Goal: Entertainment & Leisure: Browse casually

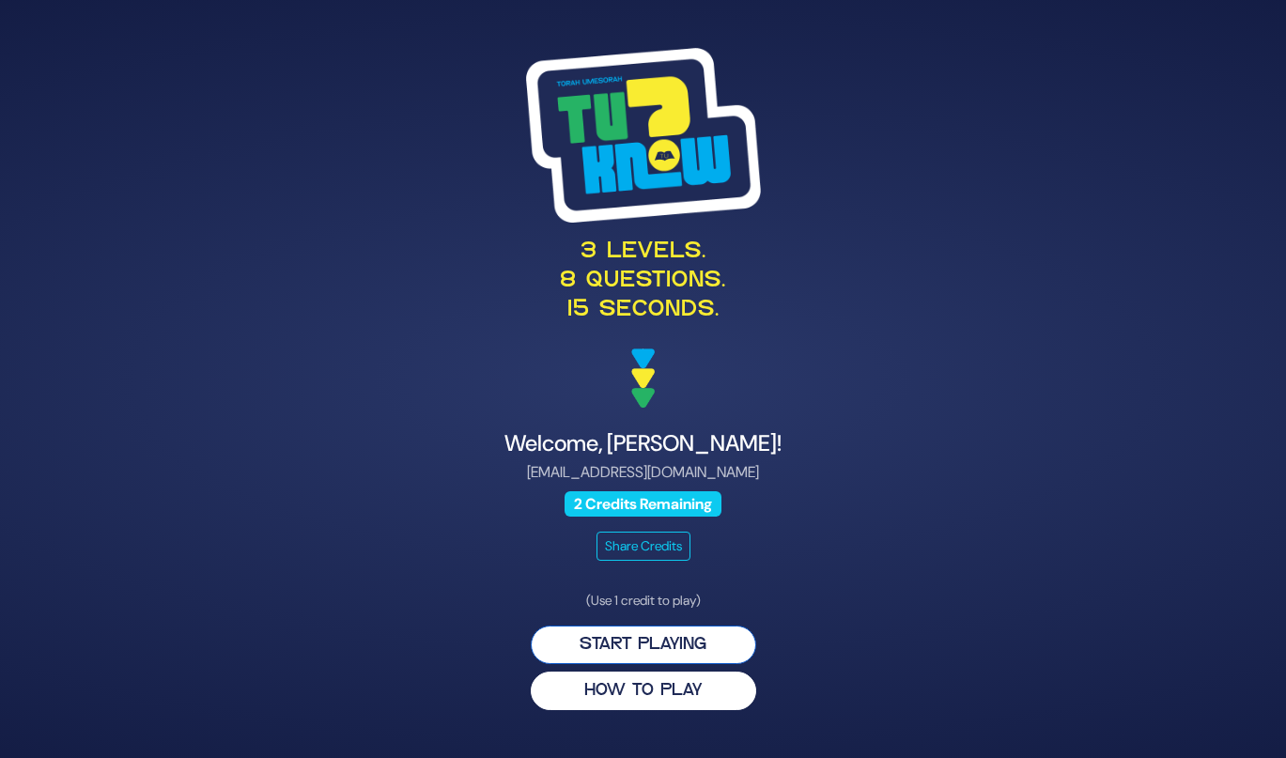
click at [599, 644] on button "Start Playing" at bounding box center [643, 645] width 225 height 39
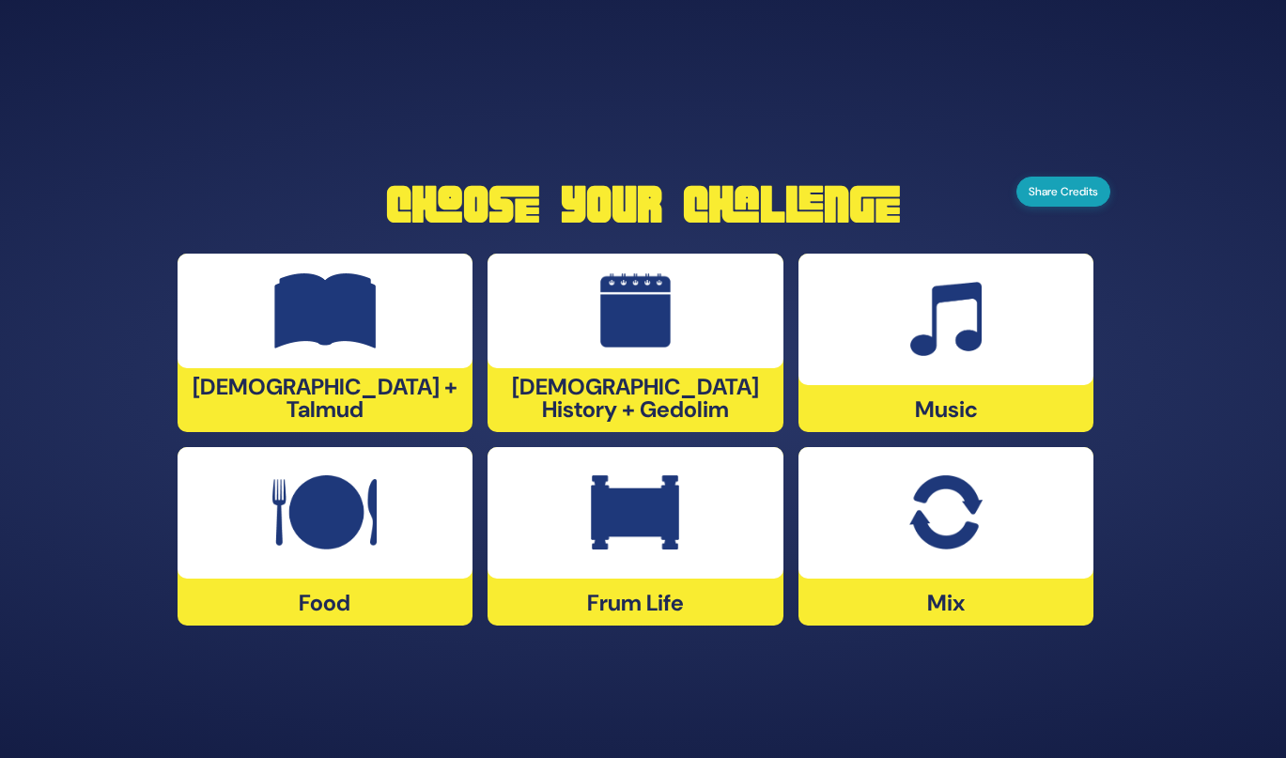
click at [1057, 202] on button "Share Credits" at bounding box center [1063, 192] width 94 height 30
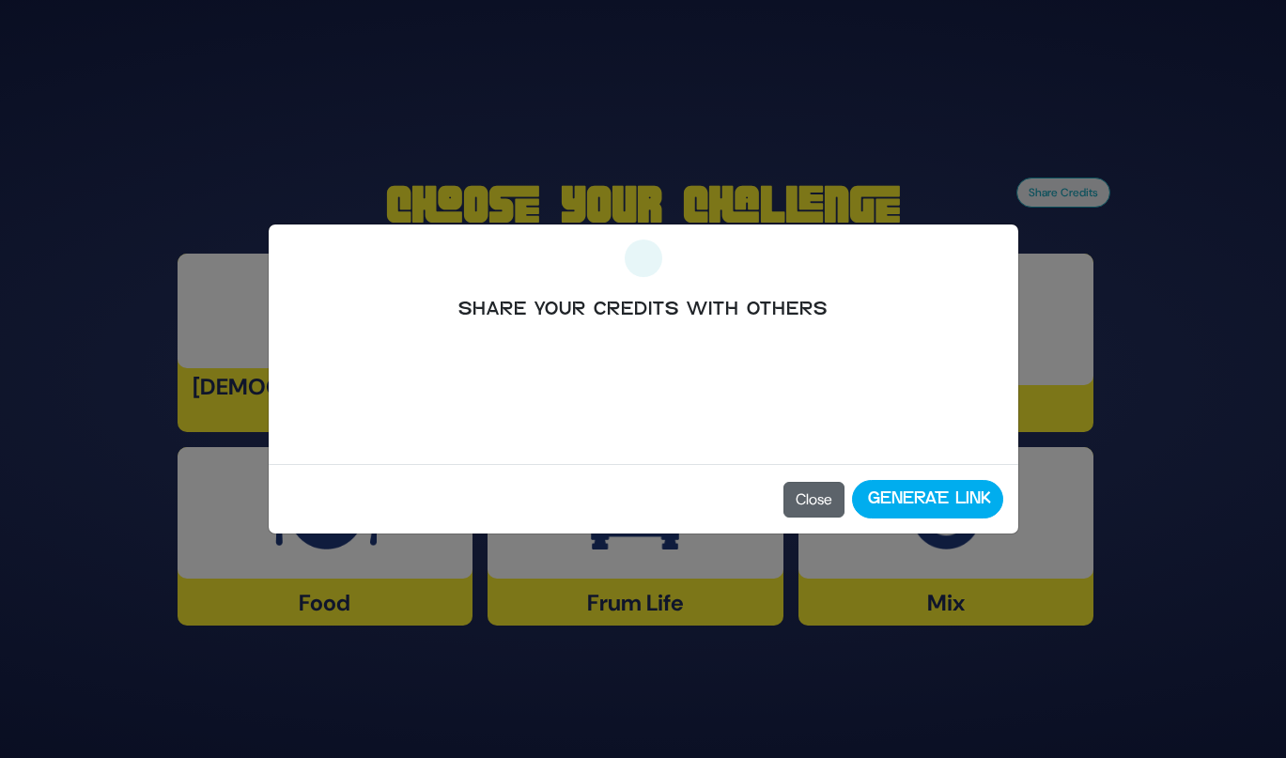
click at [806, 504] on button "Close" at bounding box center [813, 500] width 61 height 36
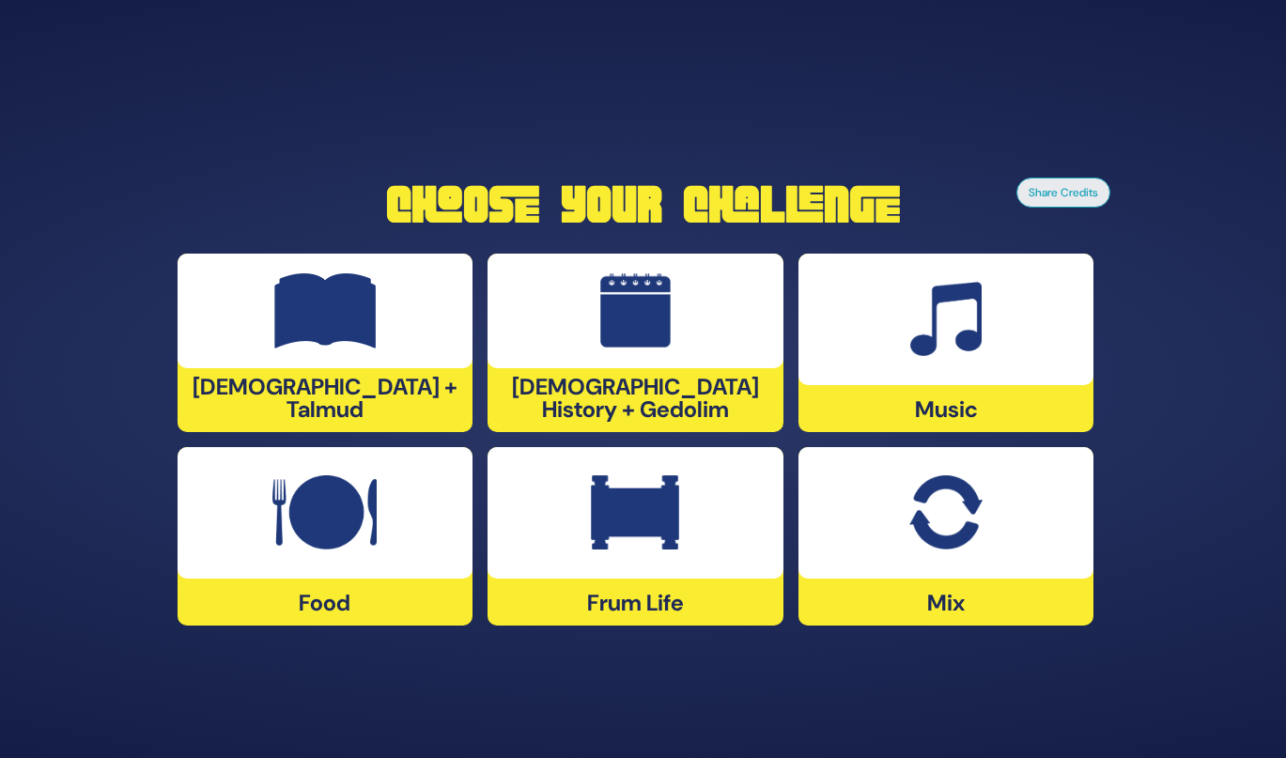
click at [883, 405] on div "Music" at bounding box center [946, 343] width 296 height 178
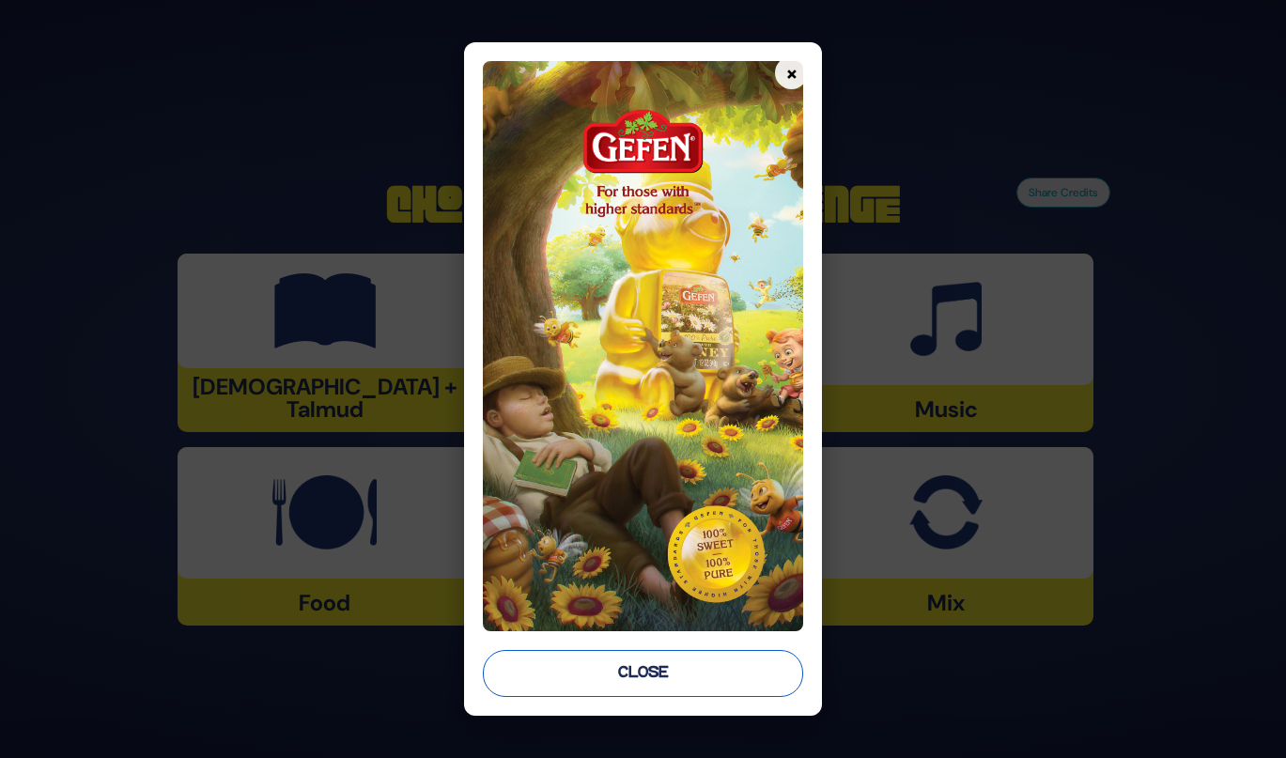
click at [590, 675] on button "Close" at bounding box center [643, 673] width 320 height 47
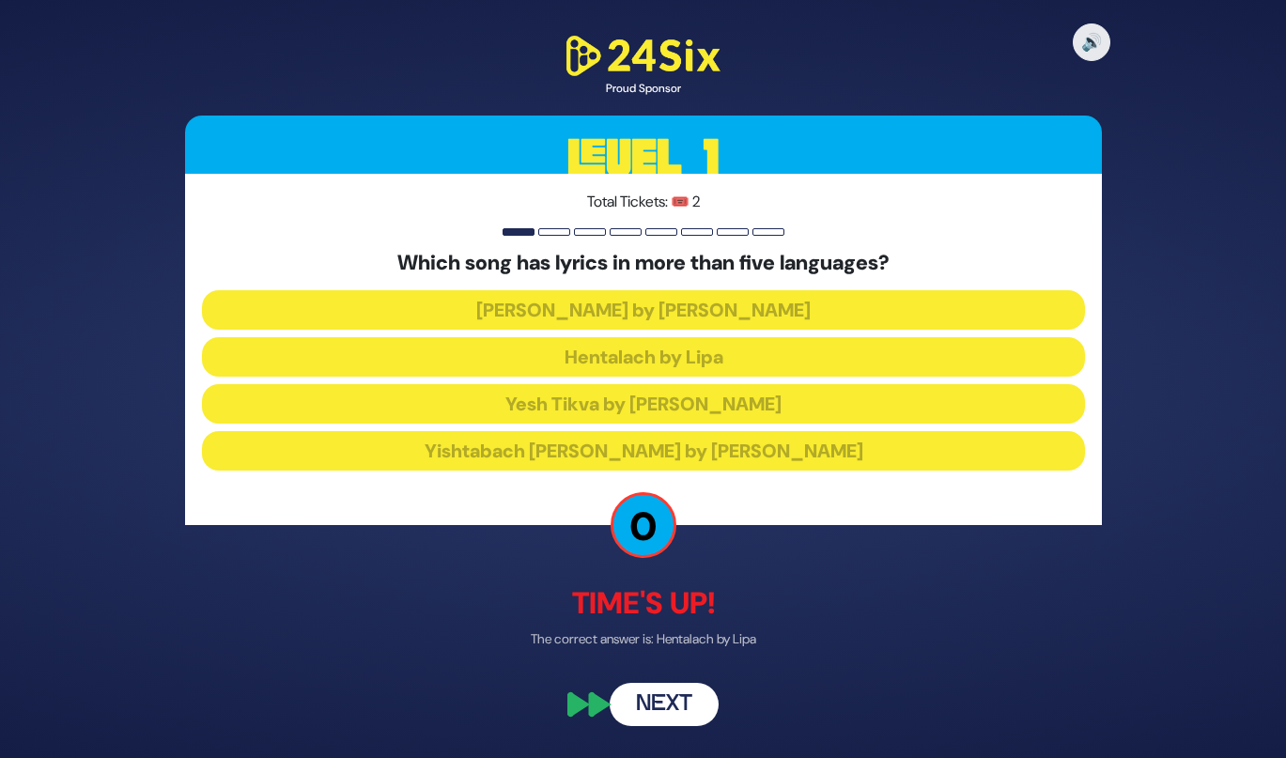
click at [674, 705] on button "Next" at bounding box center [664, 704] width 109 height 43
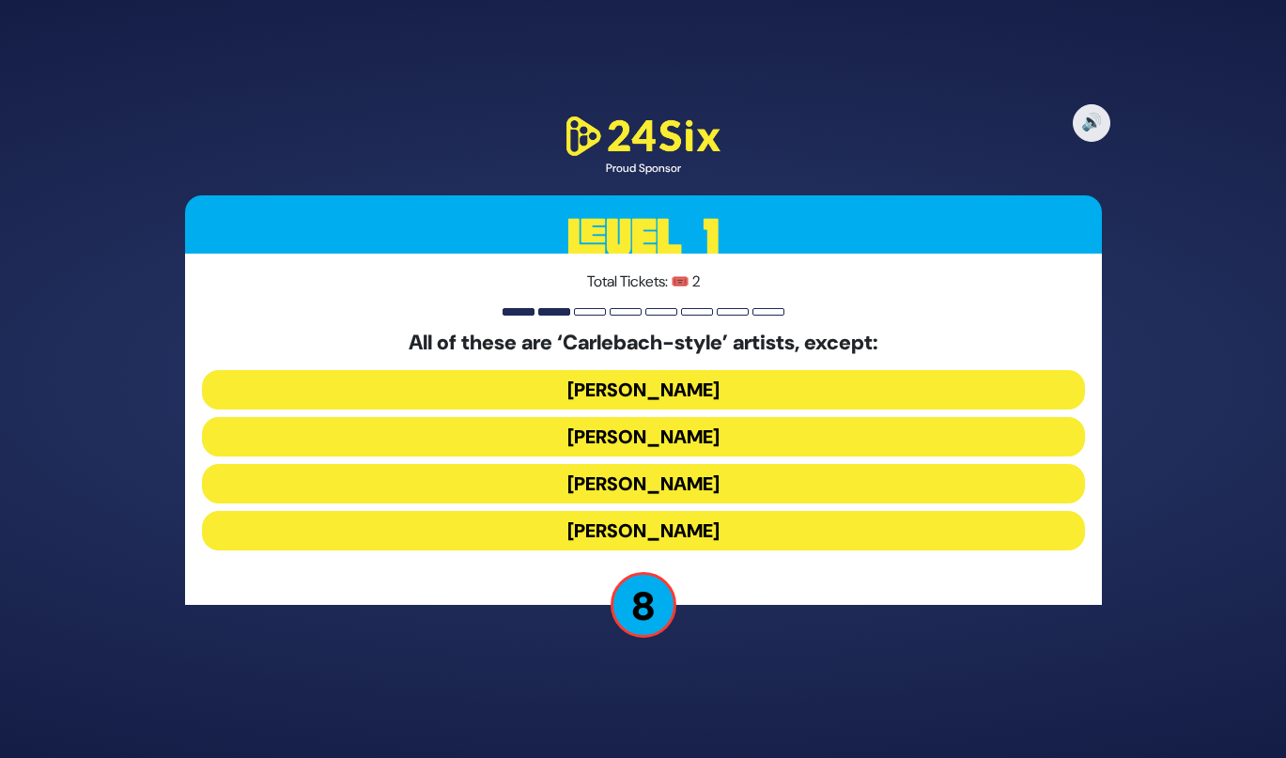
click at [686, 397] on button "Yehuda Green" at bounding box center [643, 389] width 883 height 39
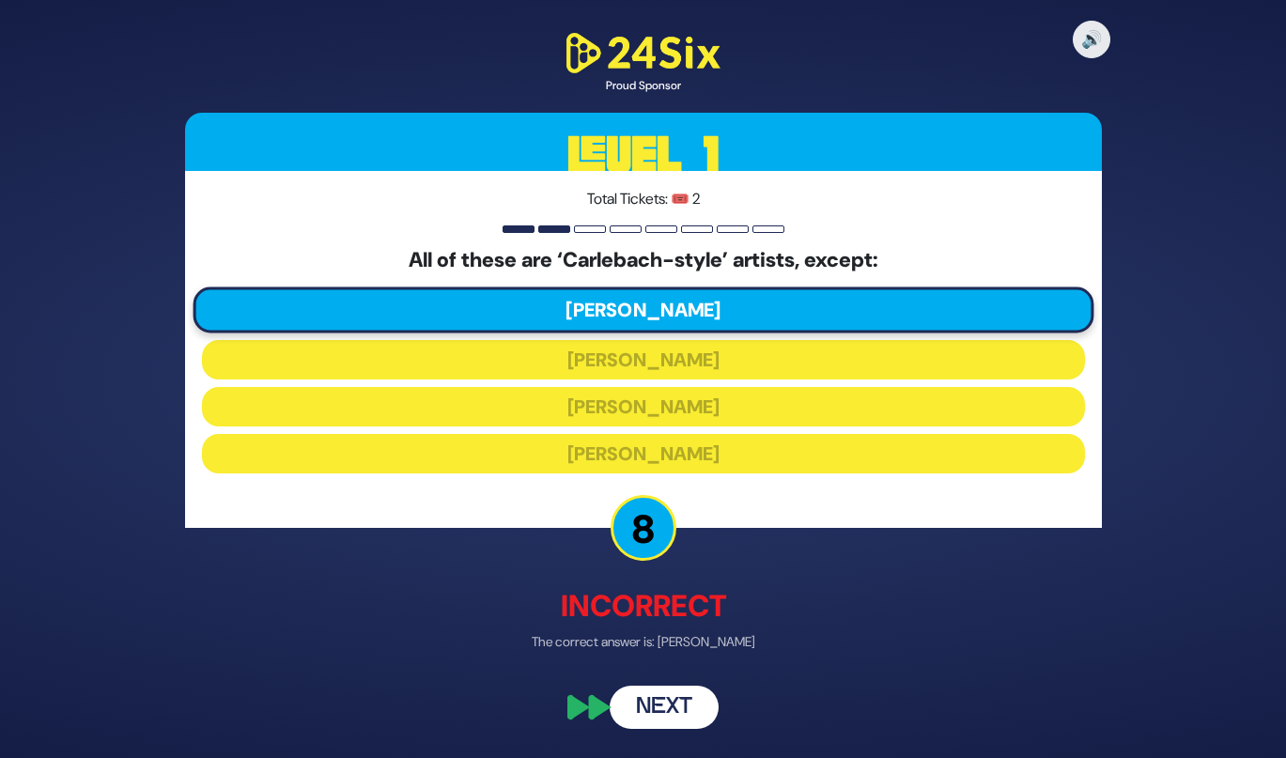
click at [663, 704] on button "Next" at bounding box center [664, 707] width 109 height 43
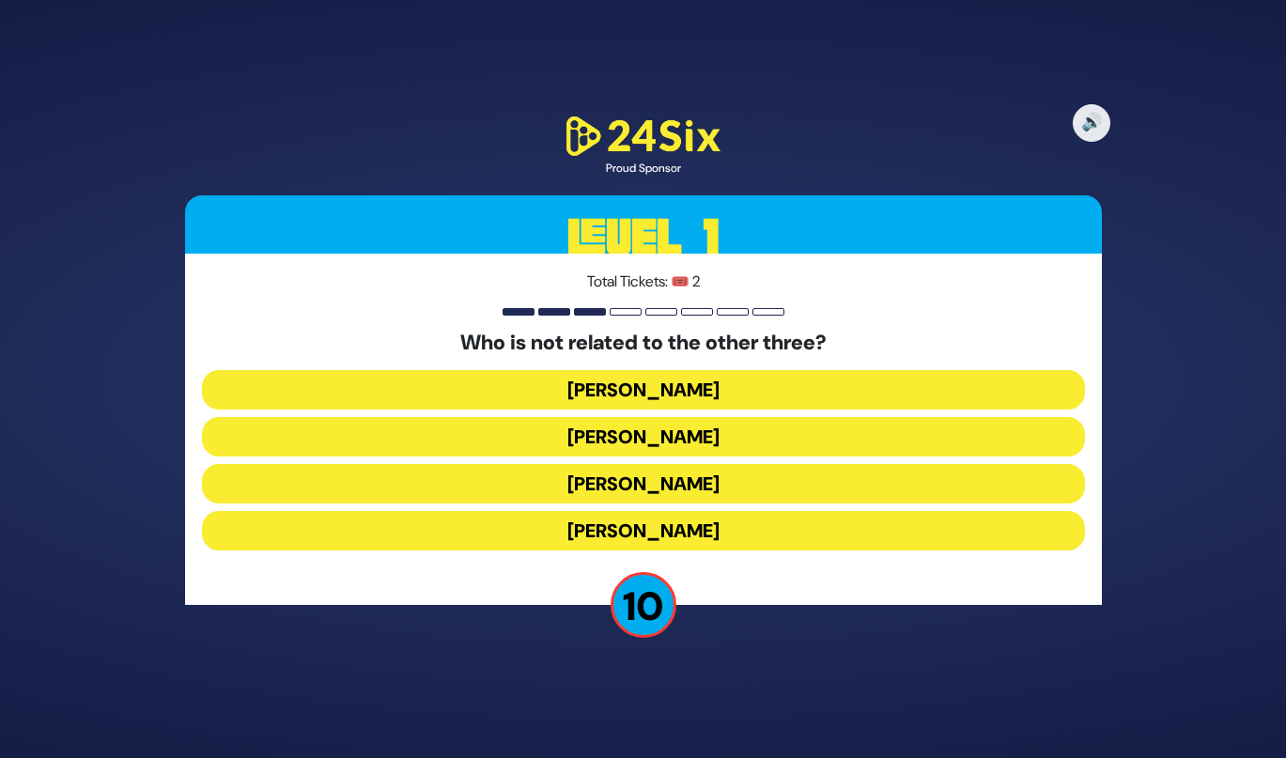
click at [663, 538] on button "Shie Fried" at bounding box center [643, 530] width 883 height 39
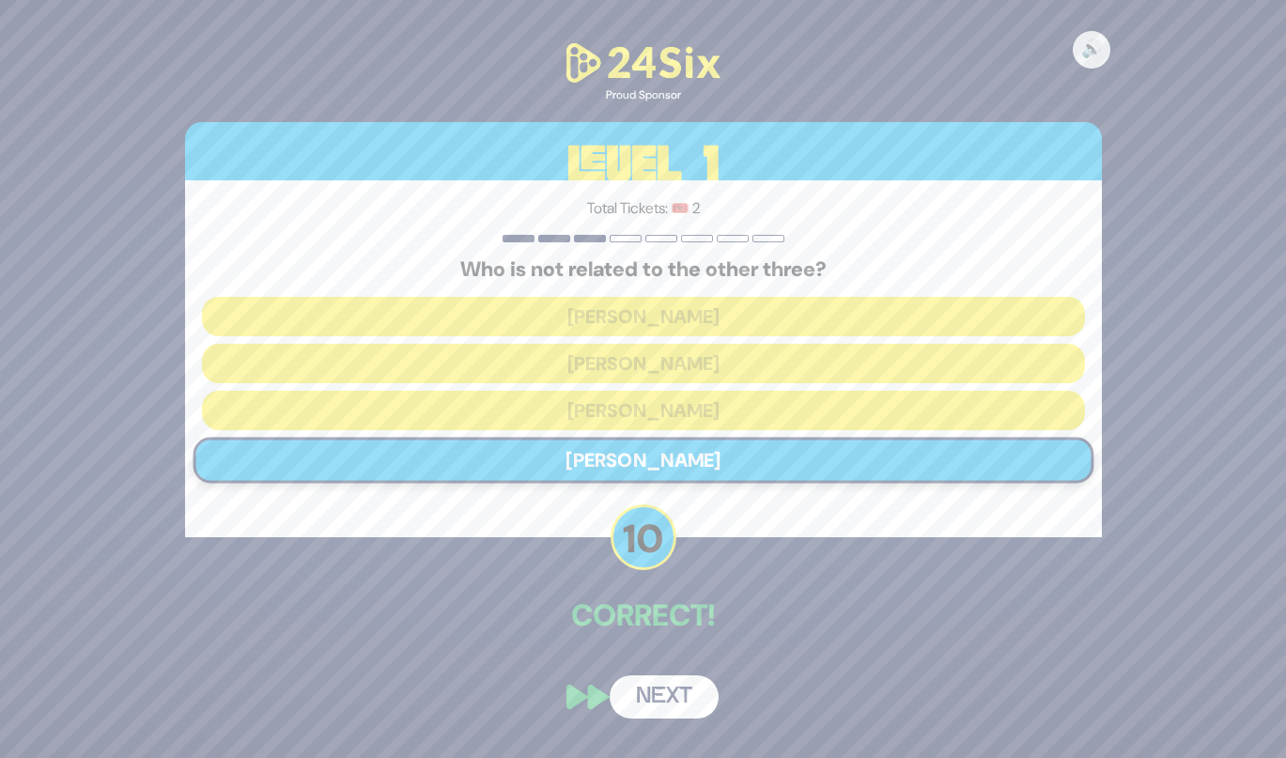
click at [668, 703] on button "Next" at bounding box center [664, 696] width 109 height 43
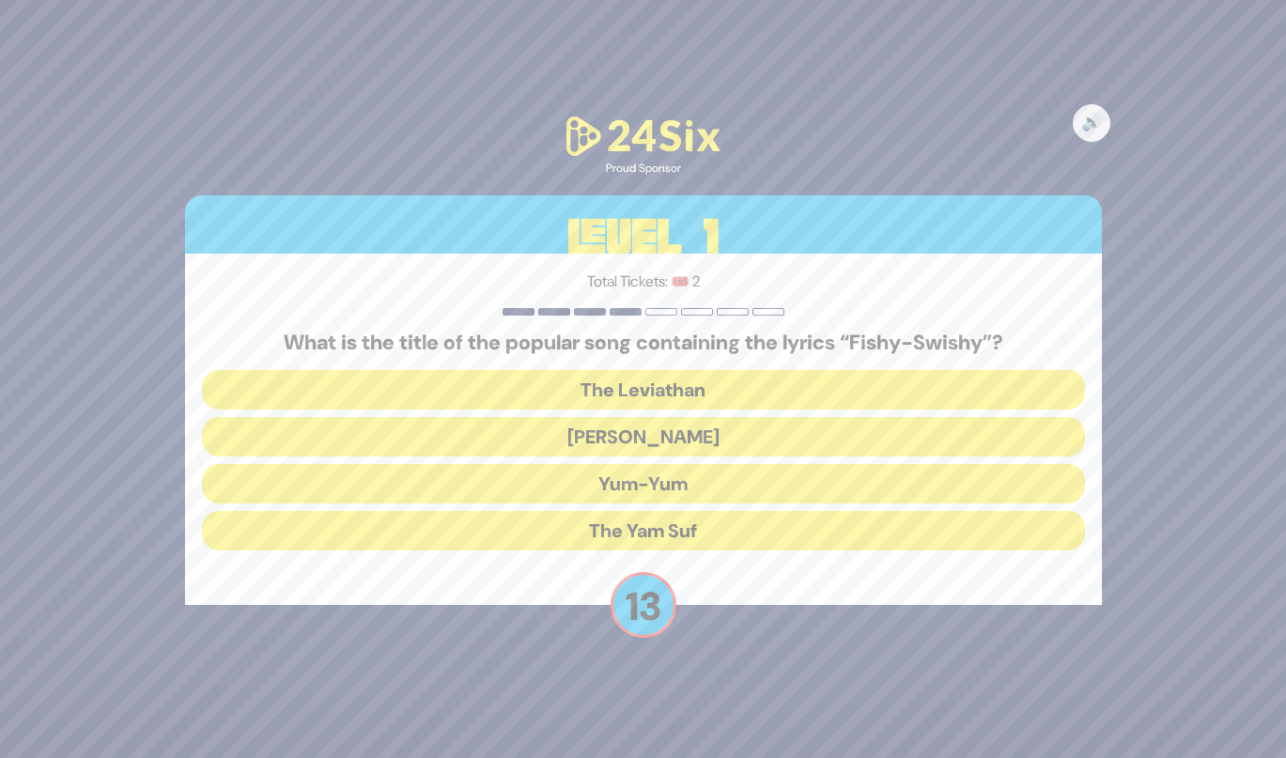
click at [624, 498] on button "Yum-Yum" at bounding box center [643, 483] width 883 height 39
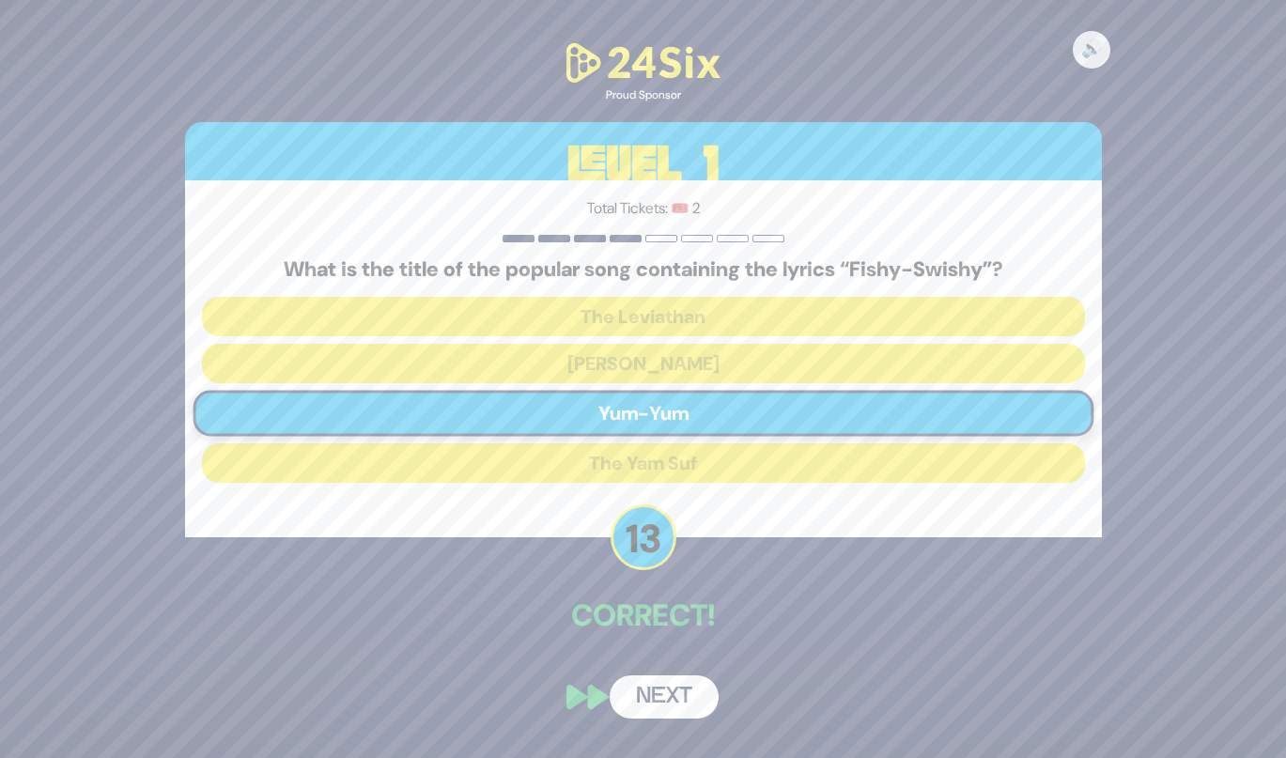
click at [657, 689] on button "Next" at bounding box center [664, 696] width 109 height 43
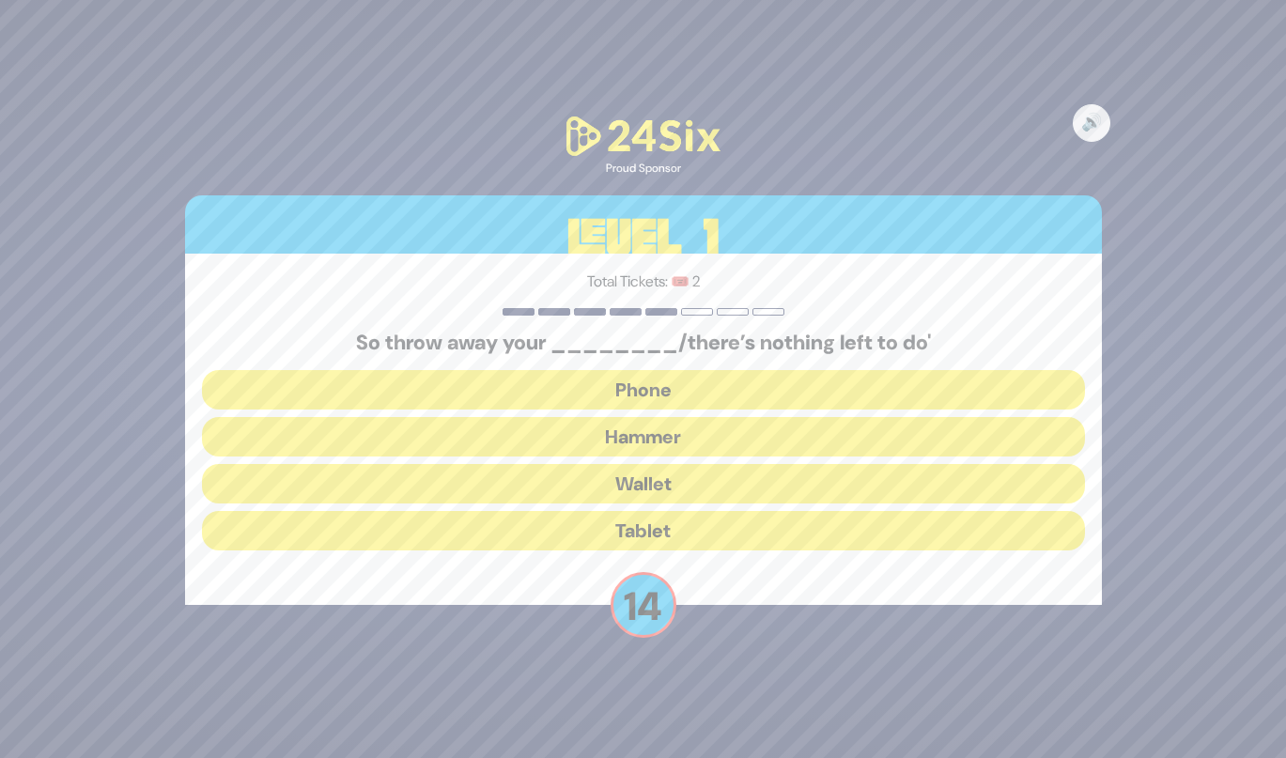
click at [597, 435] on button "Hammer" at bounding box center [643, 436] width 883 height 39
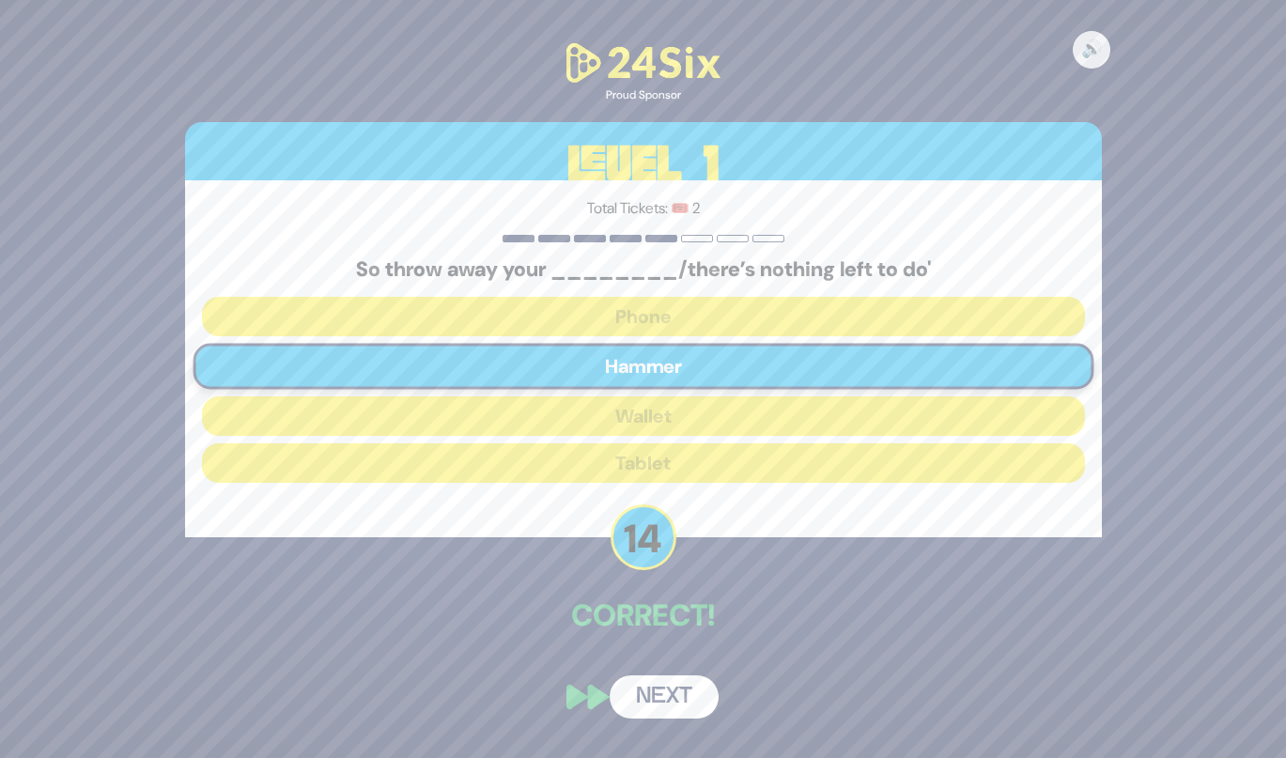
click at [650, 696] on button "Next" at bounding box center [664, 696] width 109 height 43
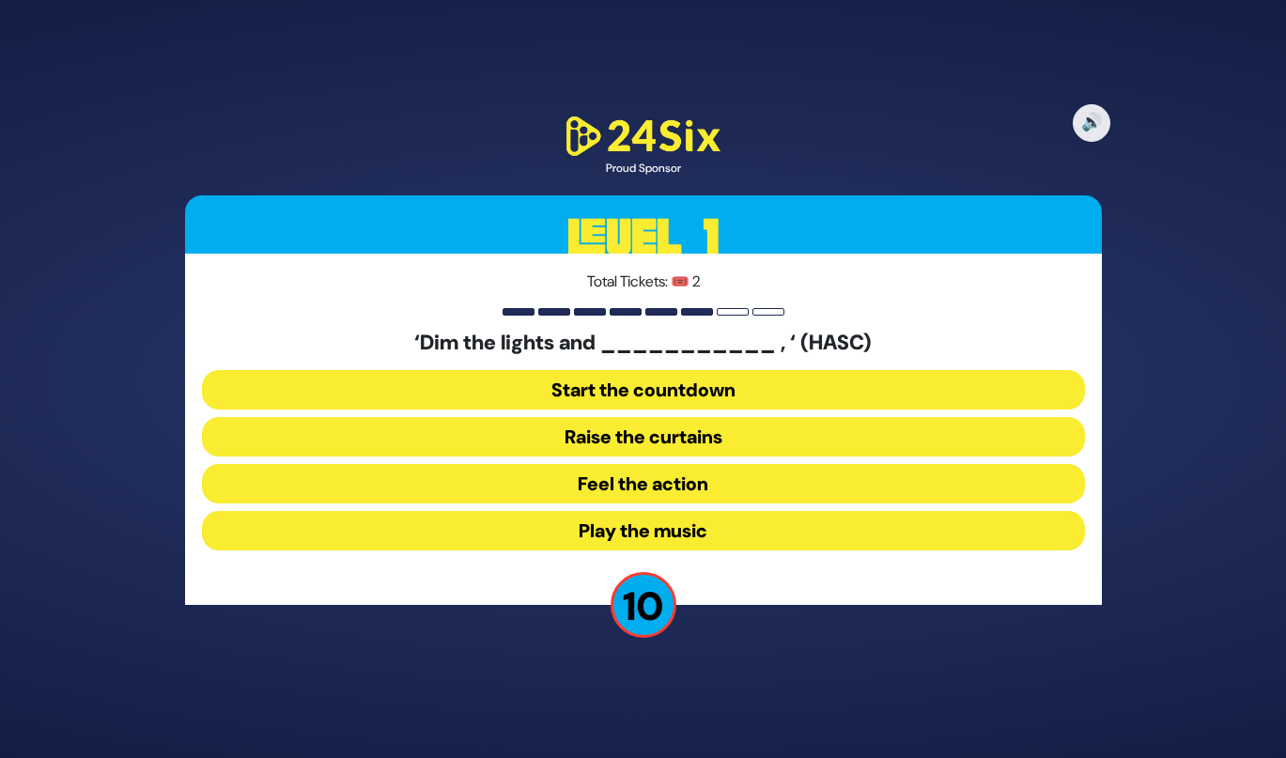
click at [576, 443] on button "Raise the curtains" at bounding box center [643, 436] width 883 height 39
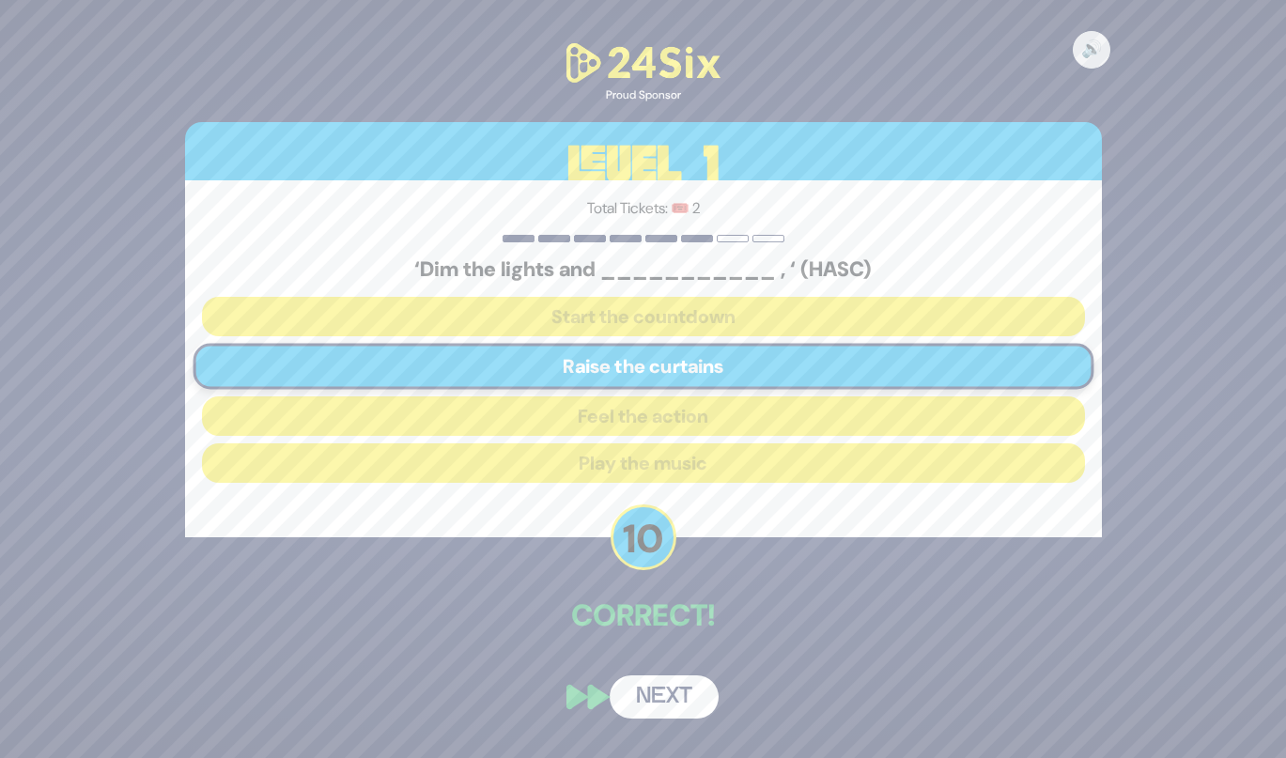
click at [634, 691] on button "Next" at bounding box center [664, 696] width 109 height 43
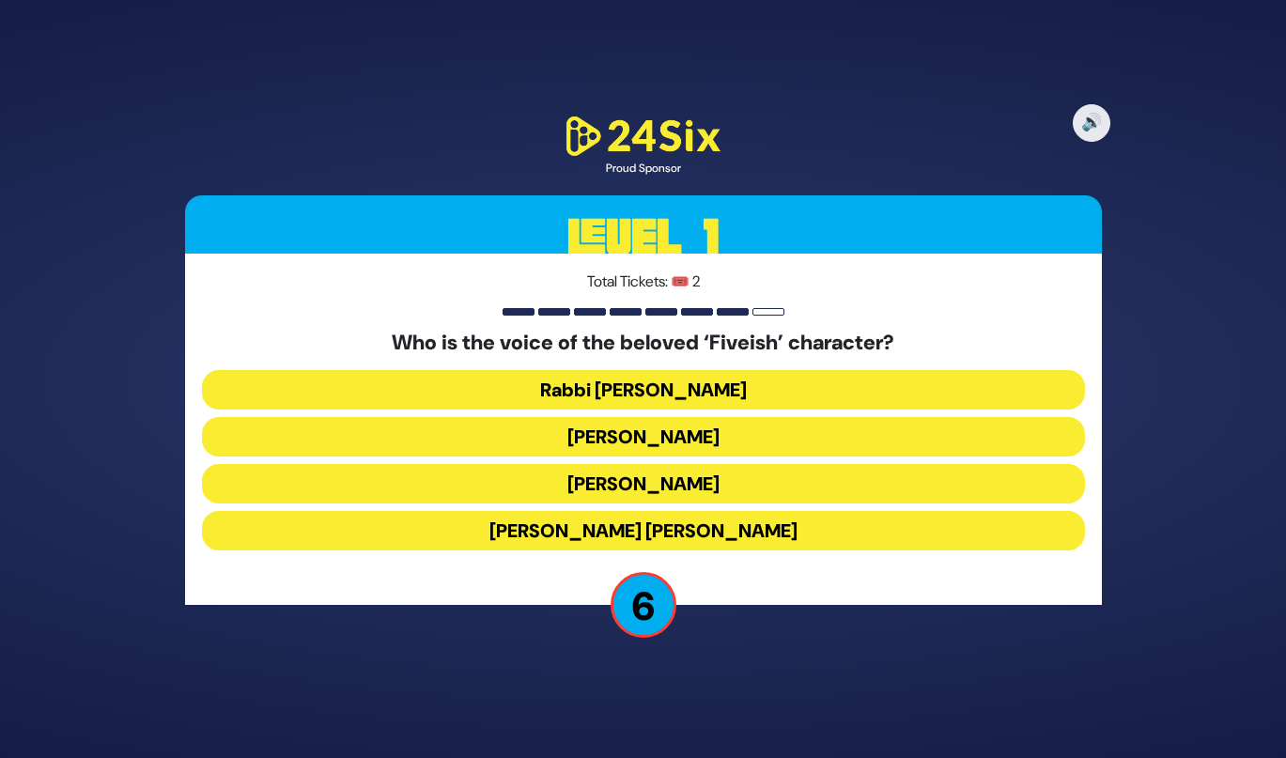
click at [582, 447] on button "Eliyahu Mintz" at bounding box center [643, 436] width 883 height 39
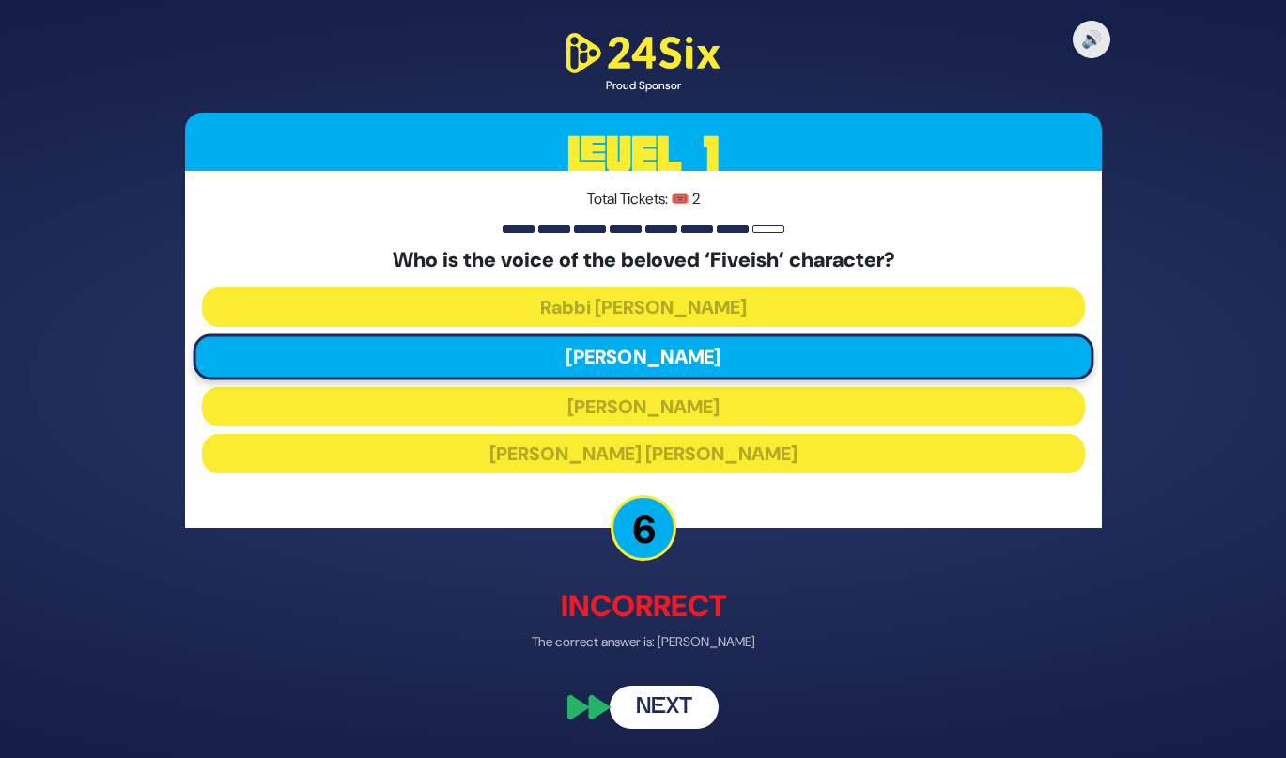
click at [645, 719] on button "Next" at bounding box center [664, 707] width 109 height 43
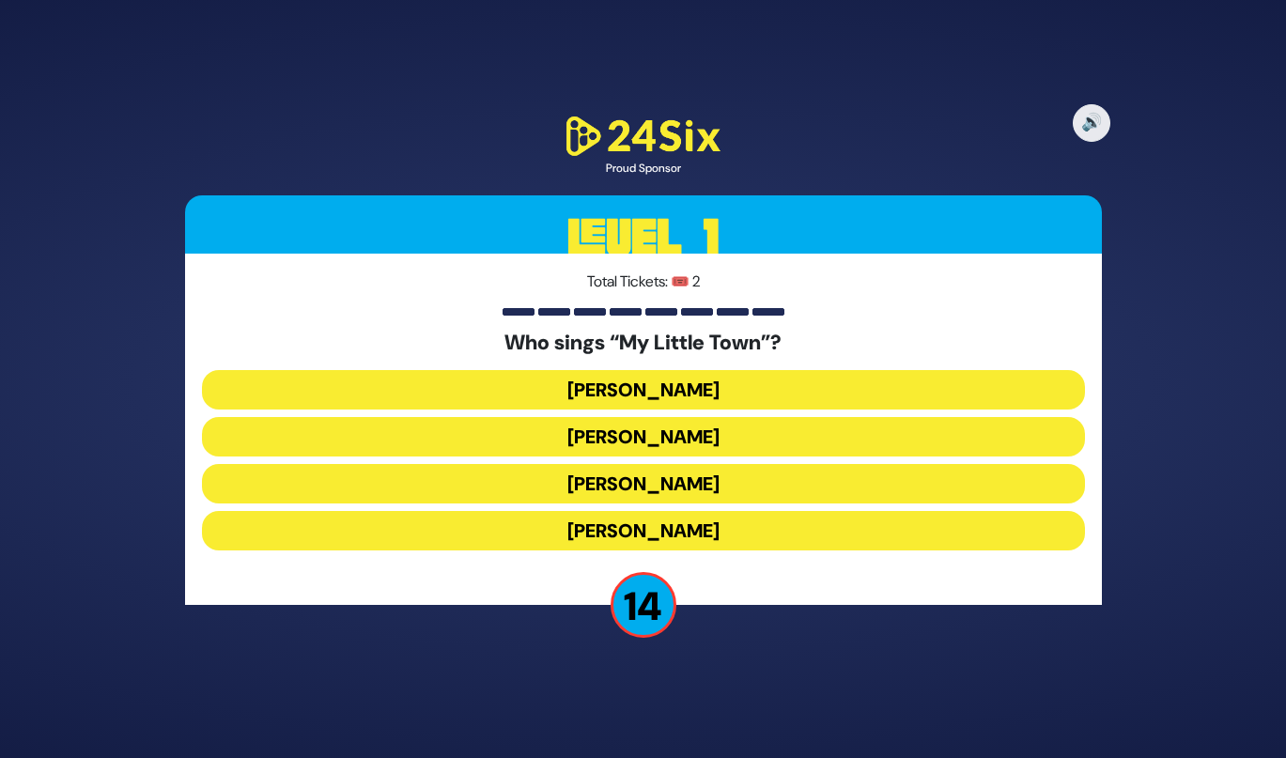
click at [577, 486] on button "[PERSON_NAME]" at bounding box center [643, 483] width 883 height 39
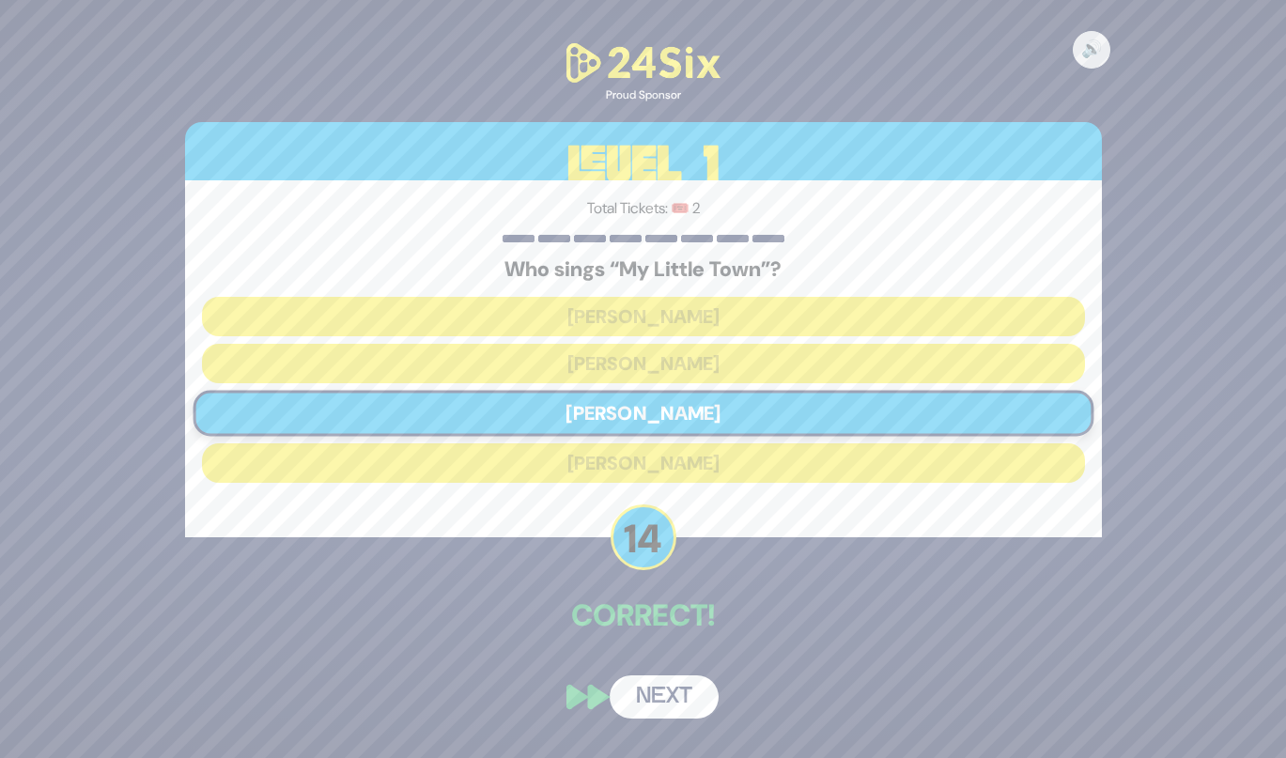
click at [662, 669] on div "🔊 Proud Sponsor Level 1 Total Tickets: 🎟️ 2 Who sings “My Little Town”? Mordech…" at bounding box center [643, 379] width 962 height 725
click at [661, 690] on button "Next" at bounding box center [664, 696] width 109 height 43
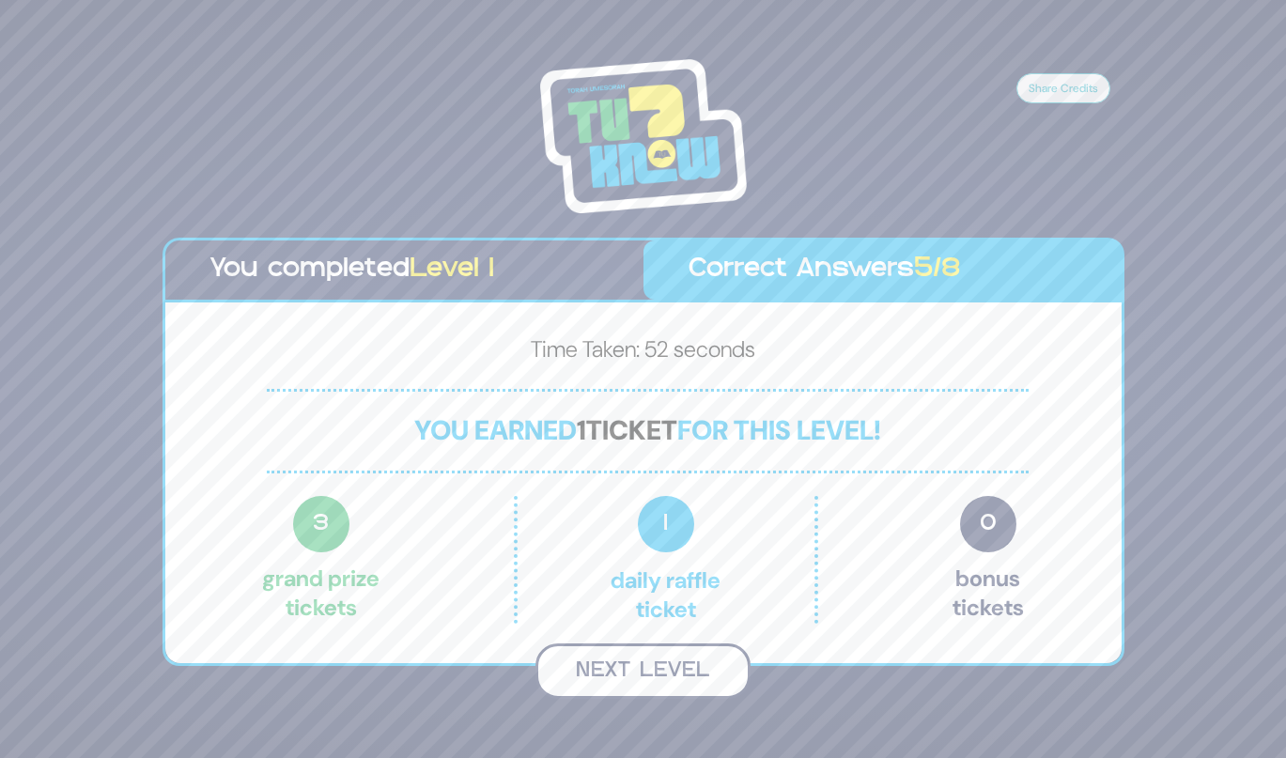
click at [638, 674] on button "Next Level" at bounding box center [642, 670] width 215 height 55
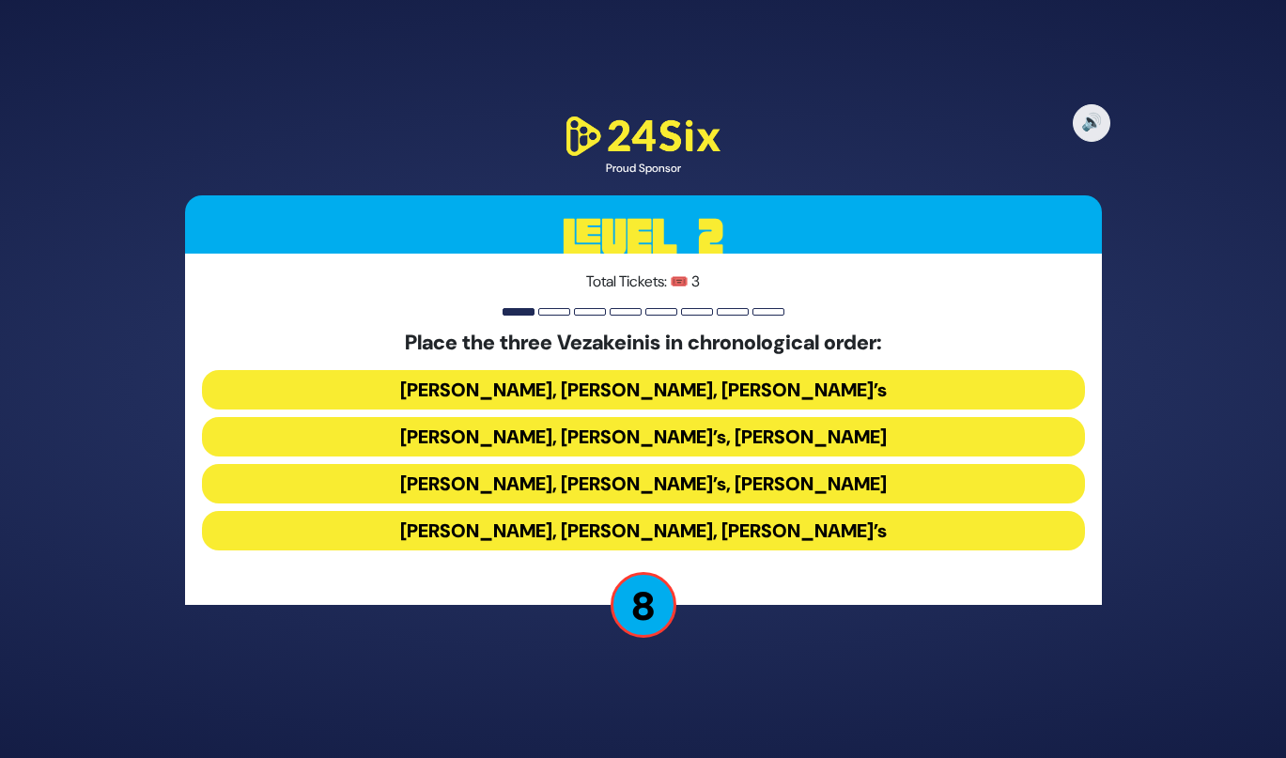
click at [565, 540] on button "[PERSON_NAME], [PERSON_NAME], [PERSON_NAME]’s" at bounding box center [643, 530] width 883 height 39
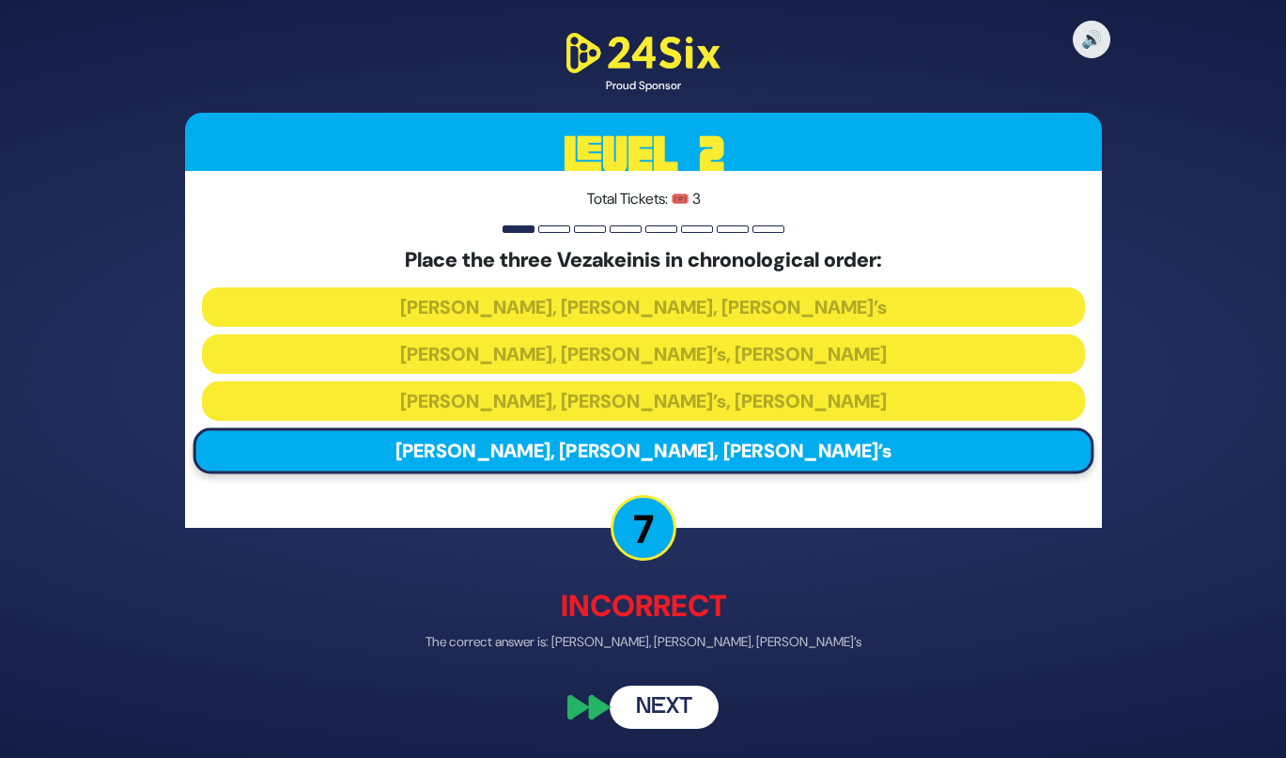
click at [633, 705] on button "Next" at bounding box center [664, 707] width 109 height 43
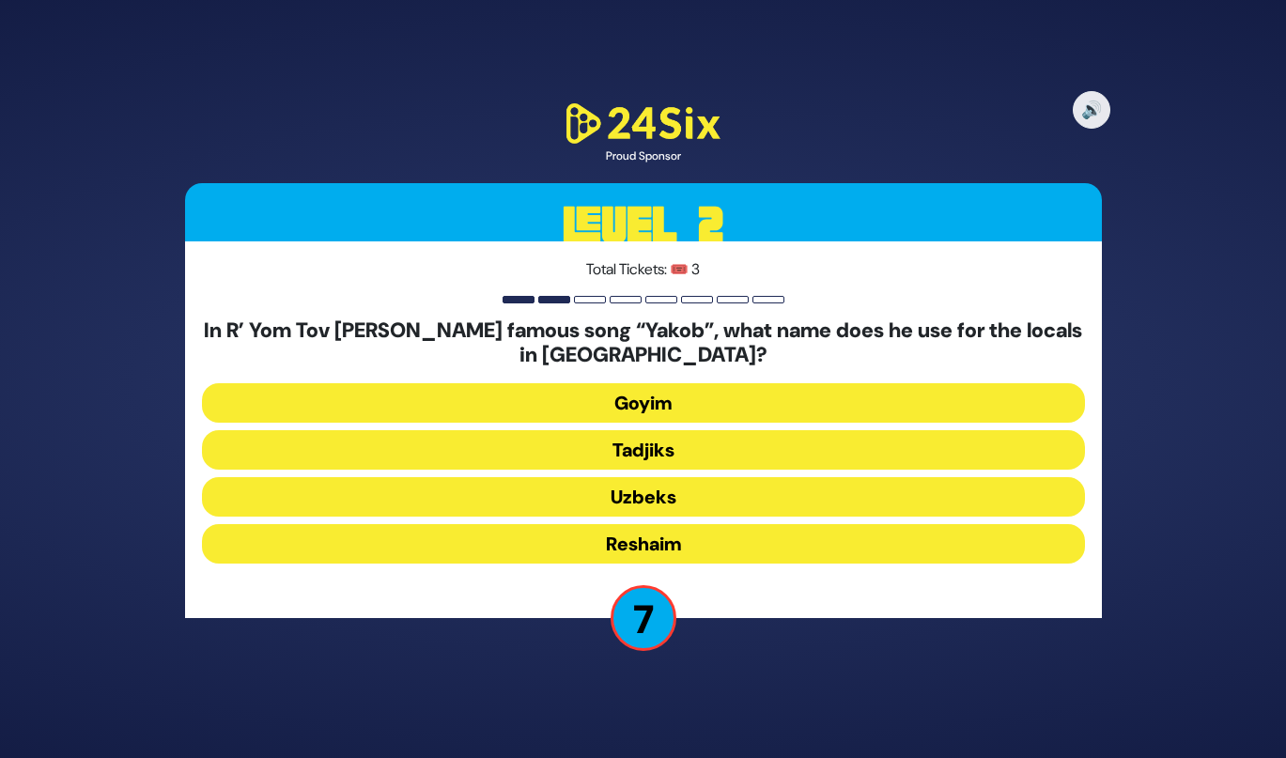
click at [614, 514] on button "Uzbeks" at bounding box center [643, 496] width 883 height 39
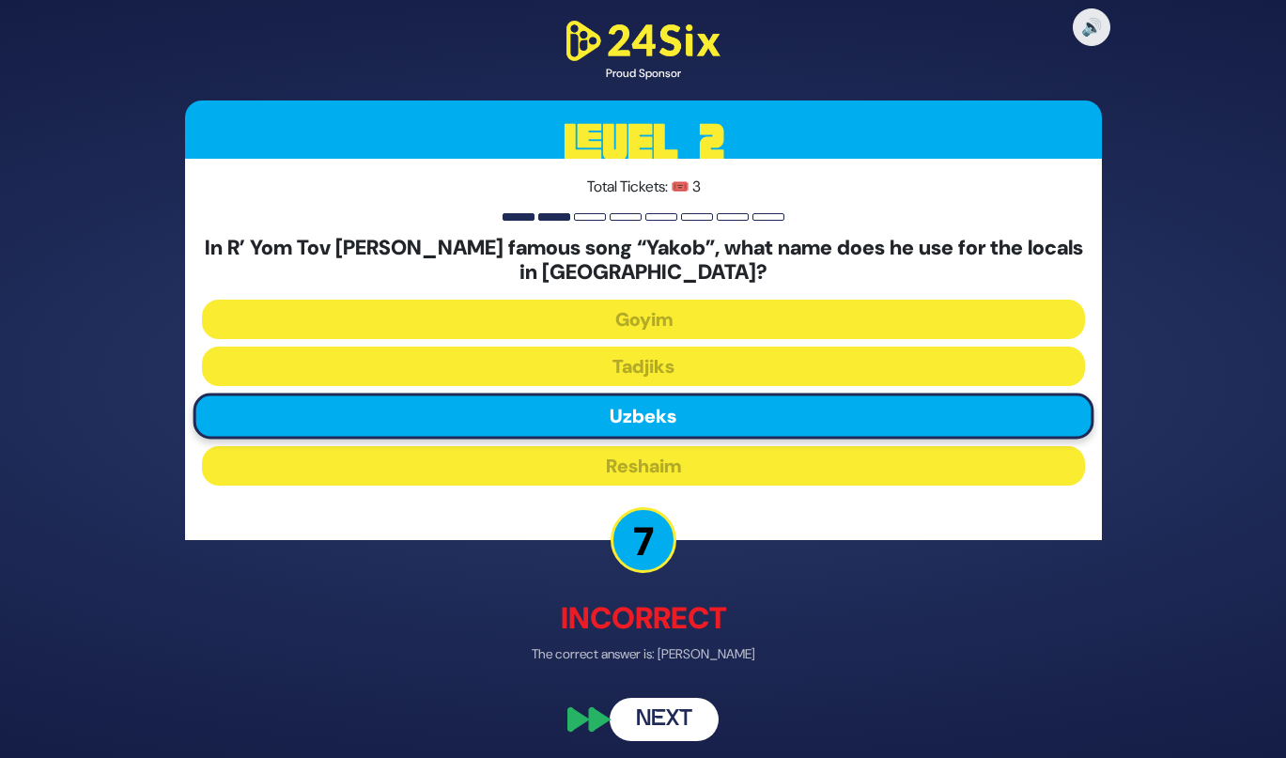
click at [662, 712] on button "Next" at bounding box center [664, 719] width 109 height 43
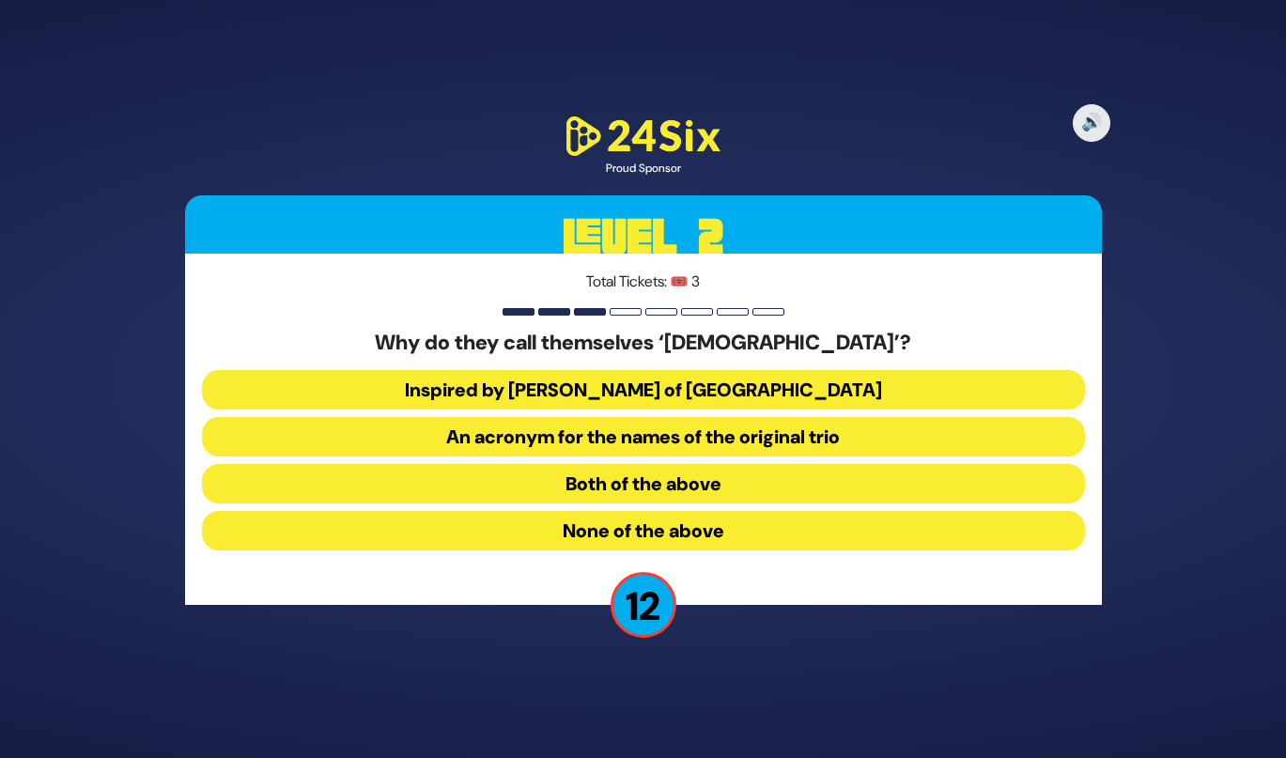
click at [572, 481] on button "Both of the above" at bounding box center [643, 483] width 883 height 39
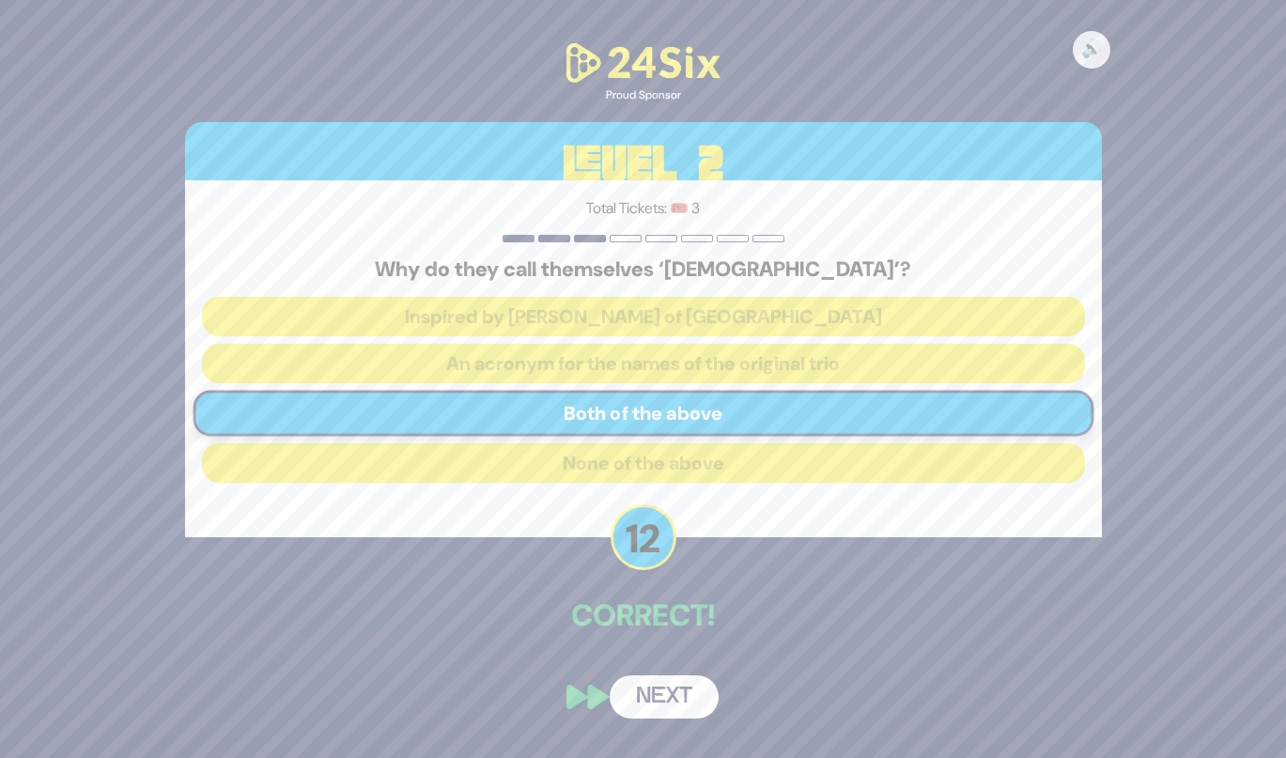
click at [640, 703] on button "Next" at bounding box center [664, 696] width 109 height 43
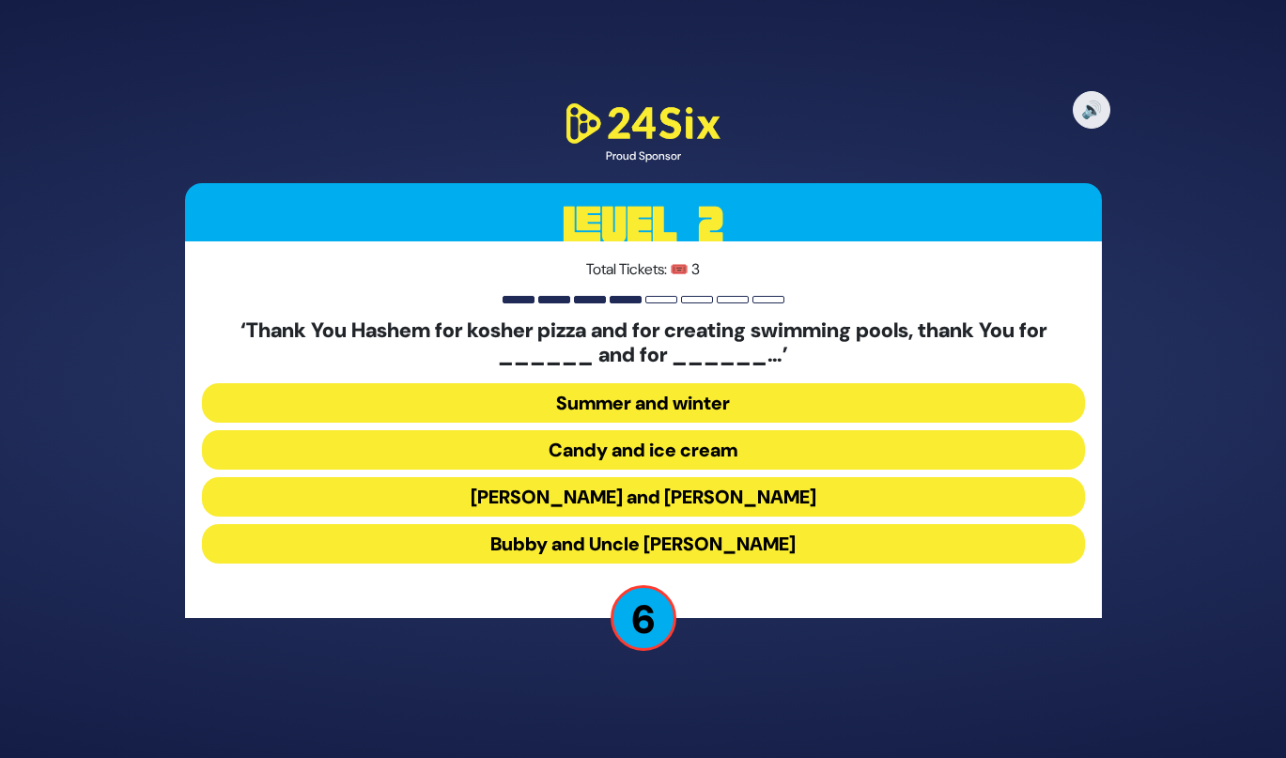
click at [573, 511] on button "Latkes and Paskesz" at bounding box center [643, 496] width 883 height 39
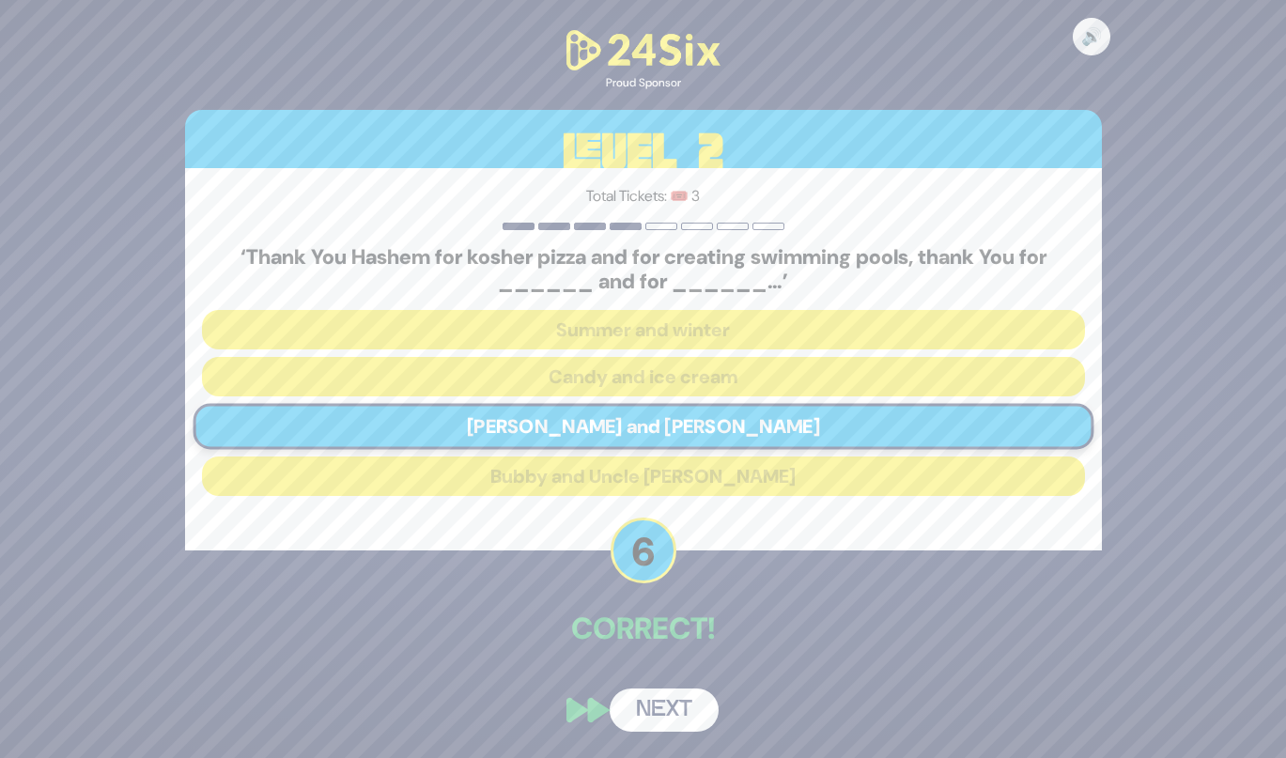
click at [649, 730] on button "Next" at bounding box center [664, 709] width 109 height 43
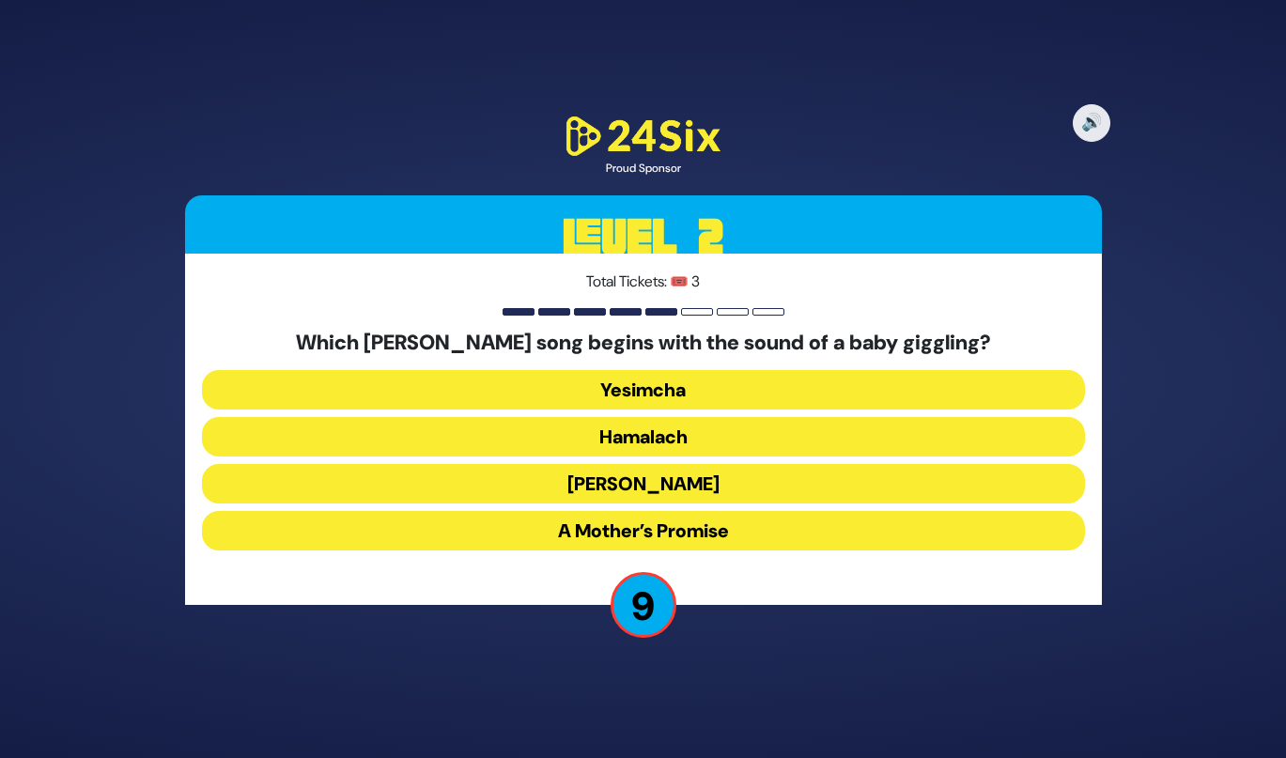
click at [565, 389] on button "Yesimcha" at bounding box center [643, 389] width 883 height 39
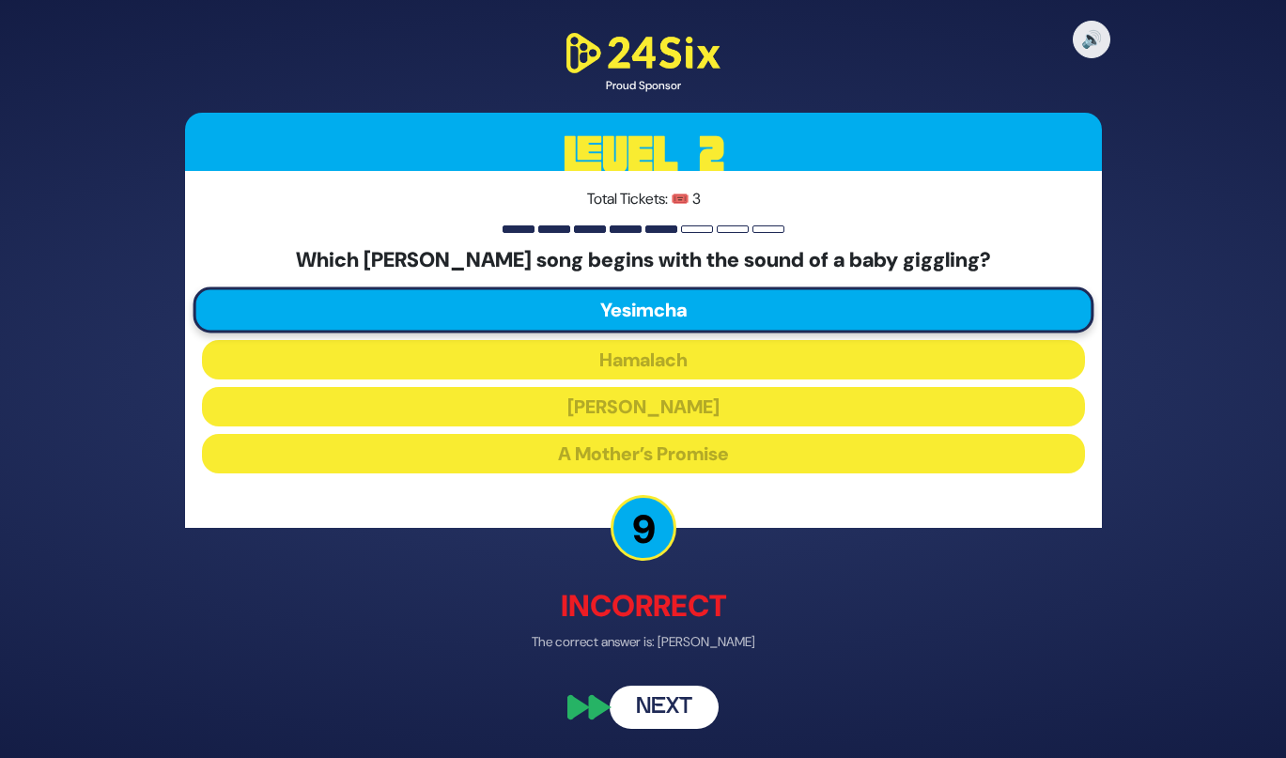
click at [660, 712] on button "Next" at bounding box center [664, 707] width 109 height 43
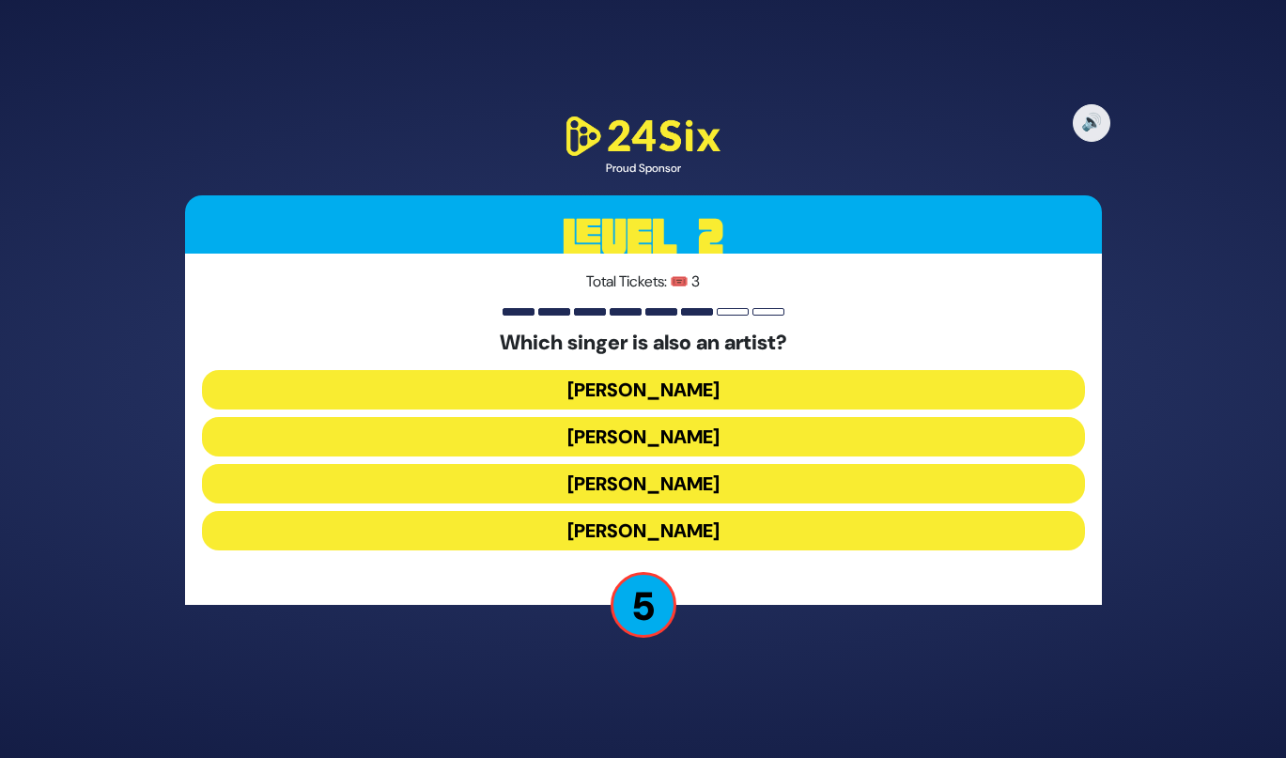
click at [634, 430] on button "Ishay Ribo" at bounding box center [643, 436] width 883 height 39
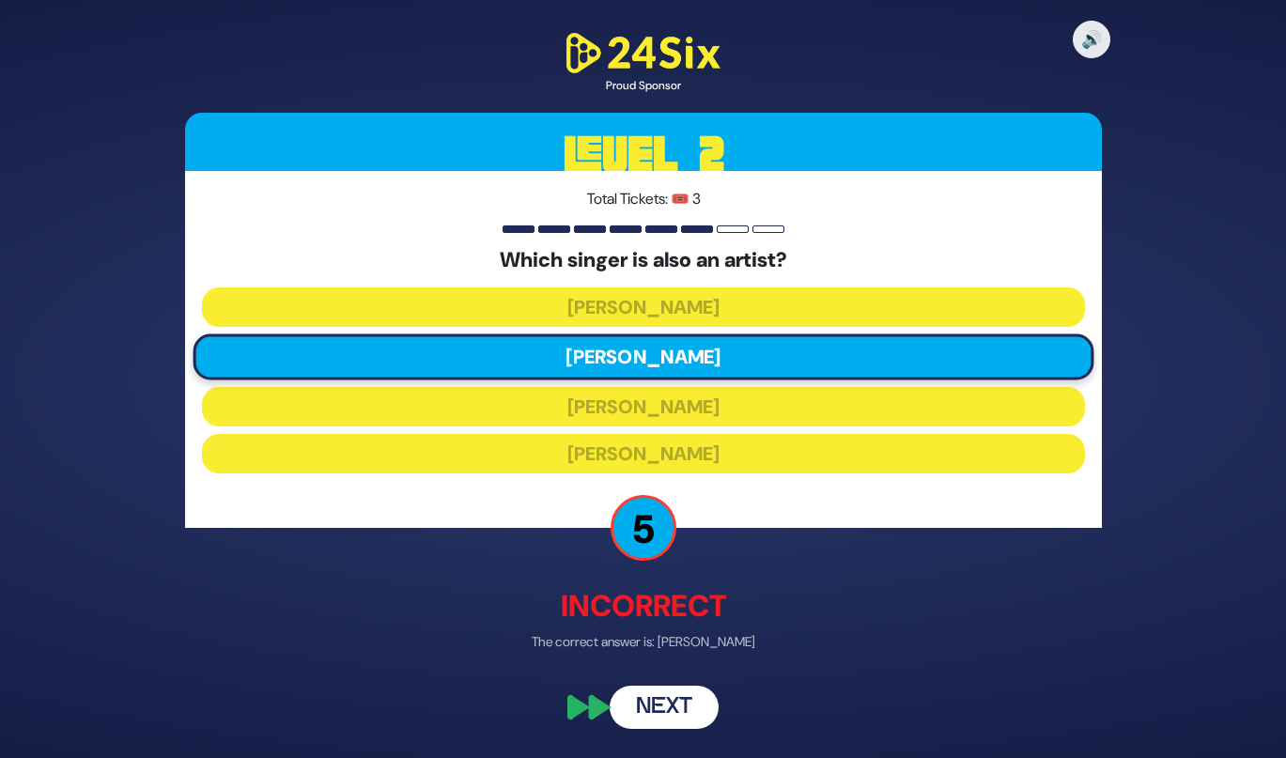
click at [635, 703] on button "Next" at bounding box center [664, 707] width 109 height 43
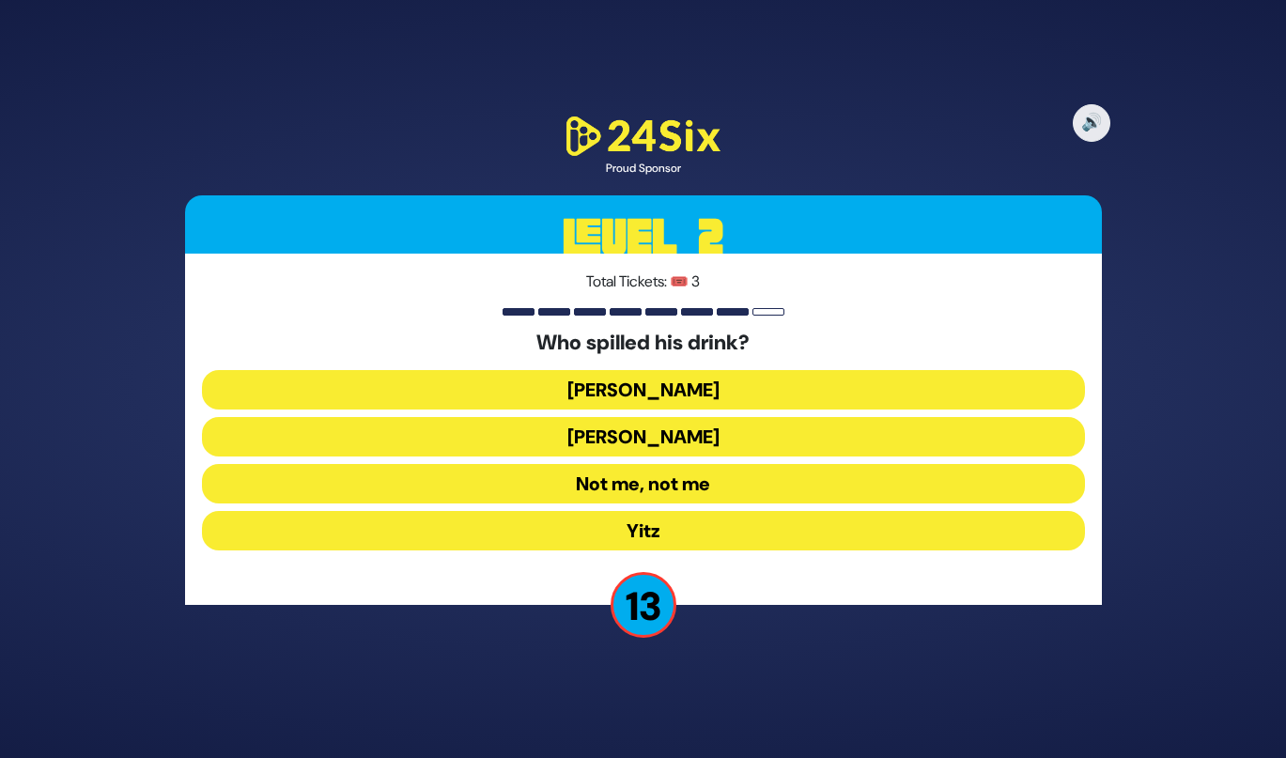
click at [589, 491] on button "Not me, not me" at bounding box center [643, 483] width 883 height 39
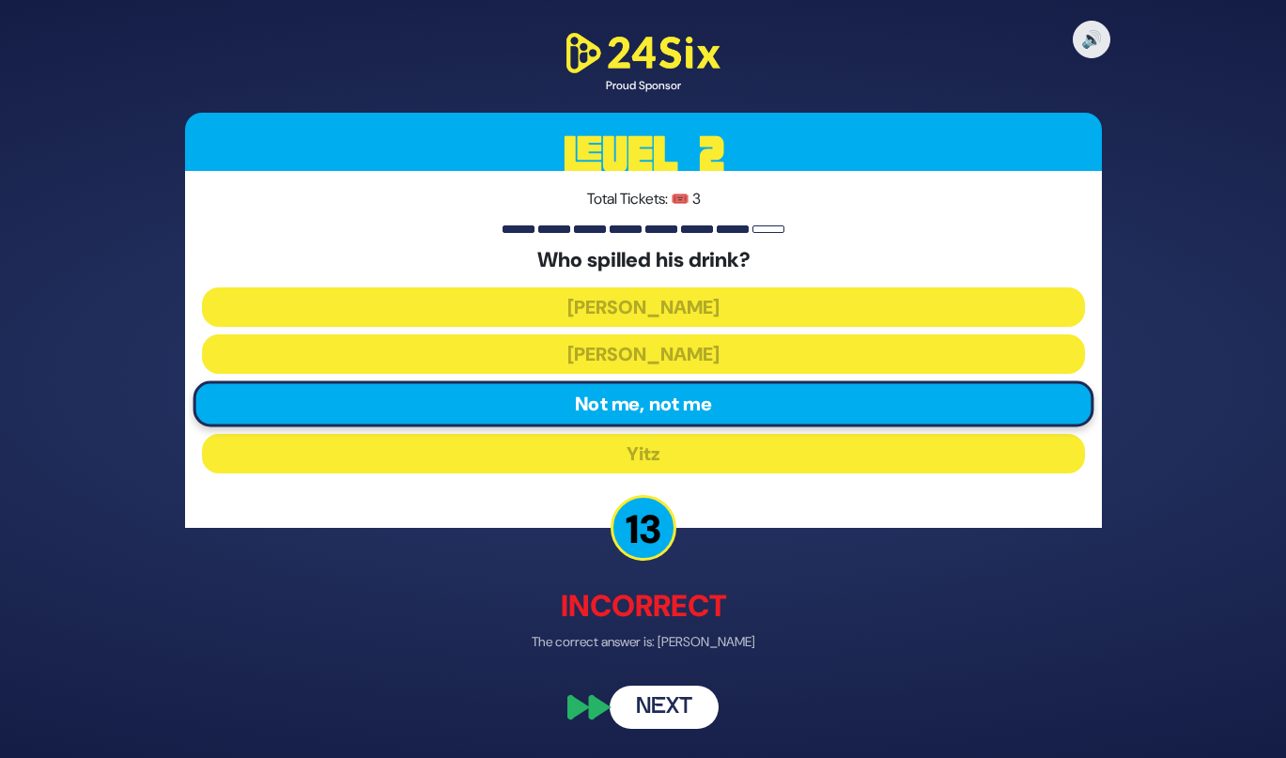
click at [656, 698] on button "Next" at bounding box center [664, 707] width 109 height 43
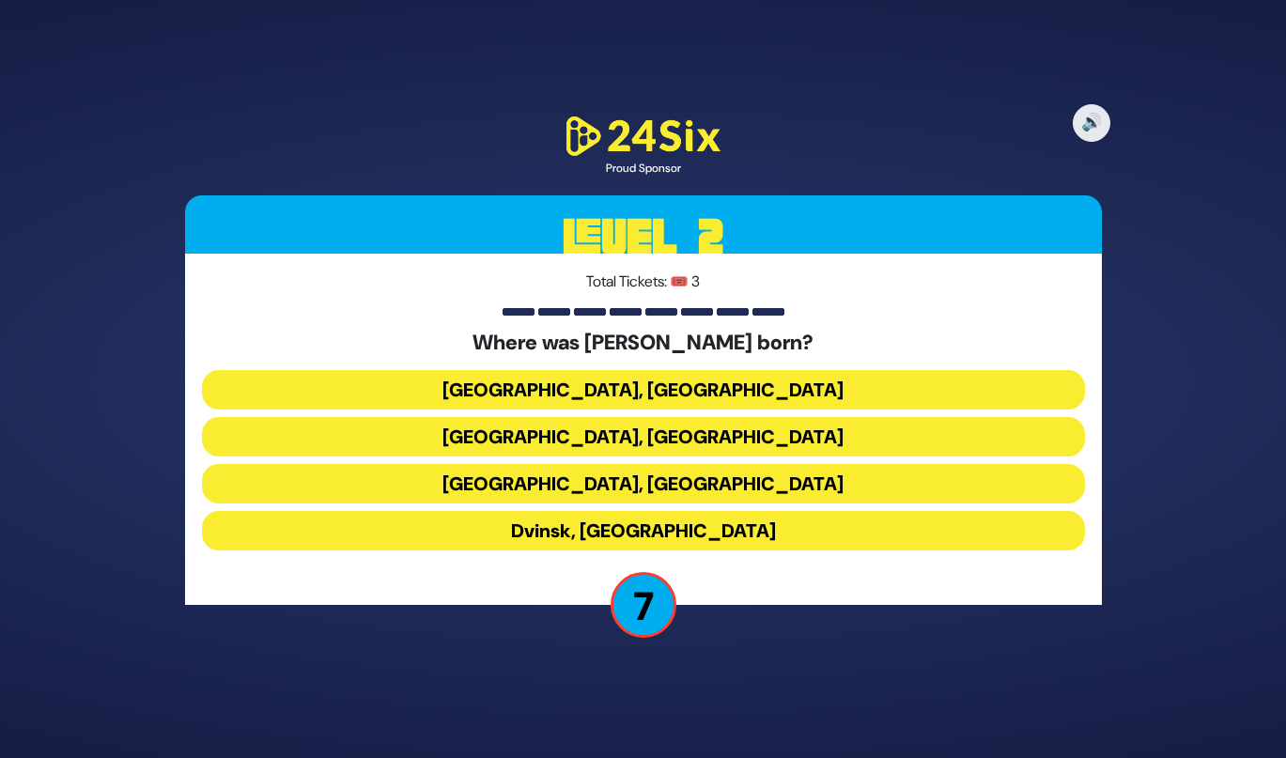
click at [614, 527] on button "Dvinsk, Latvia" at bounding box center [643, 530] width 883 height 39
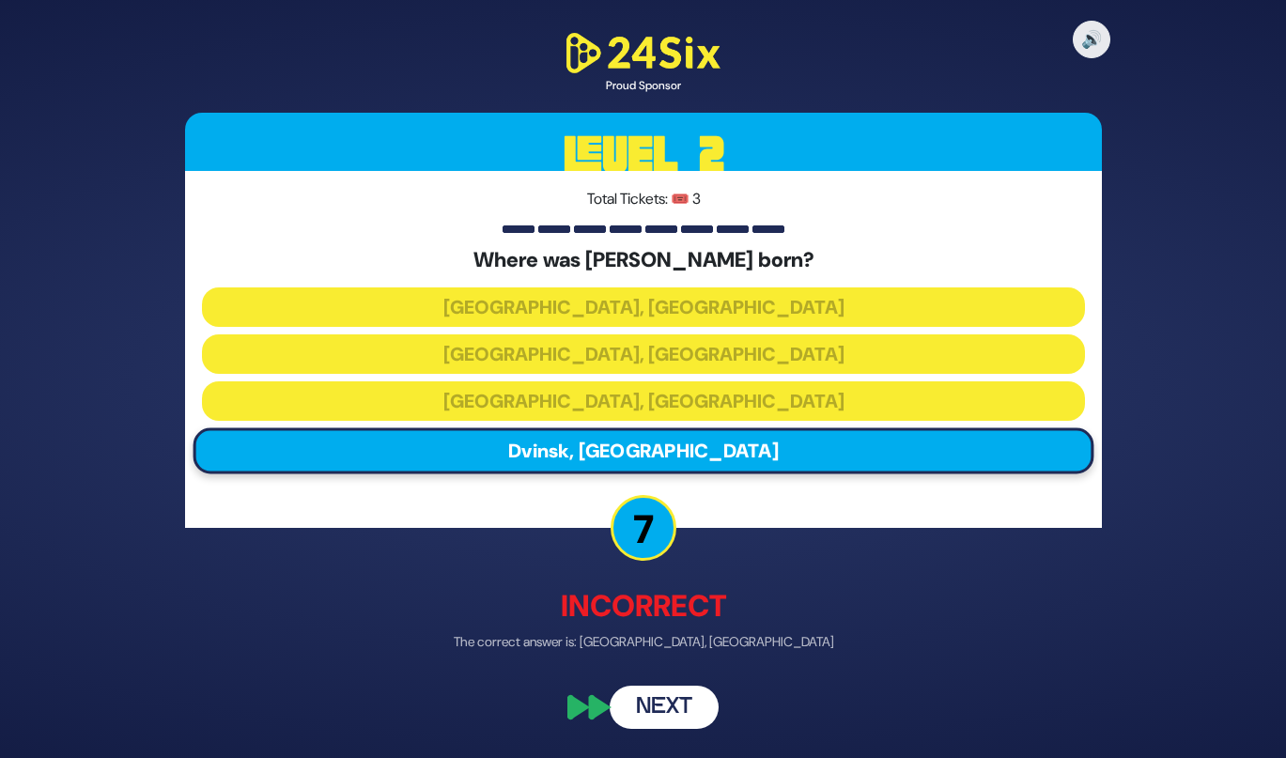
click at [654, 698] on button "Next" at bounding box center [664, 707] width 109 height 43
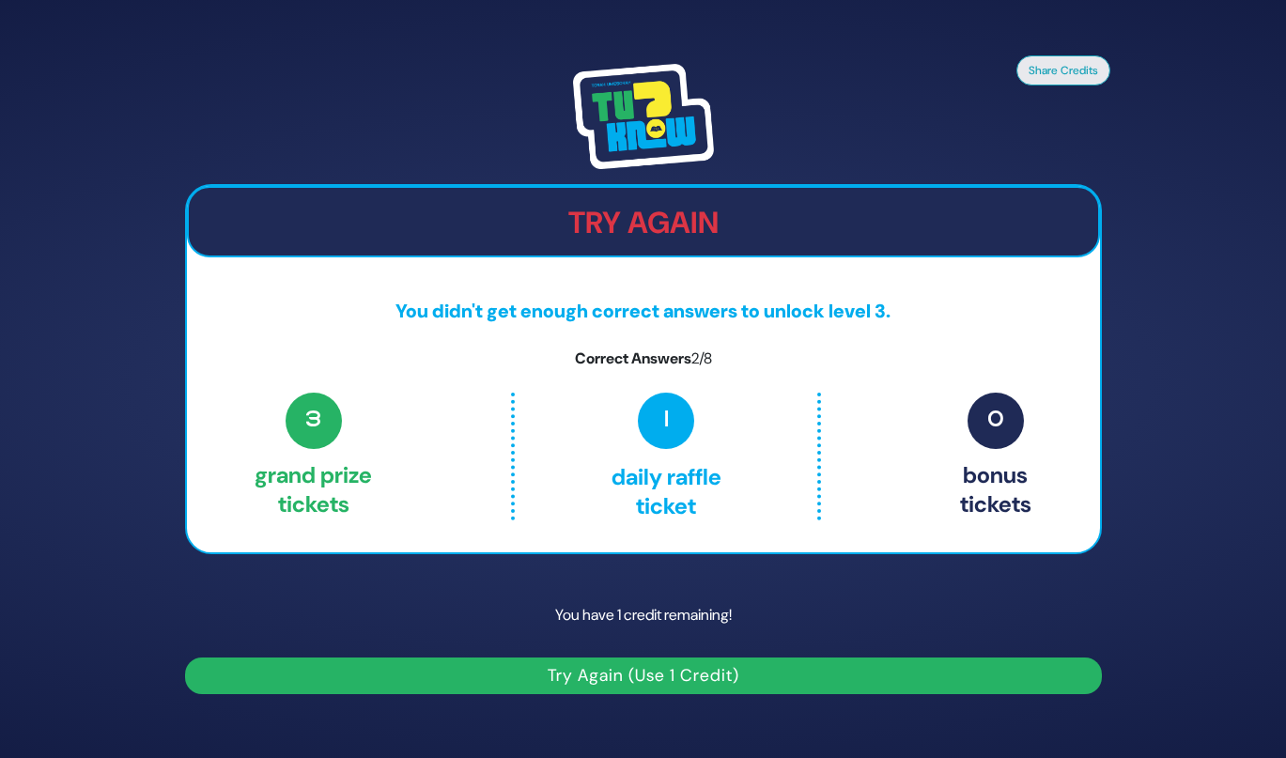
click at [623, 678] on button "Try Again (Use 1 Credit)" at bounding box center [643, 675] width 917 height 37
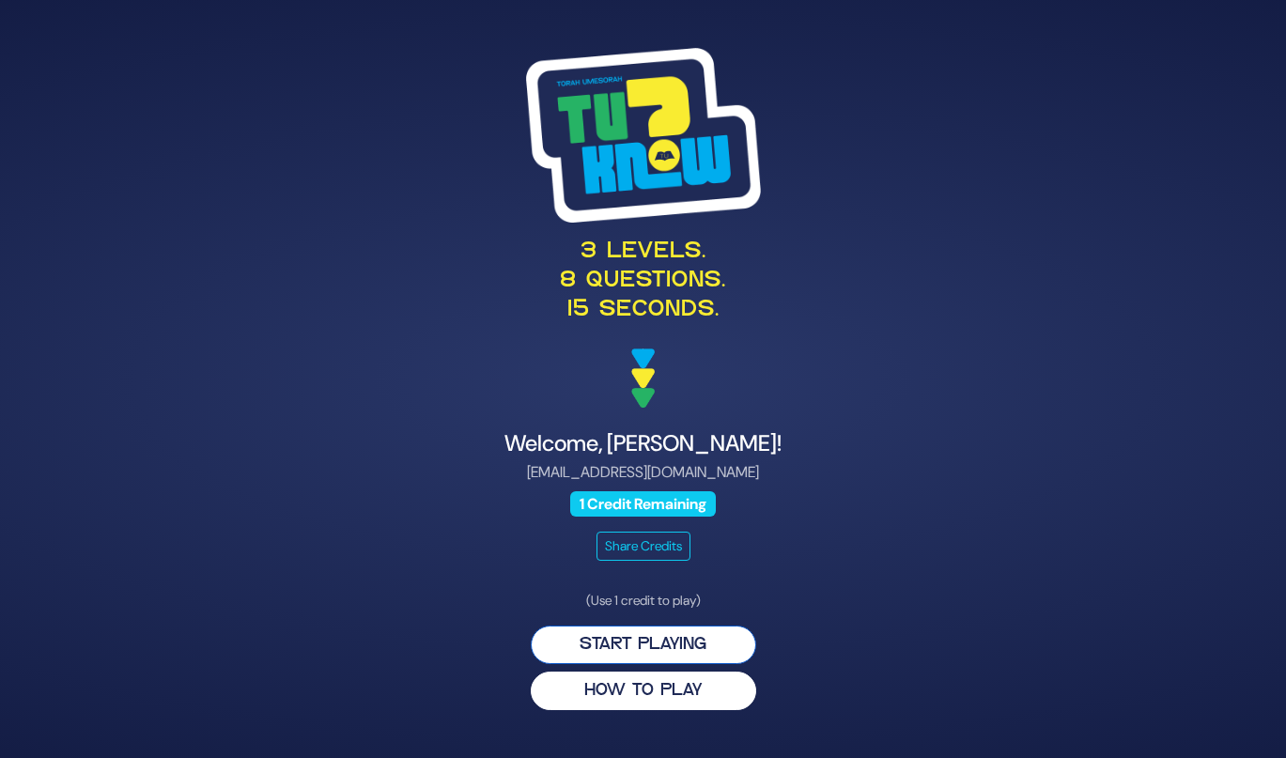
click at [618, 649] on button "Start Playing" at bounding box center [643, 645] width 225 height 39
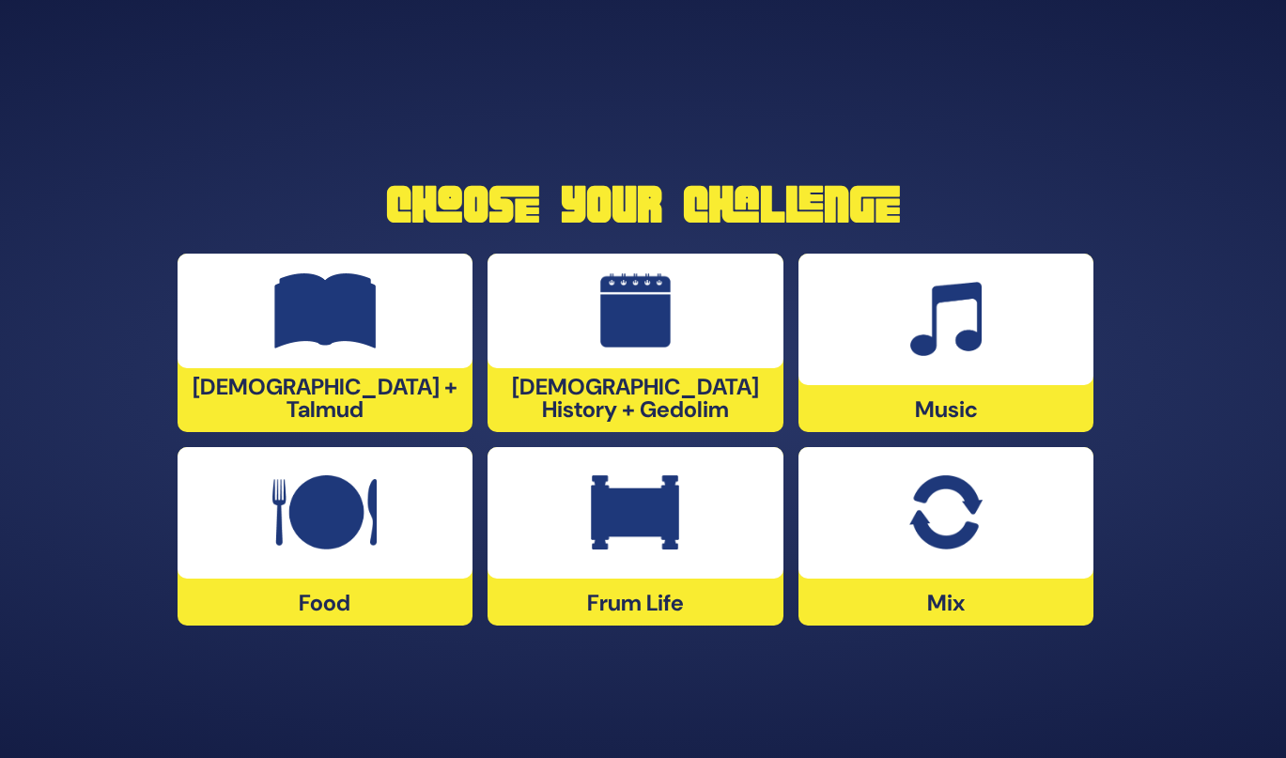
click at [435, 600] on div "Food" at bounding box center [326, 536] width 296 height 178
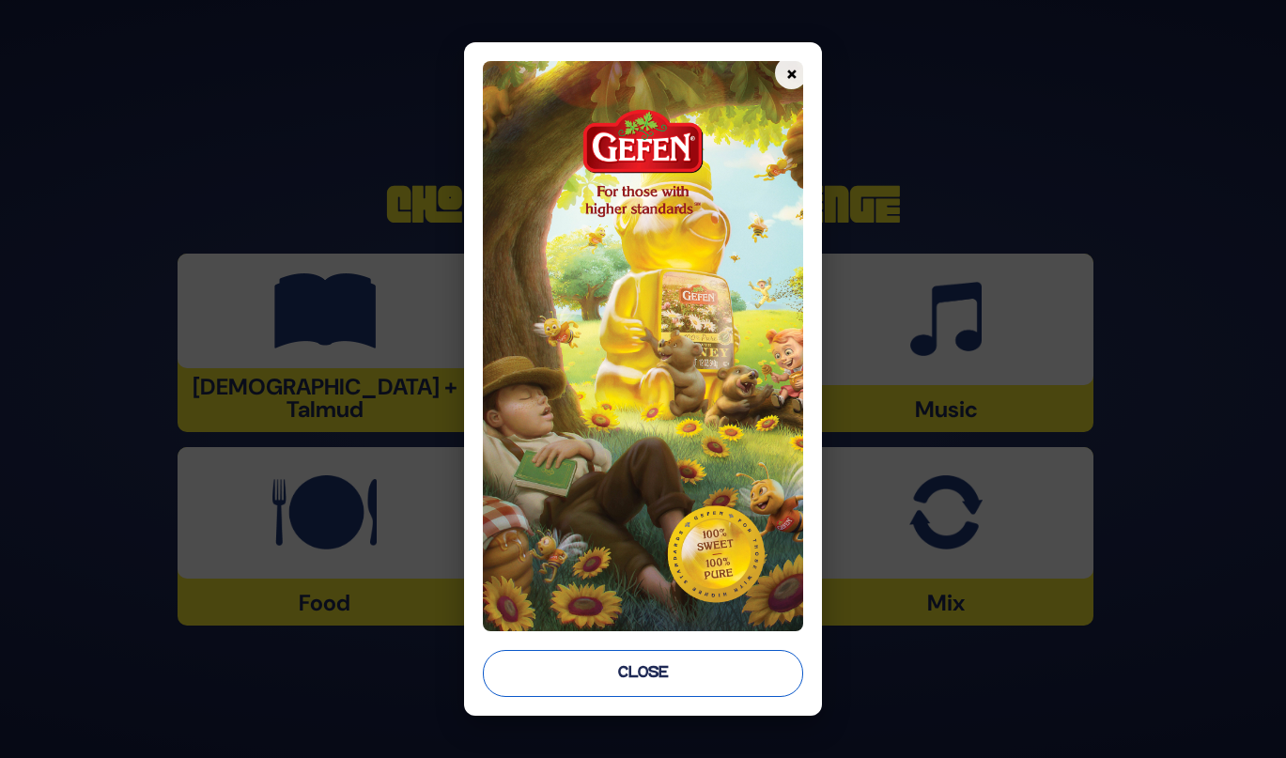
click at [552, 676] on button "Close" at bounding box center [643, 673] width 320 height 47
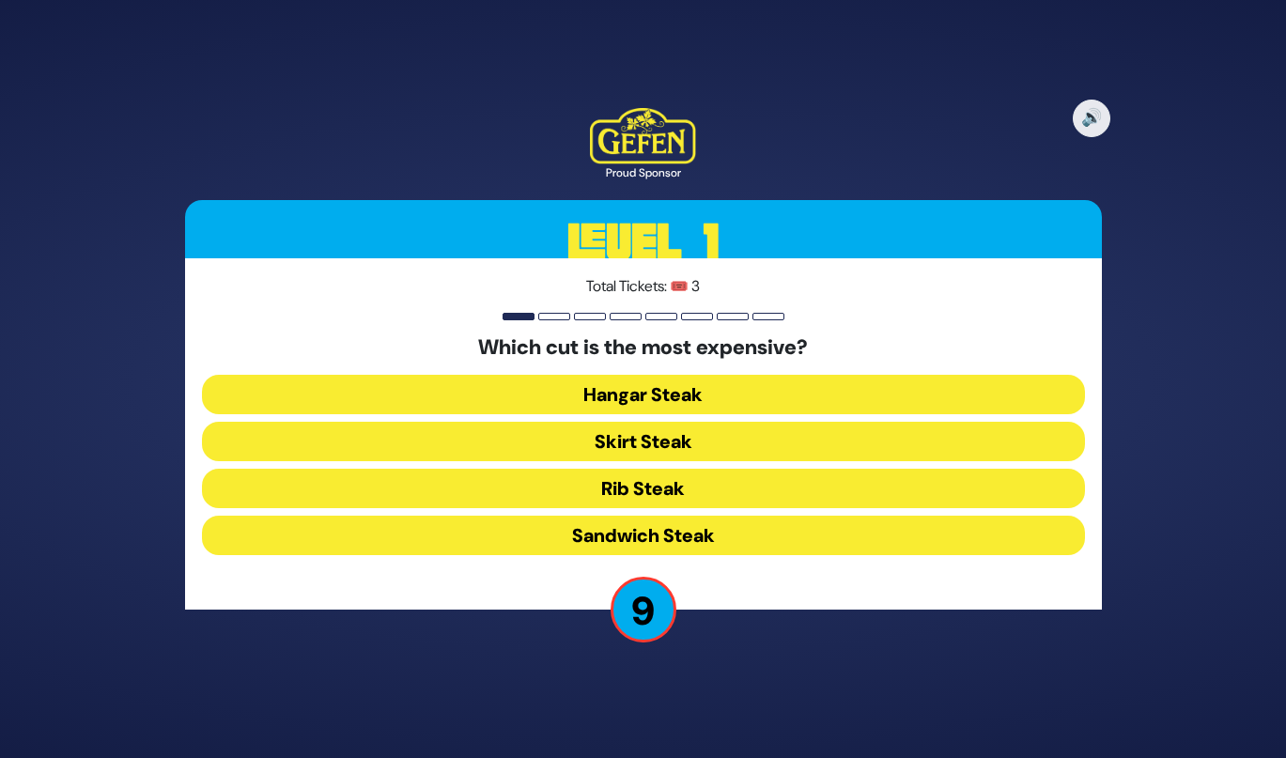
click at [543, 400] on button "Hangar Steak" at bounding box center [643, 394] width 883 height 39
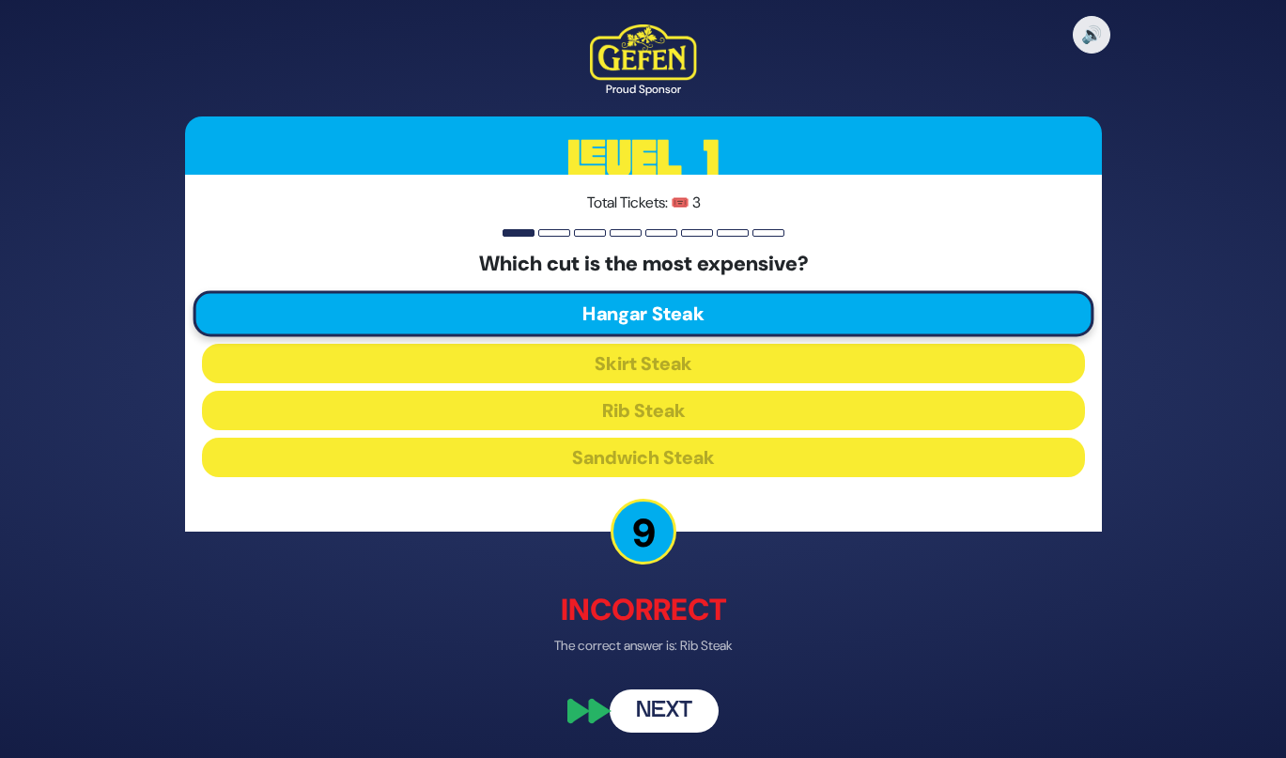
click at [656, 723] on button "Next" at bounding box center [664, 711] width 109 height 43
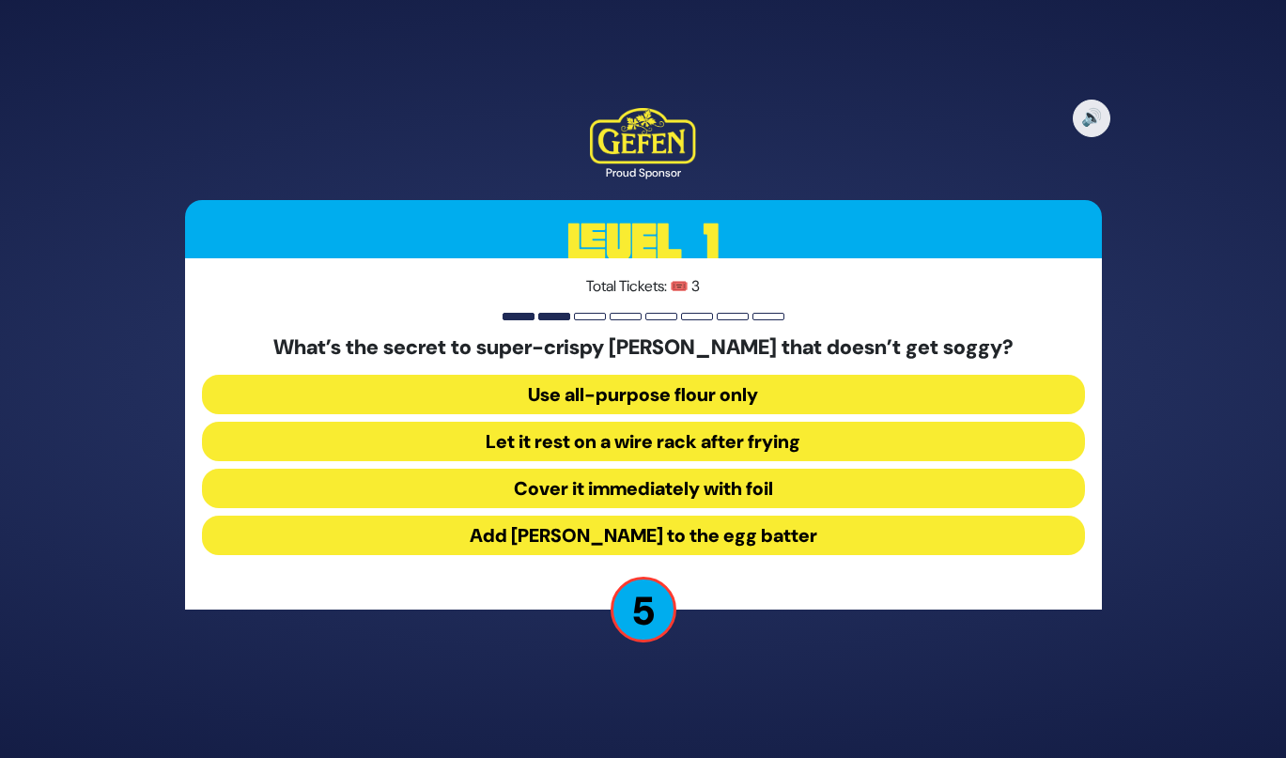
click at [536, 536] on button "Add seltzer to the egg batter" at bounding box center [643, 535] width 883 height 39
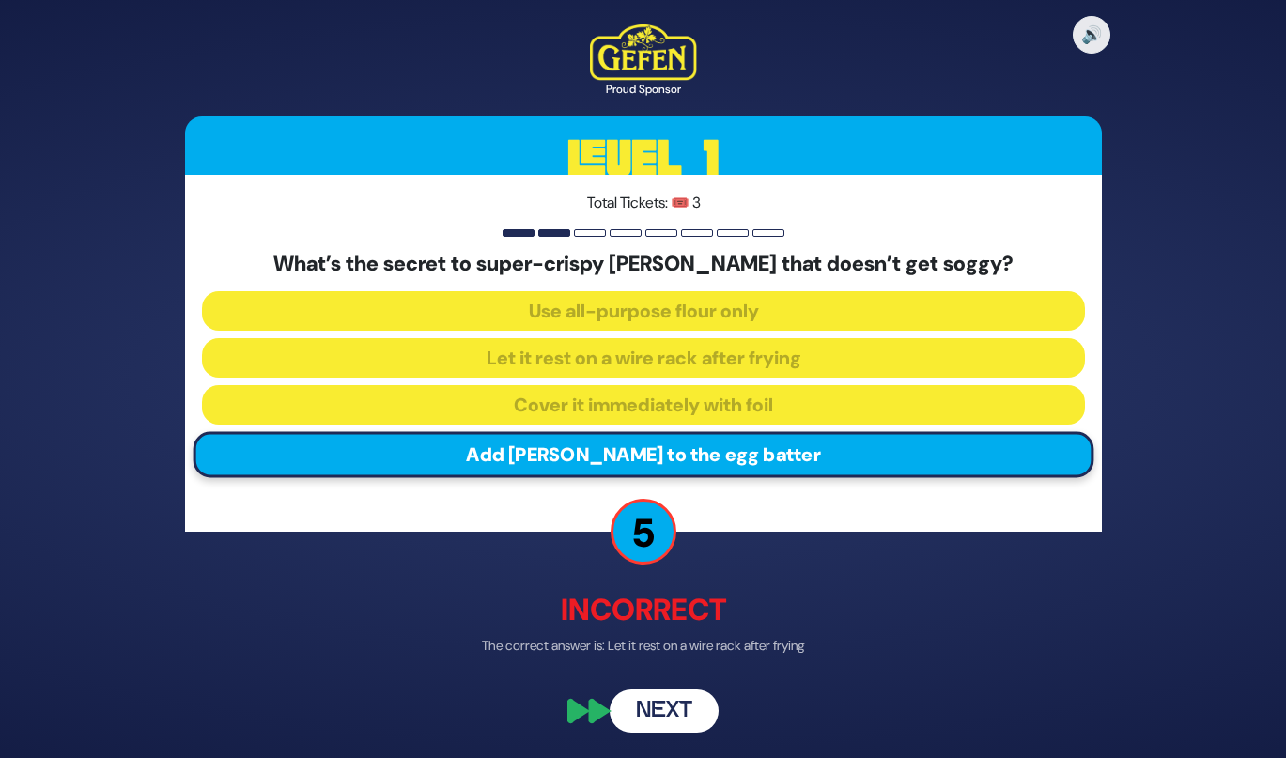
click at [634, 718] on button "Next" at bounding box center [664, 711] width 109 height 43
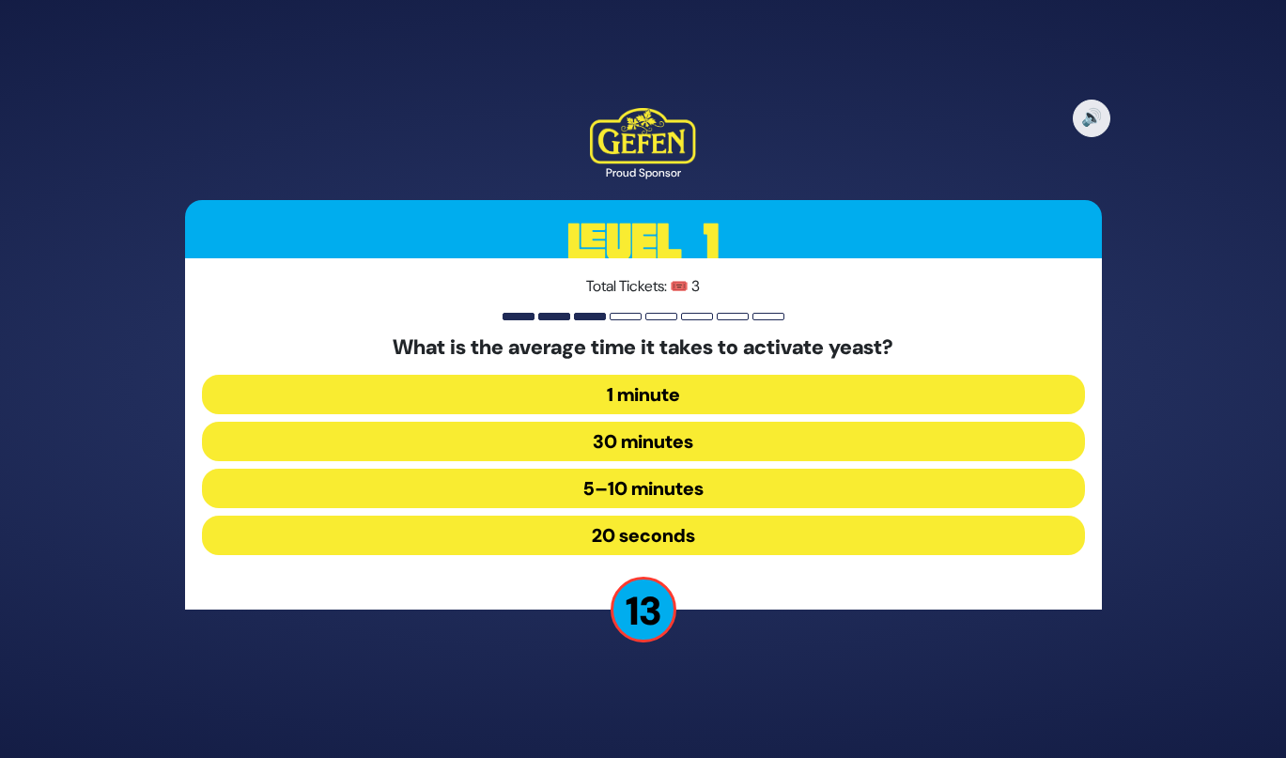
click at [580, 490] on button "5–10 minutes" at bounding box center [643, 488] width 883 height 39
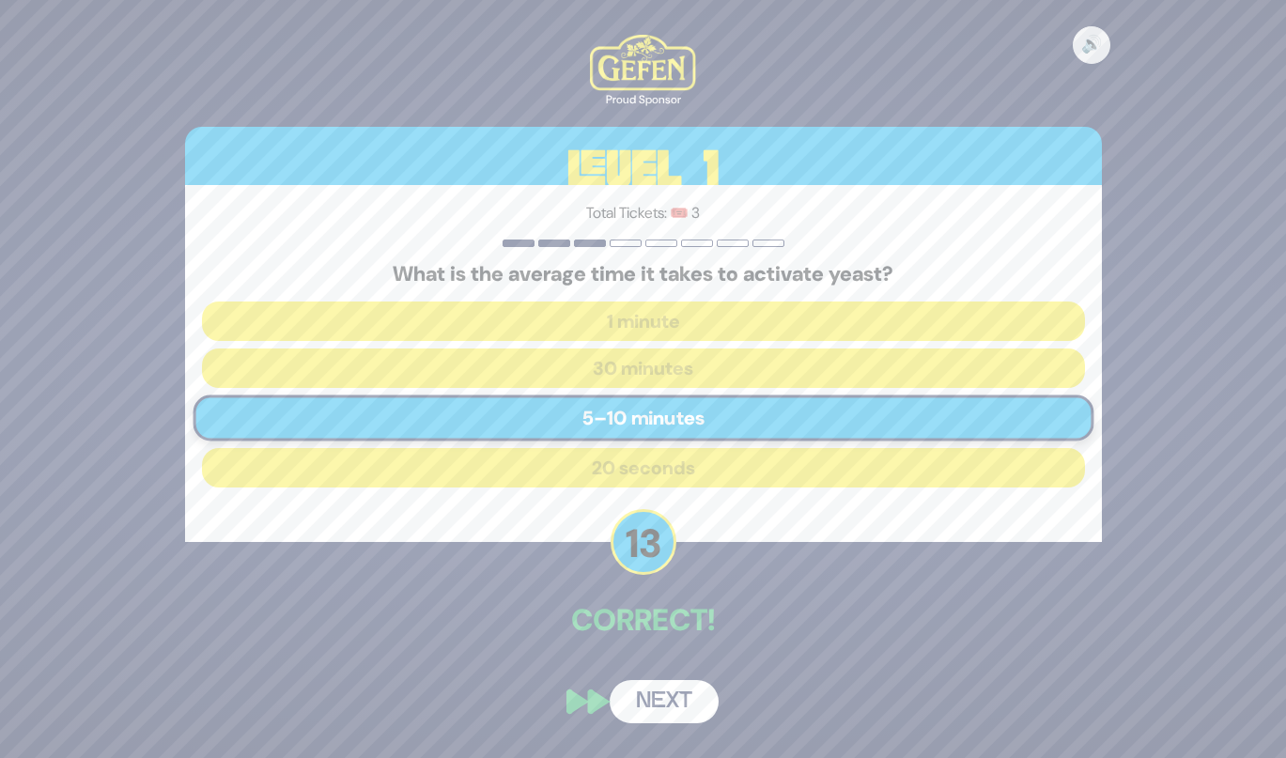
click at [643, 713] on button "Next" at bounding box center [664, 701] width 109 height 43
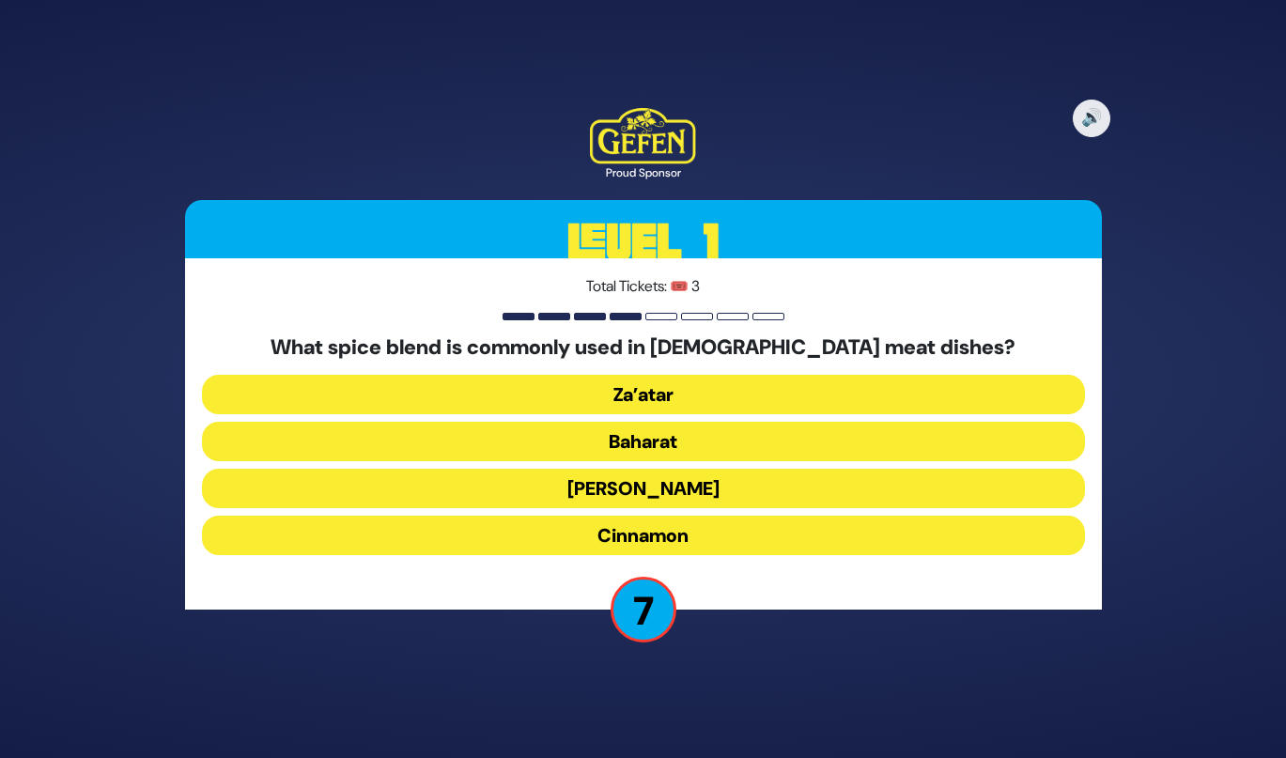
click at [593, 398] on button "Za’atar" at bounding box center [643, 394] width 883 height 39
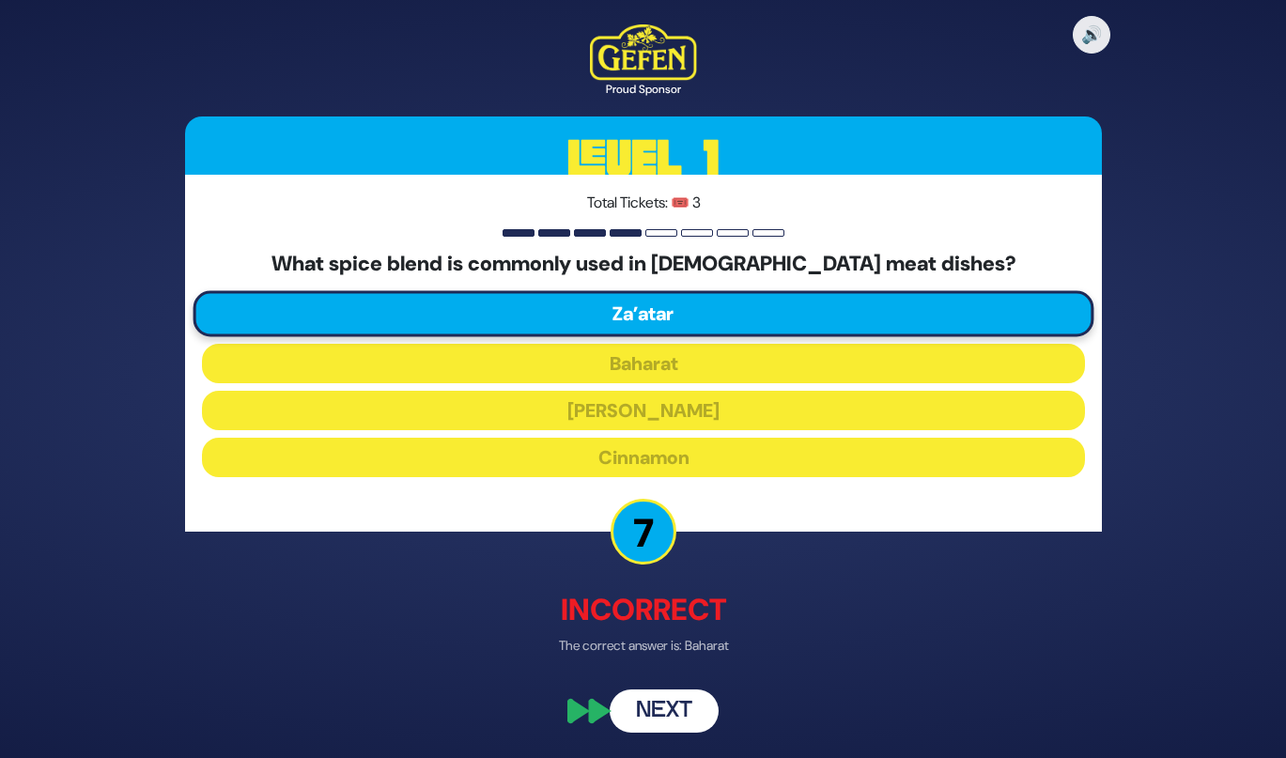
click at [639, 716] on button "Next" at bounding box center [664, 711] width 109 height 43
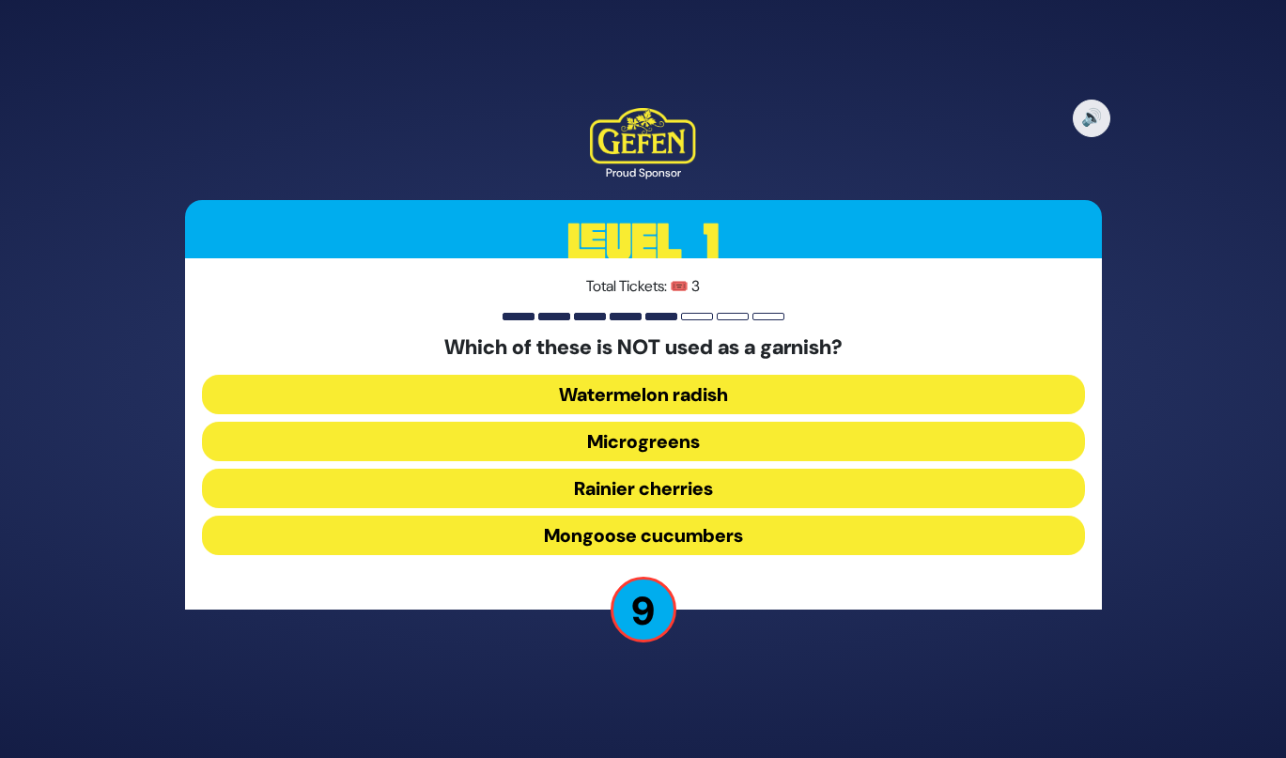
click at [584, 522] on button "Mongoose cucumbers" at bounding box center [643, 535] width 883 height 39
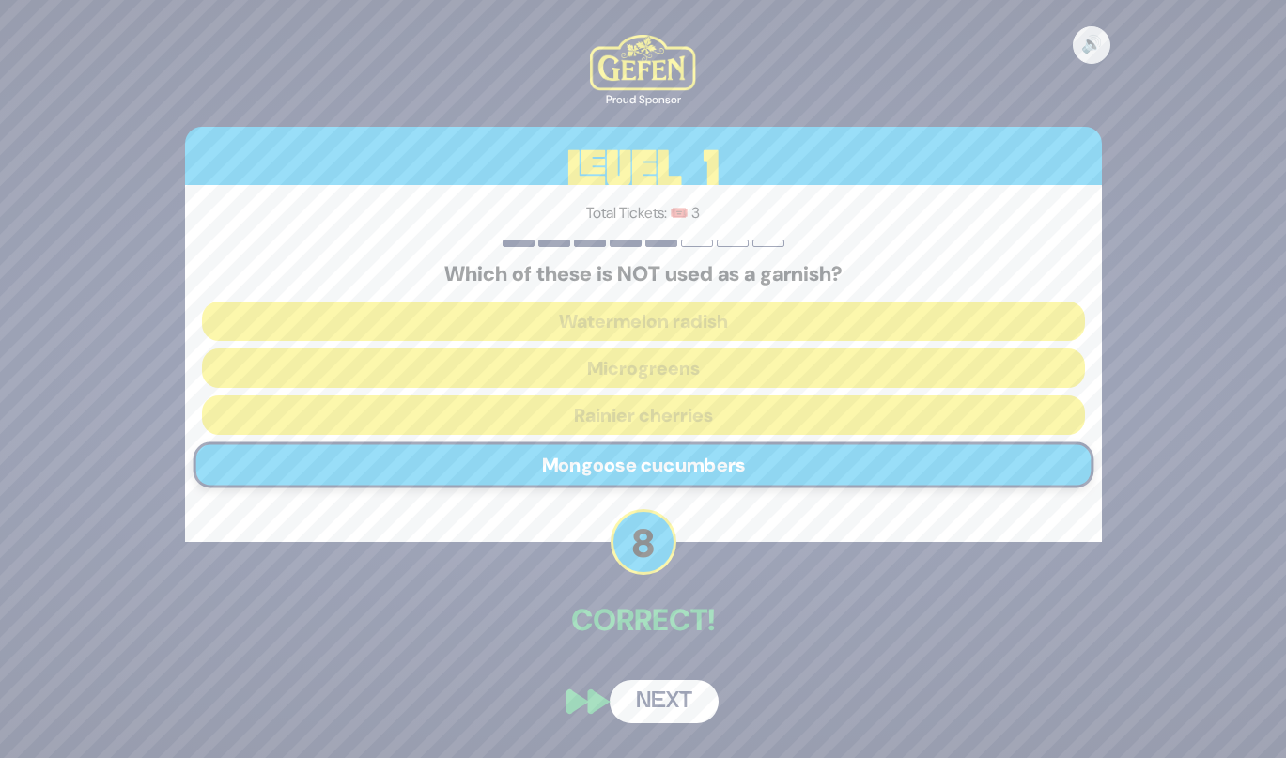
click at [643, 682] on button "Next" at bounding box center [664, 701] width 109 height 43
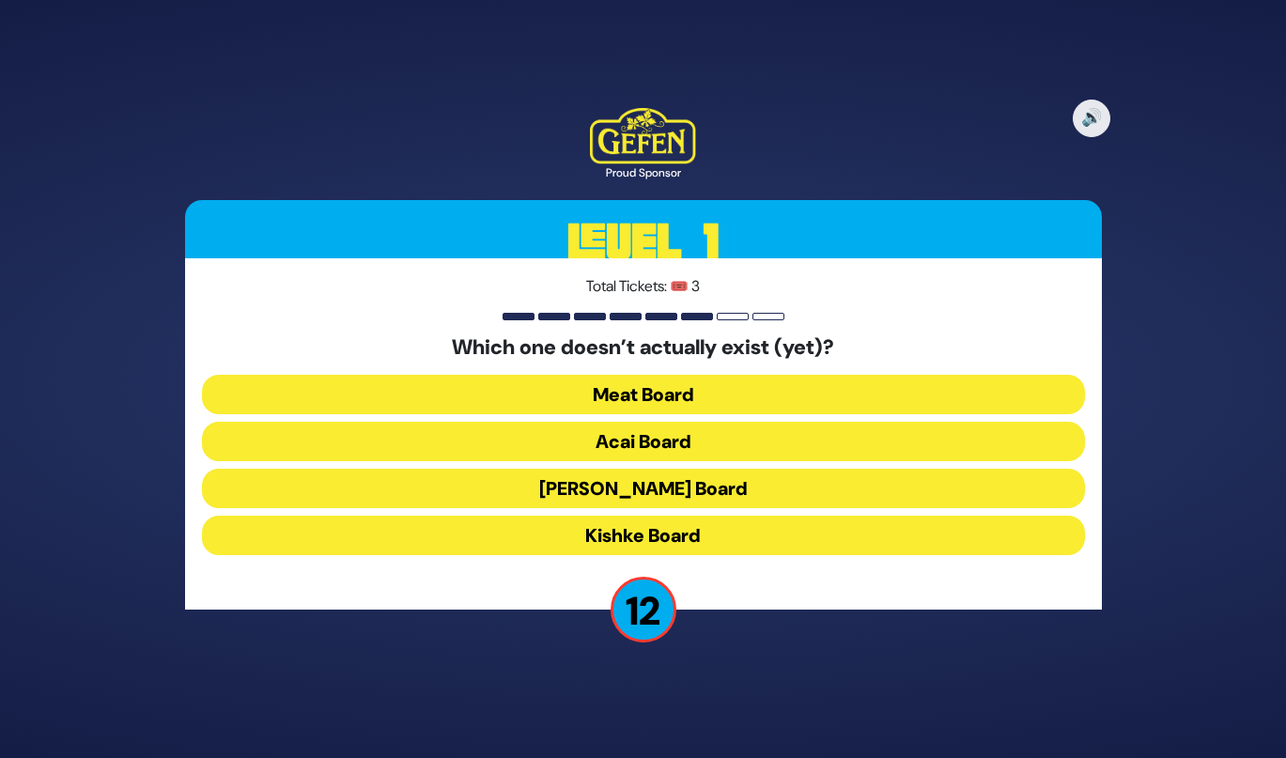
click at [609, 534] on button "Kishke Board" at bounding box center [643, 535] width 883 height 39
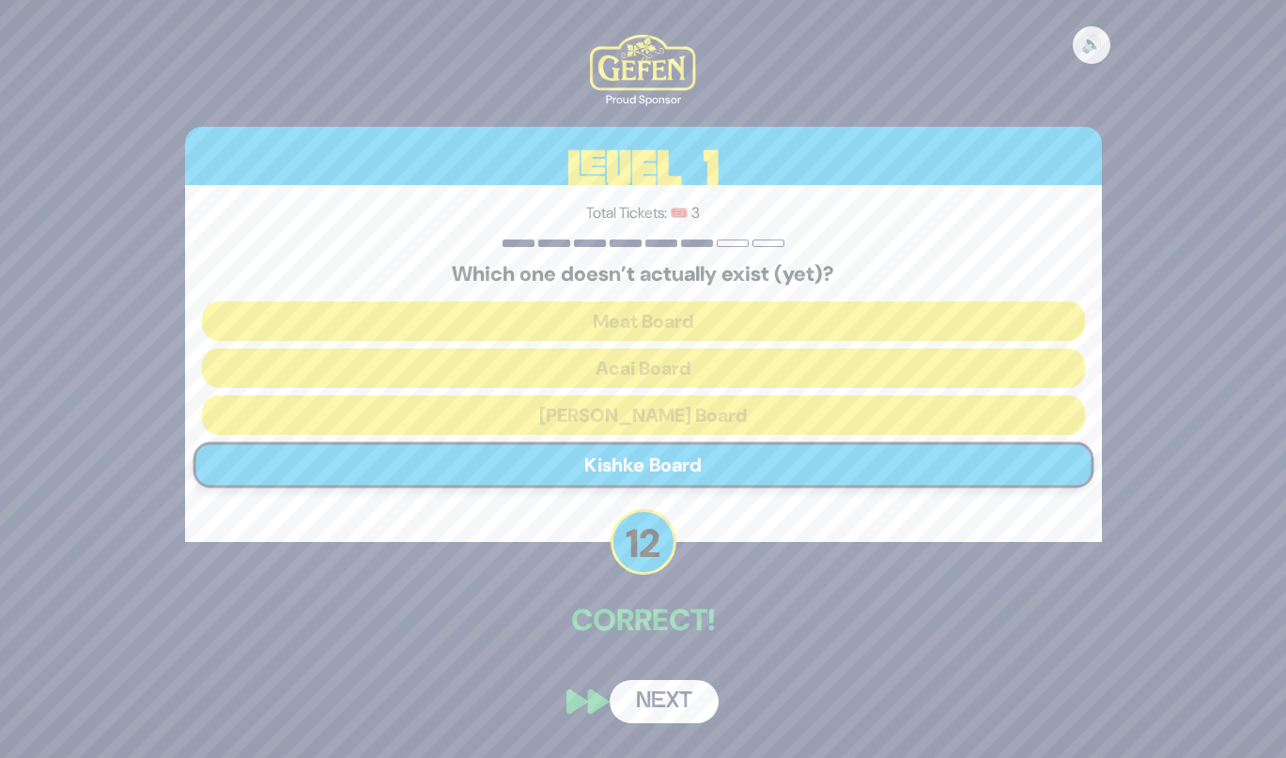
click at [639, 712] on button "Next" at bounding box center [664, 701] width 109 height 43
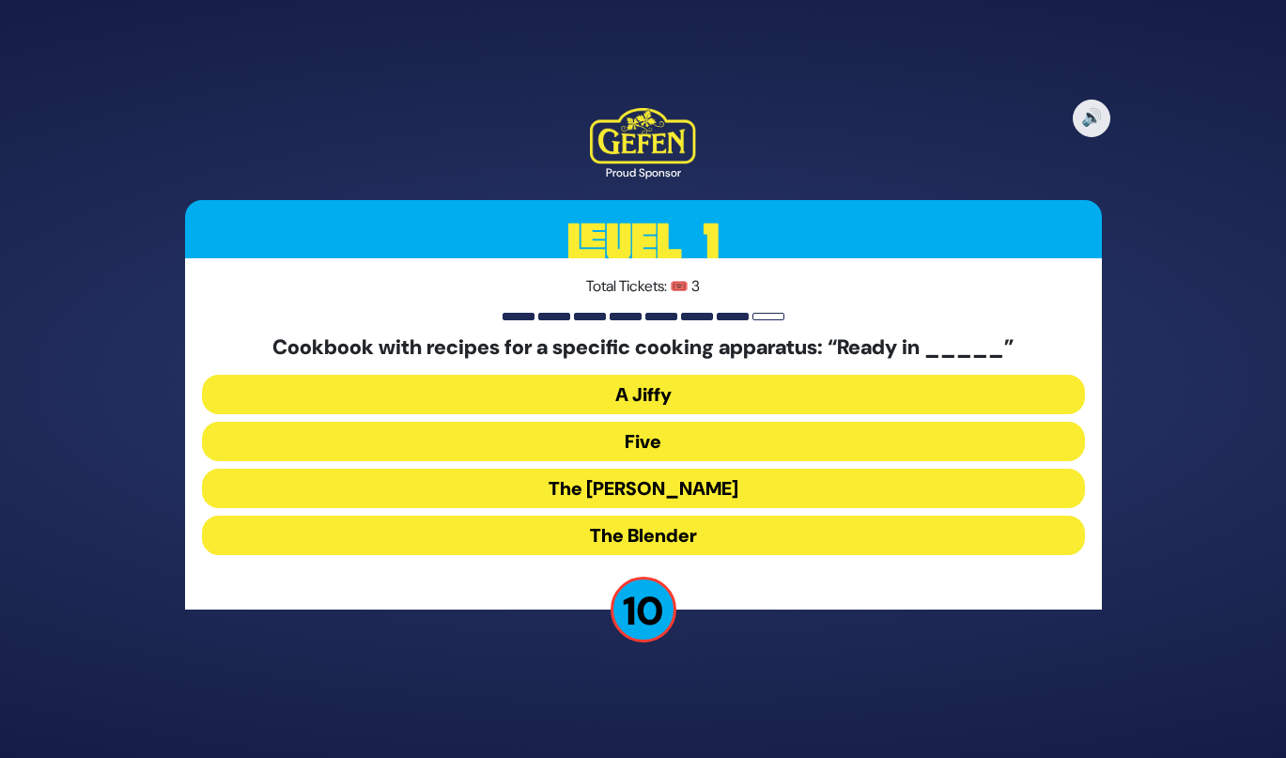
click at [639, 491] on button "The Betty" at bounding box center [643, 488] width 883 height 39
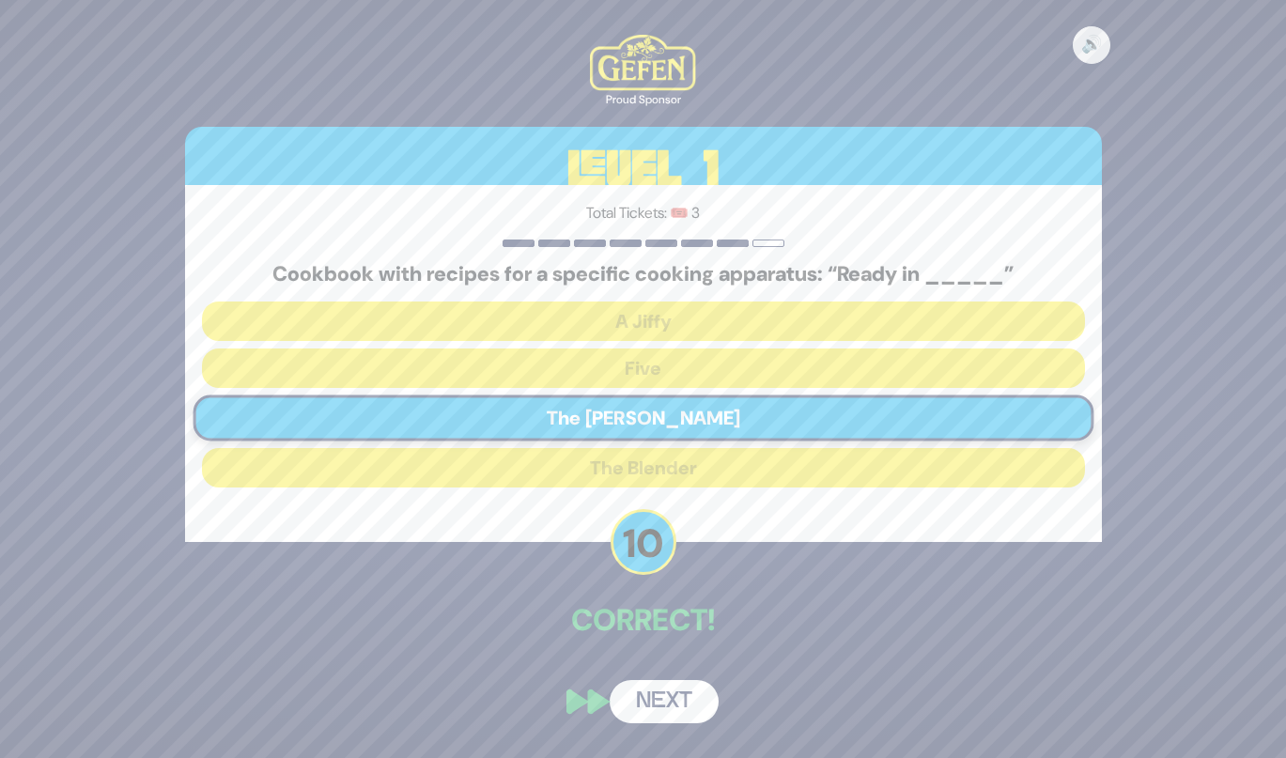
click at [674, 685] on button "Next" at bounding box center [664, 701] width 109 height 43
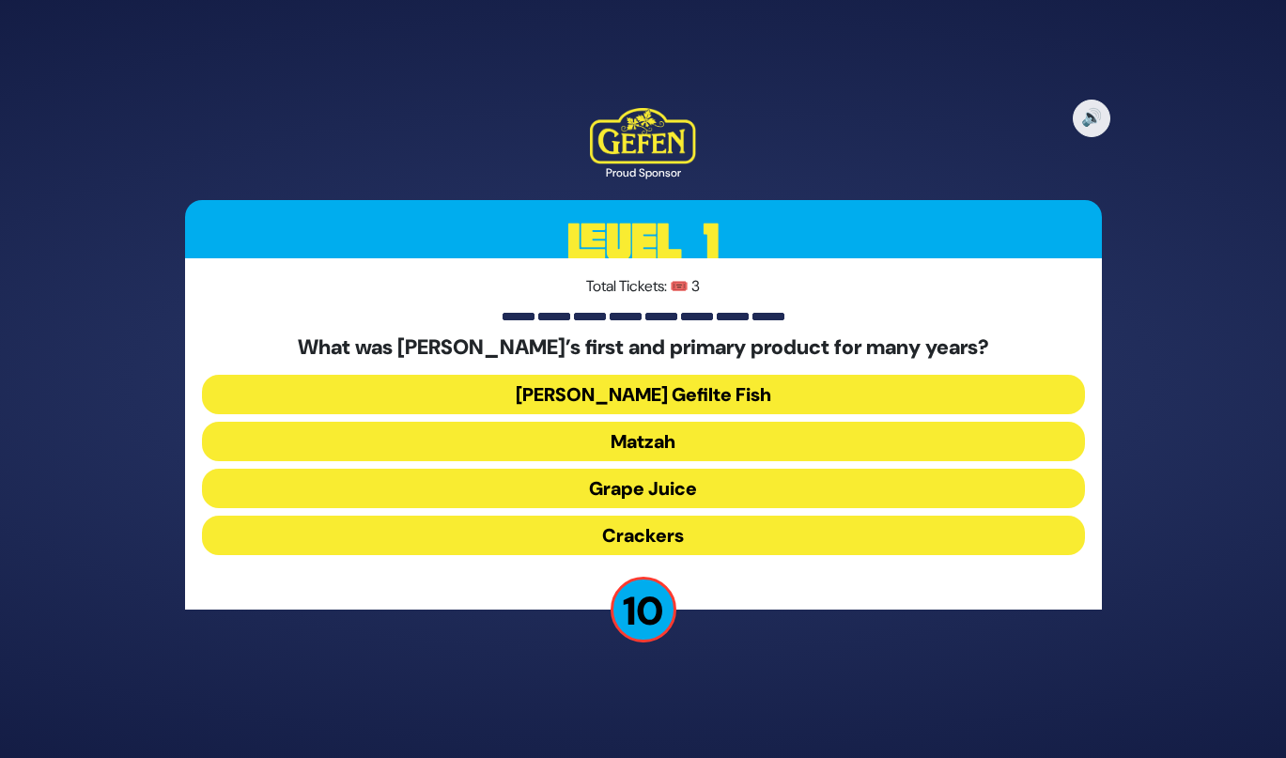
click at [603, 408] on button "Jarred Gefilte Fish" at bounding box center [643, 394] width 883 height 39
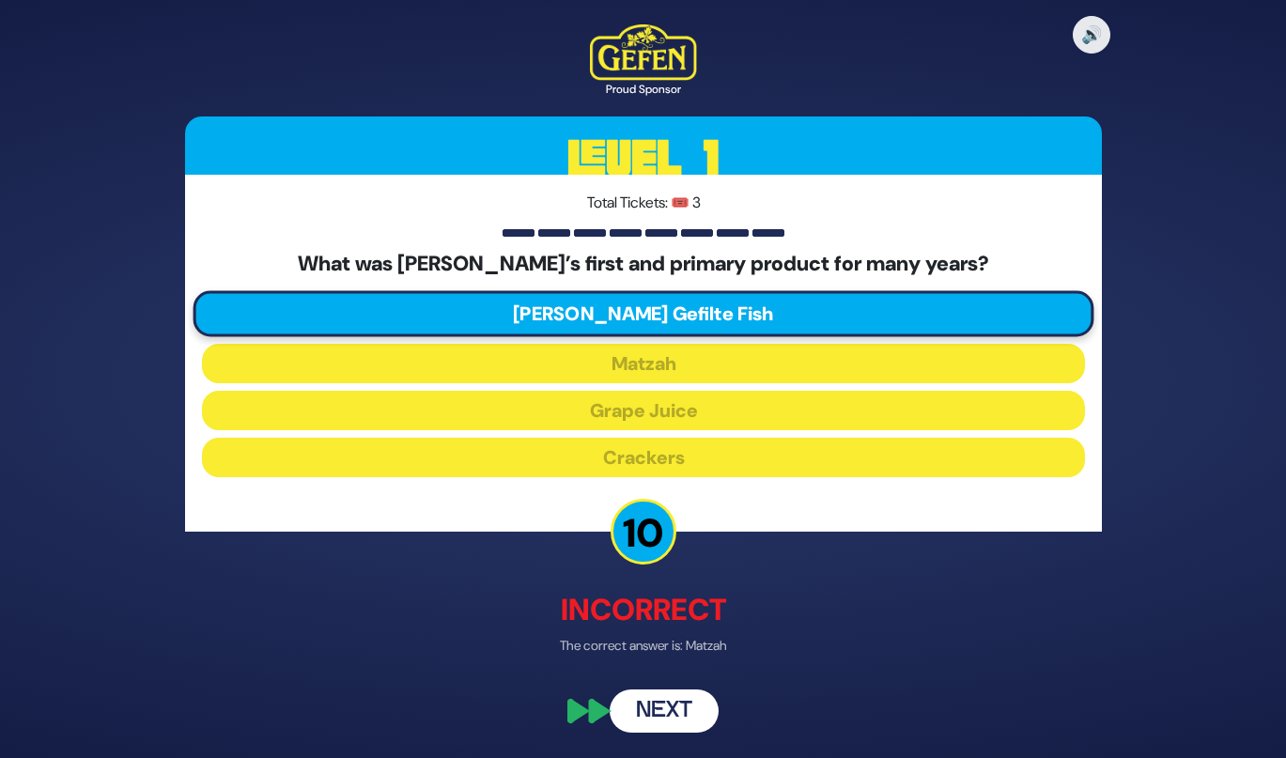
click at [648, 705] on button "Next" at bounding box center [664, 711] width 109 height 43
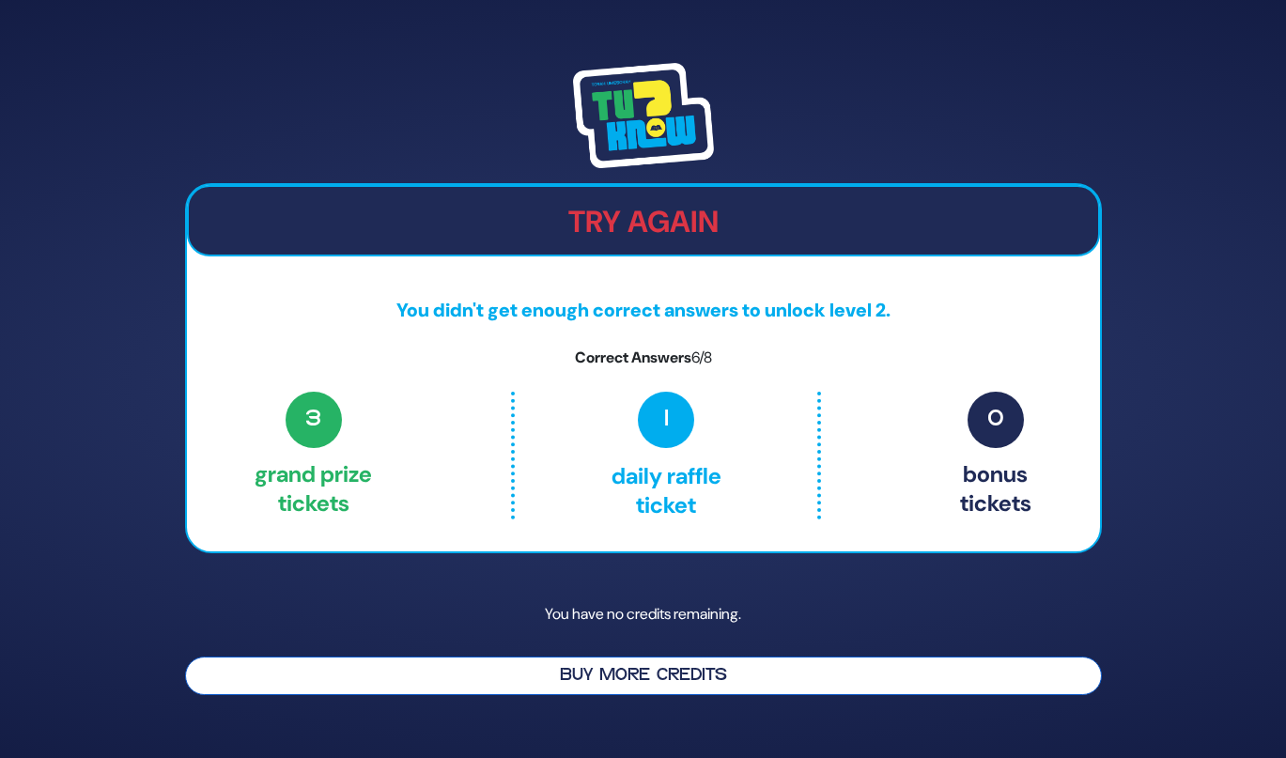
click at [641, 683] on button "Buy More Credits" at bounding box center [643, 676] width 917 height 39
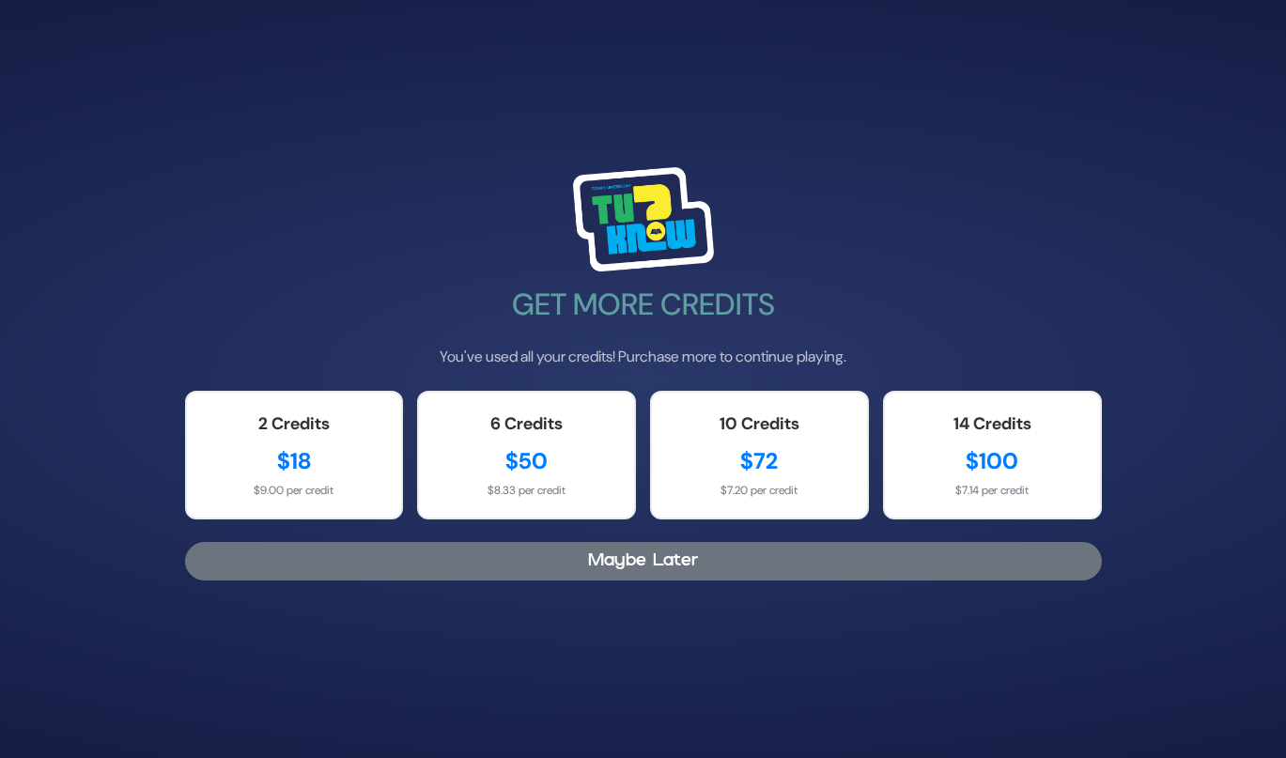
click at [398, 568] on button "Maybe Later" at bounding box center [643, 561] width 917 height 39
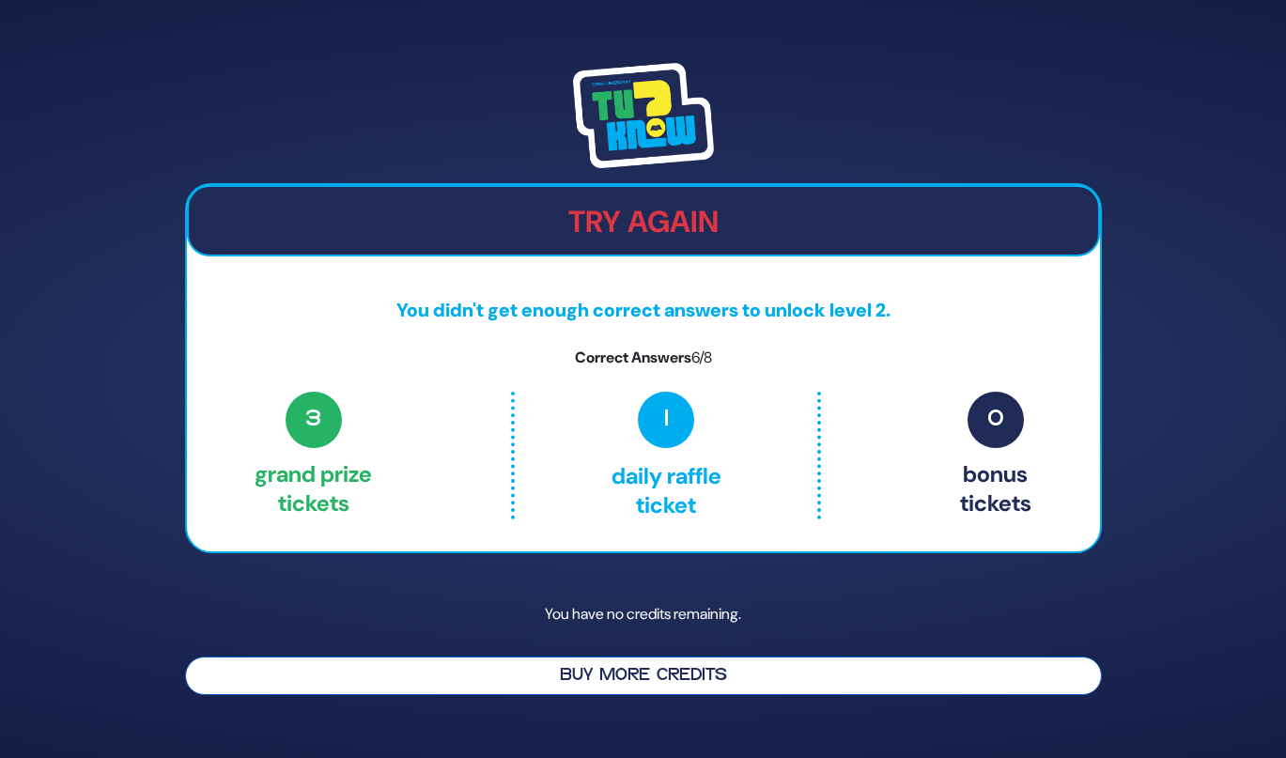
click at [561, 665] on button "Buy More Credits" at bounding box center [643, 676] width 917 height 39
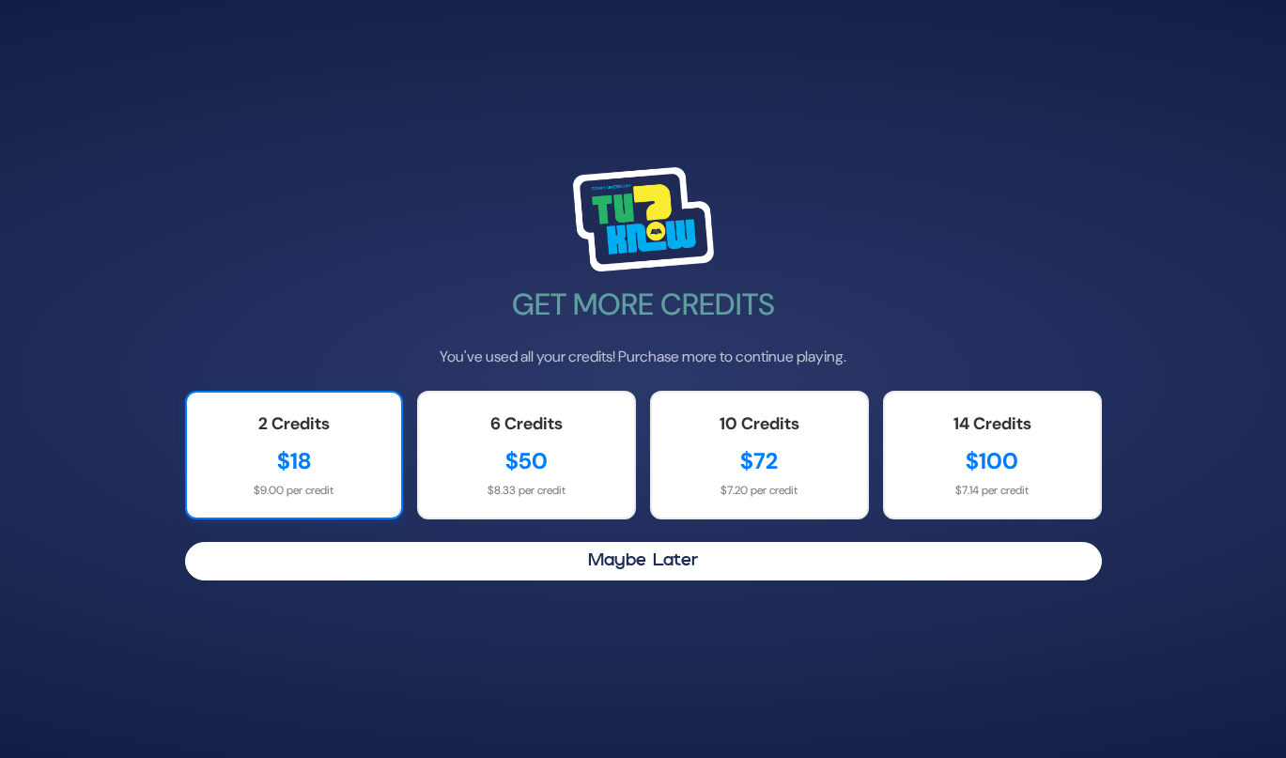
click at [290, 414] on div "2 Credits" at bounding box center [295, 423] width 178 height 25
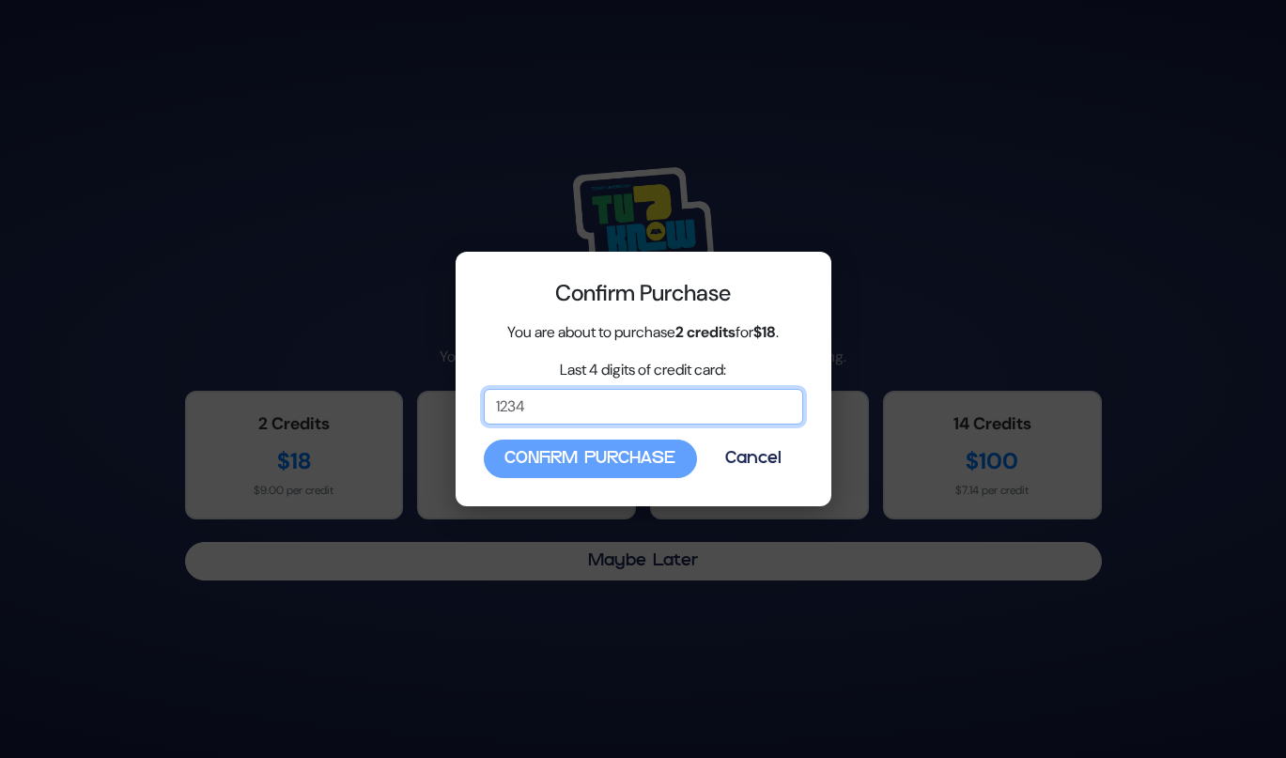
click at [508, 416] on input "Last 4 digits of credit card:" at bounding box center [643, 407] width 319 height 36
type input "4574"
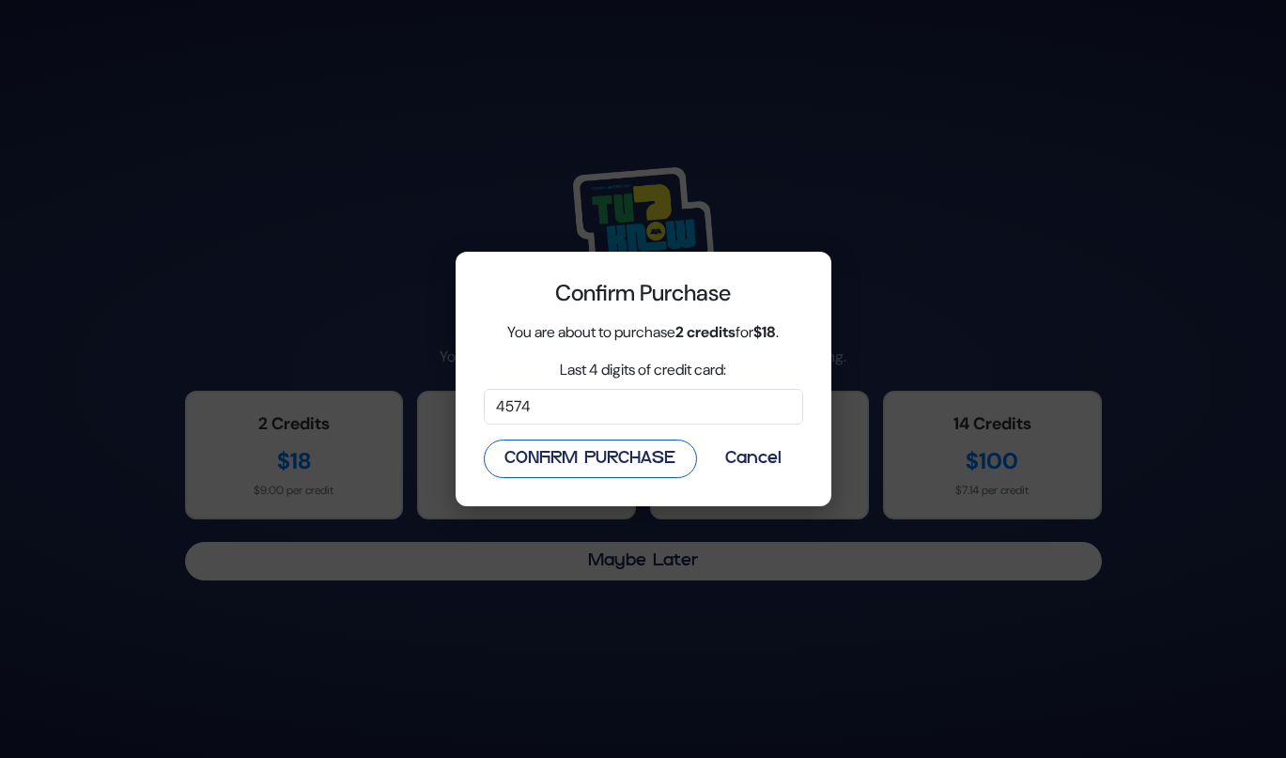
click at [600, 467] on button "Confirm Purchase" at bounding box center [590, 459] width 213 height 39
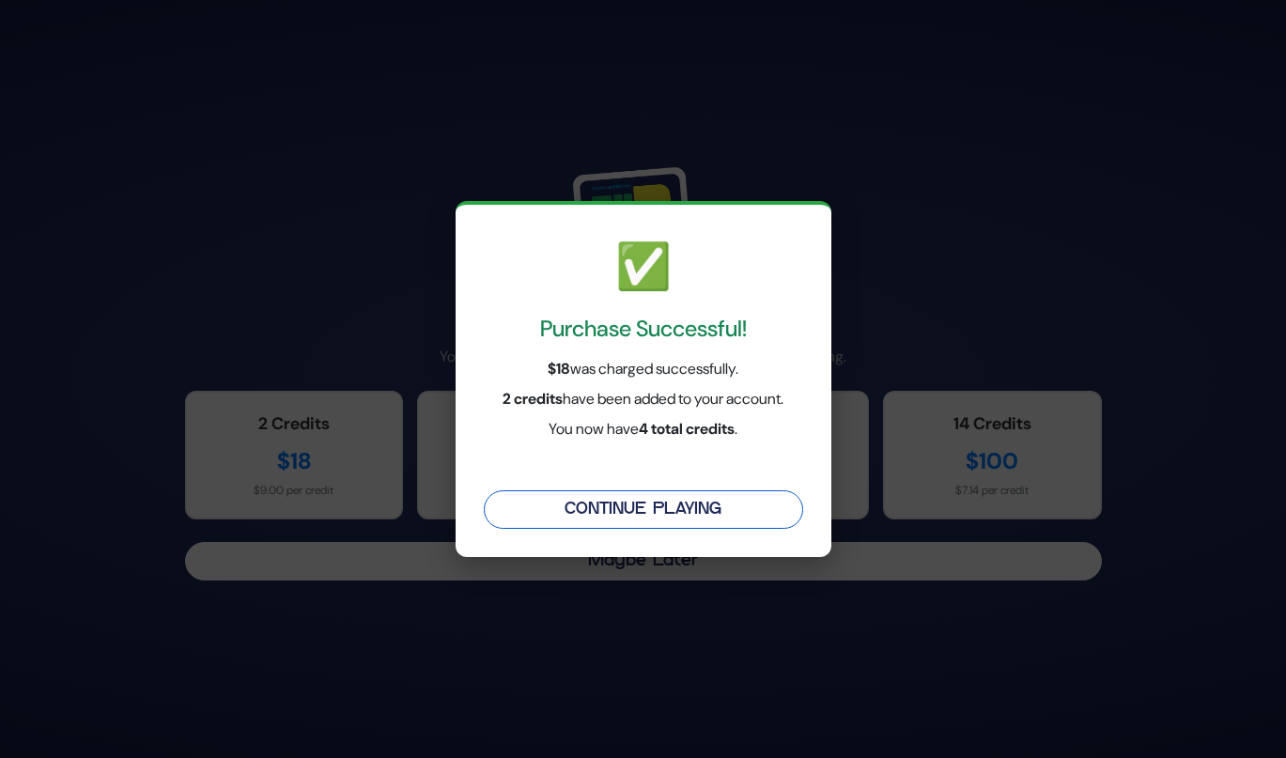
click at [610, 506] on button "Continue Playing" at bounding box center [643, 509] width 319 height 39
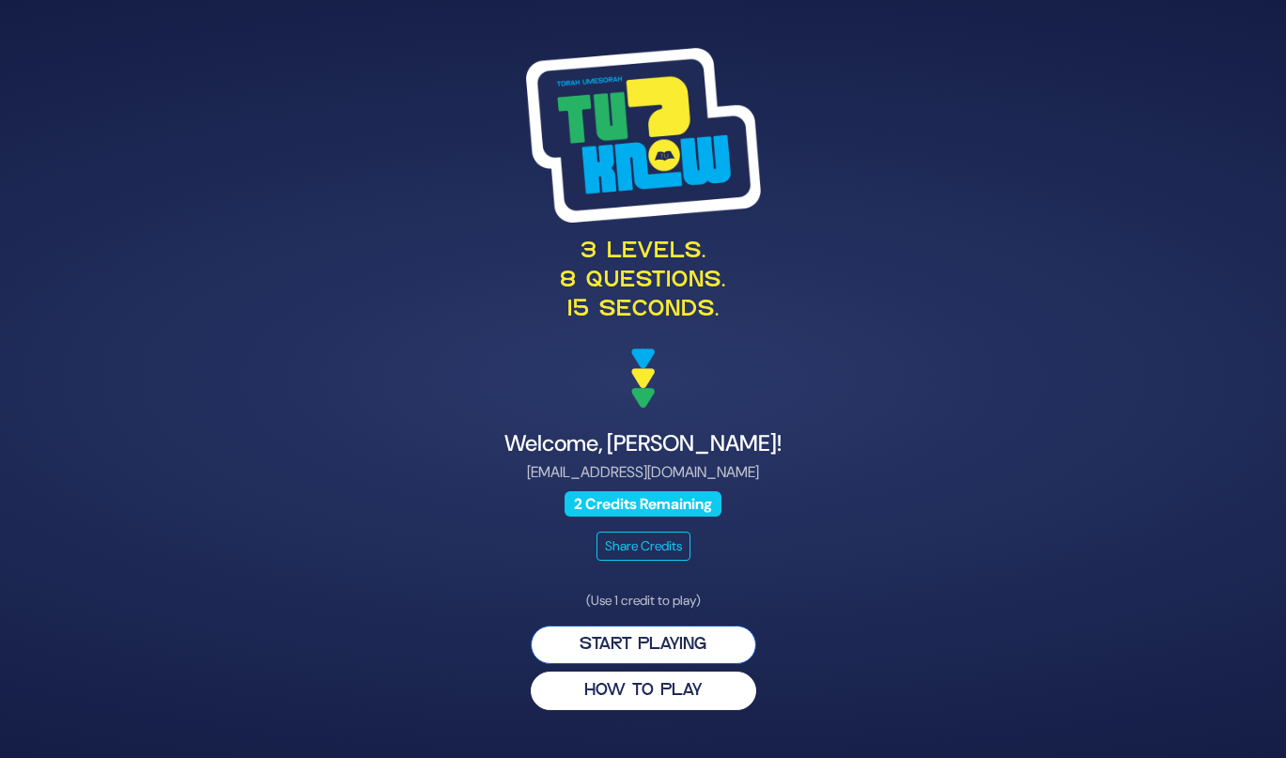
click at [626, 647] on button "Start Playing" at bounding box center [643, 645] width 225 height 39
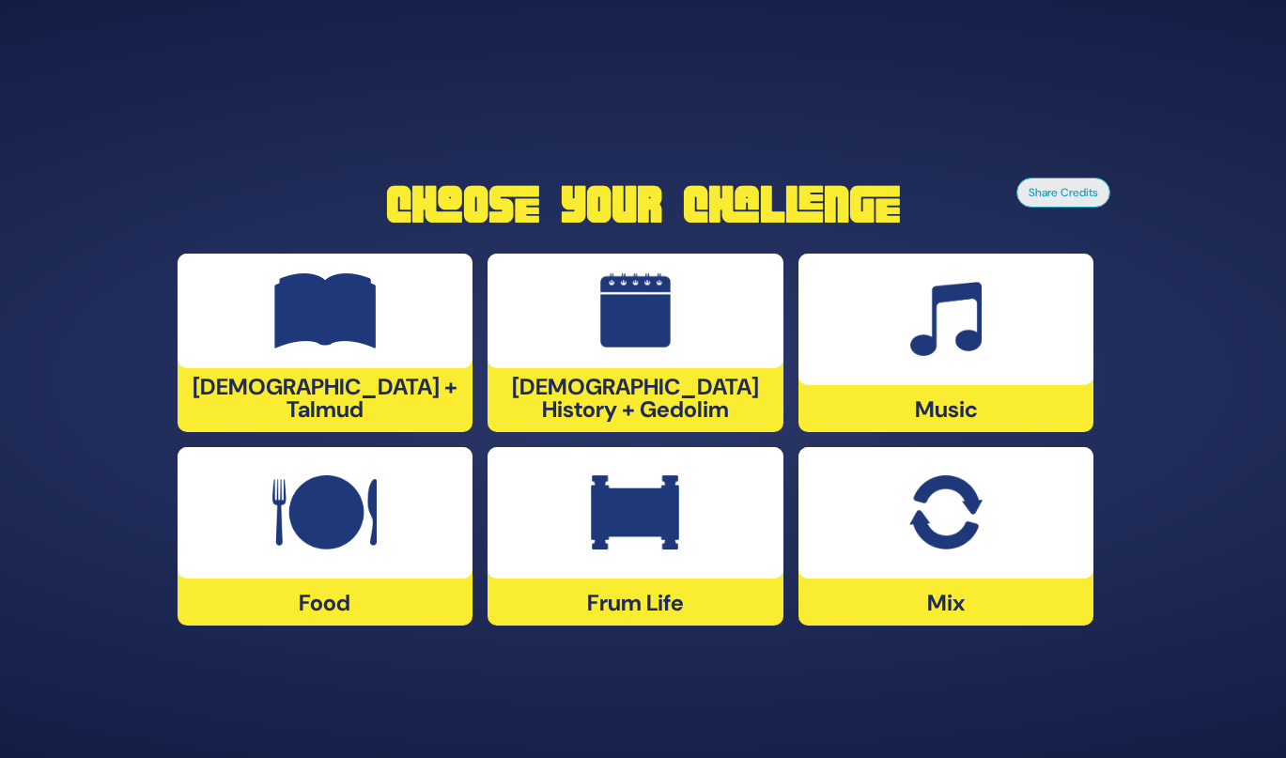
click at [876, 349] on div at bounding box center [946, 319] width 296 height 131
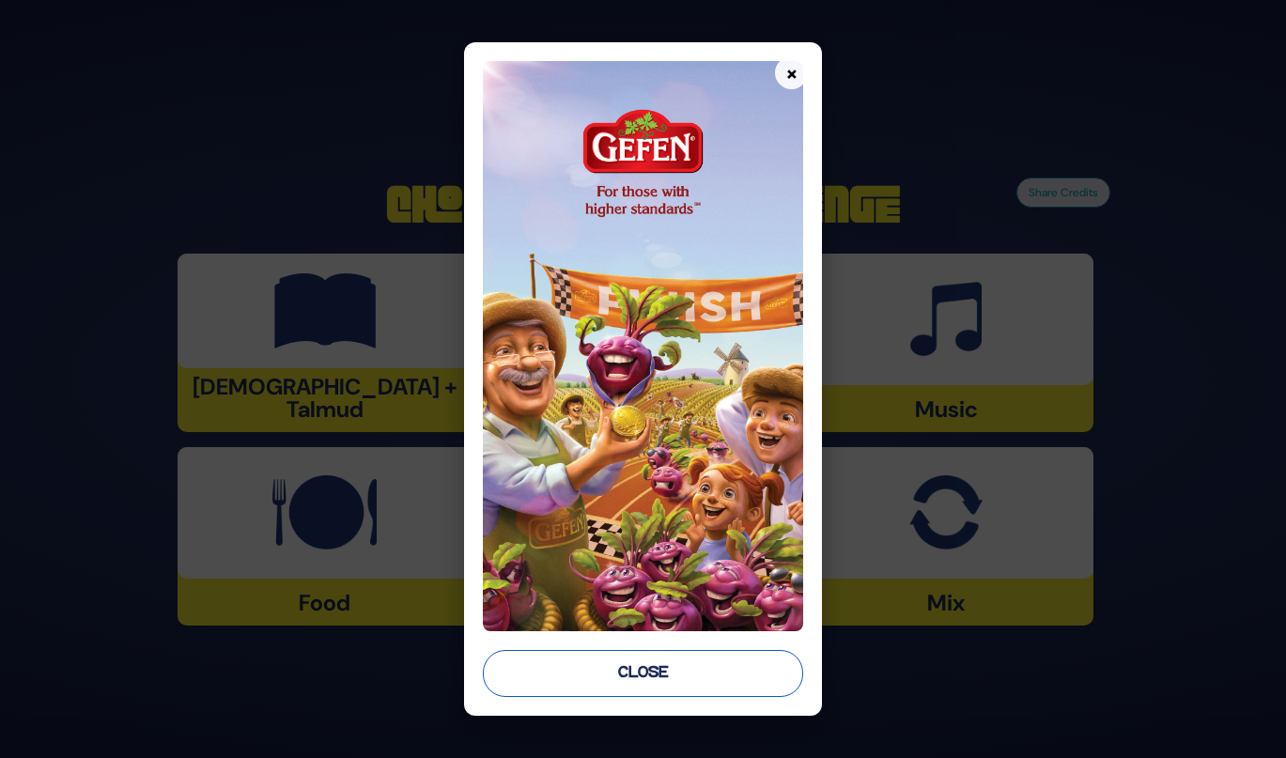
click at [697, 657] on button "Close" at bounding box center [643, 673] width 320 height 47
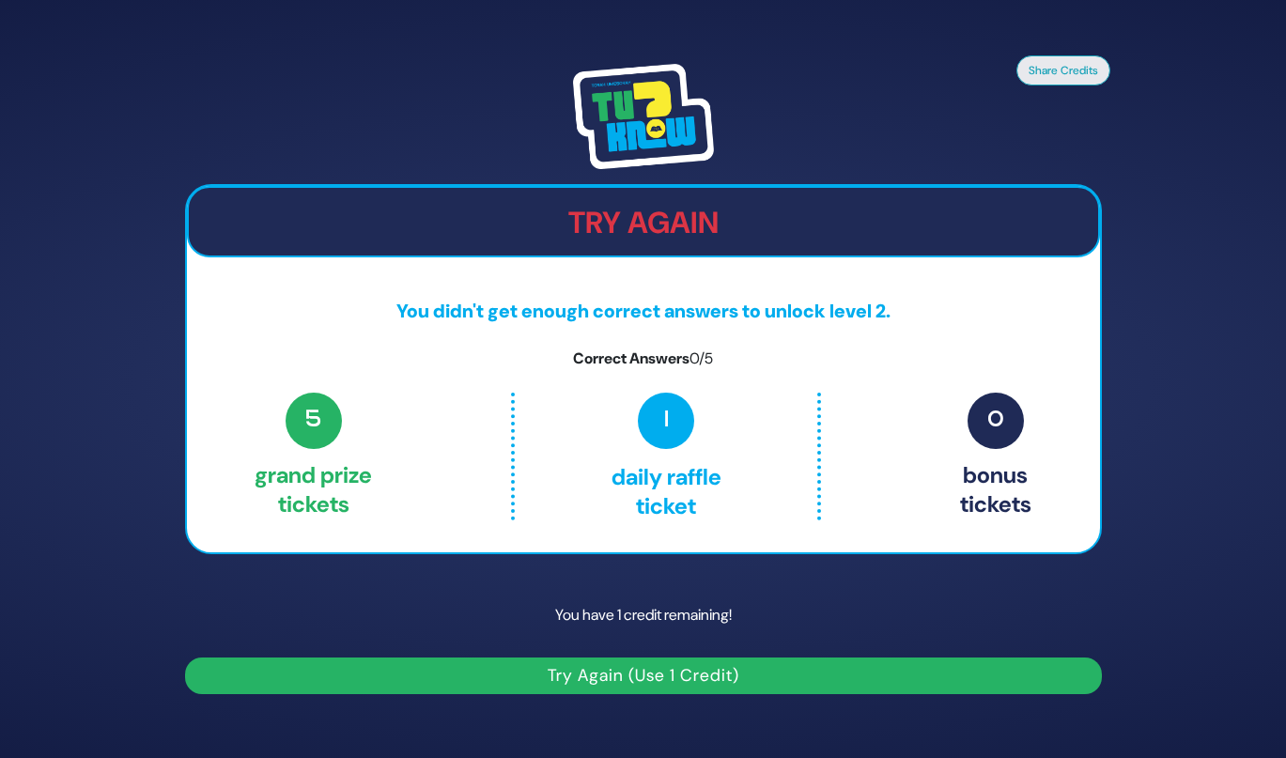
click at [675, 683] on button "Try Again (Use 1 Credit)" at bounding box center [643, 675] width 917 height 37
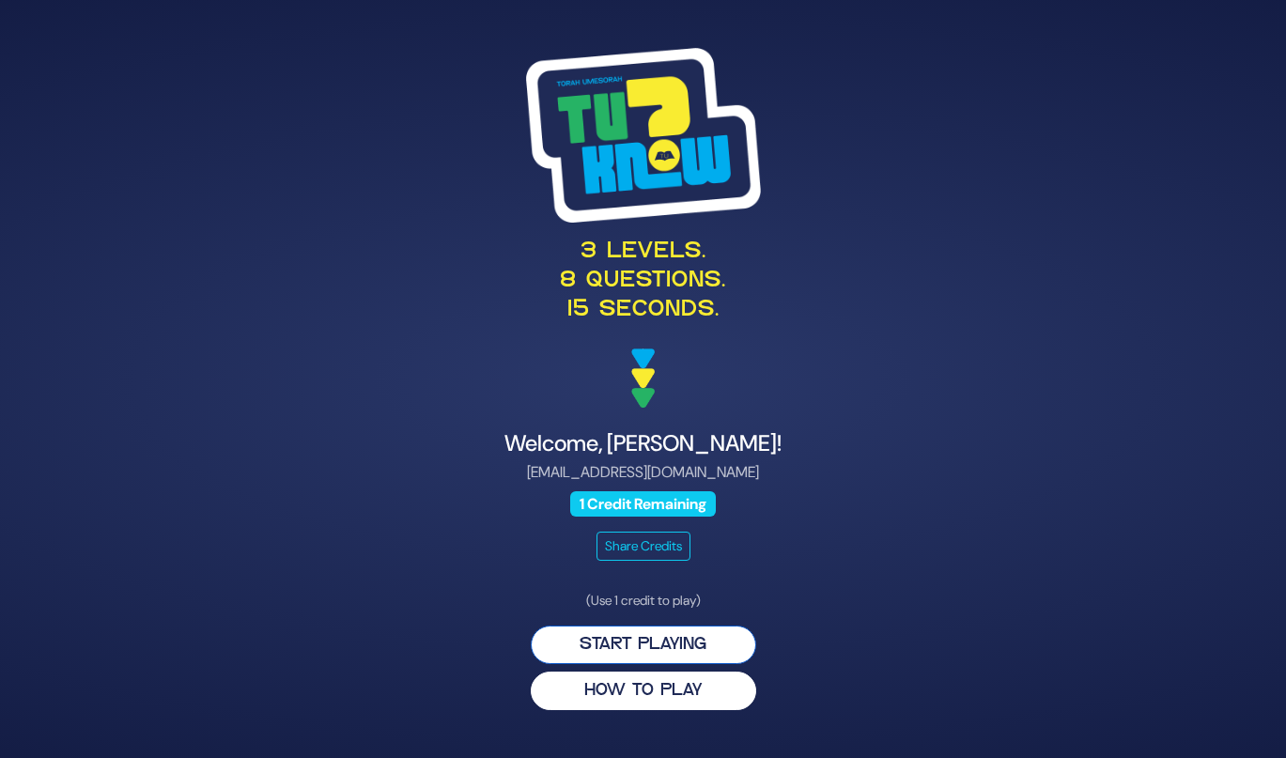
click at [658, 630] on button "Start Playing" at bounding box center [643, 645] width 225 height 39
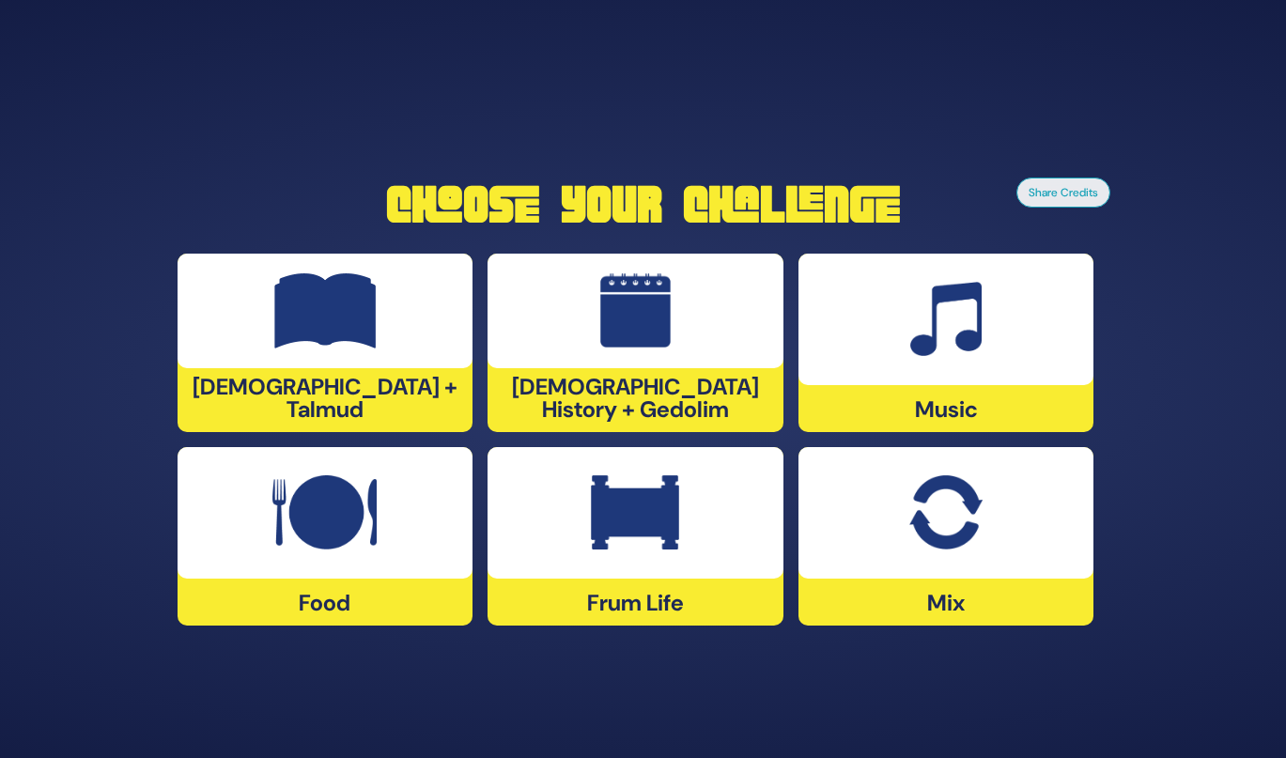
click at [903, 380] on div at bounding box center [946, 319] width 296 height 131
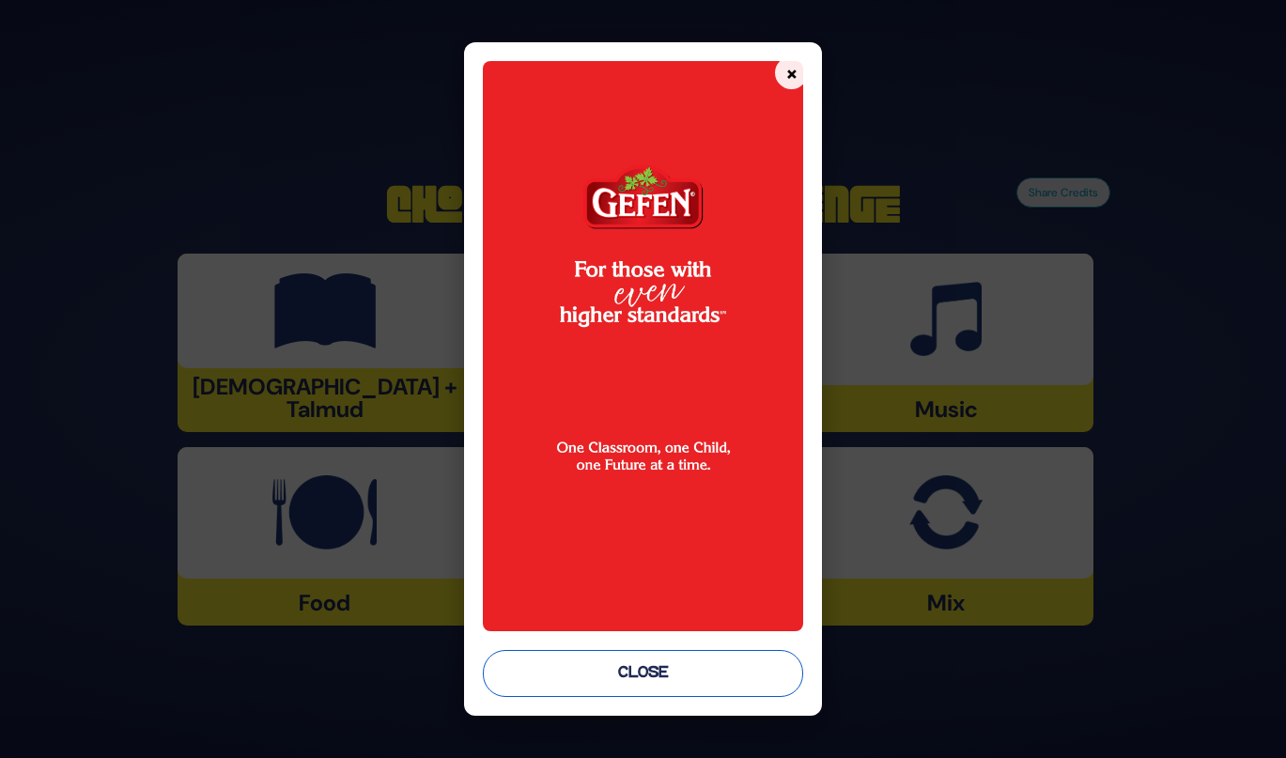
click at [688, 676] on button "Close" at bounding box center [643, 673] width 320 height 47
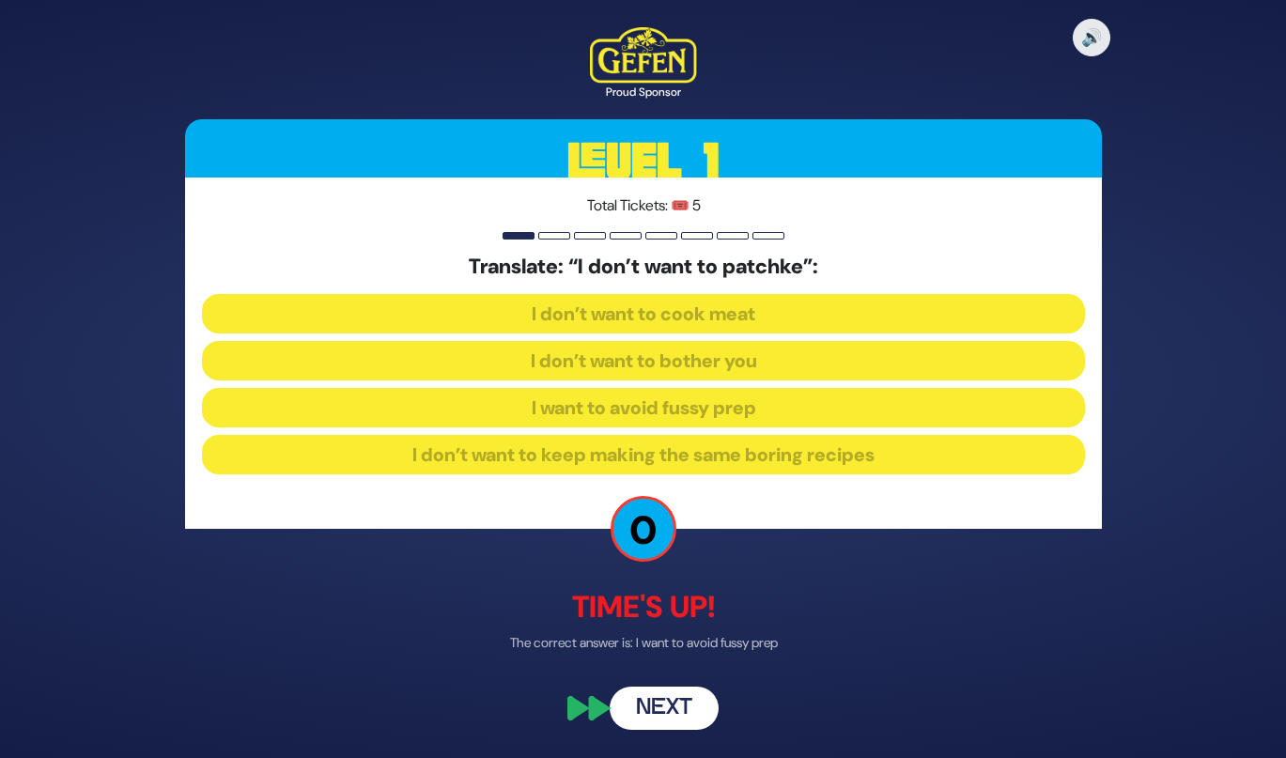
click at [634, 702] on button "Next" at bounding box center [664, 709] width 109 height 43
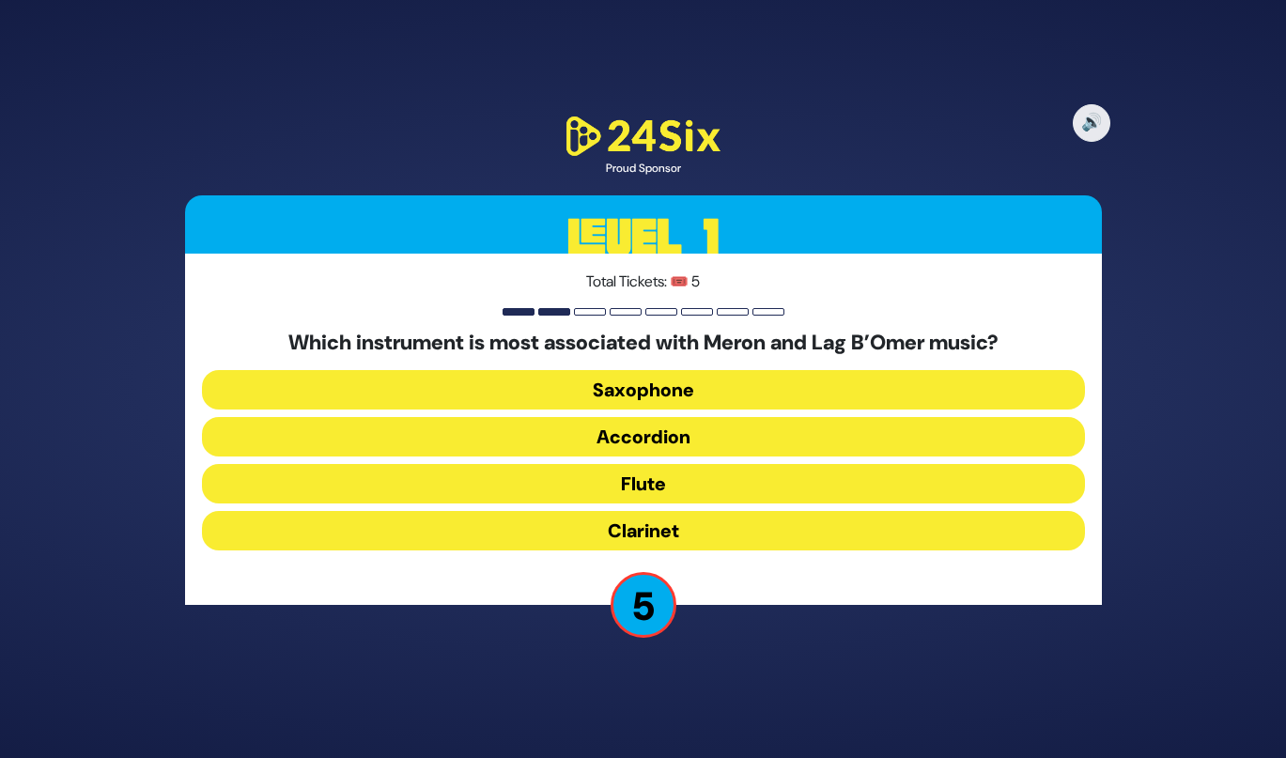
click at [635, 487] on button "Flute" at bounding box center [643, 483] width 883 height 39
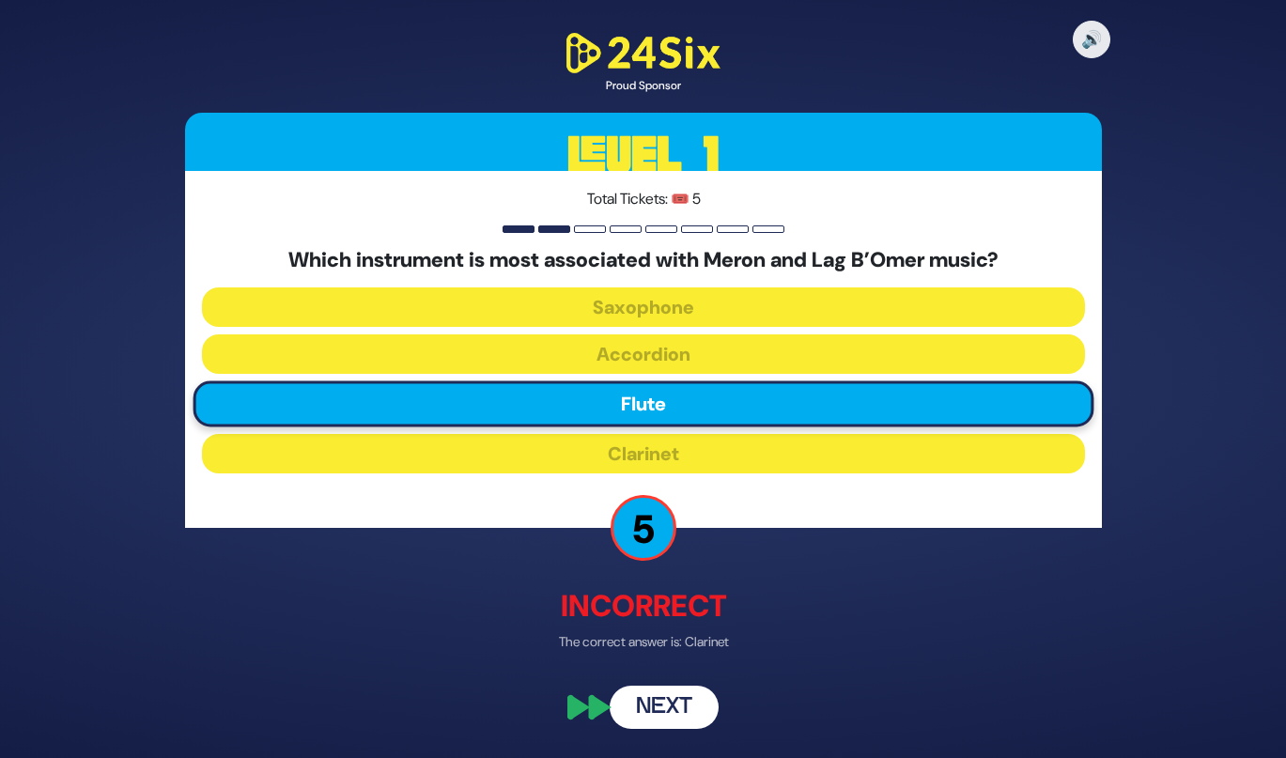
click at [634, 696] on button "Next" at bounding box center [664, 707] width 109 height 43
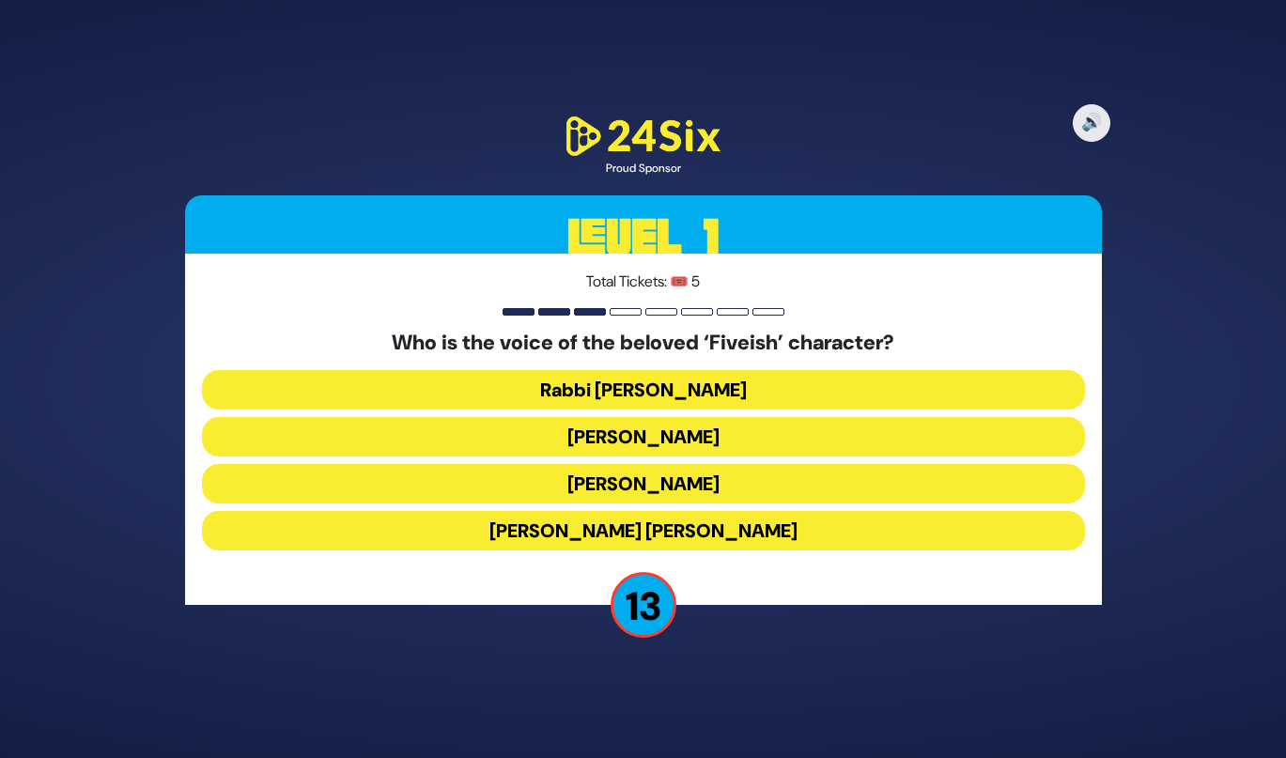
click at [560, 486] on button "[PERSON_NAME]" at bounding box center [643, 483] width 883 height 39
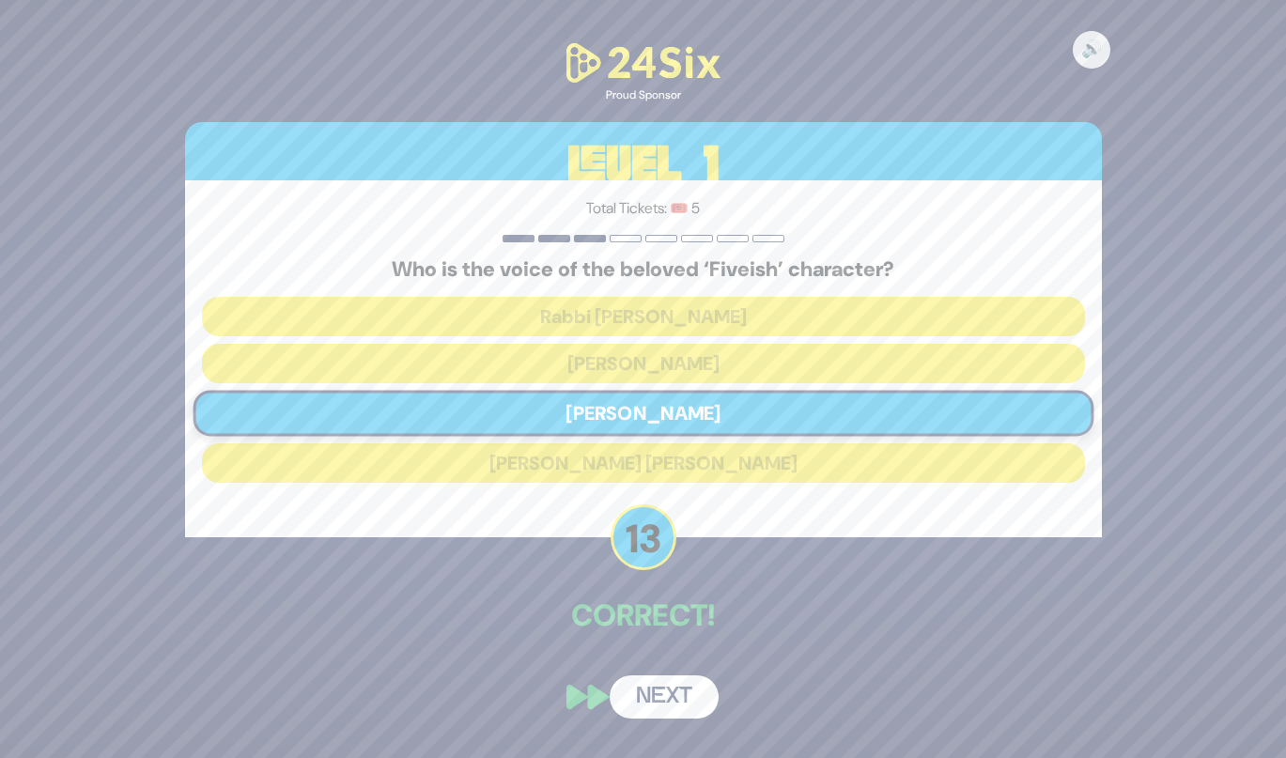
click at [662, 703] on button "Next" at bounding box center [664, 696] width 109 height 43
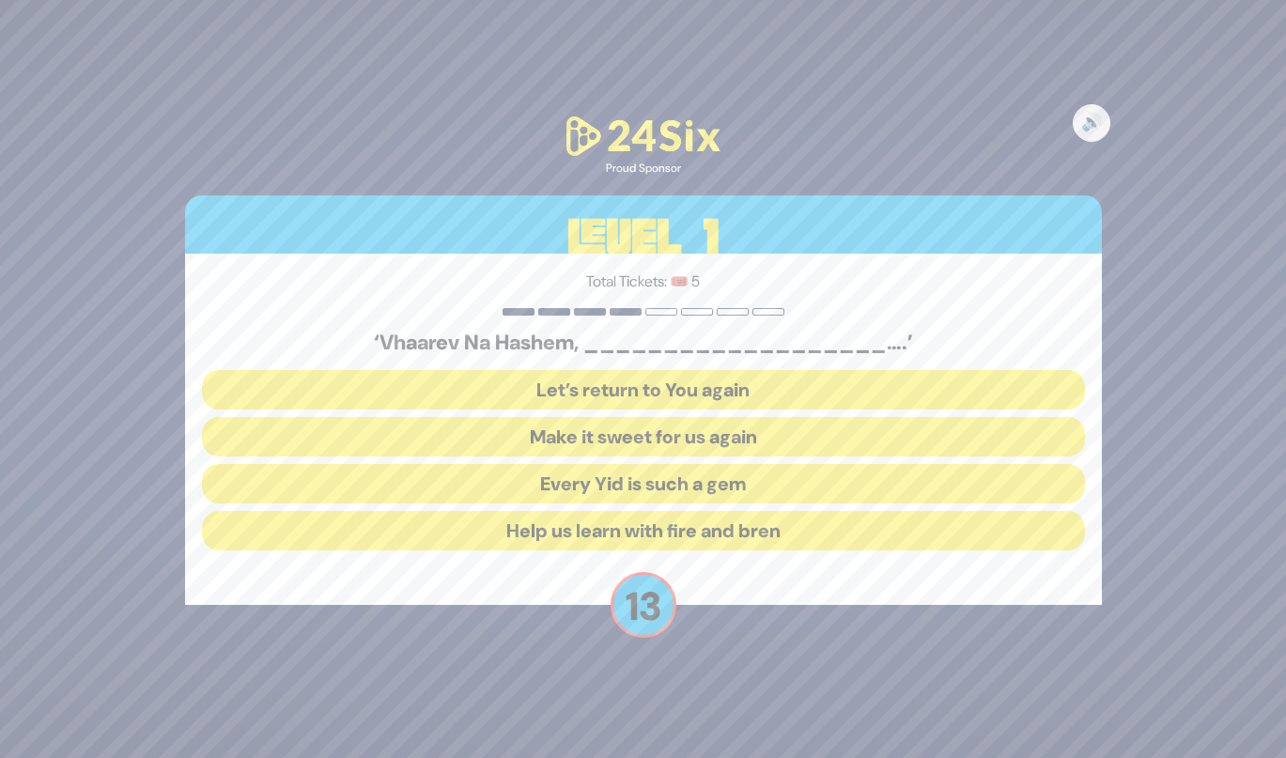
click at [533, 438] on button "Make it sweet for us again" at bounding box center [643, 436] width 883 height 39
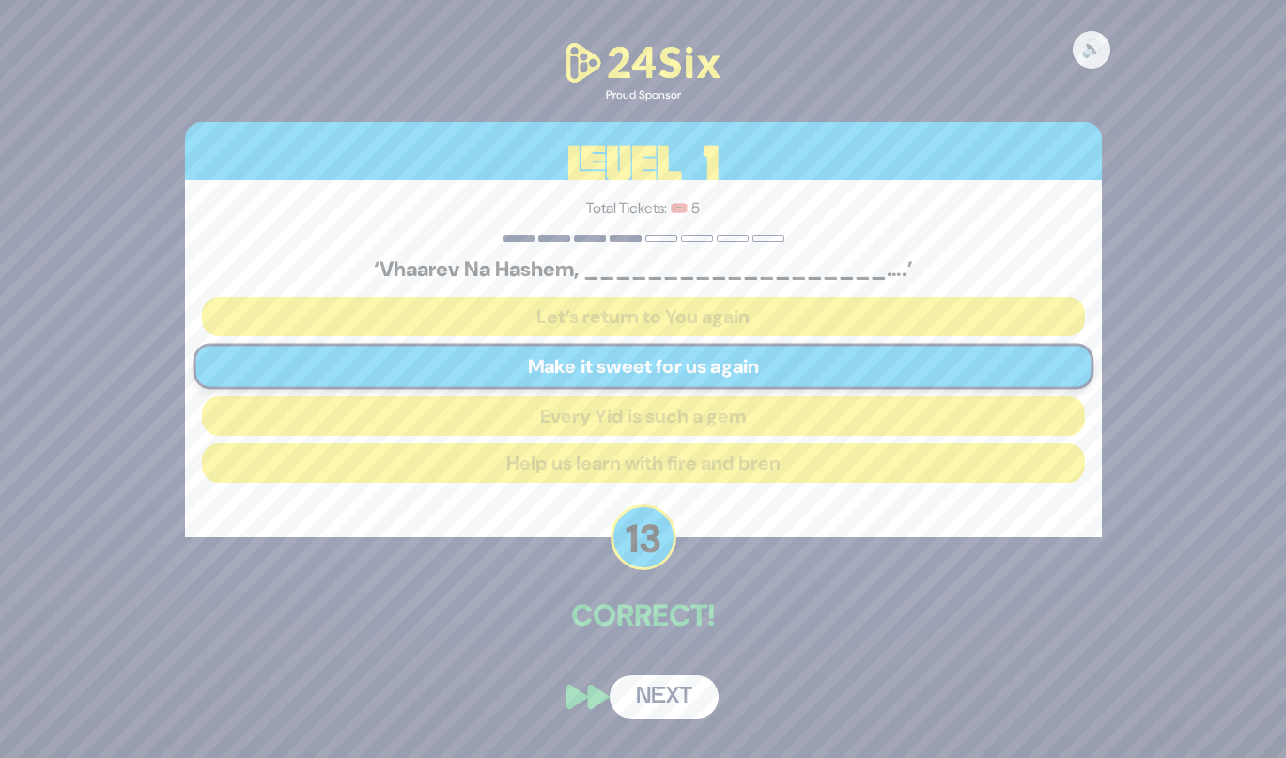
click at [646, 691] on button "Next" at bounding box center [664, 696] width 109 height 43
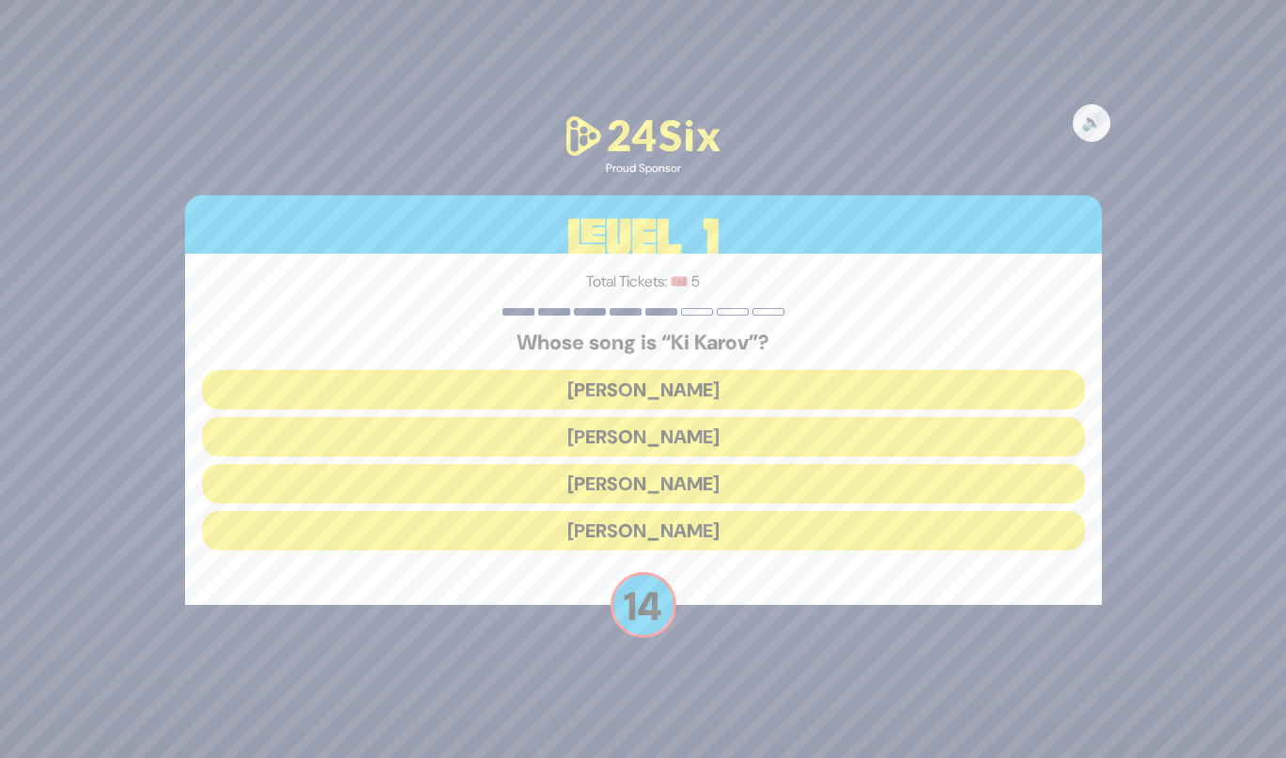
click at [537, 438] on button "Eitan Katz" at bounding box center [643, 436] width 883 height 39
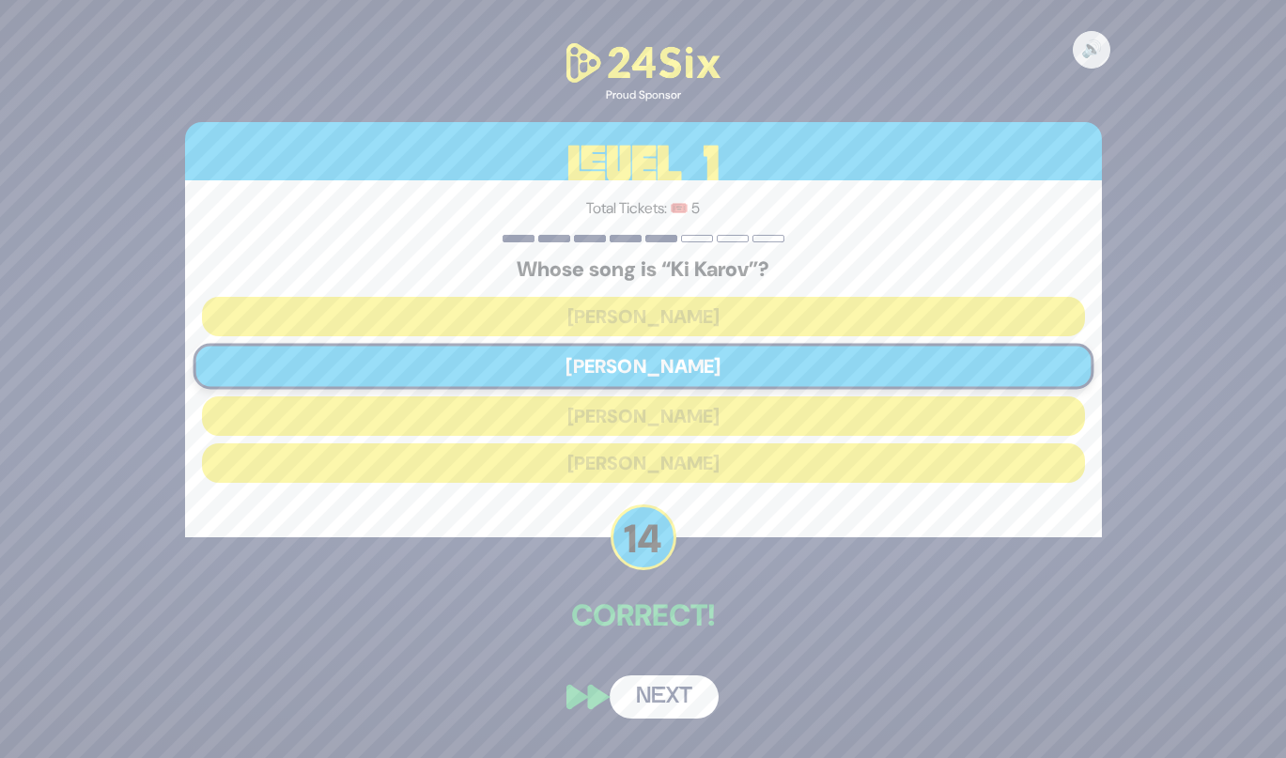
click at [628, 691] on button "Next" at bounding box center [664, 696] width 109 height 43
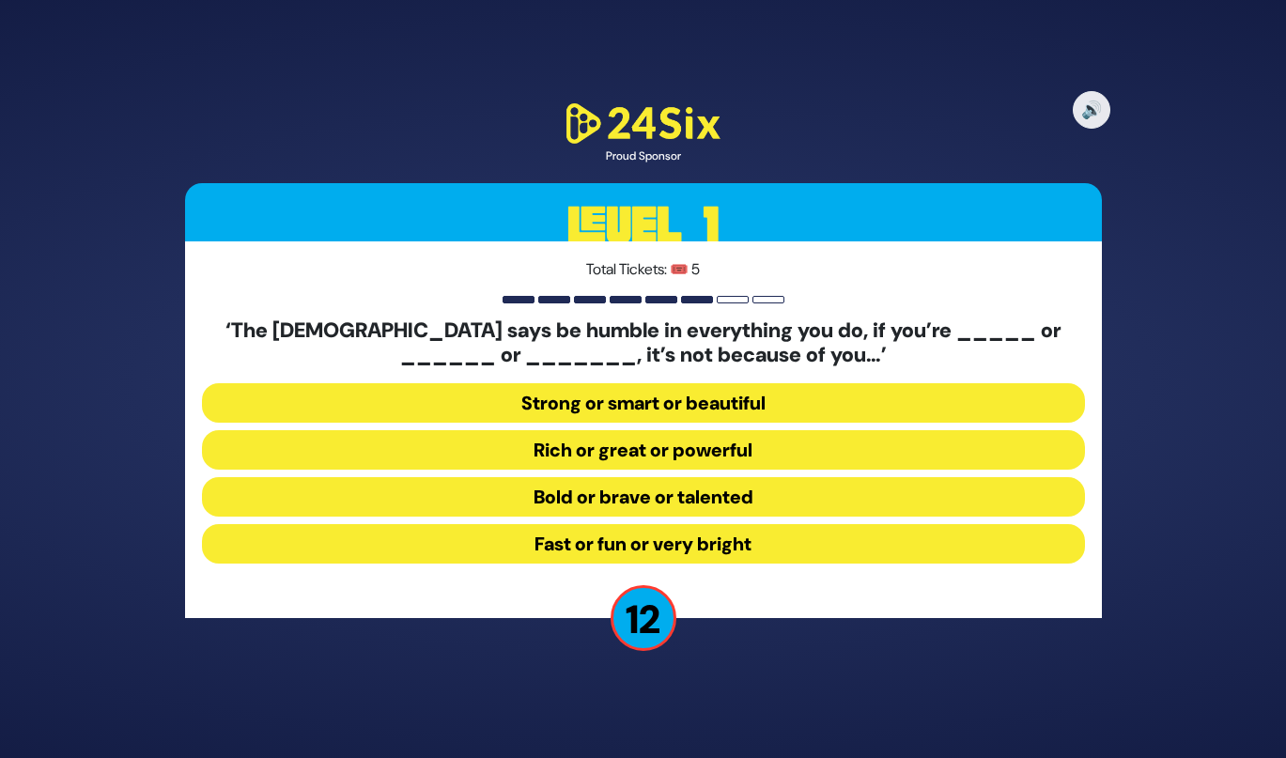
click at [569, 406] on button "Strong or smart or beautiful" at bounding box center [643, 402] width 883 height 39
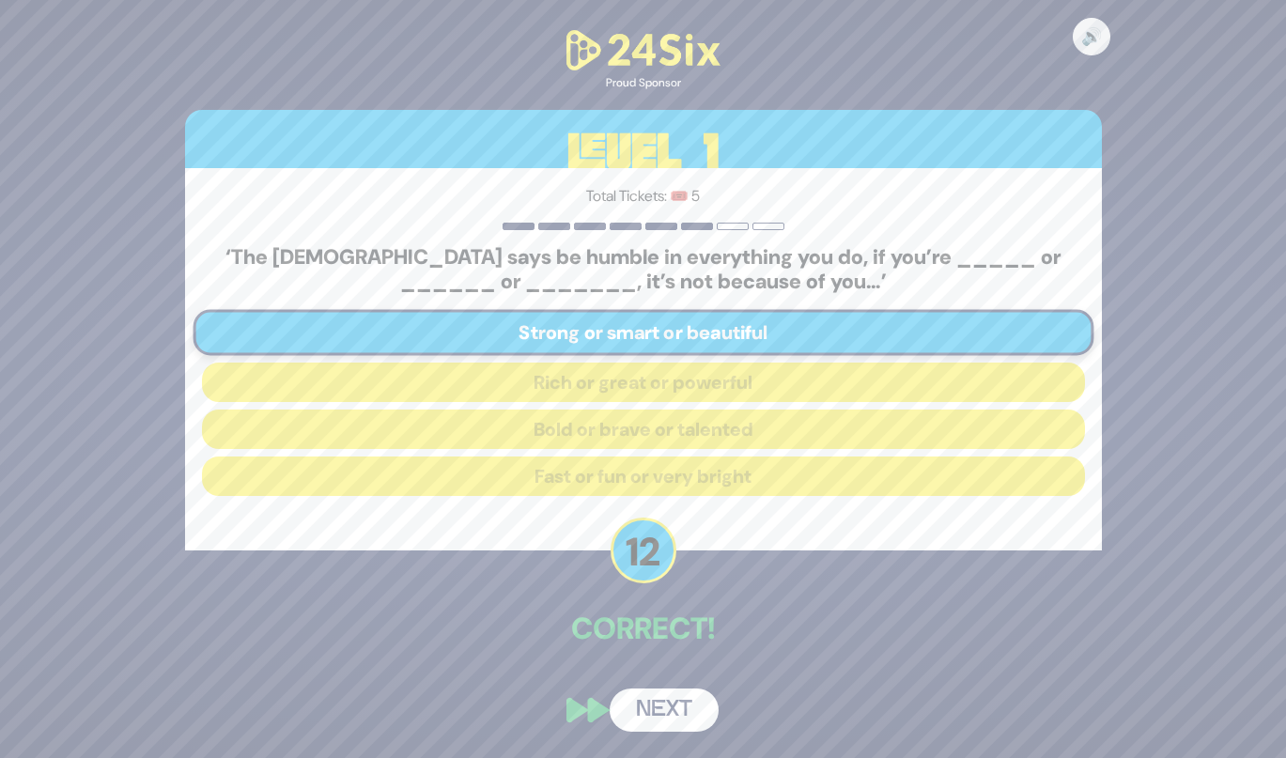
click at [664, 700] on button "Next" at bounding box center [664, 709] width 109 height 43
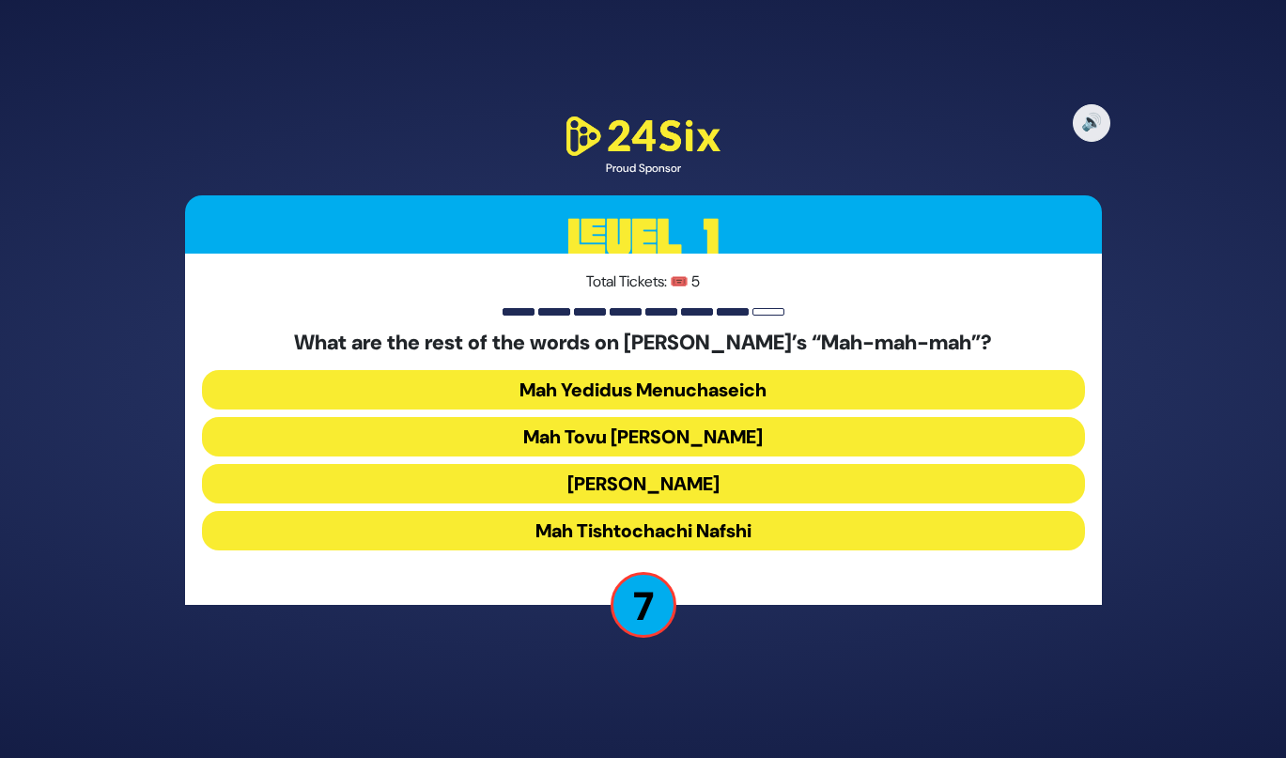
click at [602, 443] on button "Mah Tovu Ohalecha Yaakov" at bounding box center [643, 436] width 883 height 39
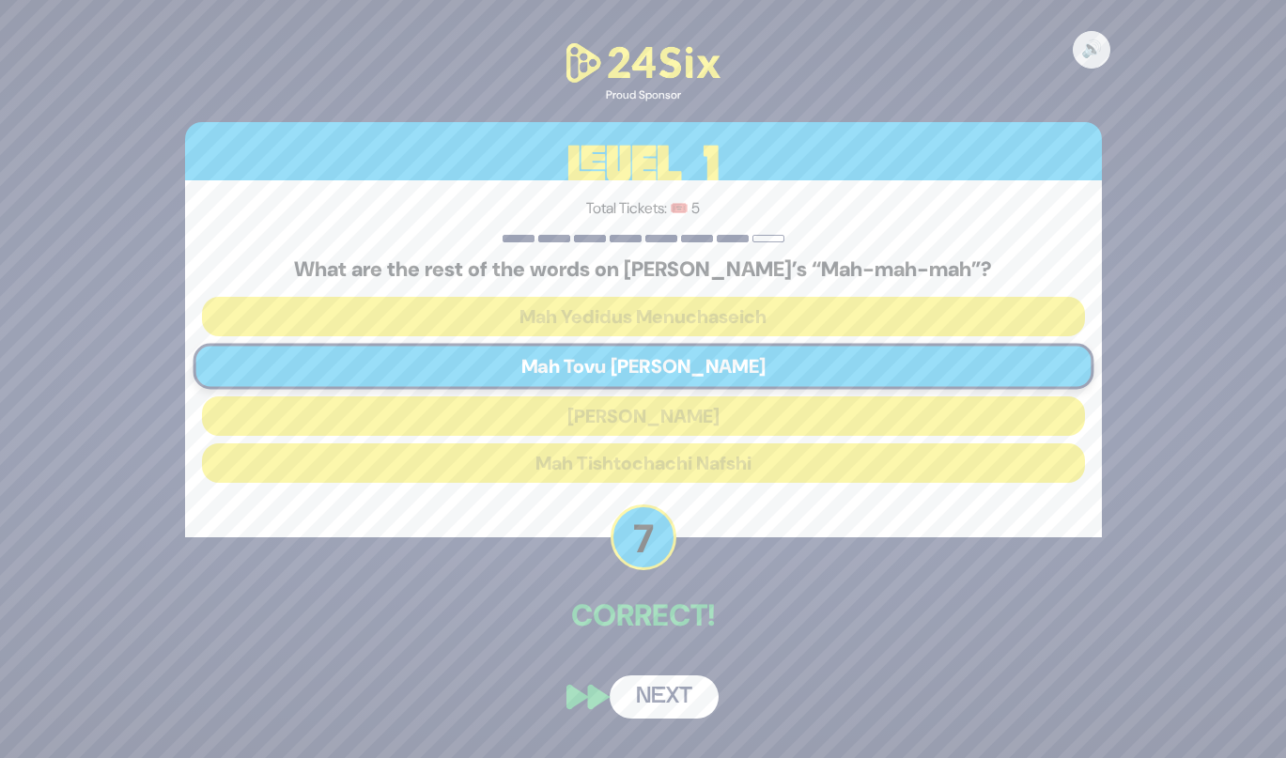
click at [647, 703] on button "Next" at bounding box center [664, 696] width 109 height 43
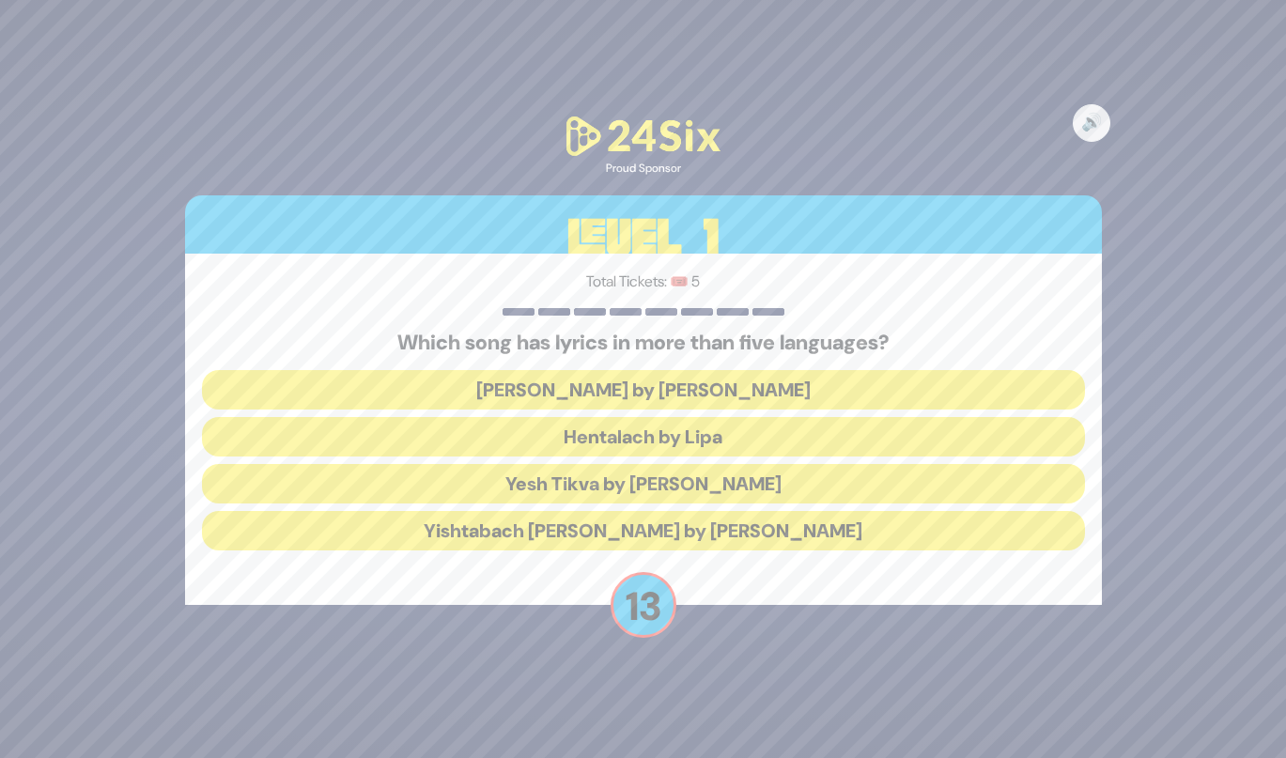
click at [576, 453] on button "Hentalach by Lipa" at bounding box center [643, 436] width 883 height 39
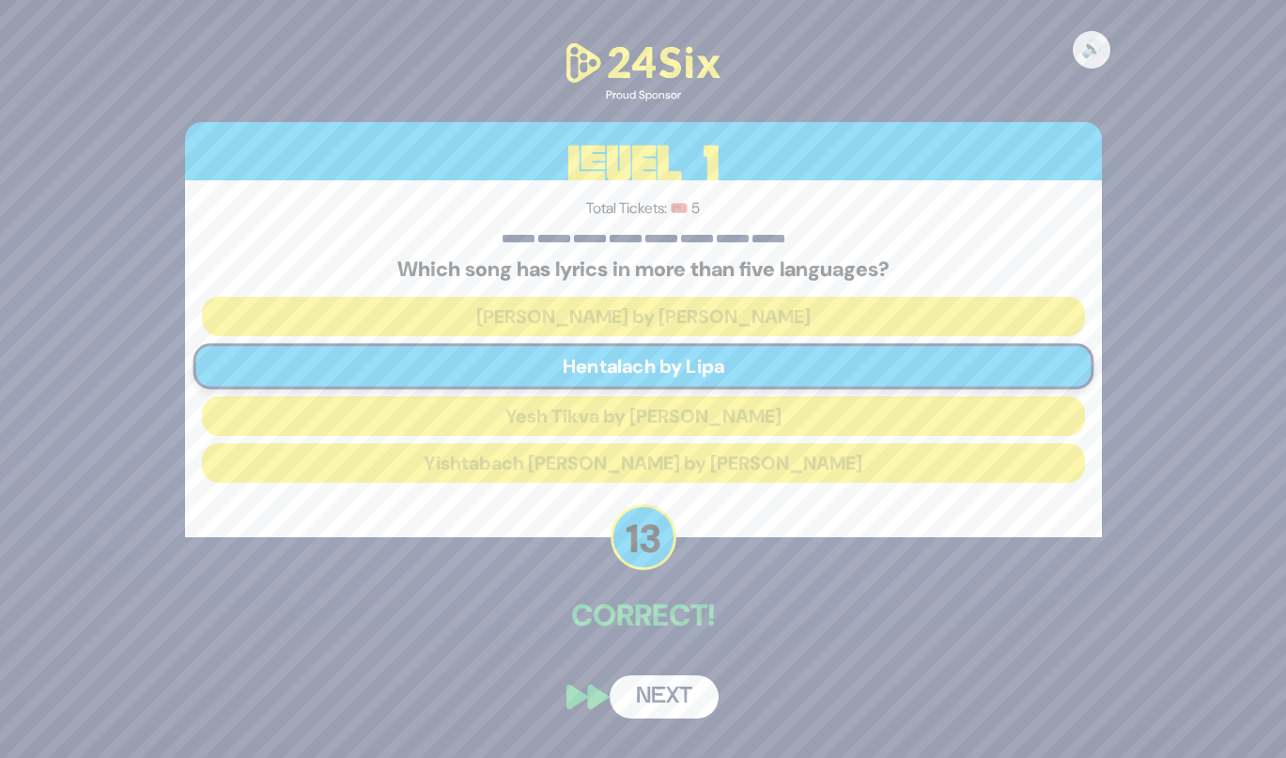
click at [648, 671] on div "🔊 Proud Sponsor Level 1 Total Tickets: 🎟️ 5 Which song has lyrics in more than …" at bounding box center [643, 379] width 962 height 725
click at [661, 701] on button "Next" at bounding box center [664, 696] width 109 height 43
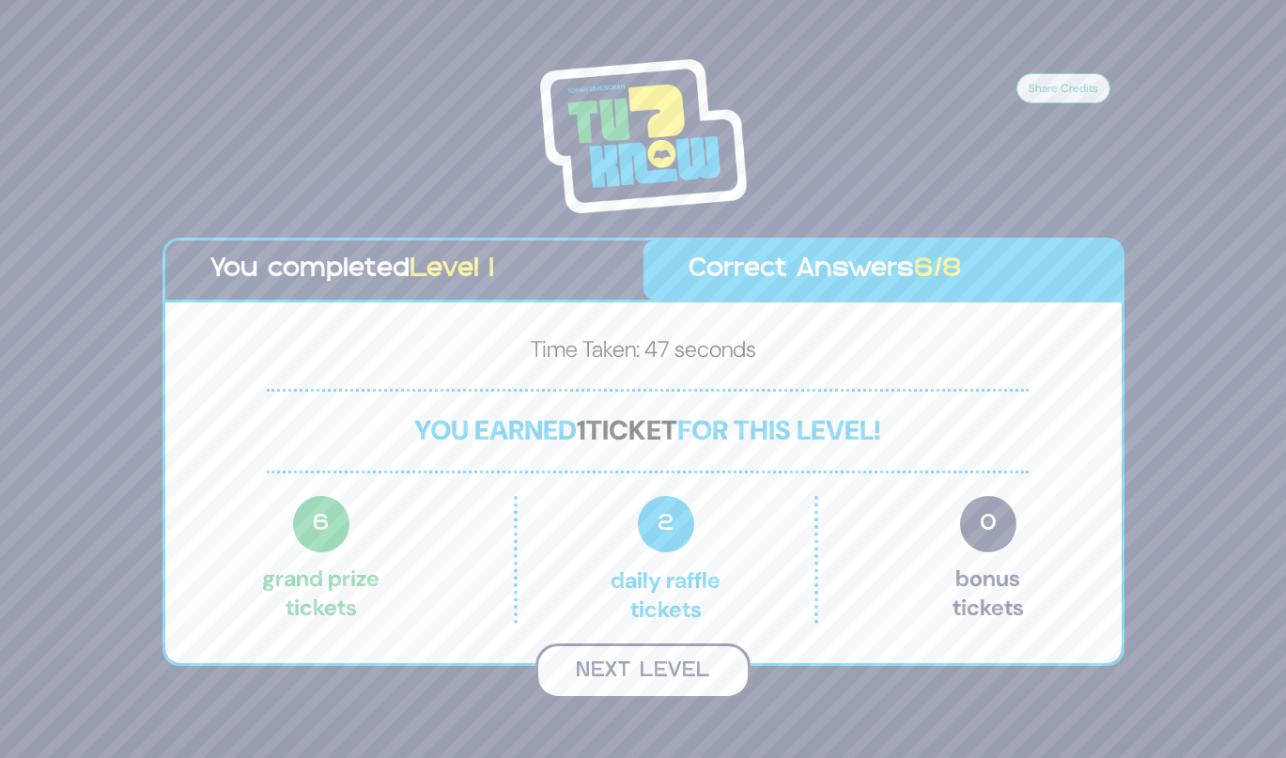
click at [641, 671] on button "Next Level" at bounding box center [642, 670] width 215 height 55
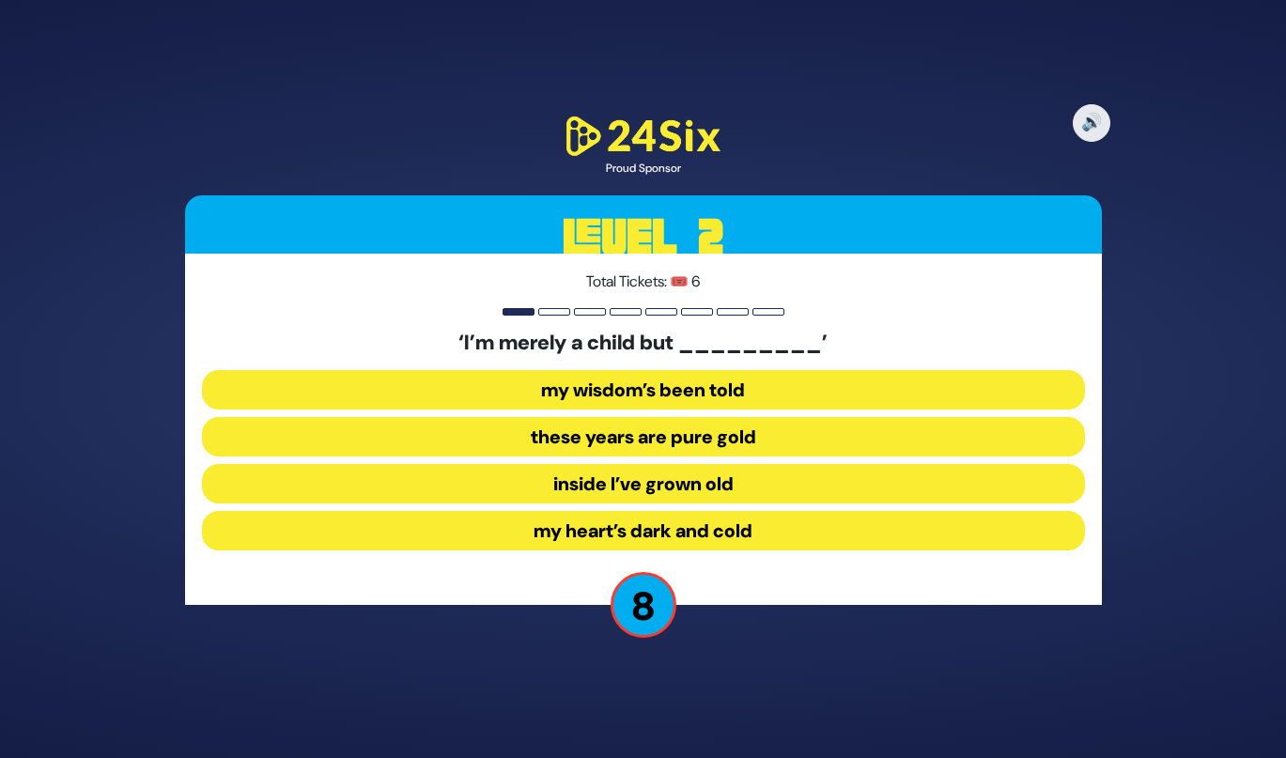
click at [511, 487] on button "inside I’ve grown old" at bounding box center [643, 483] width 883 height 39
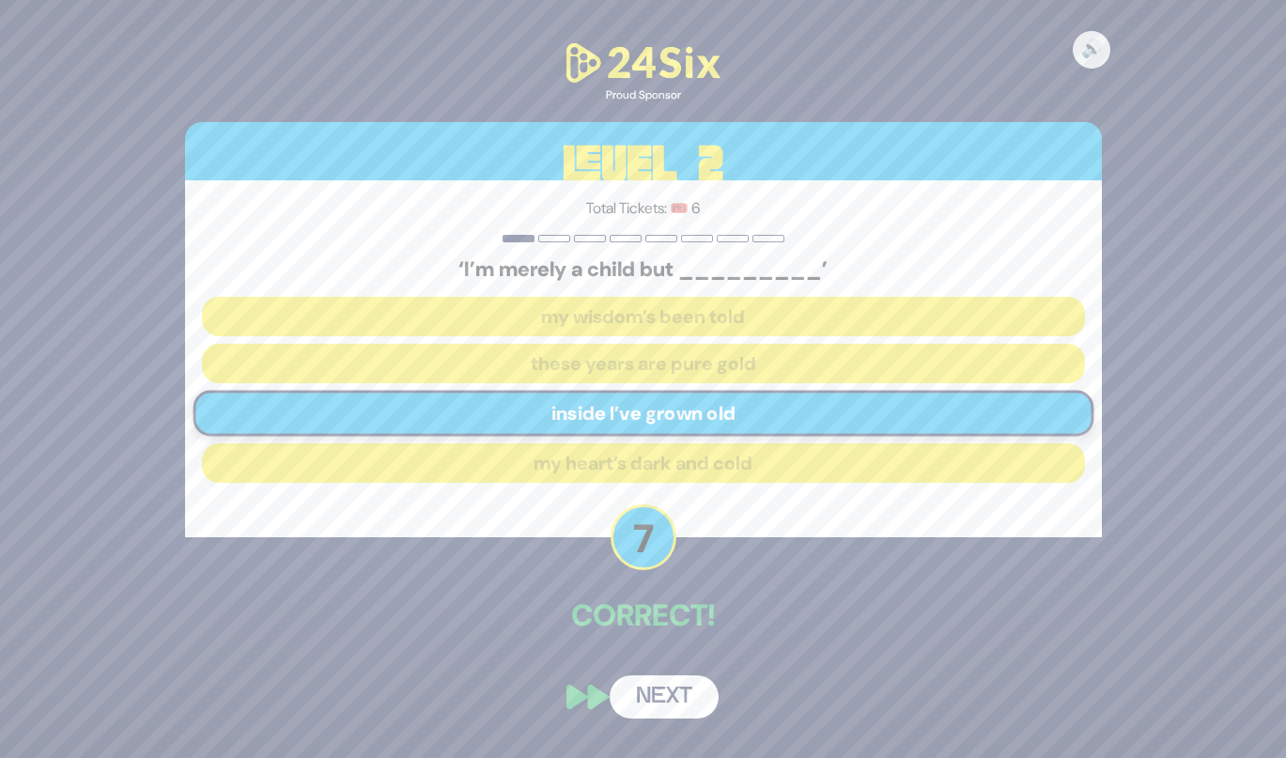
click at [656, 713] on button "Next" at bounding box center [664, 696] width 109 height 43
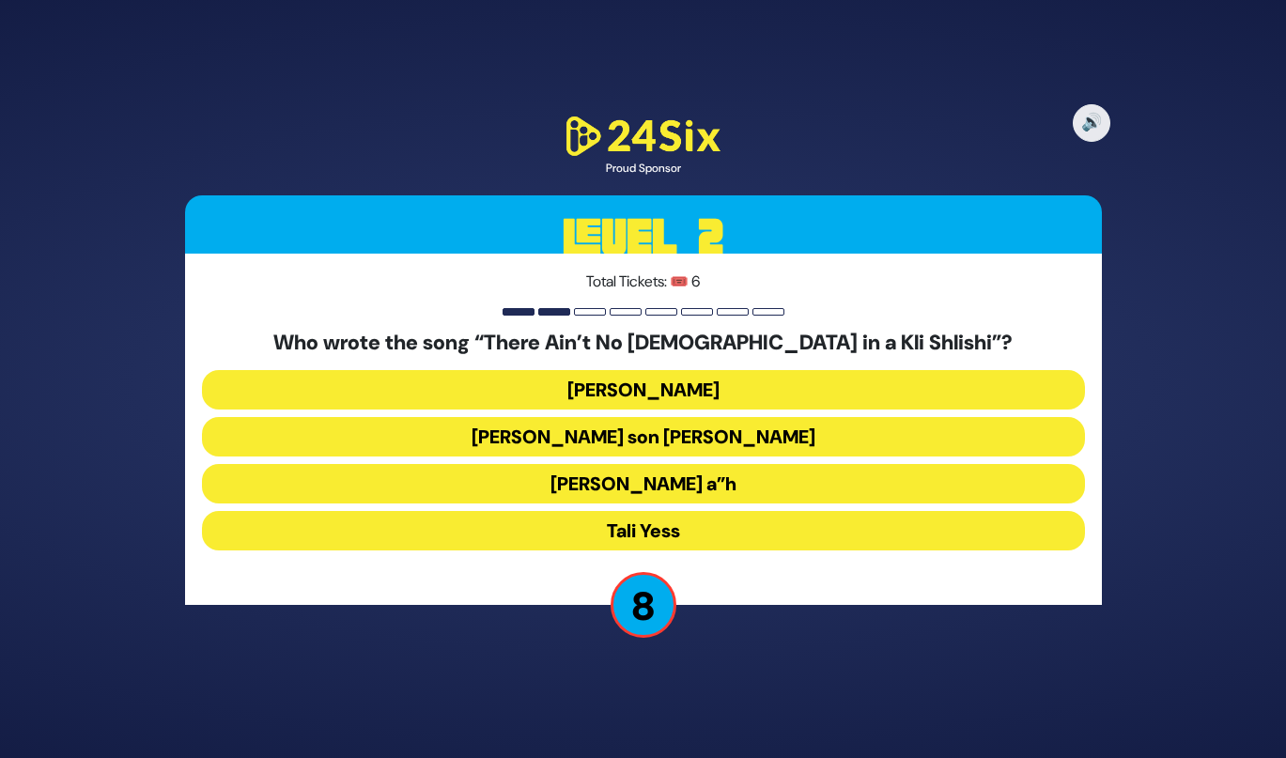
click at [565, 385] on button "[PERSON_NAME]" at bounding box center [643, 389] width 883 height 39
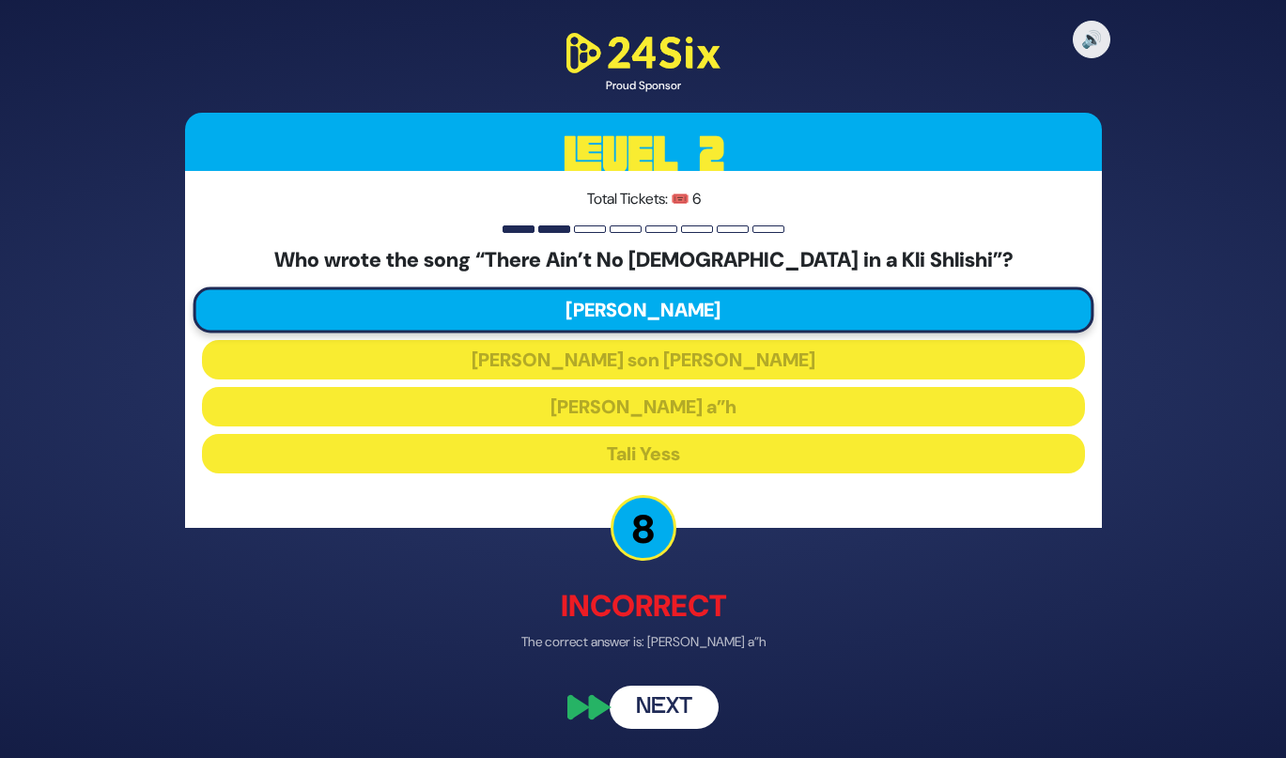
click at [643, 703] on button "Next" at bounding box center [664, 707] width 109 height 43
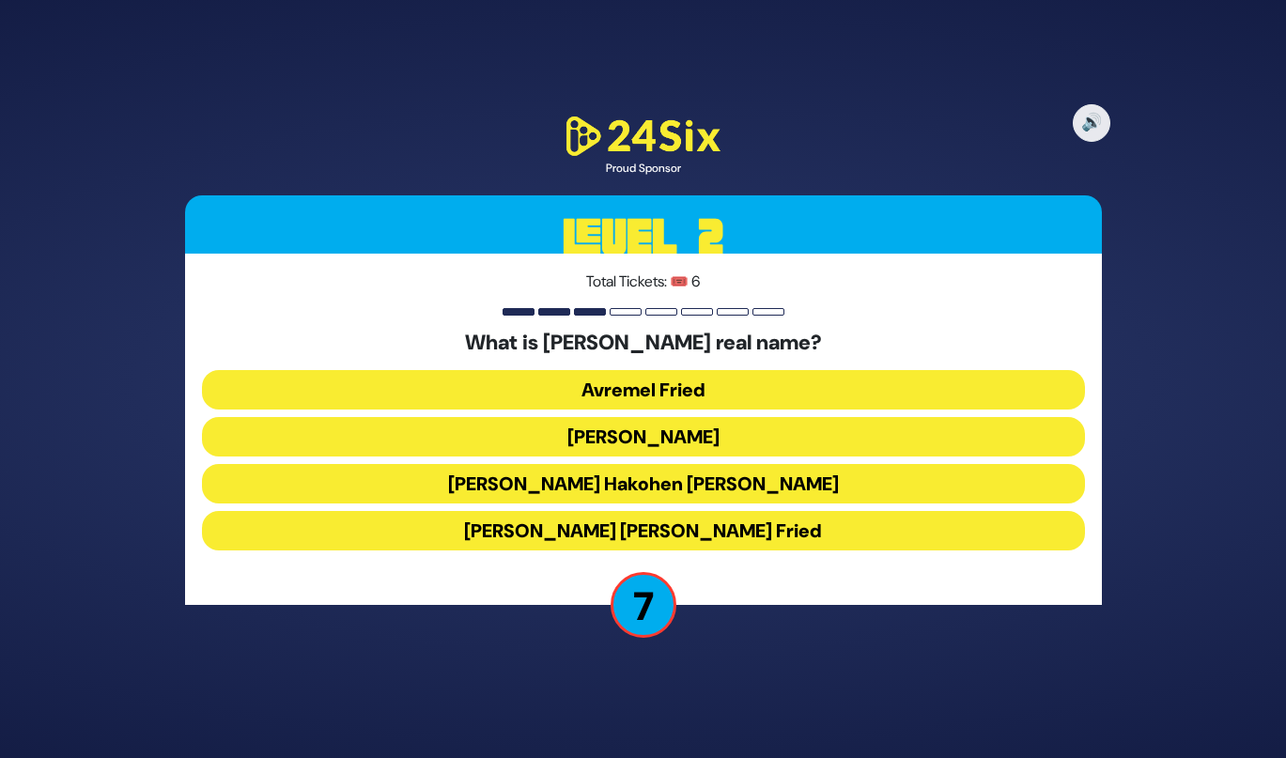
click at [580, 532] on button "[PERSON_NAME] [PERSON_NAME] Fried" at bounding box center [643, 530] width 883 height 39
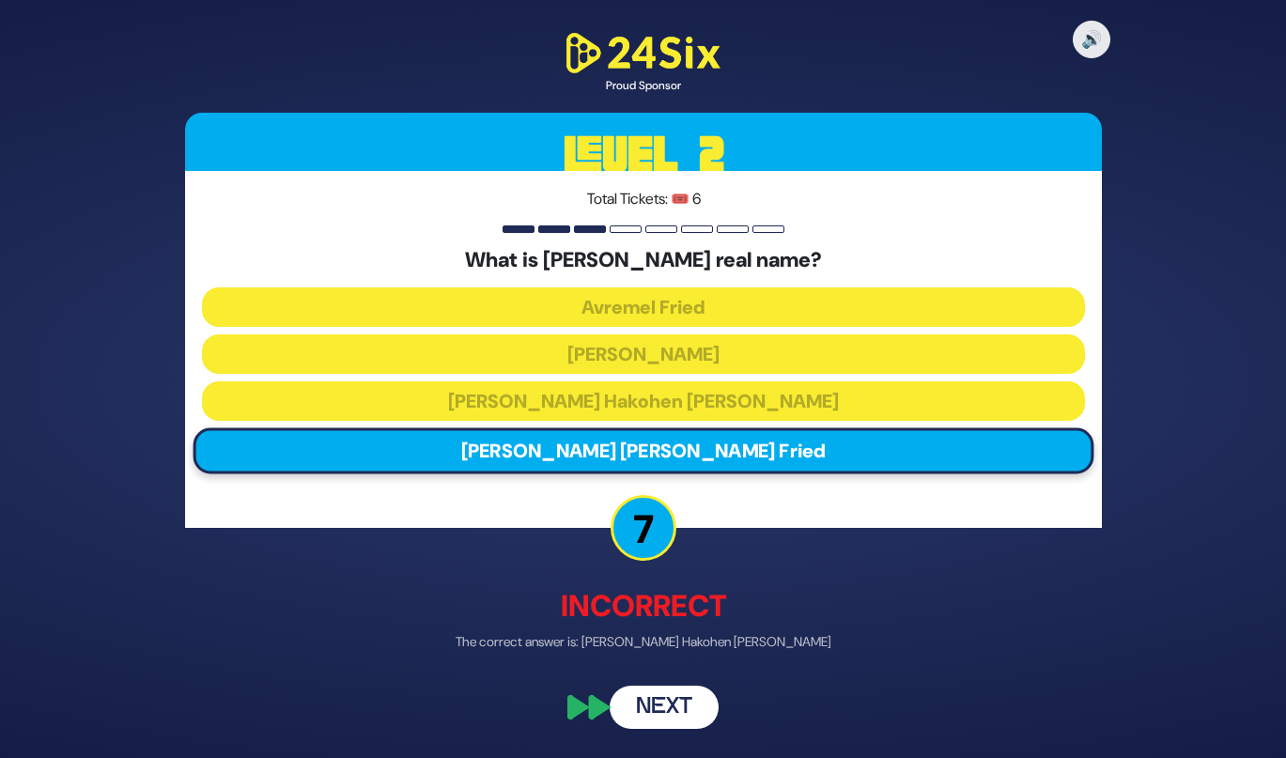
click at [639, 711] on button "Next" at bounding box center [664, 707] width 109 height 43
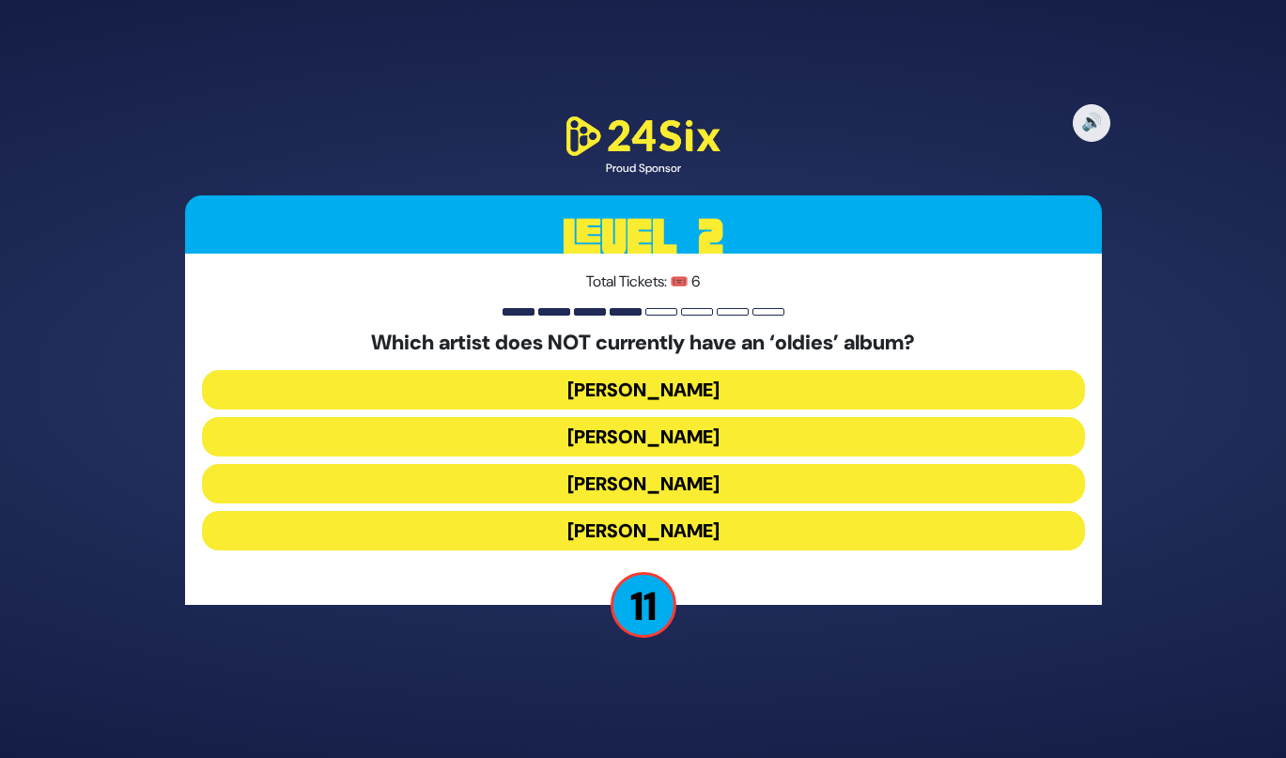
click at [587, 451] on button "[PERSON_NAME]" at bounding box center [643, 436] width 883 height 39
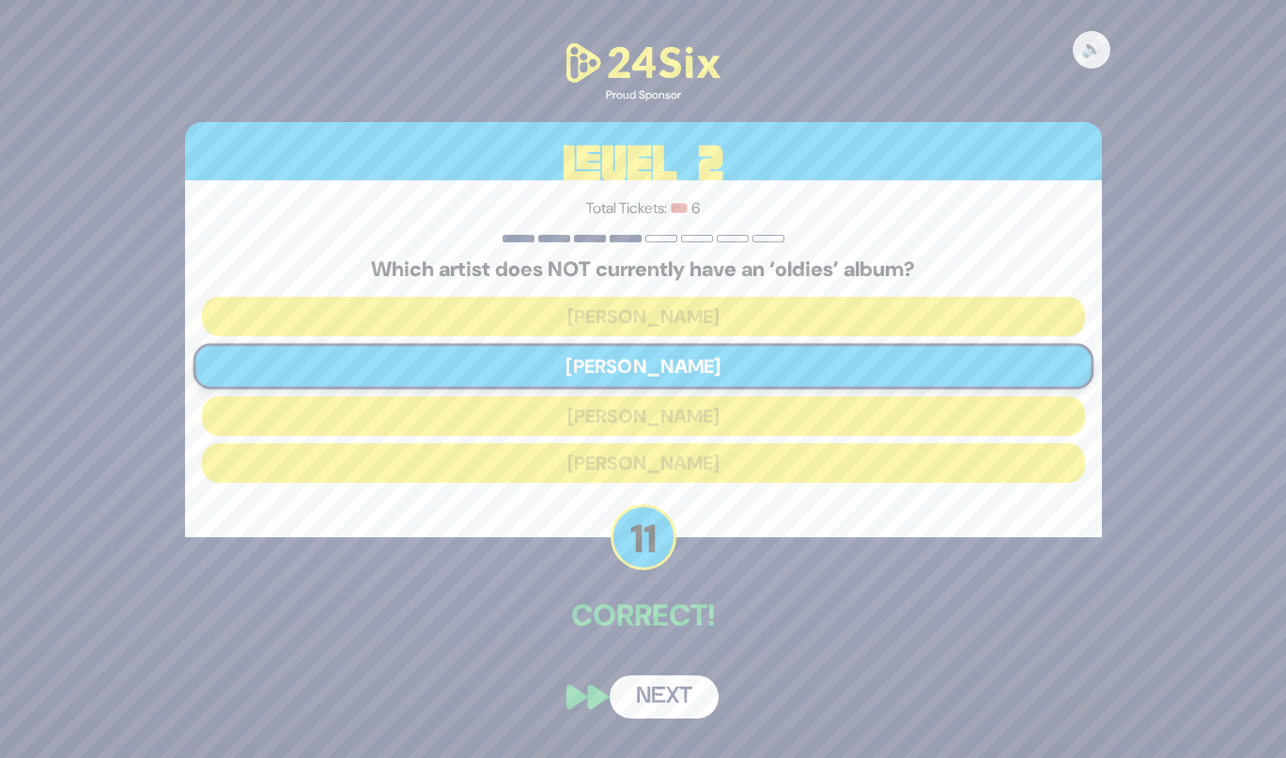
click at [640, 701] on button "Next" at bounding box center [664, 696] width 109 height 43
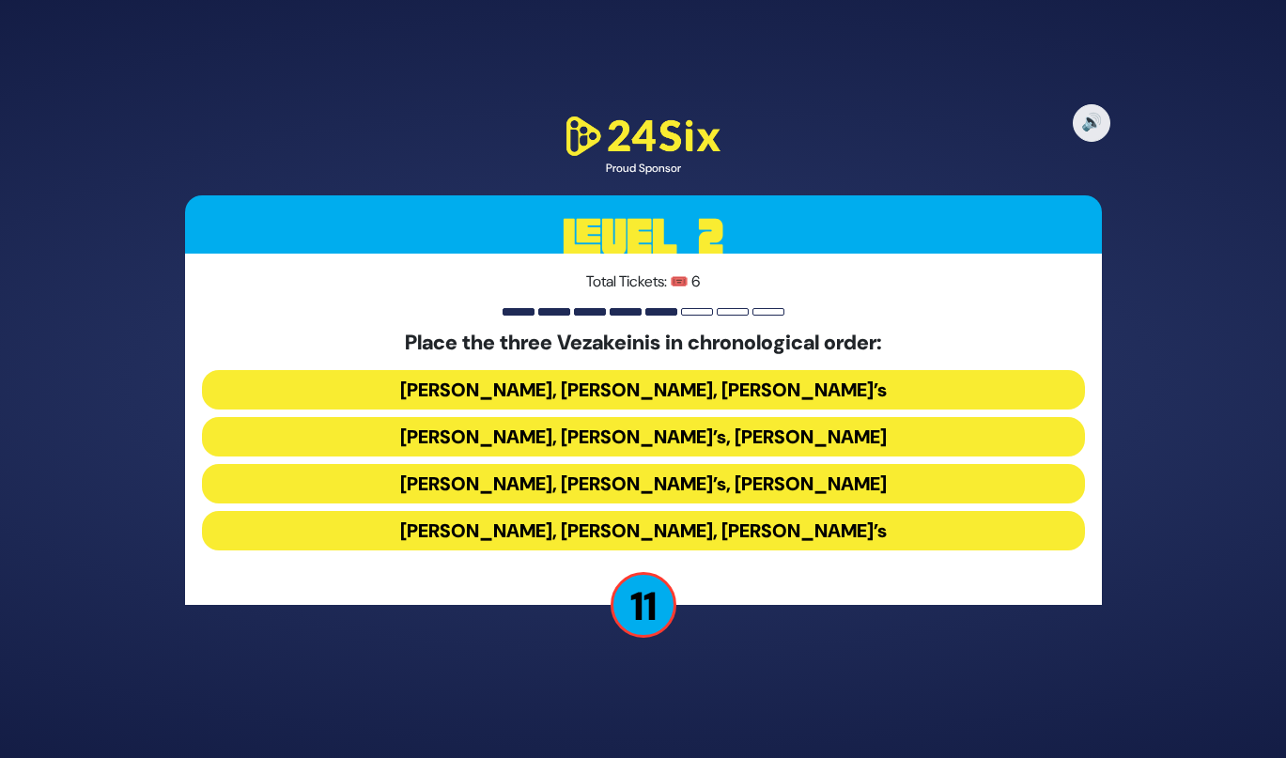
click at [528, 402] on button "[PERSON_NAME], [PERSON_NAME], [PERSON_NAME]’s" at bounding box center [643, 389] width 883 height 39
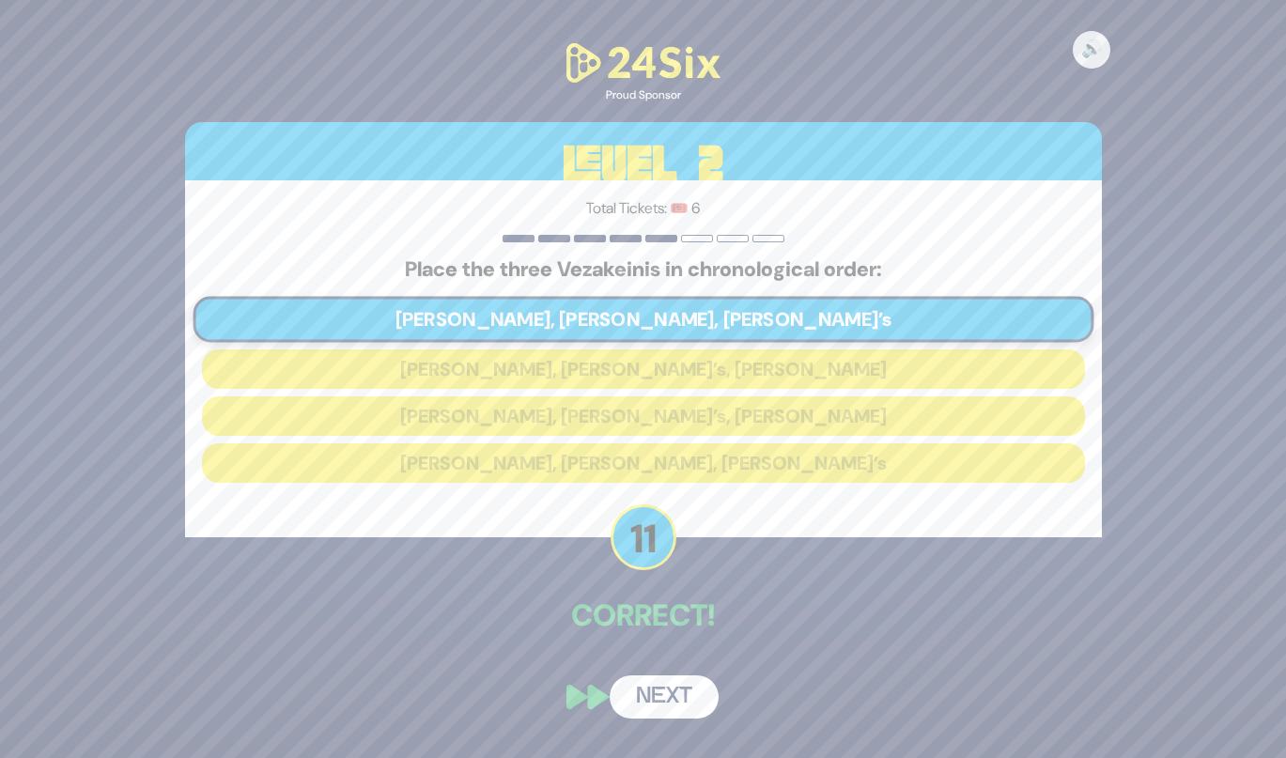
click at [651, 697] on button "Next" at bounding box center [664, 696] width 109 height 43
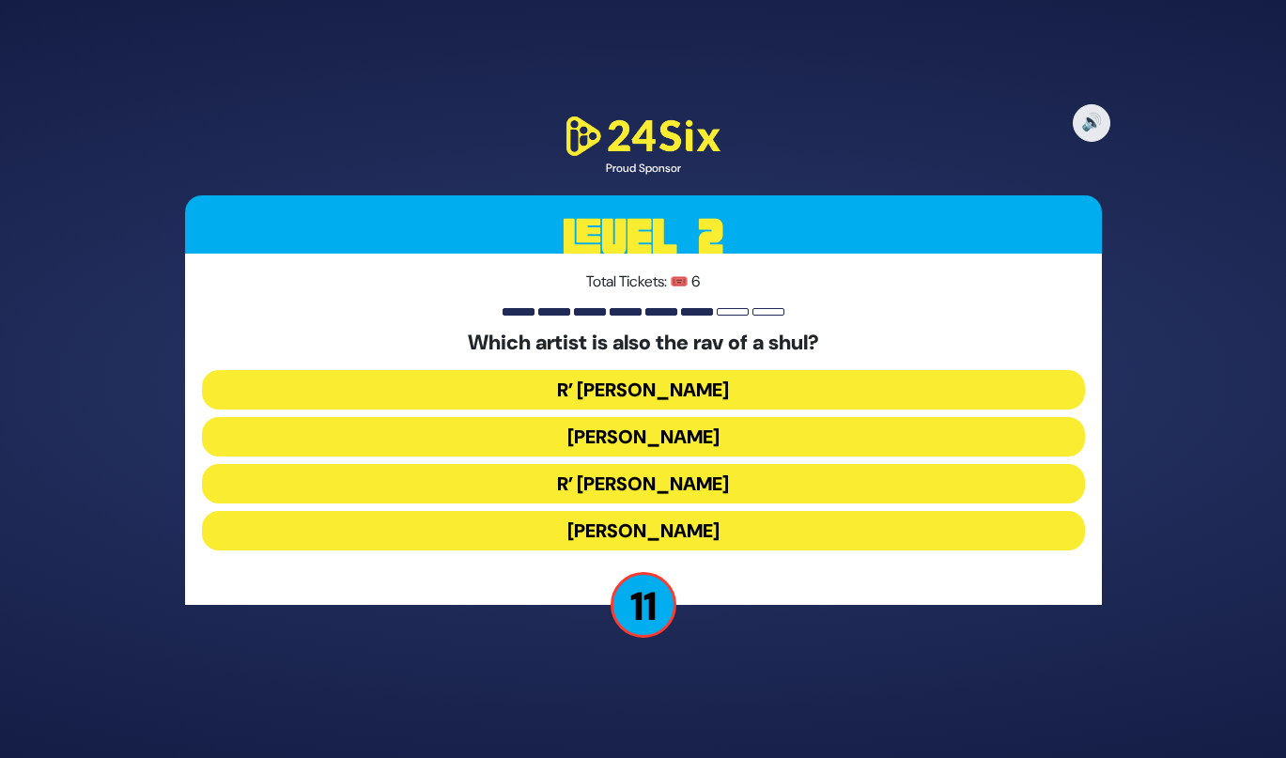
click at [649, 390] on button "R’ [PERSON_NAME]" at bounding box center [643, 389] width 883 height 39
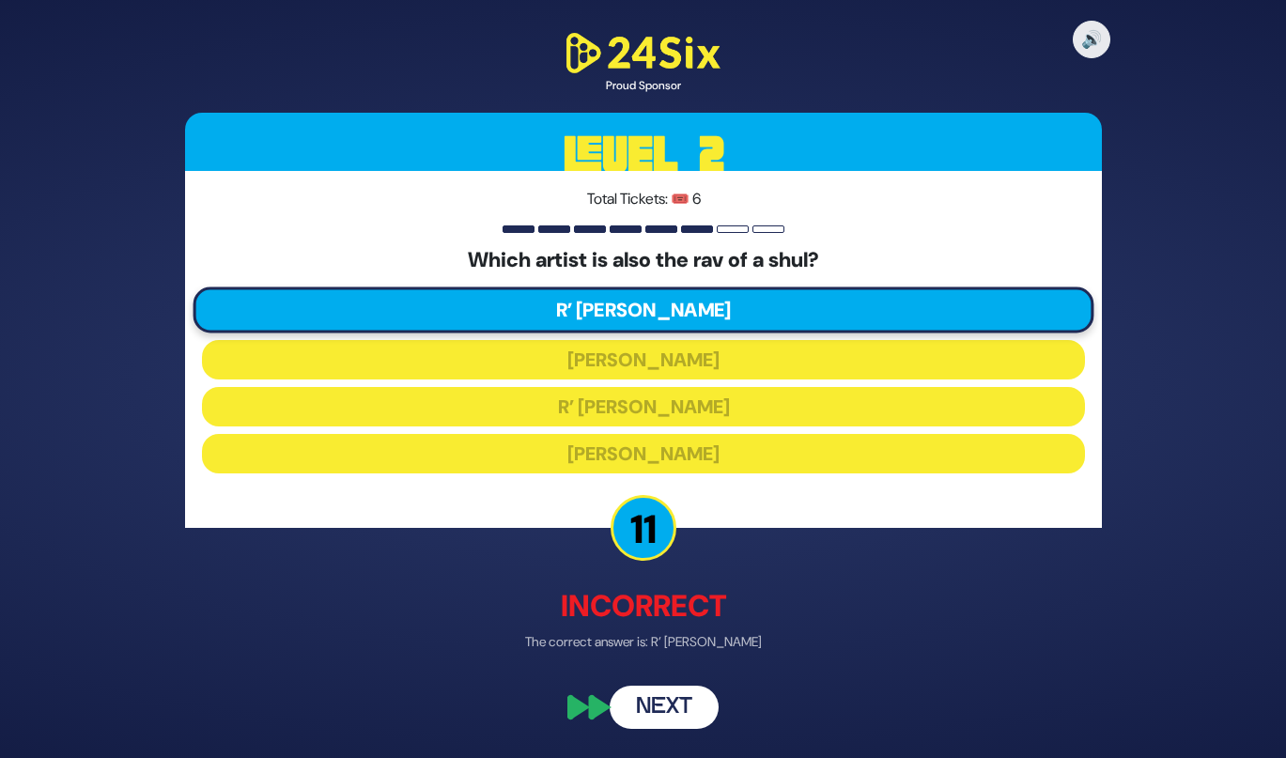
click at [679, 691] on button "Next" at bounding box center [664, 707] width 109 height 43
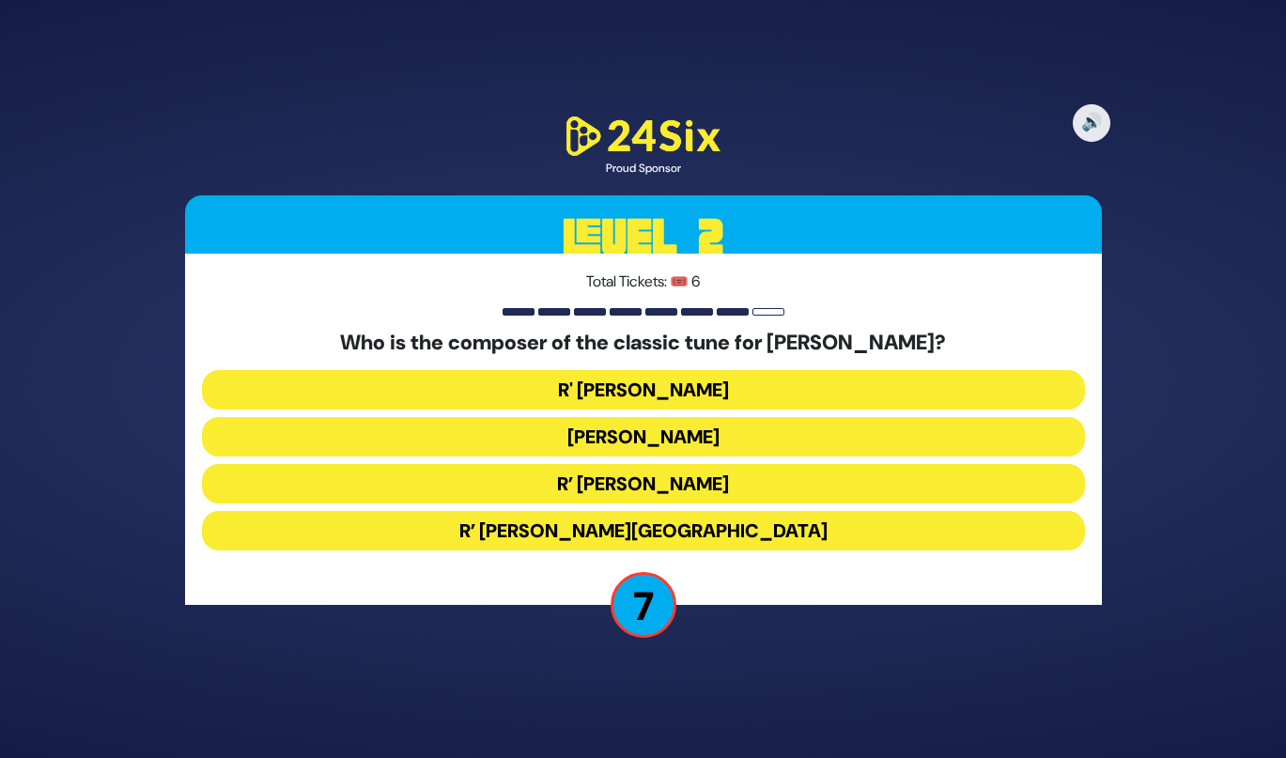
click at [678, 402] on button "R' Baruch Chait" at bounding box center [643, 389] width 883 height 39
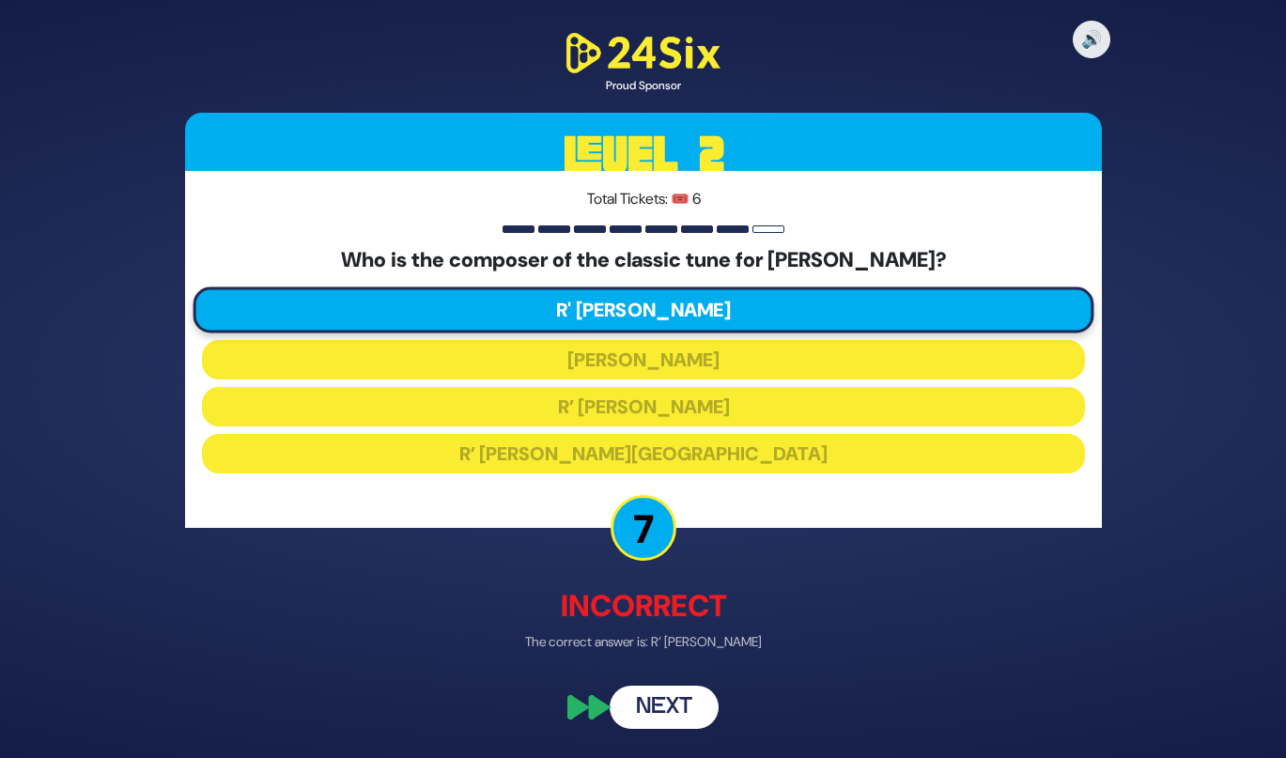
click at [682, 710] on button "Next" at bounding box center [664, 707] width 109 height 43
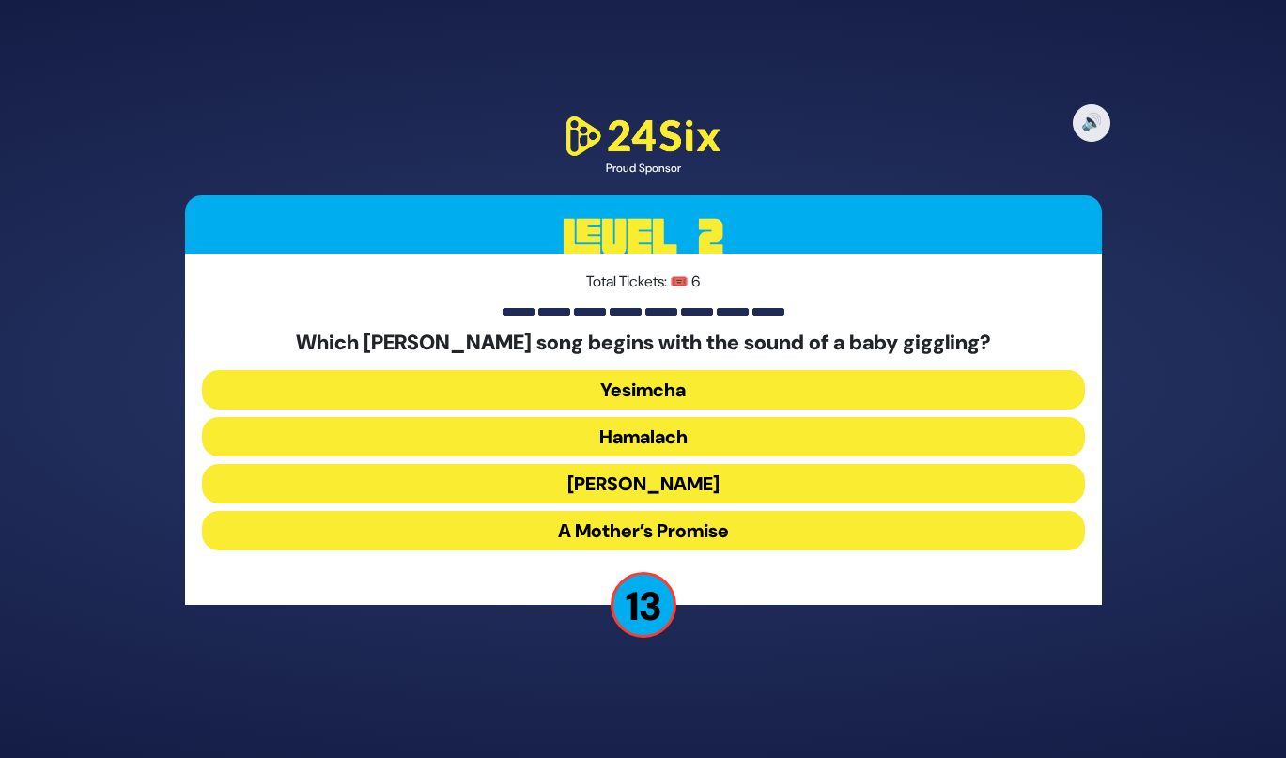
click at [602, 489] on button "Zeh Hakatan" at bounding box center [643, 483] width 883 height 39
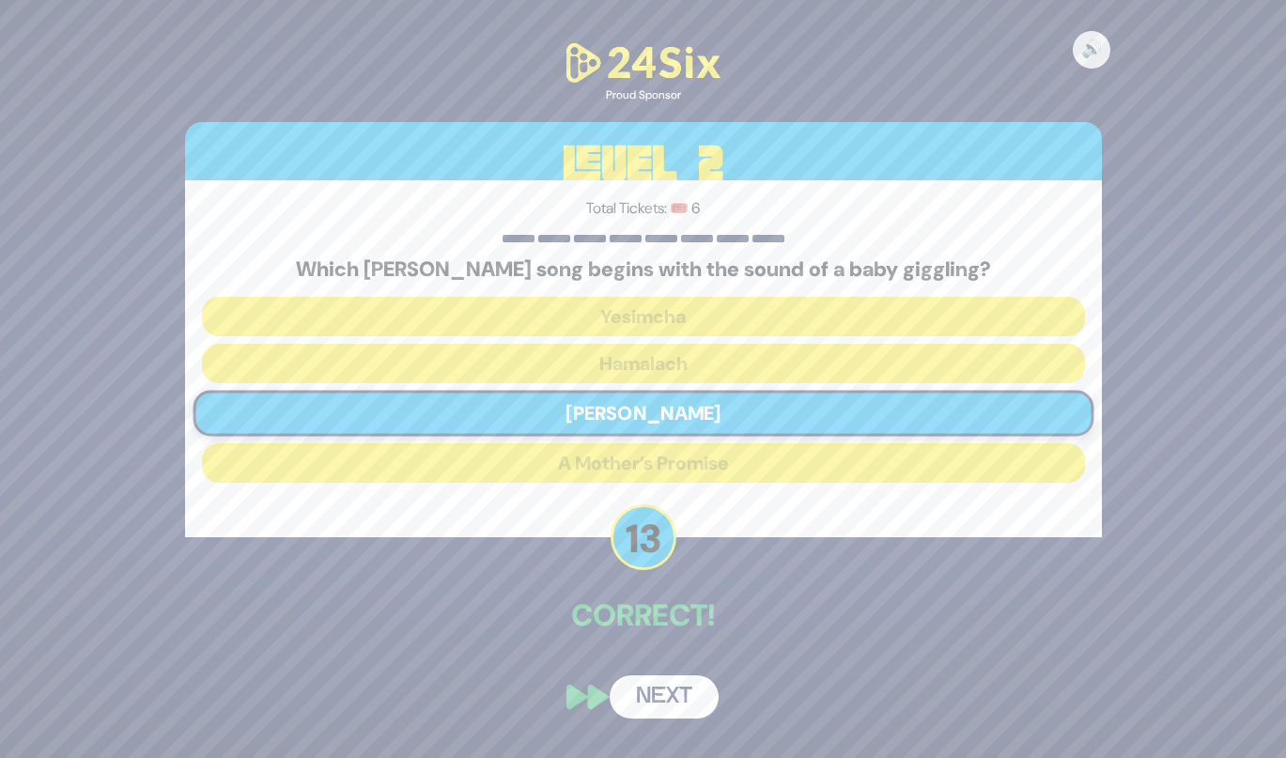
click at [655, 696] on button "Next" at bounding box center [664, 696] width 109 height 43
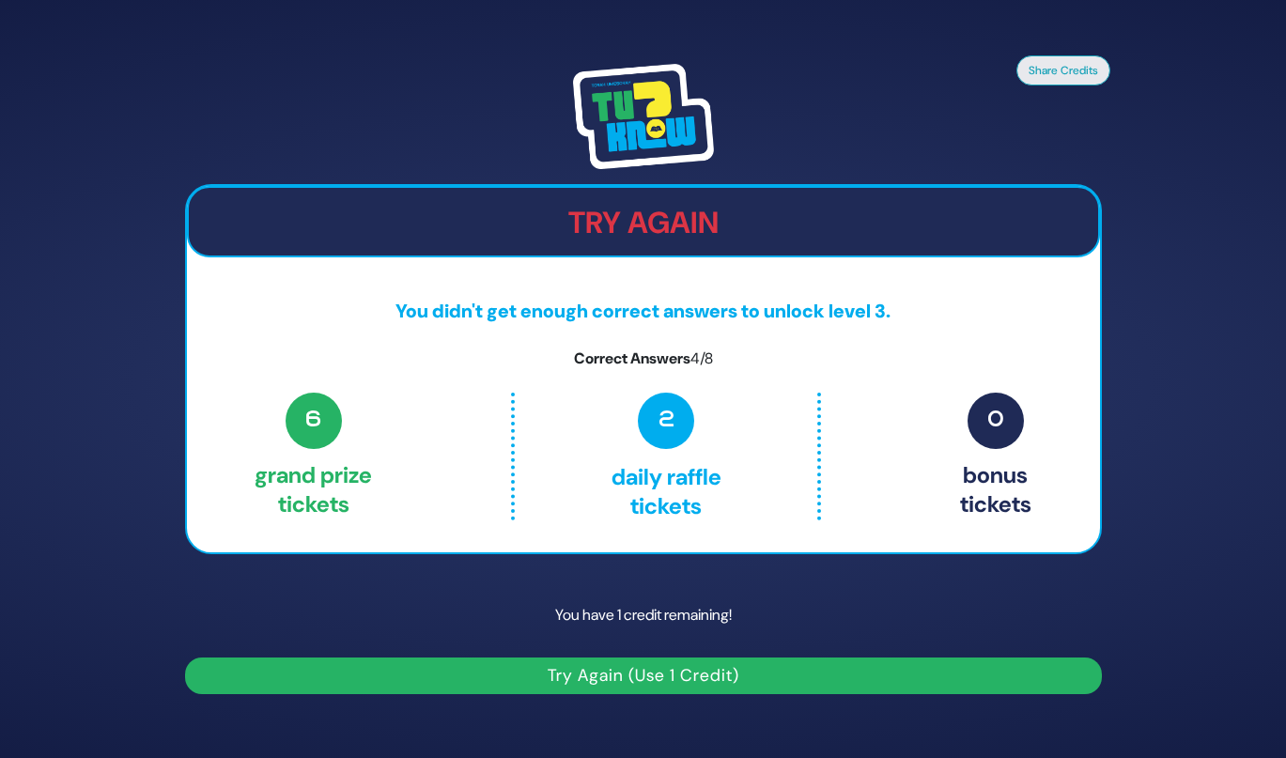
click at [679, 684] on button "Try Again (Use 1 Credit)" at bounding box center [643, 675] width 917 height 37
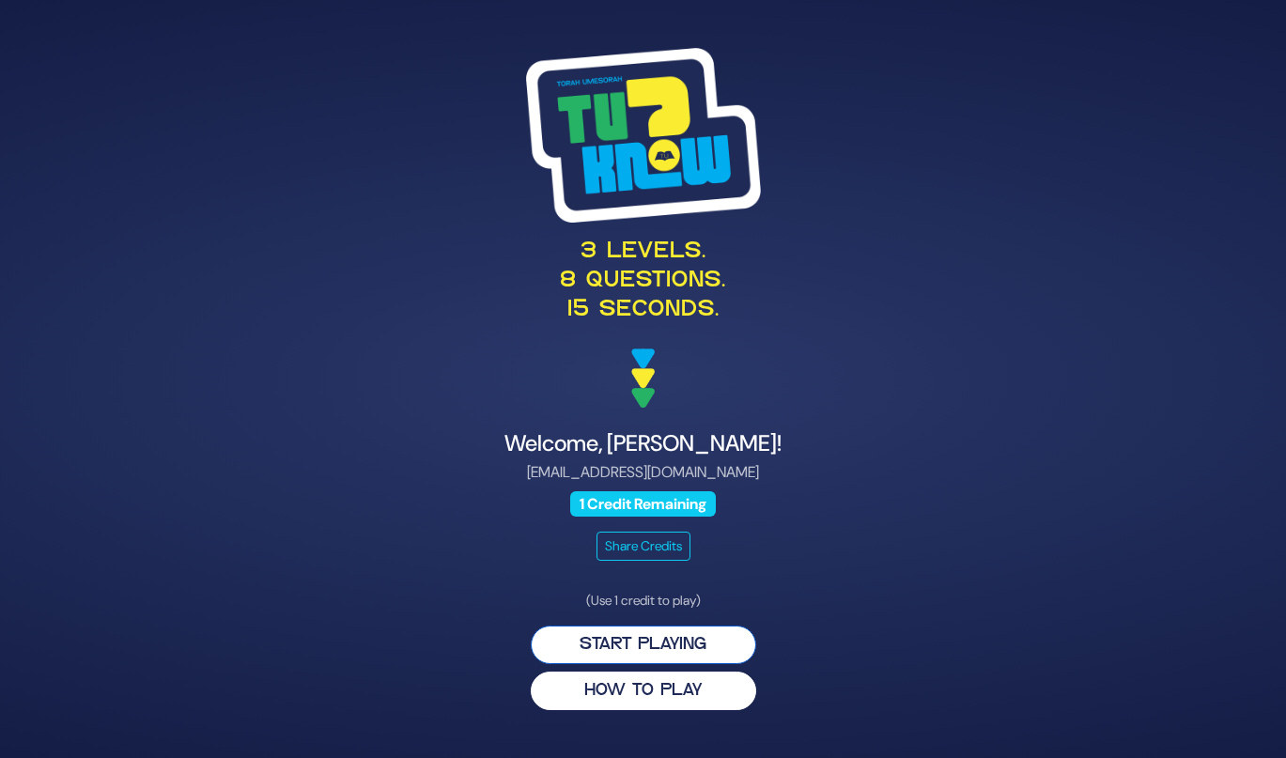
click at [678, 655] on button "Start Playing" at bounding box center [643, 645] width 225 height 39
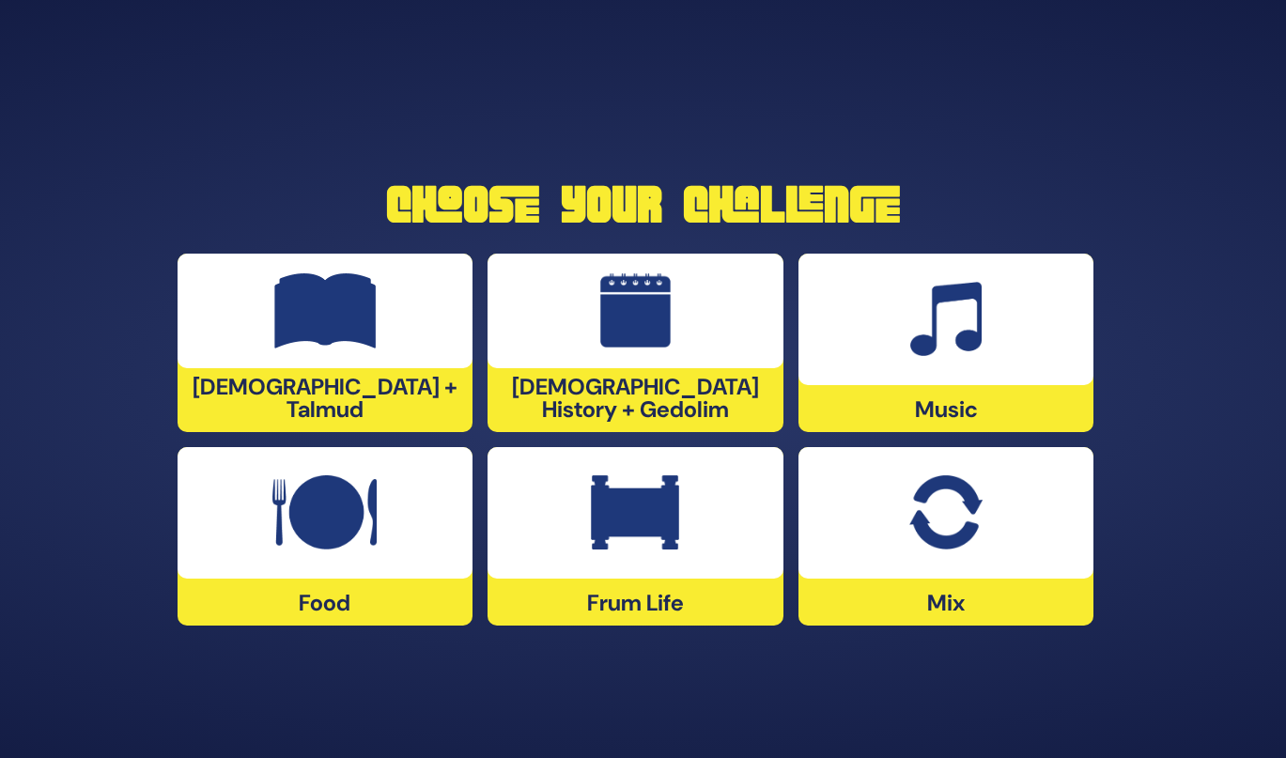
click at [993, 317] on div at bounding box center [946, 319] width 296 height 131
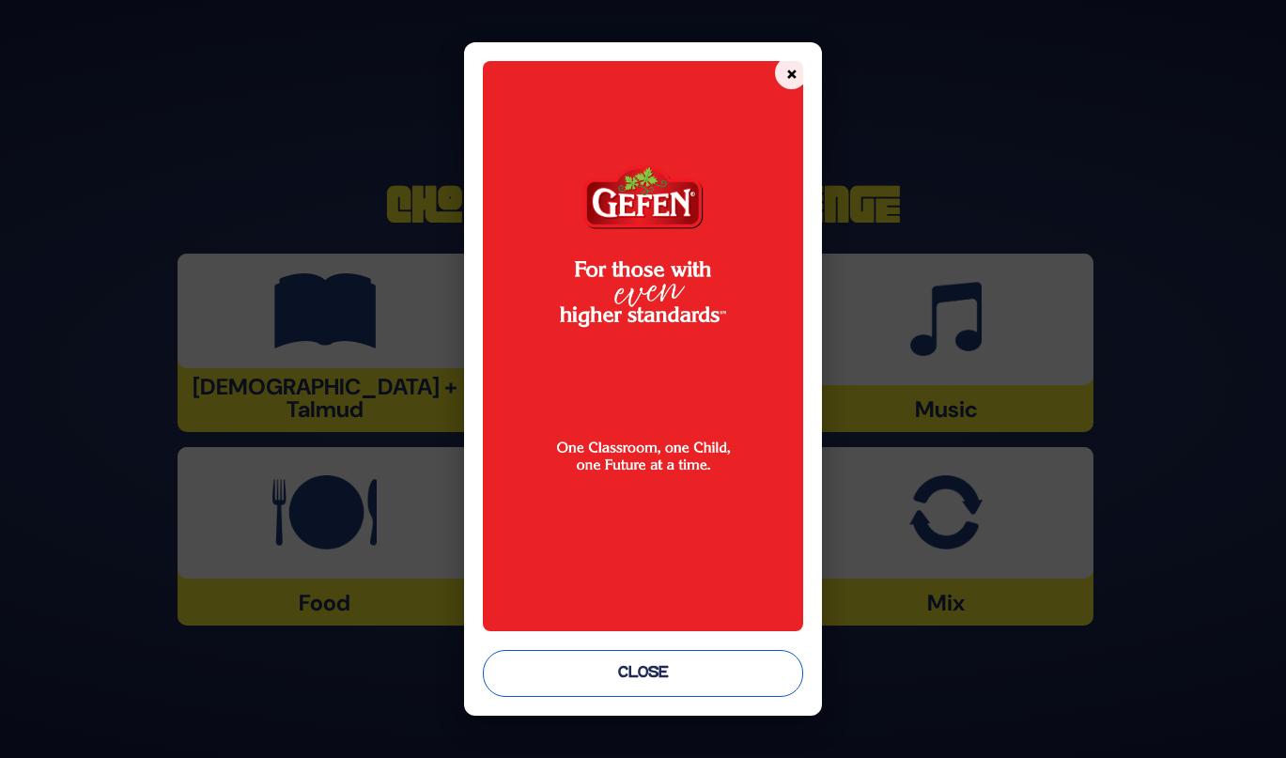
click at [661, 675] on button "Close" at bounding box center [643, 673] width 320 height 47
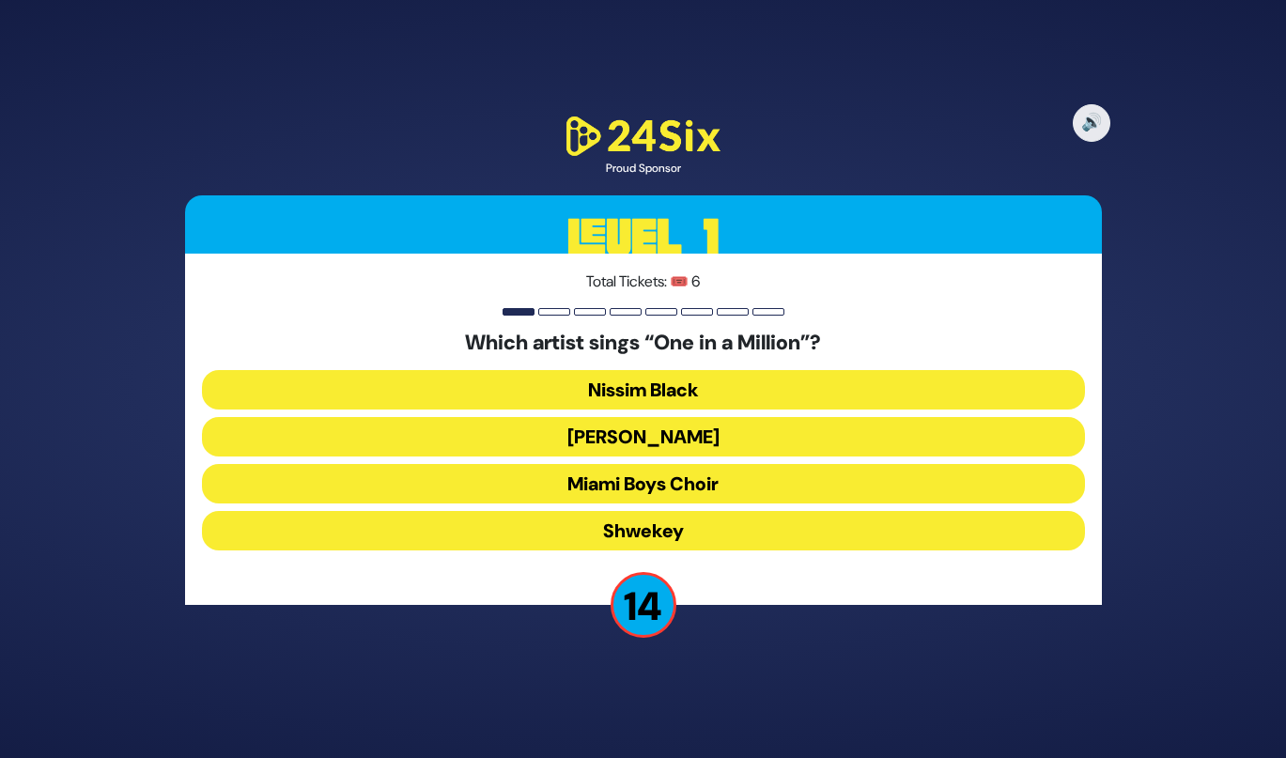
click at [539, 439] on button "[PERSON_NAME]" at bounding box center [643, 436] width 883 height 39
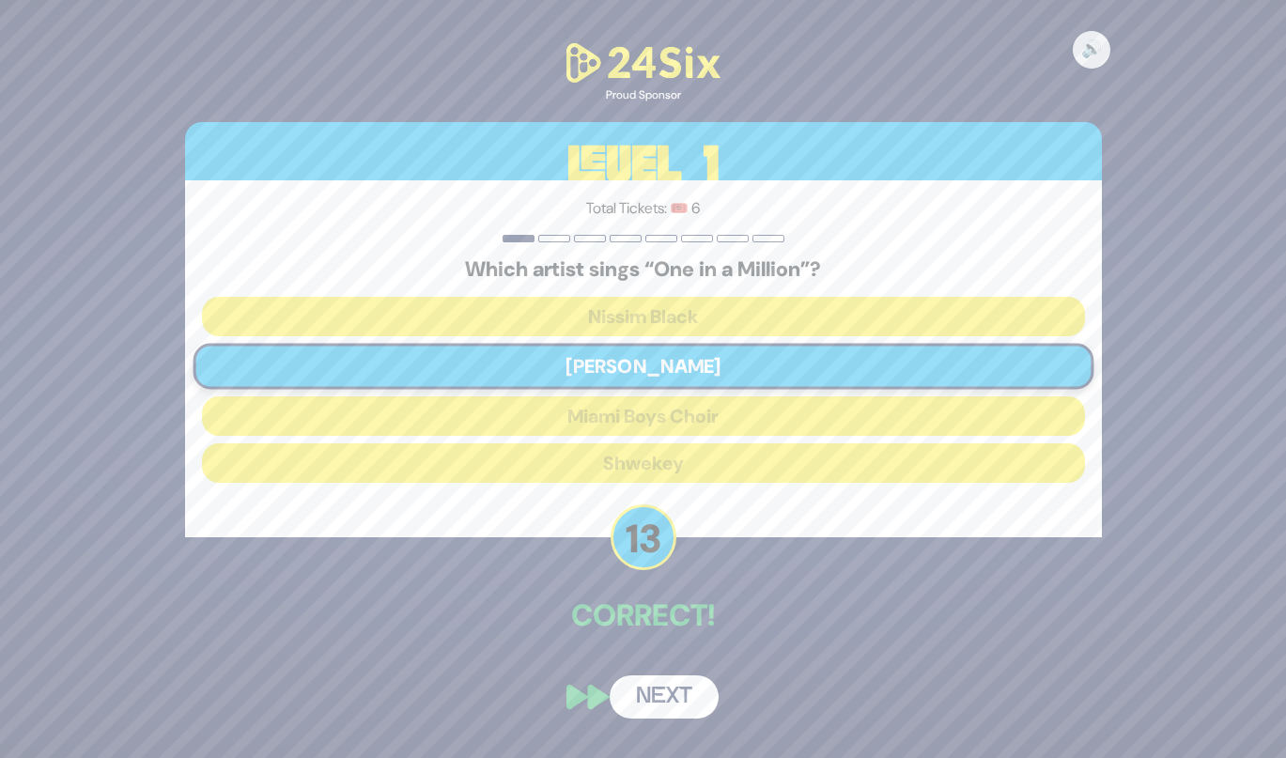
click at [634, 693] on button "Next" at bounding box center [664, 696] width 109 height 43
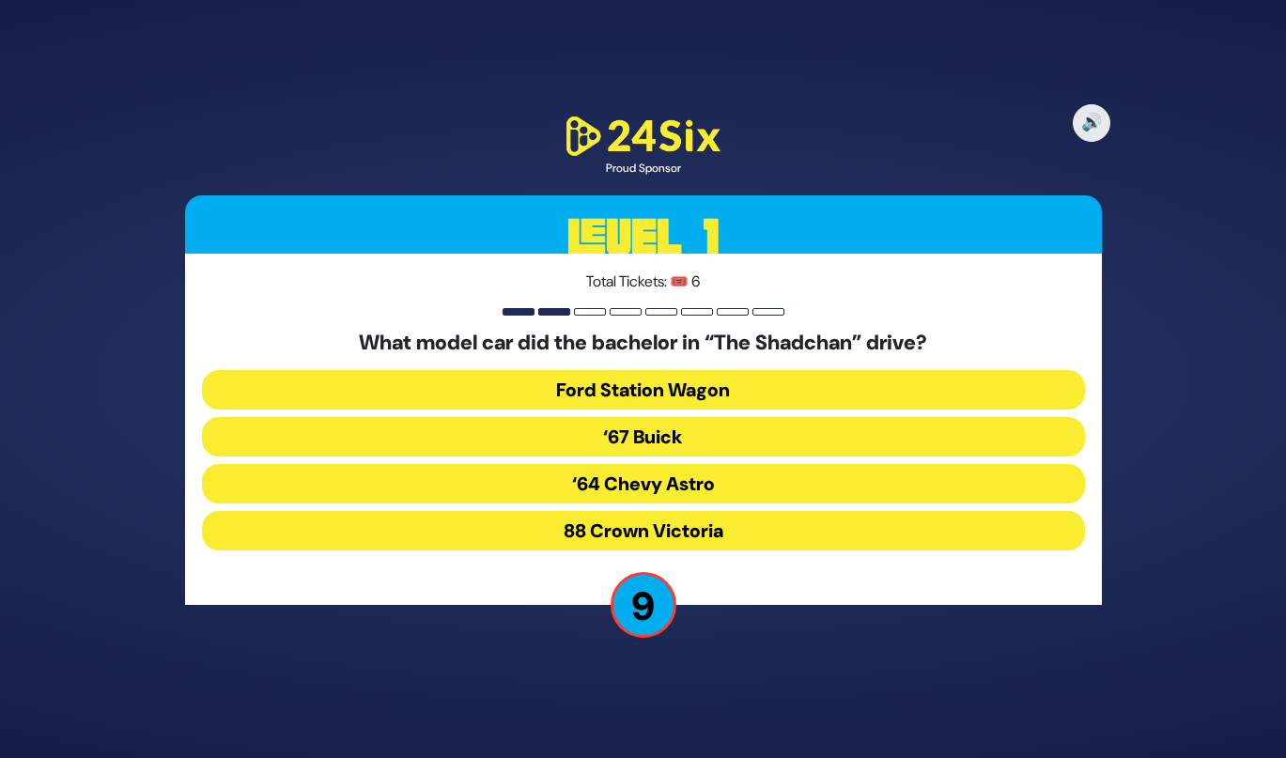
click at [552, 440] on button "‘67 Buick" at bounding box center [643, 436] width 883 height 39
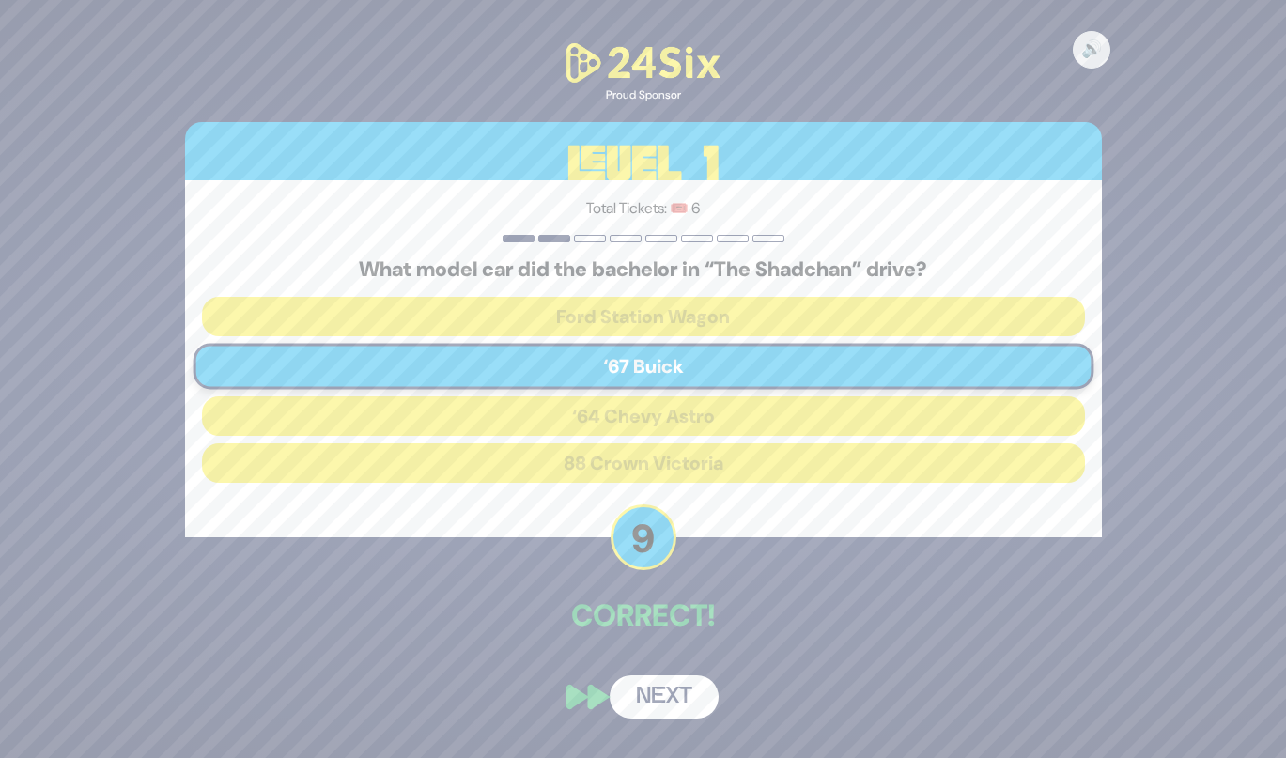
click at [635, 708] on button "Next" at bounding box center [664, 696] width 109 height 43
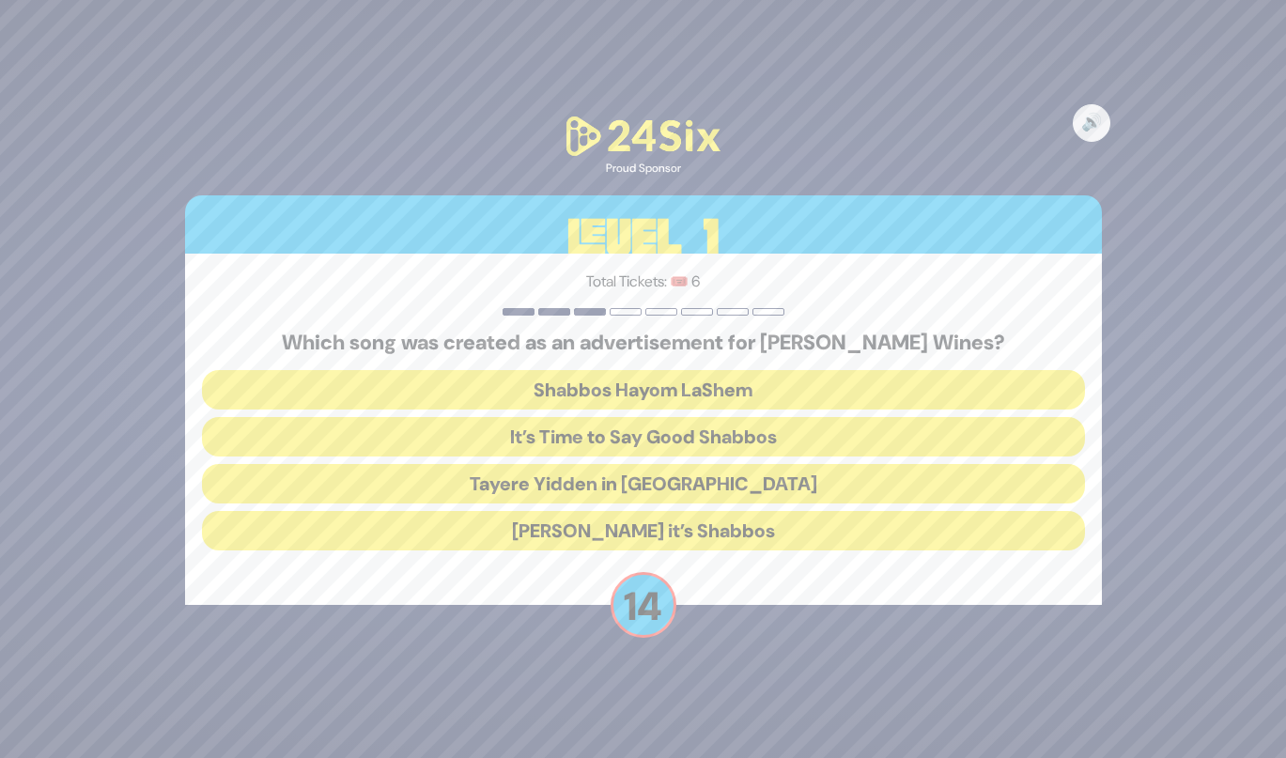
click at [570, 529] on button "[PERSON_NAME] it’s Shabbos" at bounding box center [643, 530] width 883 height 39
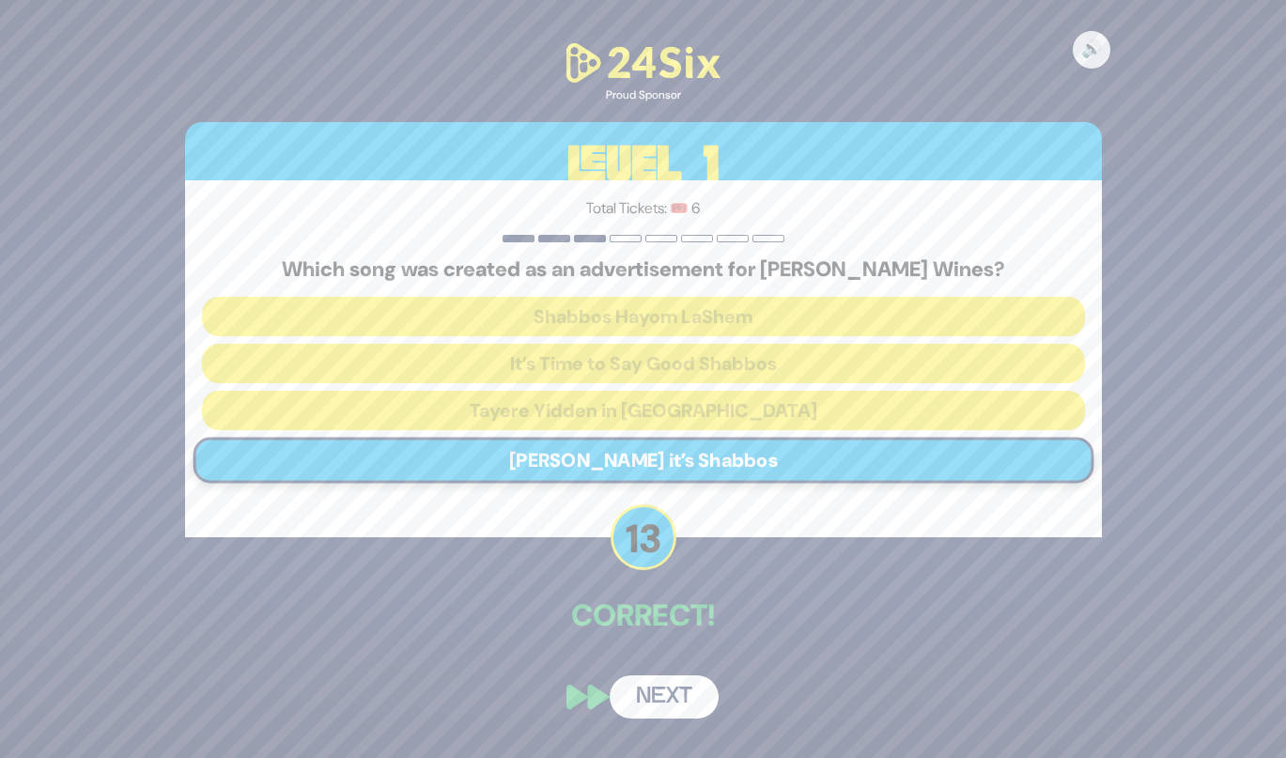
click at [649, 693] on button "Next" at bounding box center [664, 696] width 109 height 43
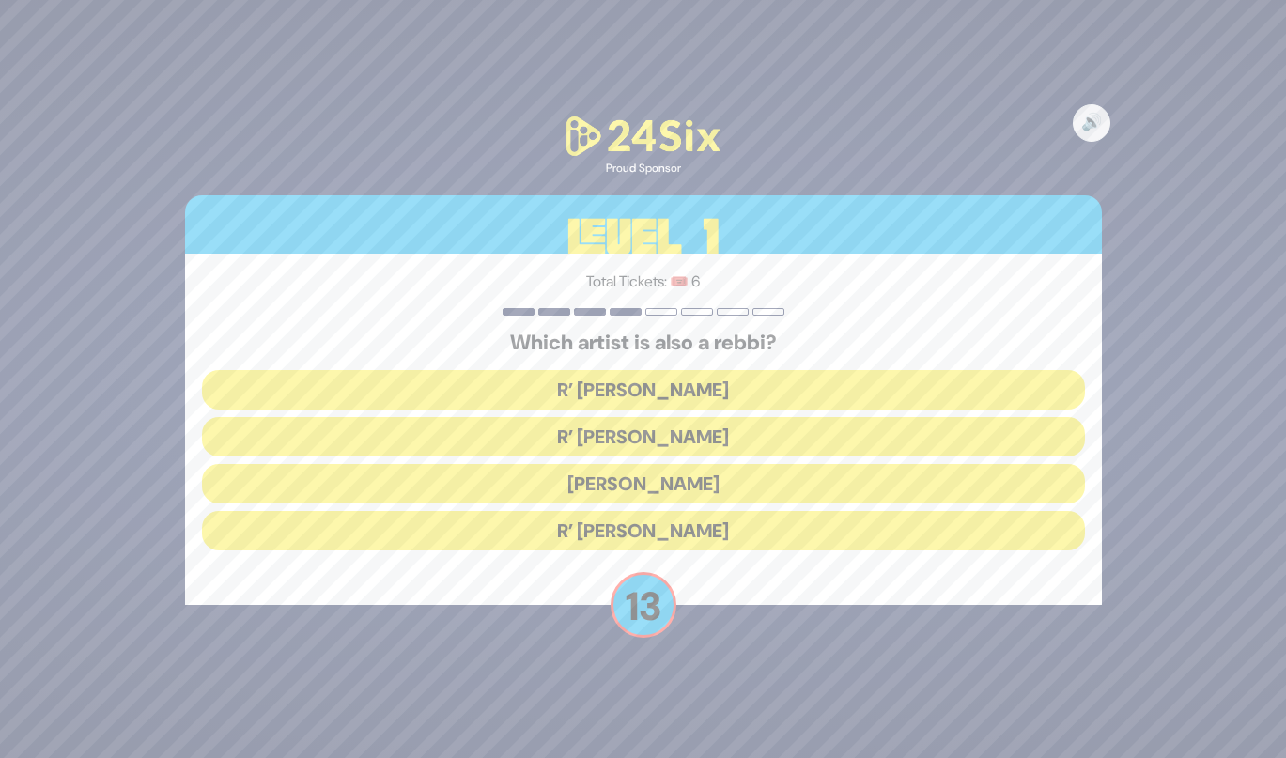
click at [572, 530] on button "R’ [PERSON_NAME]" at bounding box center [643, 530] width 883 height 39
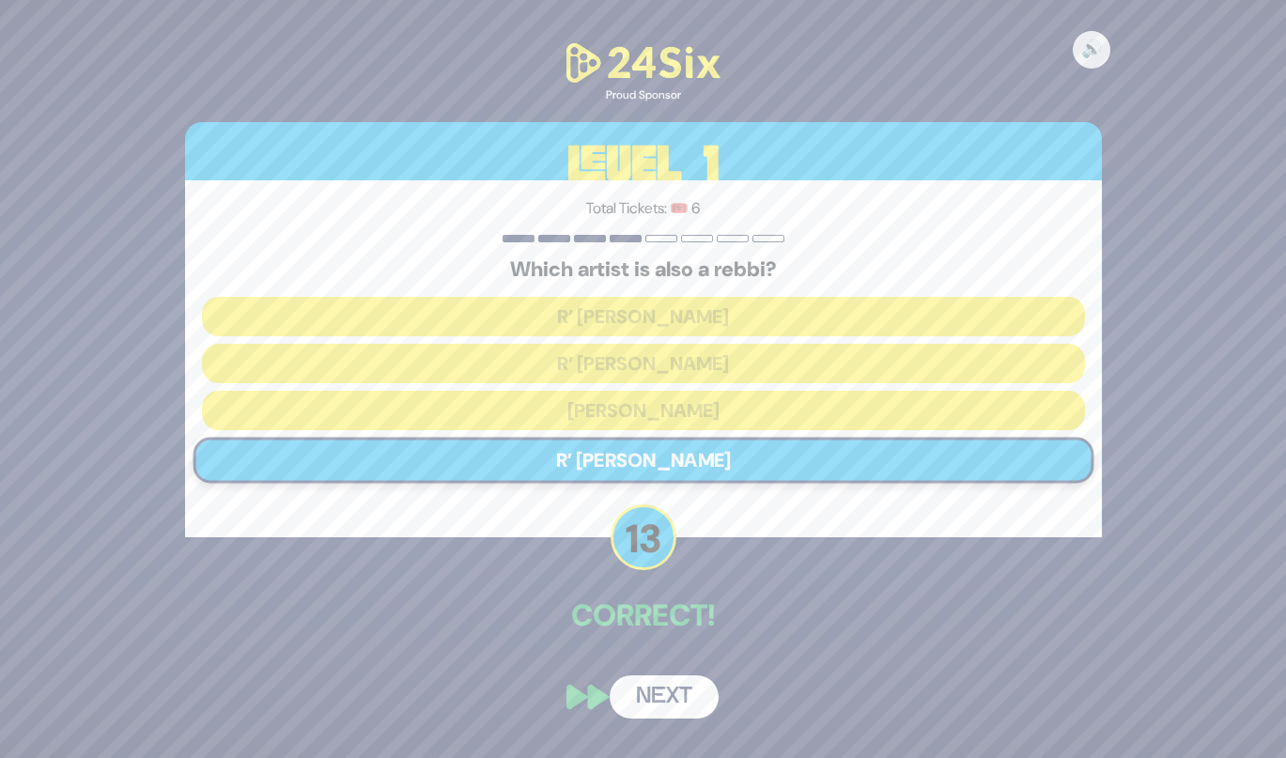
click at [629, 676] on button "Next" at bounding box center [664, 696] width 109 height 43
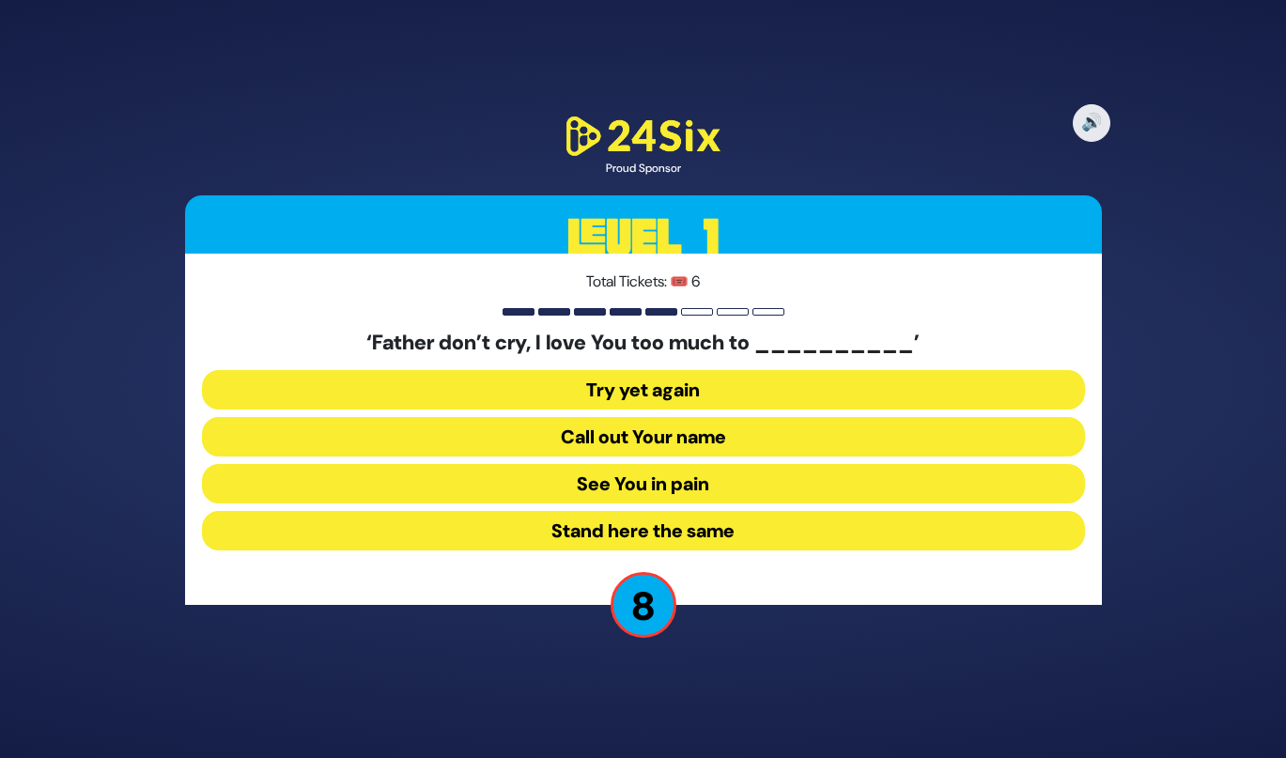
click at [564, 489] on button "See You in pain" at bounding box center [643, 483] width 883 height 39
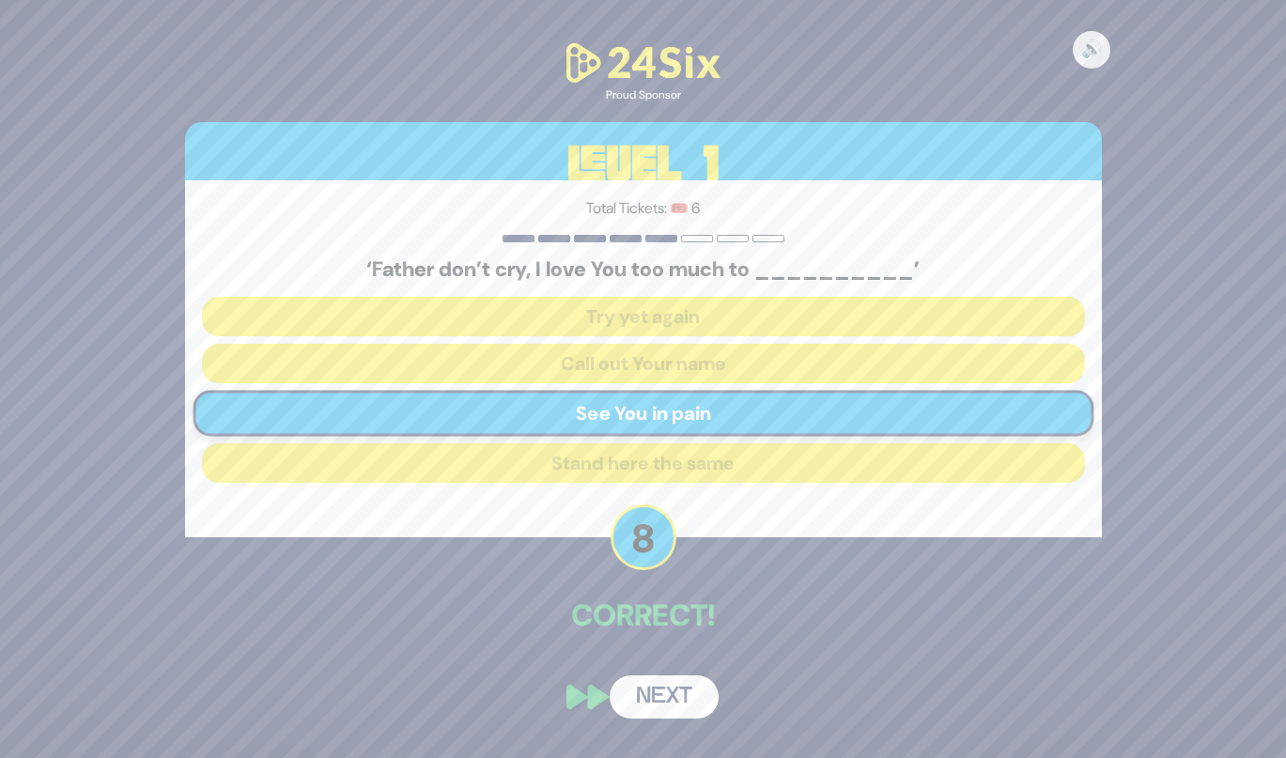
click at [642, 714] on button "Next" at bounding box center [664, 696] width 109 height 43
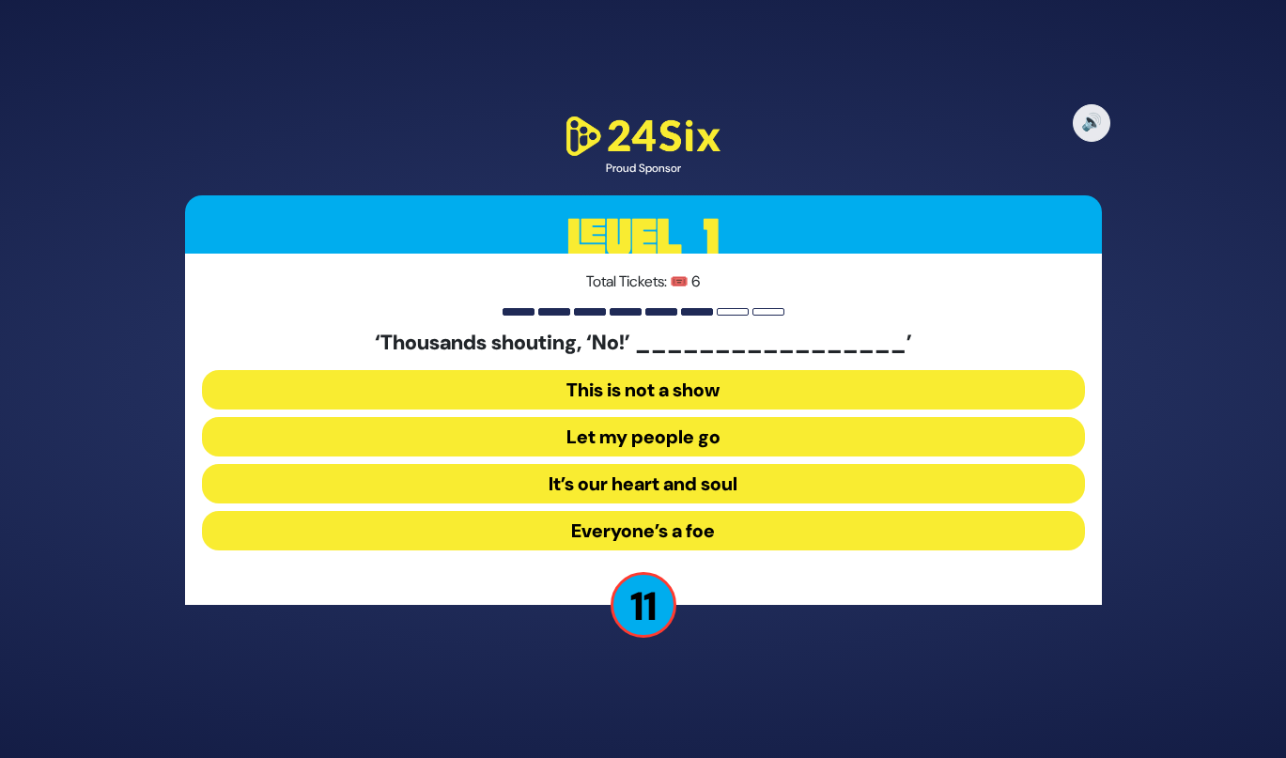
click at [567, 429] on button "Let my people go" at bounding box center [643, 436] width 883 height 39
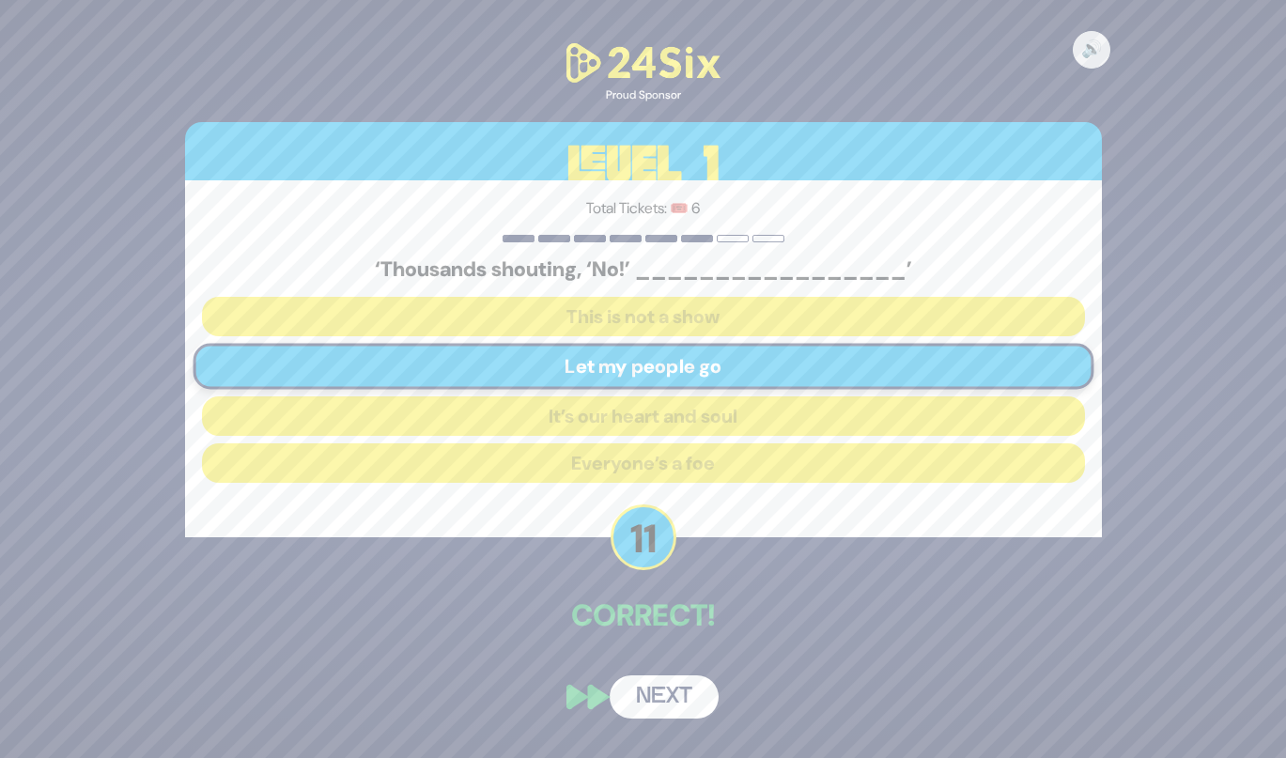
click at [642, 705] on button "Next" at bounding box center [664, 696] width 109 height 43
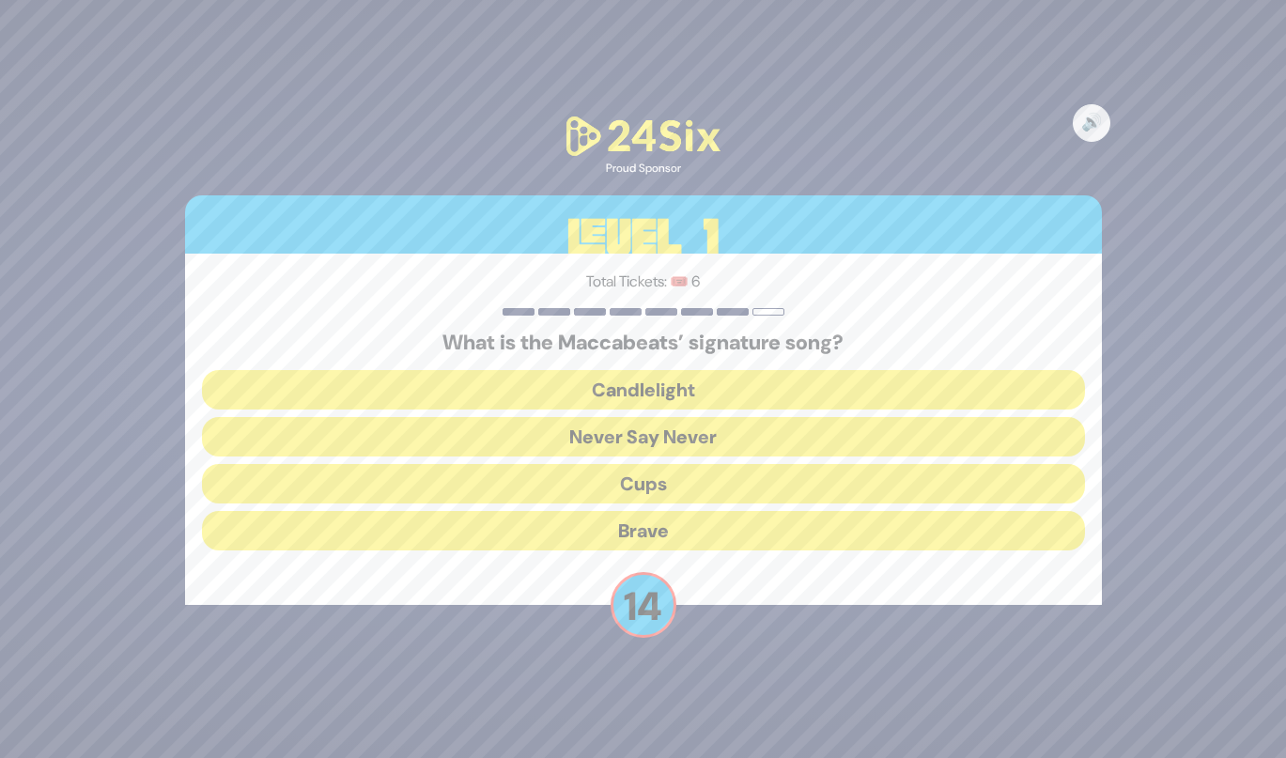
click at [495, 391] on button "Candlelight" at bounding box center [643, 389] width 883 height 39
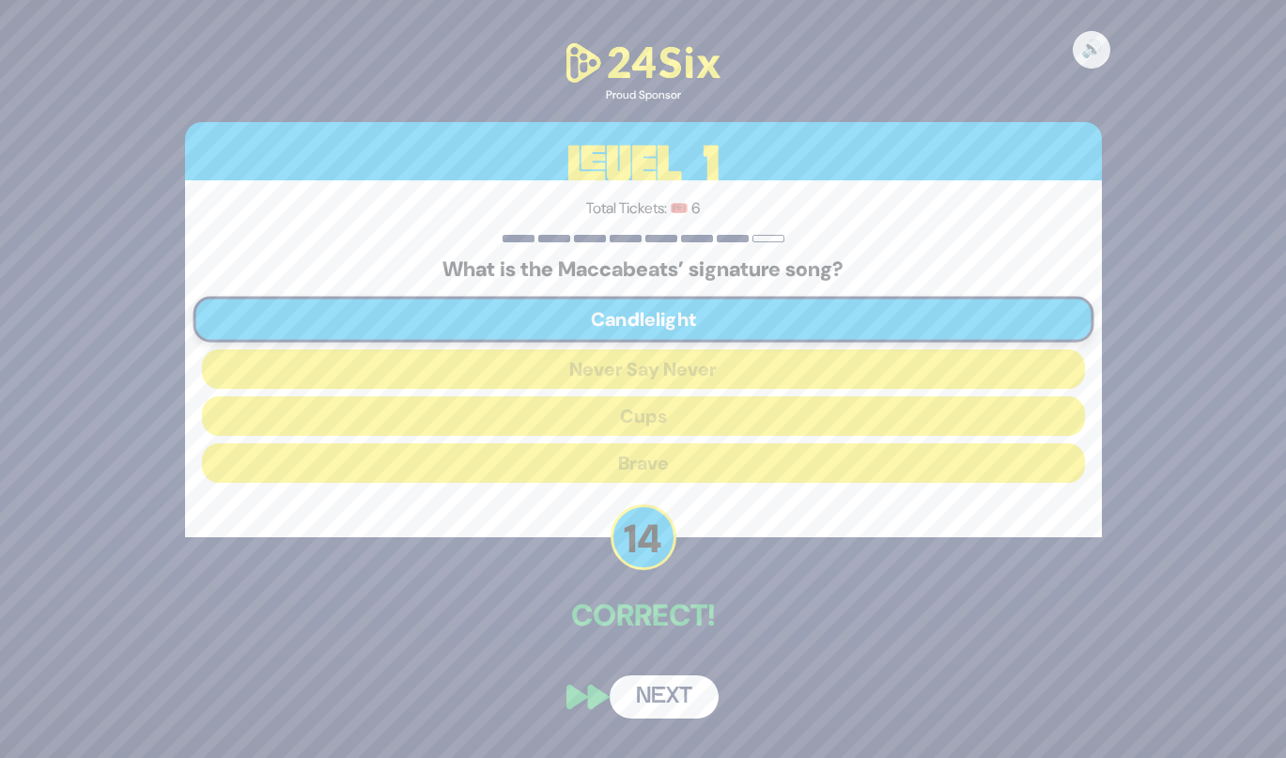
click at [641, 676] on button "Next" at bounding box center [664, 696] width 109 height 43
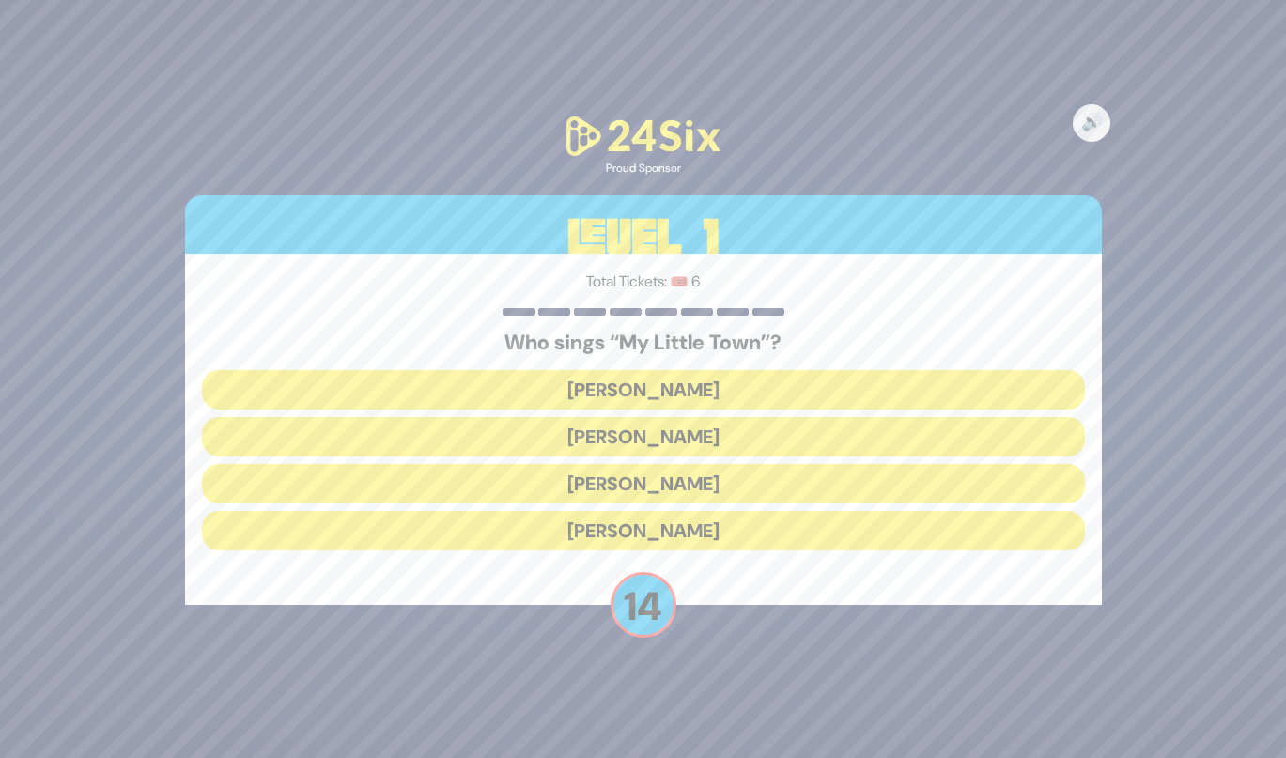
click at [540, 486] on button "[PERSON_NAME]" at bounding box center [643, 483] width 883 height 39
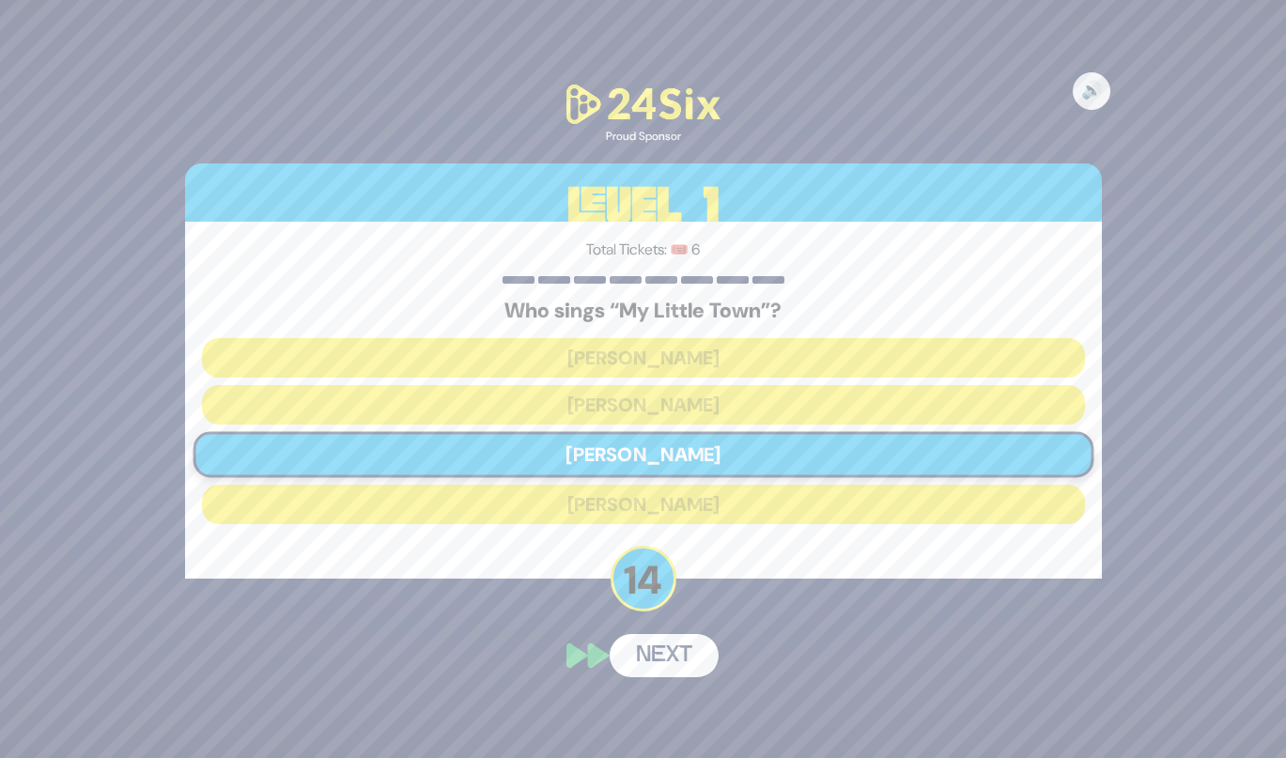
click at [631, 650] on button "Next" at bounding box center [664, 655] width 109 height 43
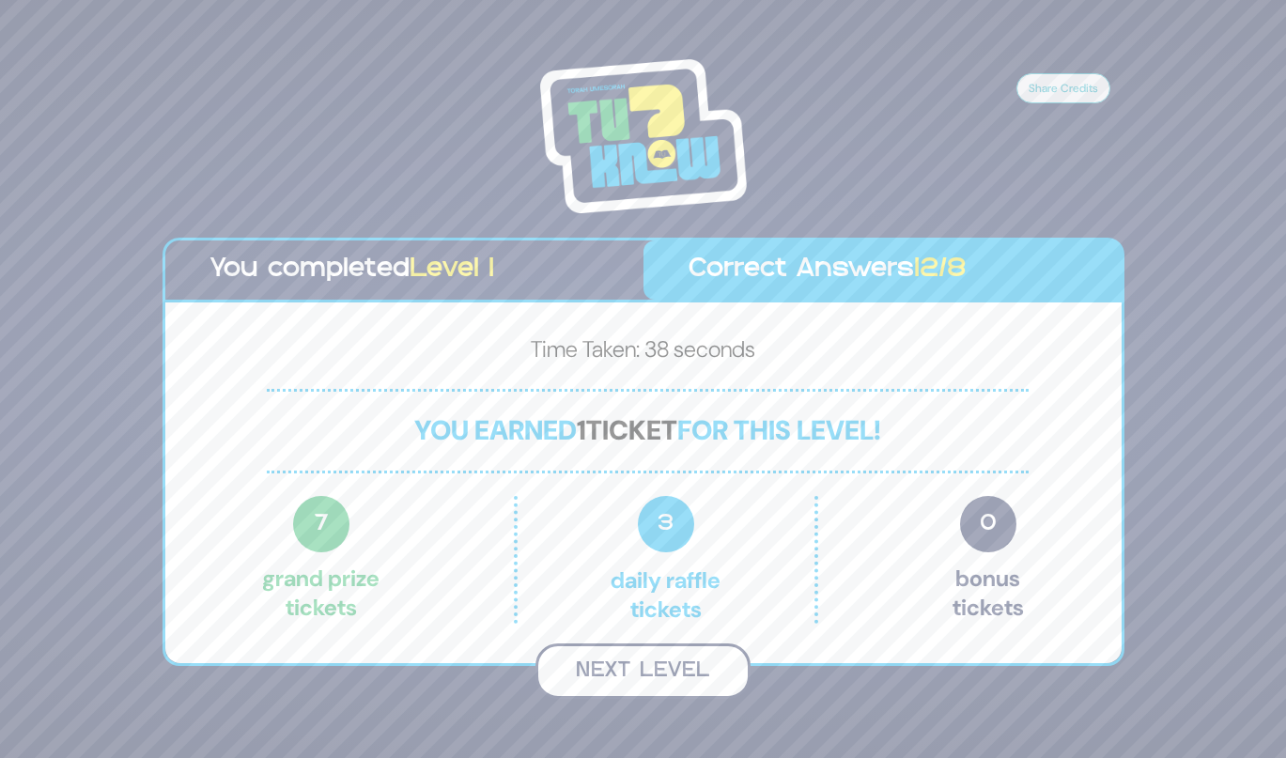
click at [601, 689] on button "Next Level" at bounding box center [642, 670] width 215 height 55
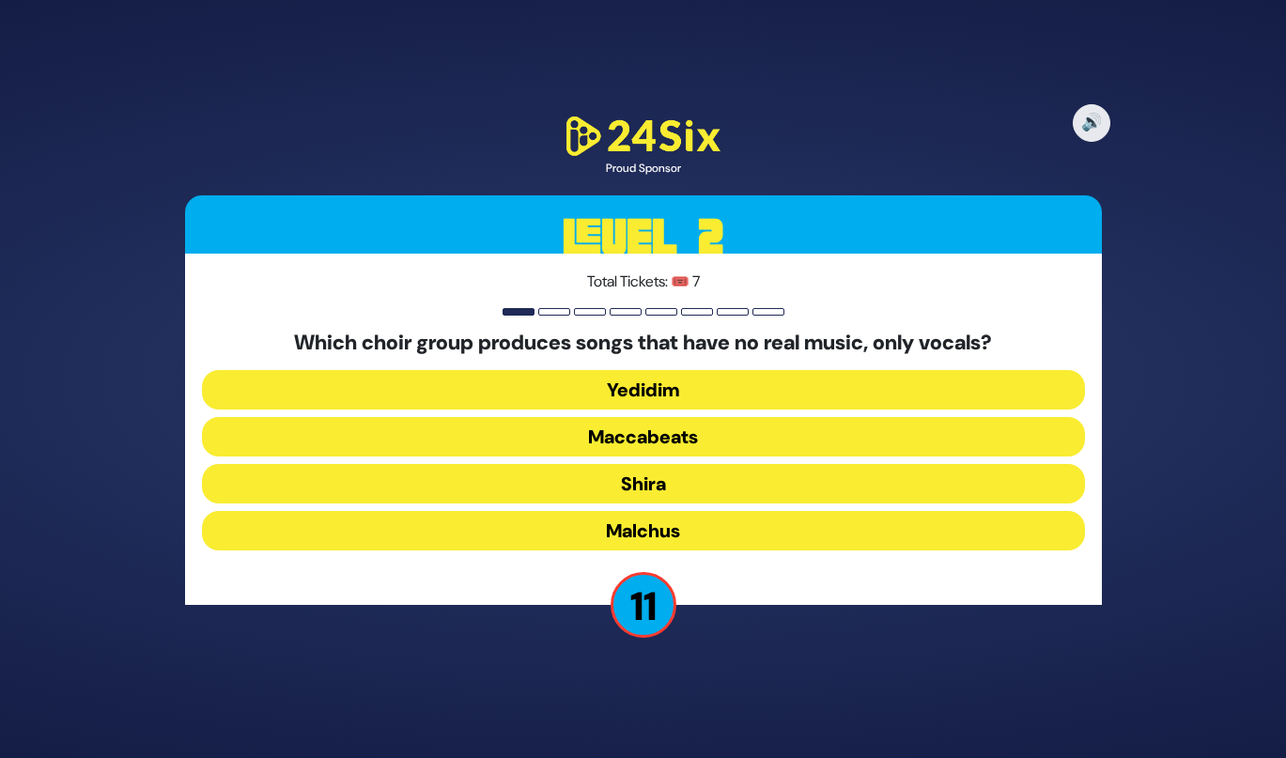
click at [560, 448] on button "Maccabeats" at bounding box center [643, 436] width 883 height 39
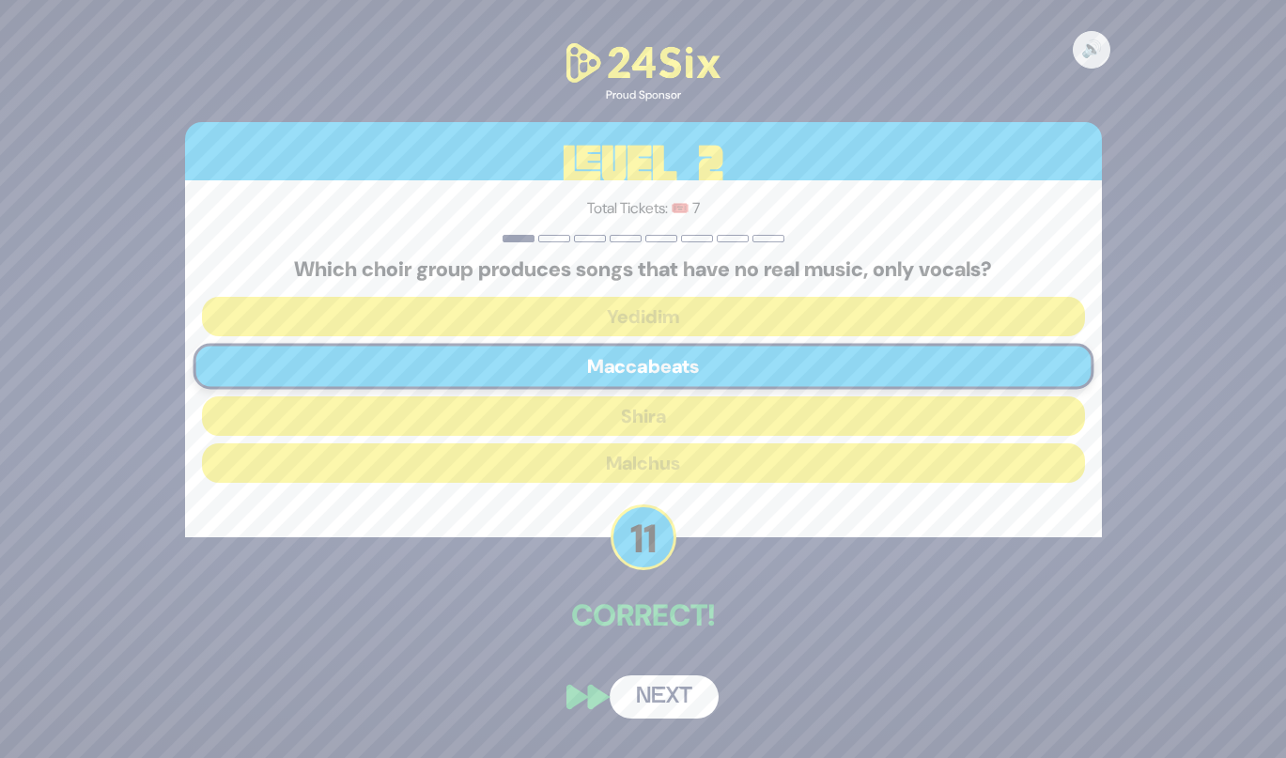
click at [648, 688] on button "Next" at bounding box center [664, 696] width 109 height 43
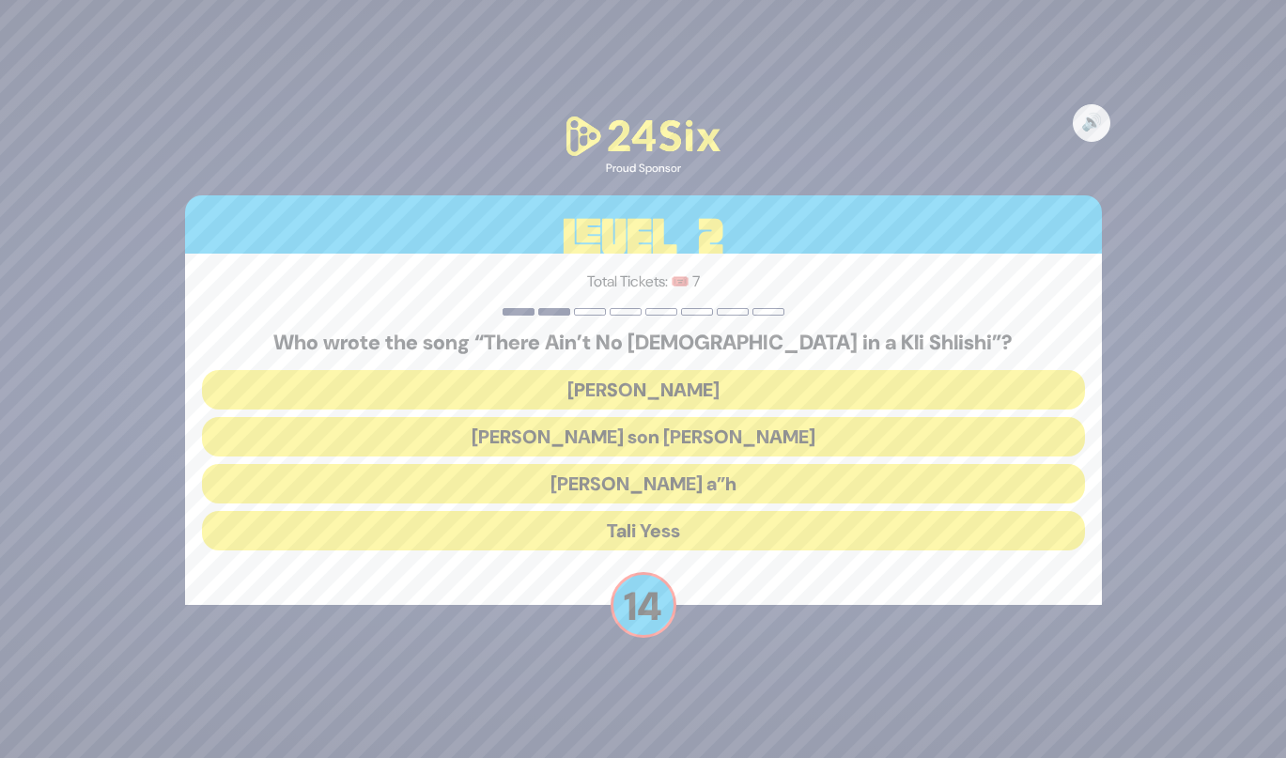
click at [568, 496] on button "[PERSON_NAME] a”h" at bounding box center [643, 483] width 883 height 39
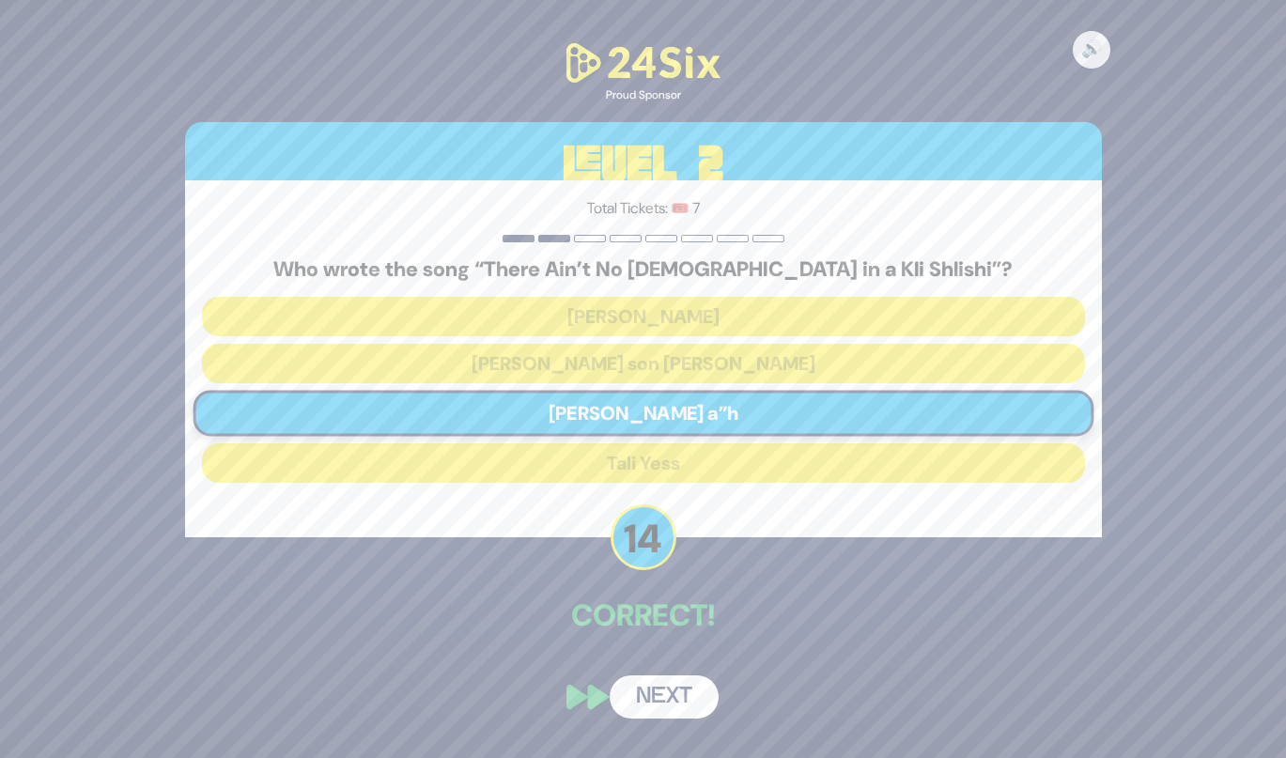
click at [654, 704] on button "Next" at bounding box center [664, 696] width 109 height 43
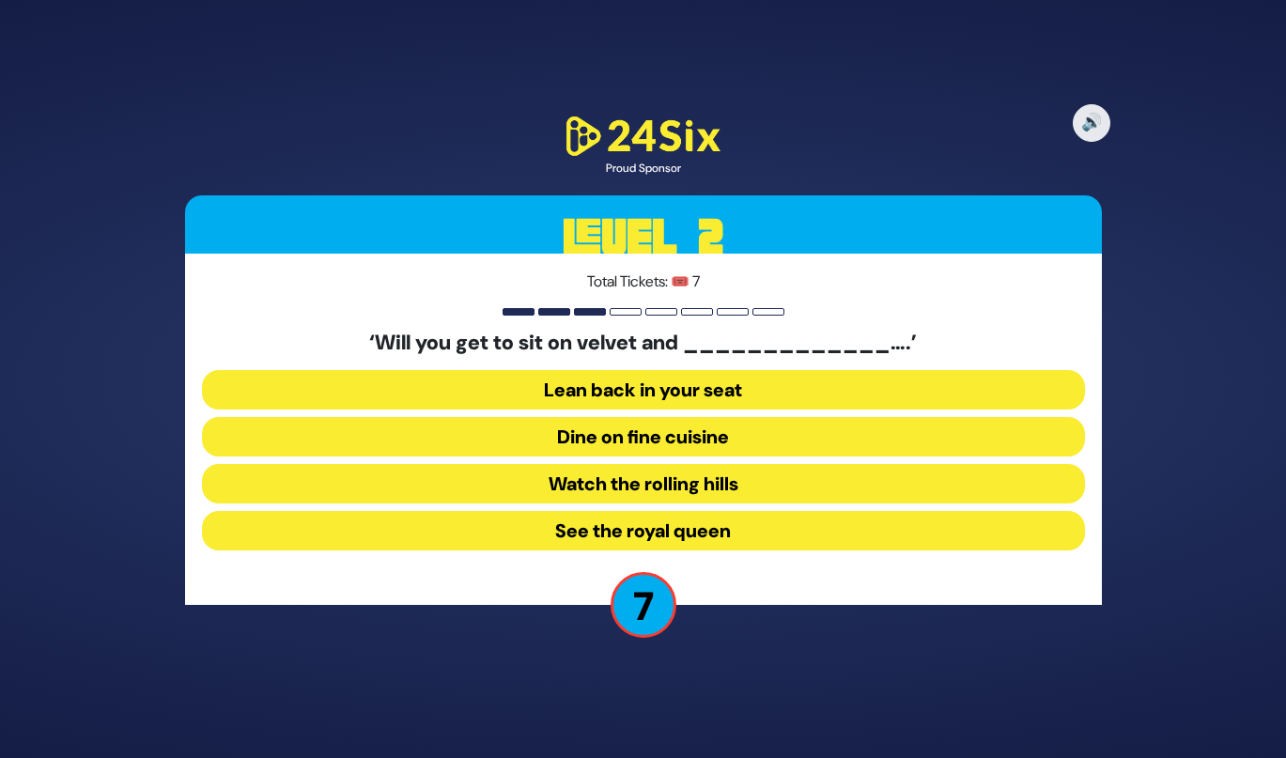
click at [560, 444] on button "Dine on fine cuisine" at bounding box center [643, 436] width 883 height 39
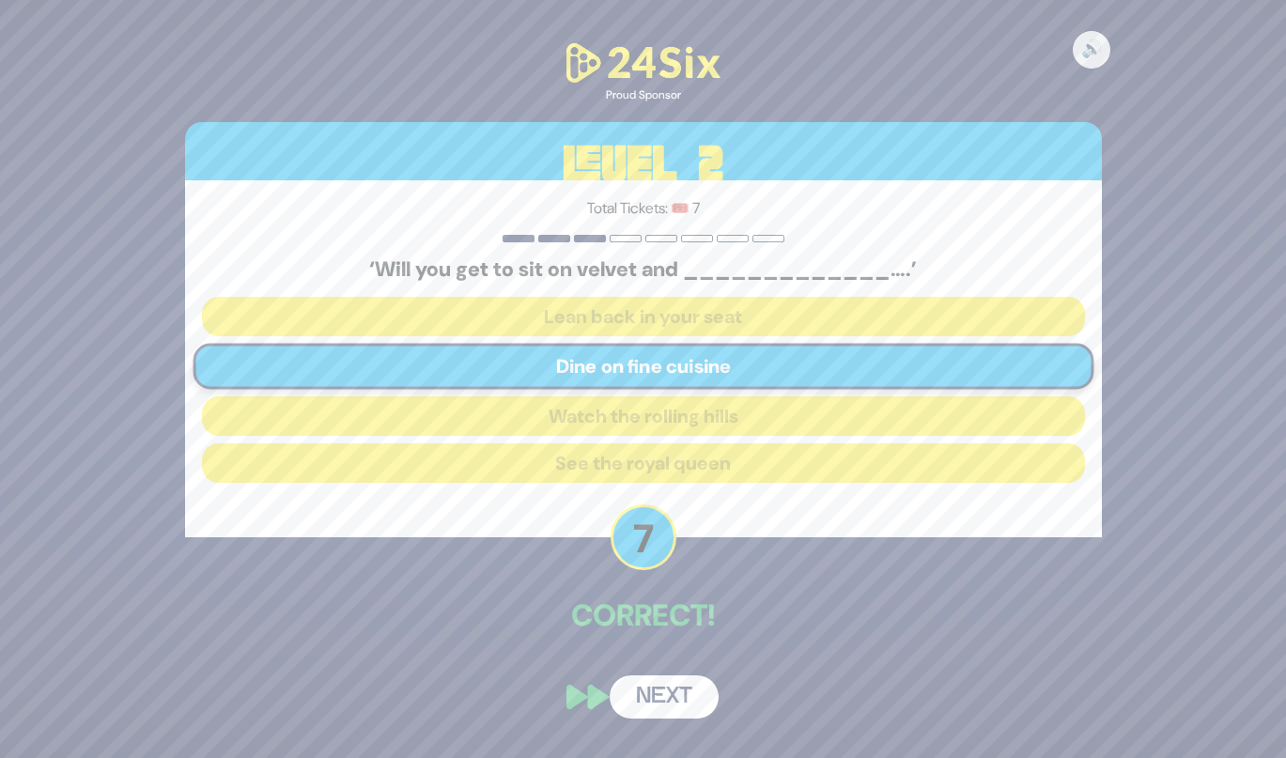
click at [641, 689] on button "Next" at bounding box center [664, 696] width 109 height 43
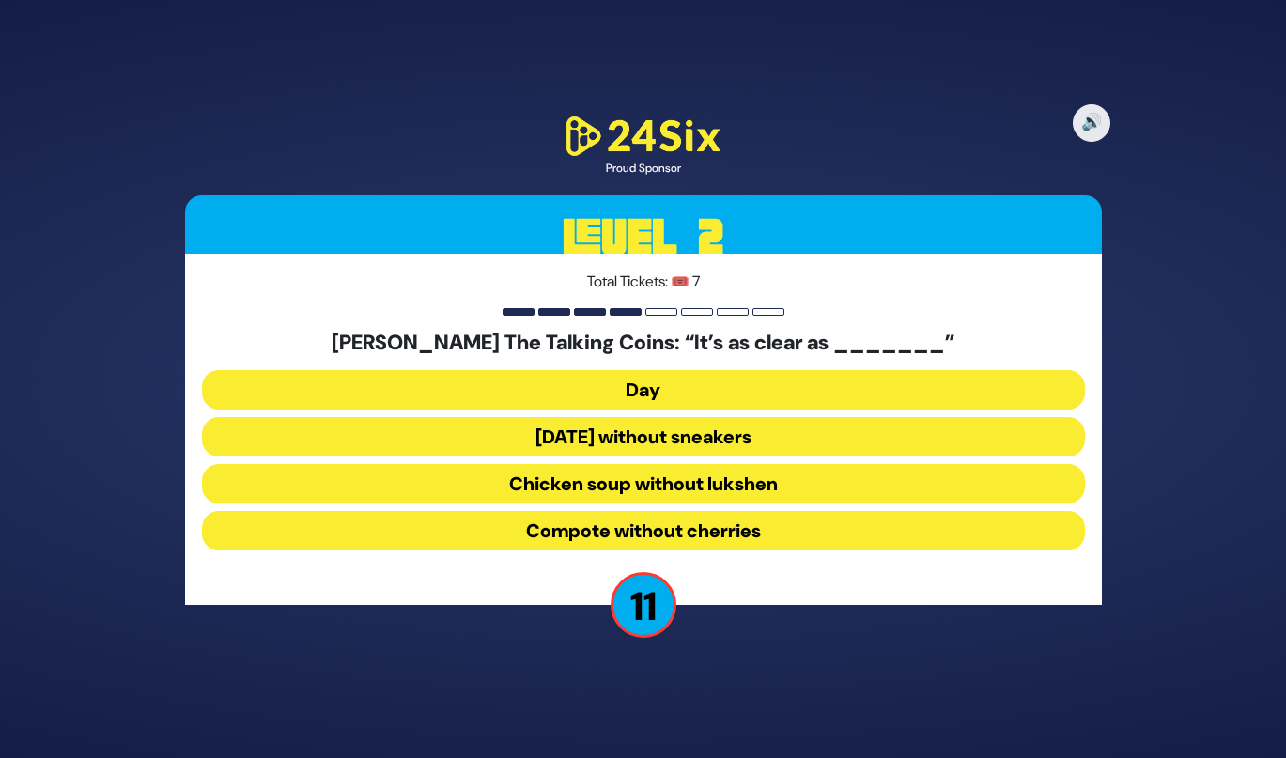
click at [554, 494] on button "Chicken soup without lukshen" at bounding box center [643, 483] width 883 height 39
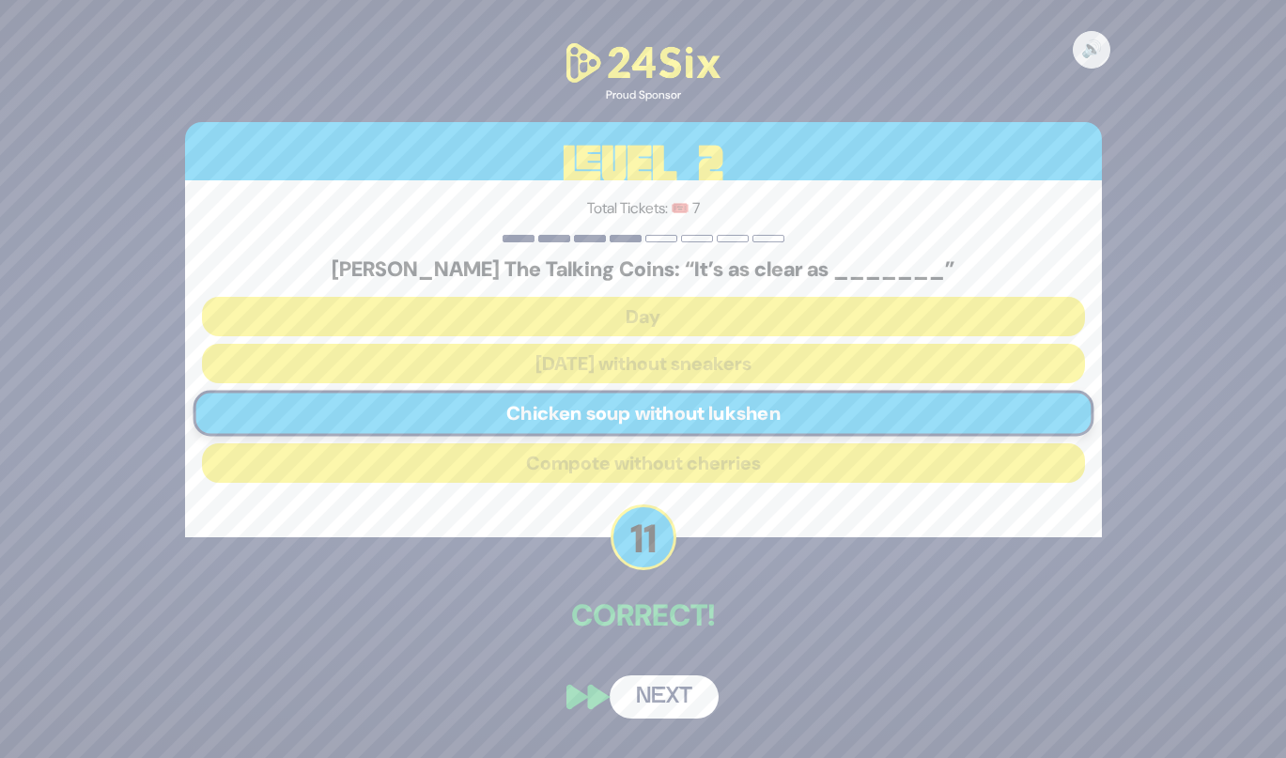
click at [647, 701] on button "Next" at bounding box center [664, 696] width 109 height 43
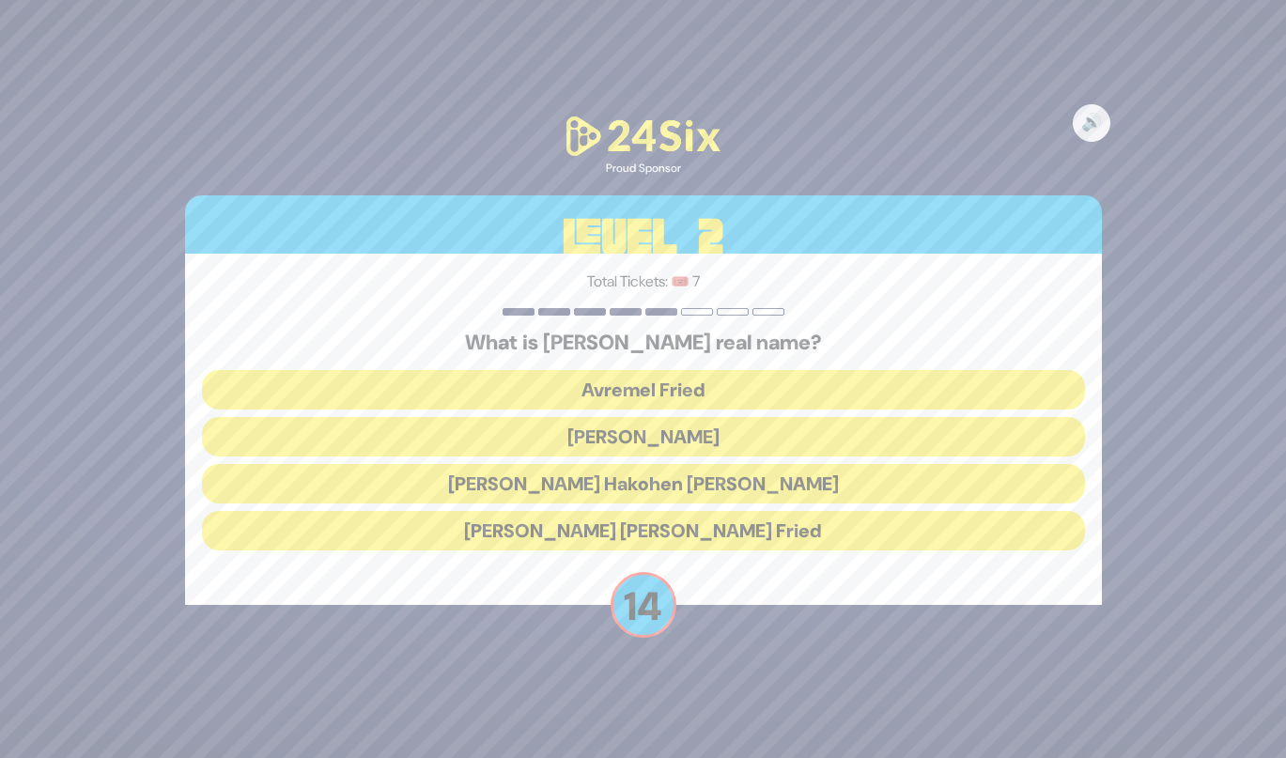
click at [545, 496] on button "[PERSON_NAME] Hakohen [PERSON_NAME]" at bounding box center [643, 483] width 883 height 39
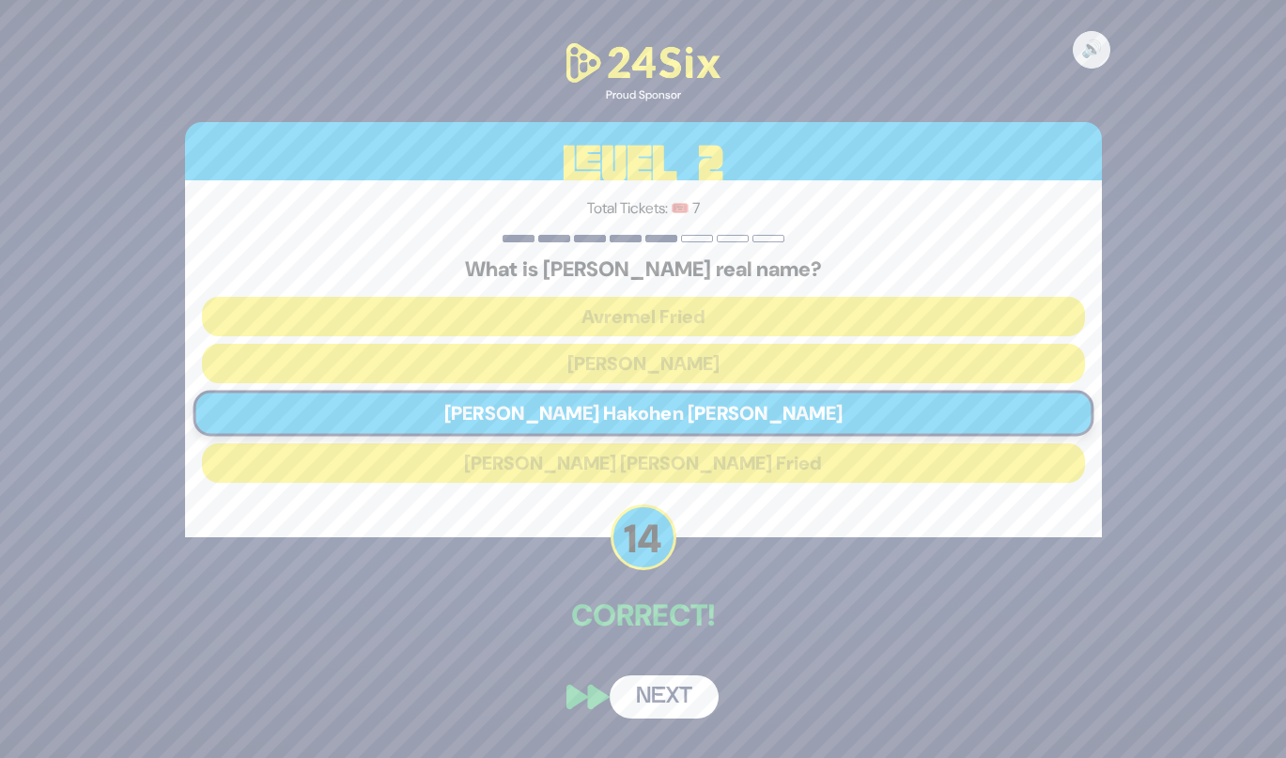
click at [660, 708] on button "Next" at bounding box center [664, 696] width 109 height 43
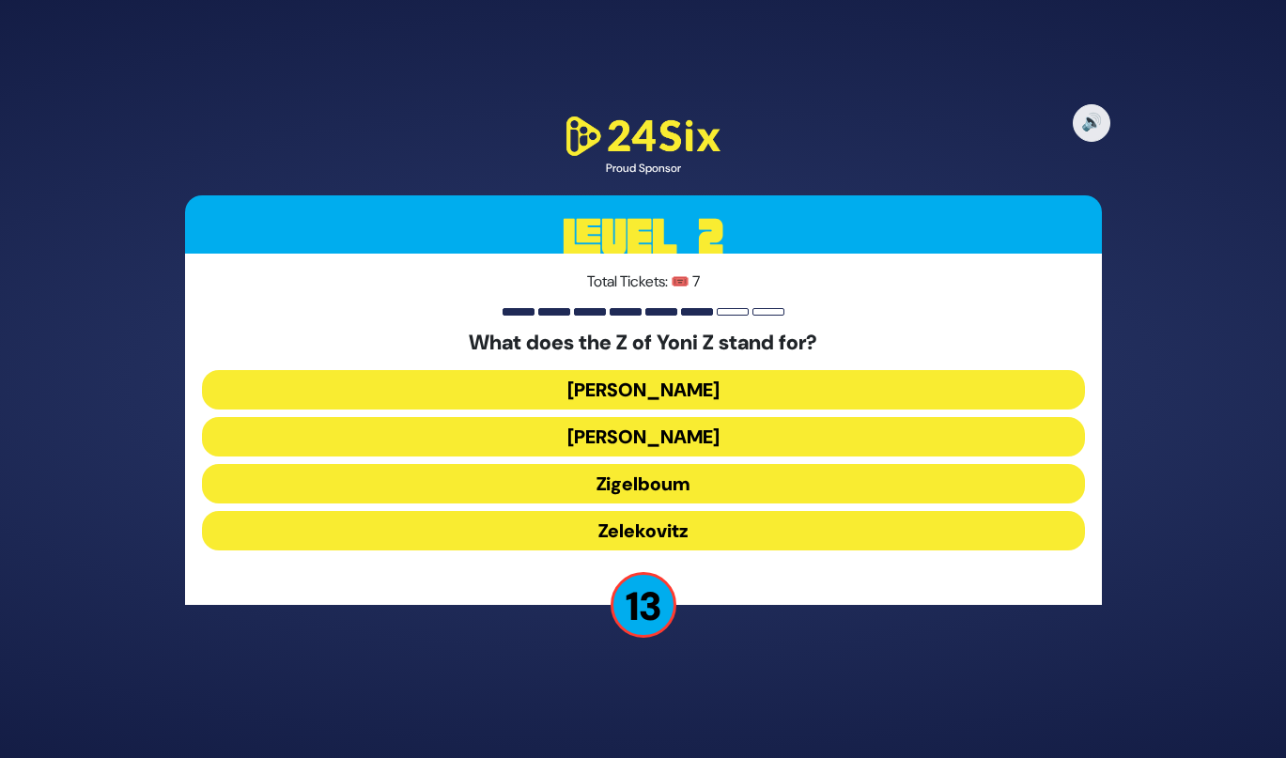
click at [574, 502] on button "Zigelboum" at bounding box center [643, 483] width 883 height 39
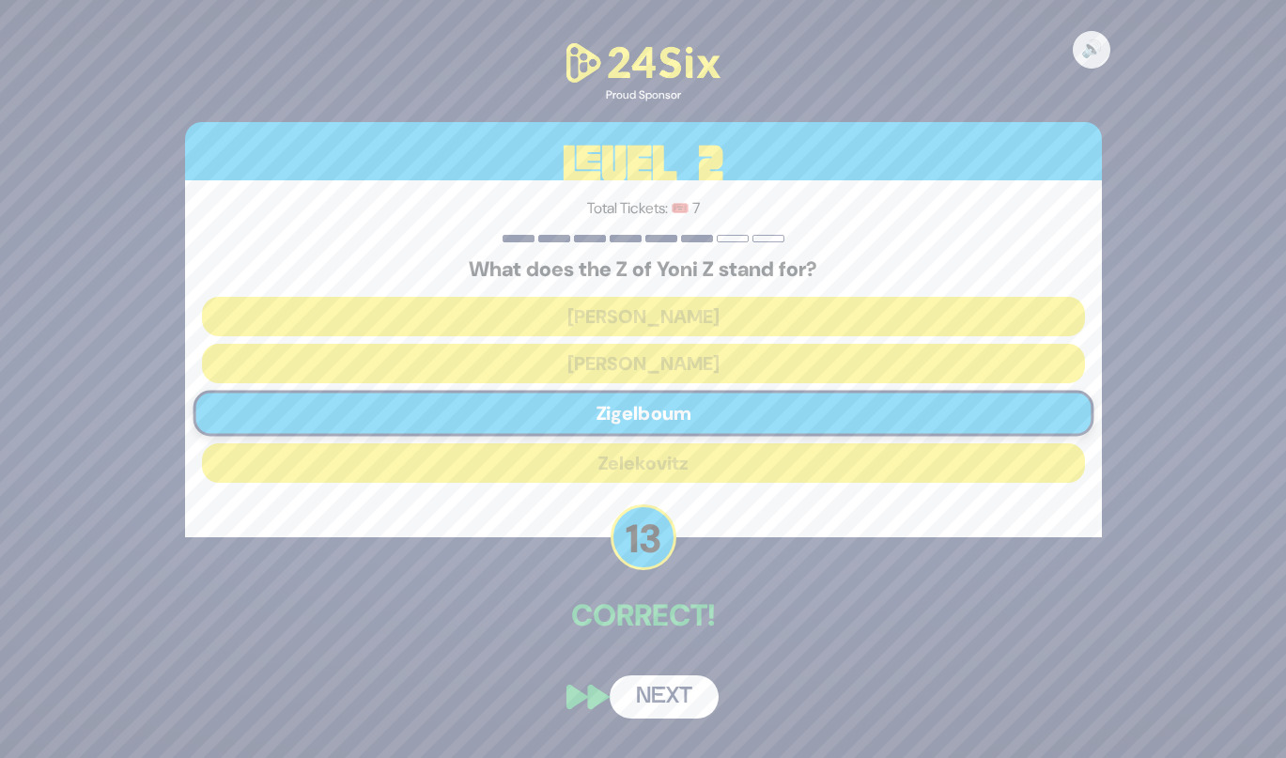
click at [639, 686] on button "Next" at bounding box center [664, 696] width 109 height 43
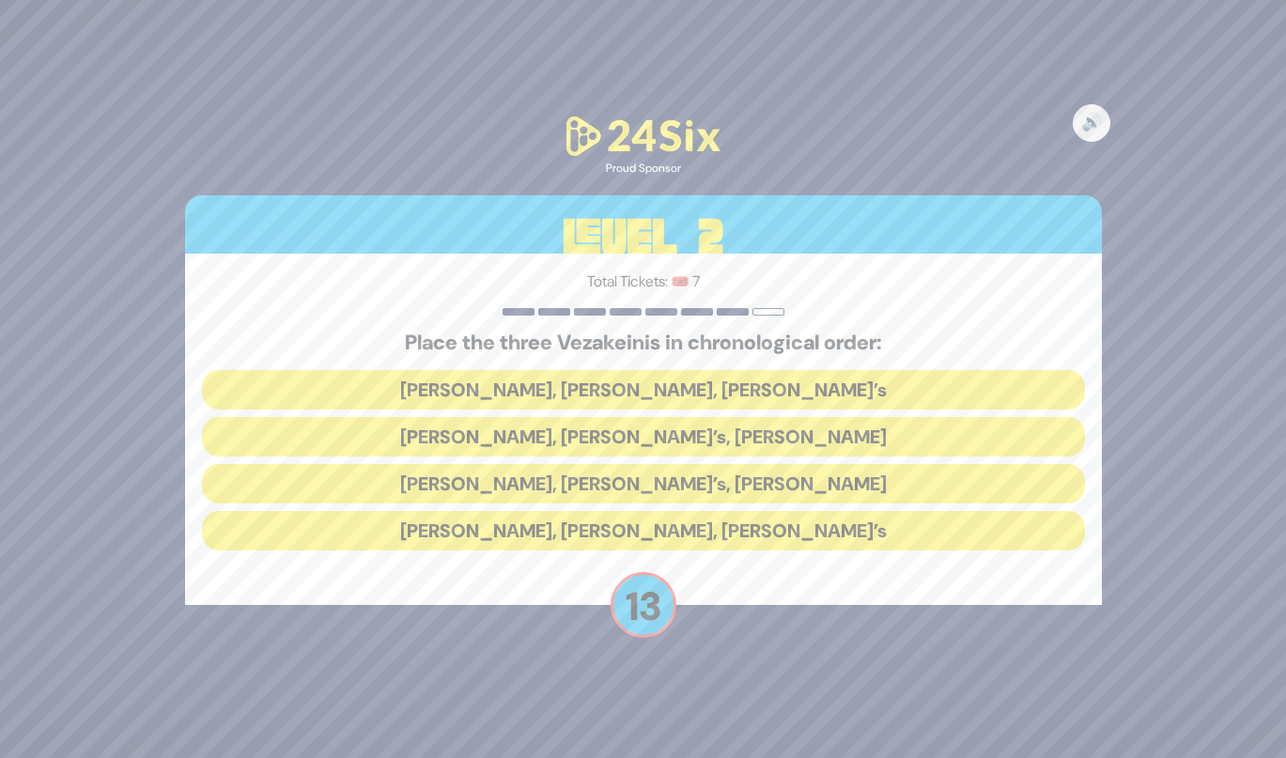
click at [461, 389] on button "[PERSON_NAME], [PERSON_NAME], [PERSON_NAME]’s" at bounding box center [643, 389] width 883 height 39
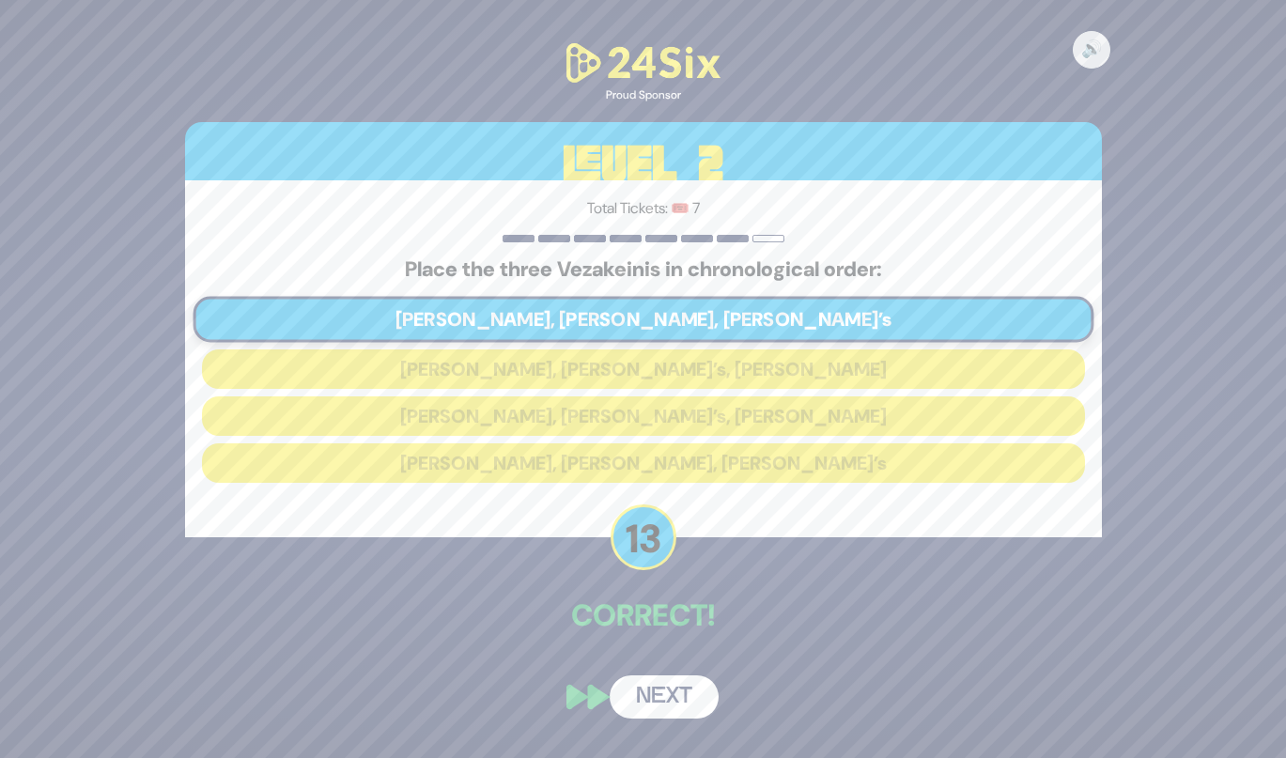
click at [638, 695] on button "Next" at bounding box center [664, 696] width 109 height 43
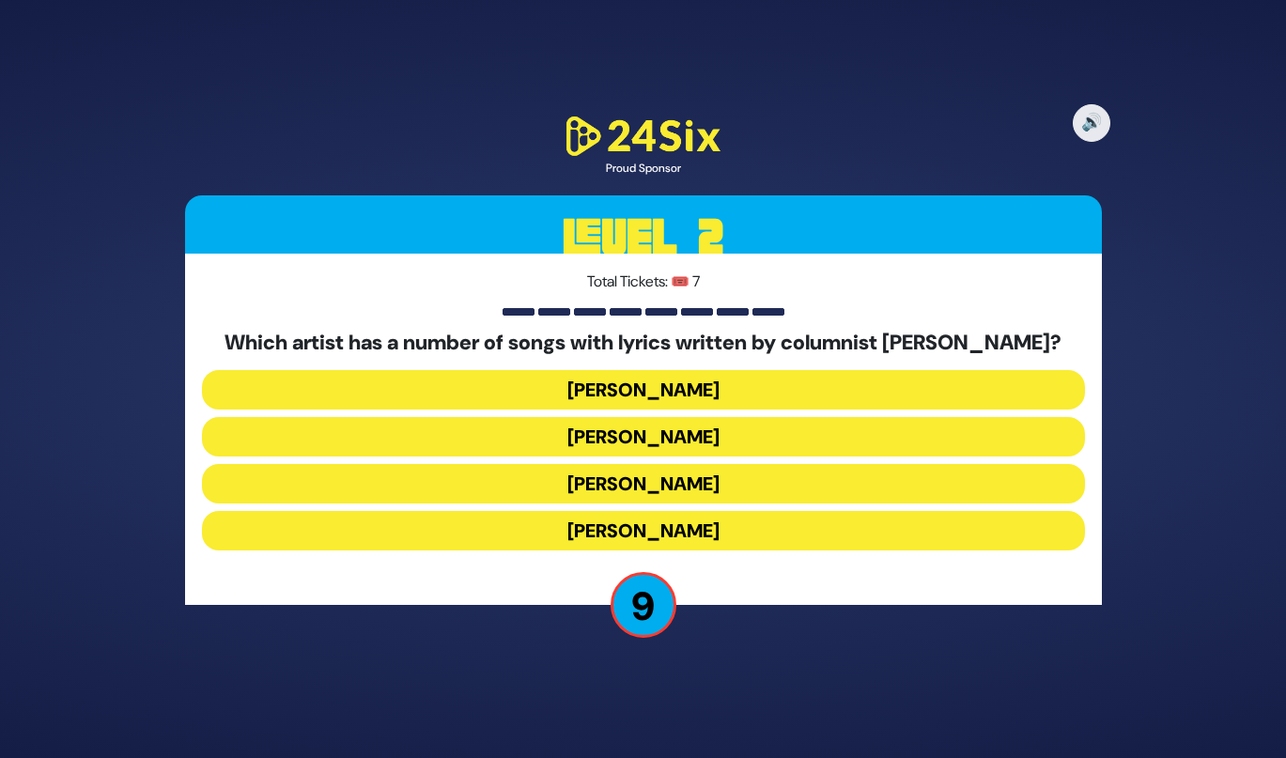
click at [525, 486] on button "[PERSON_NAME]" at bounding box center [643, 483] width 883 height 39
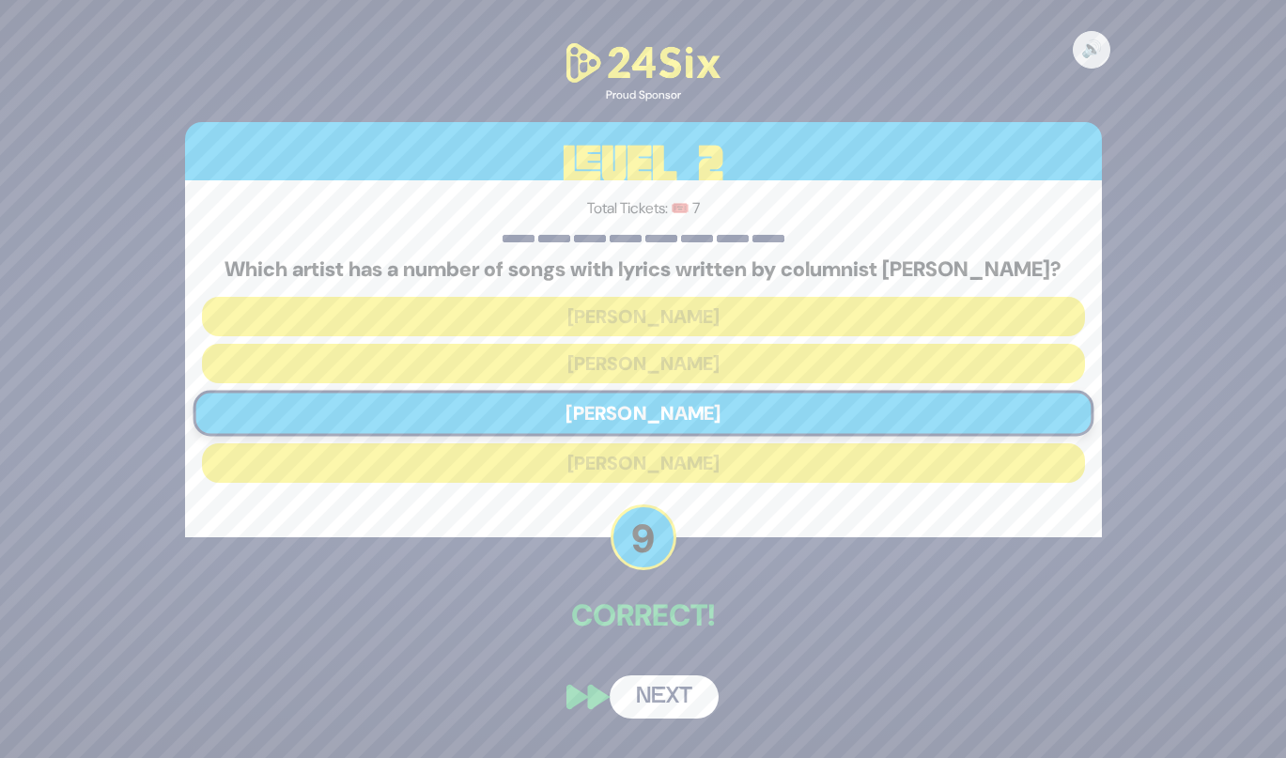
click at [669, 652] on div "🔊 Proud Sponsor Level 2 Total Tickets: 🎟️ 7 Which artist has a number of songs …" at bounding box center [643, 379] width 962 height 725
click at [668, 701] on button "Next" at bounding box center [664, 696] width 109 height 43
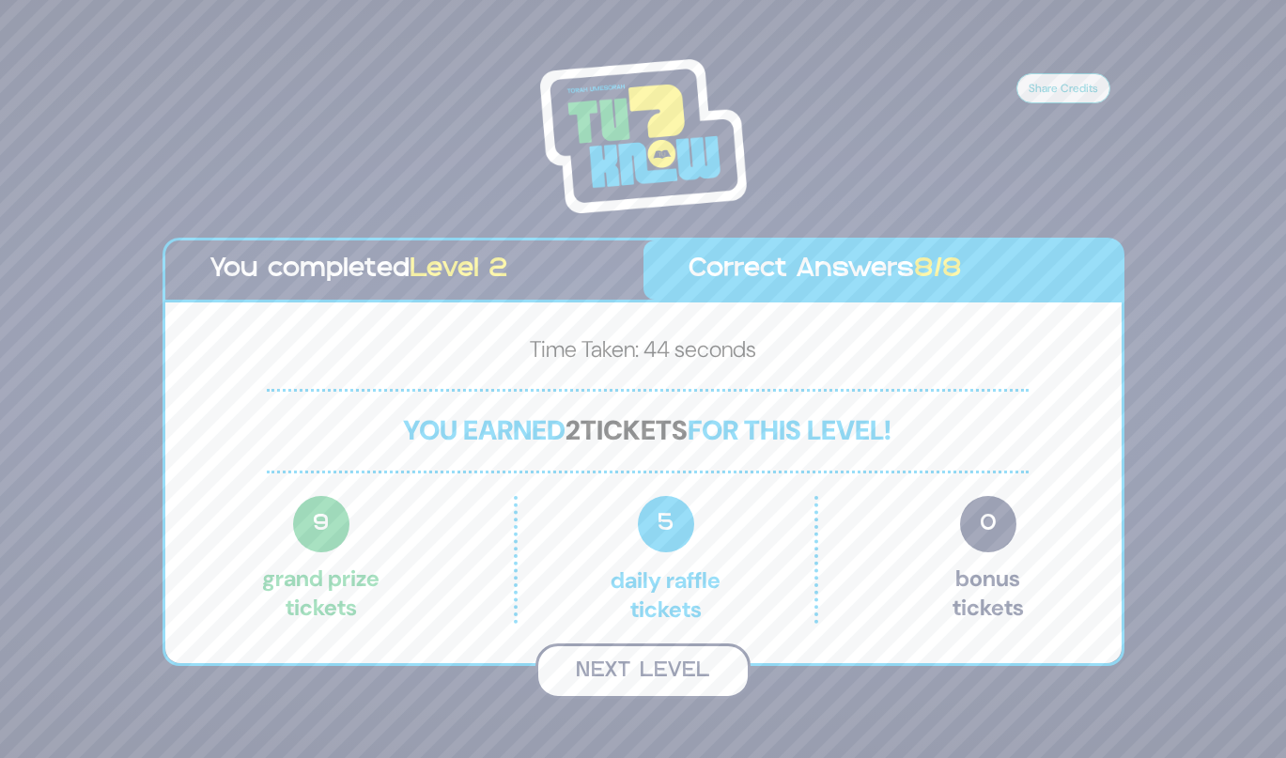
click at [634, 667] on button "Next Level" at bounding box center [642, 670] width 215 height 55
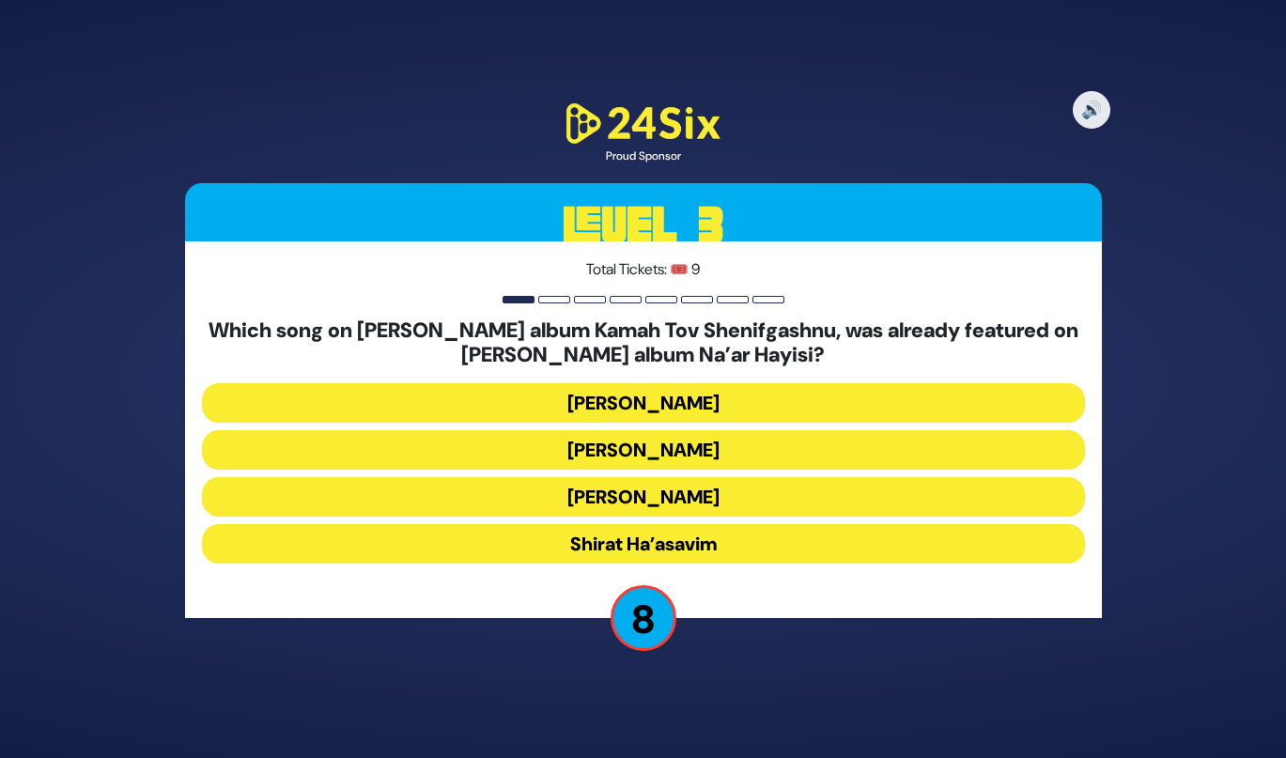
click at [620, 490] on button "[PERSON_NAME]" at bounding box center [643, 496] width 883 height 39
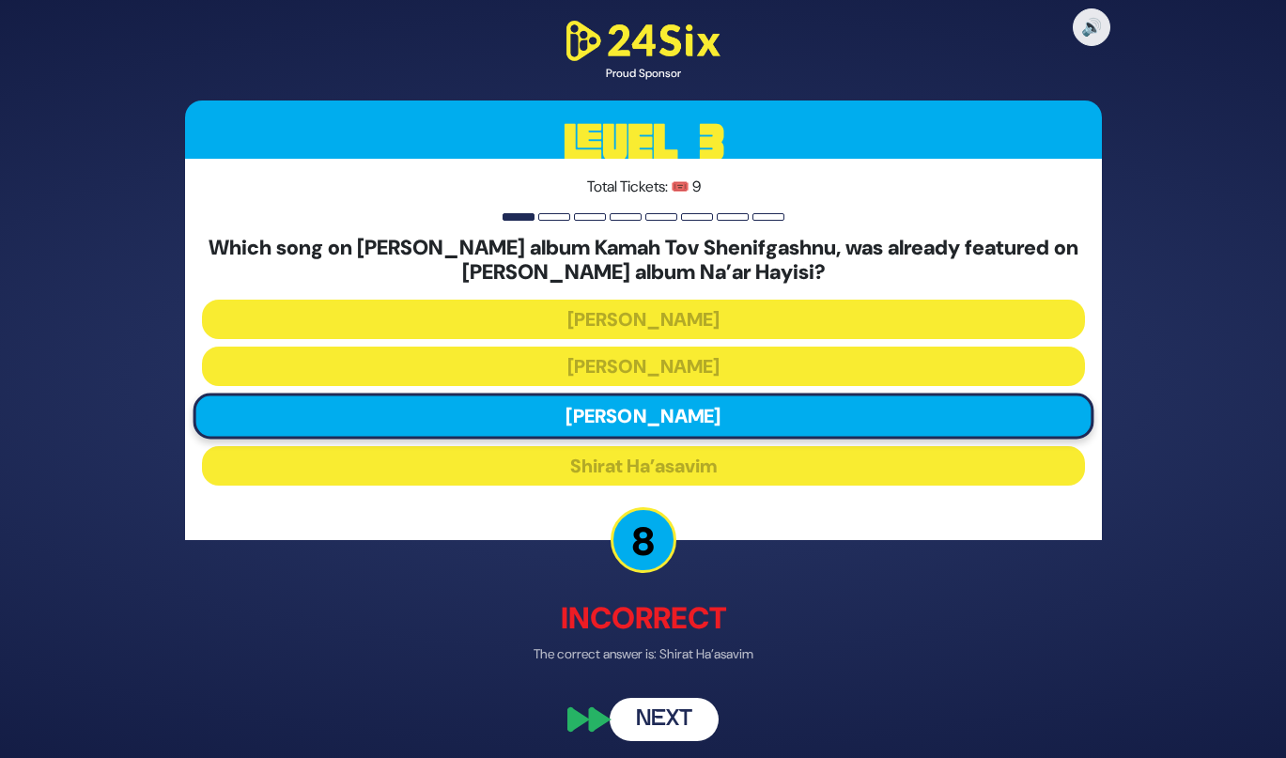
click at [648, 732] on button "Next" at bounding box center [664, 719] width 109 height 43
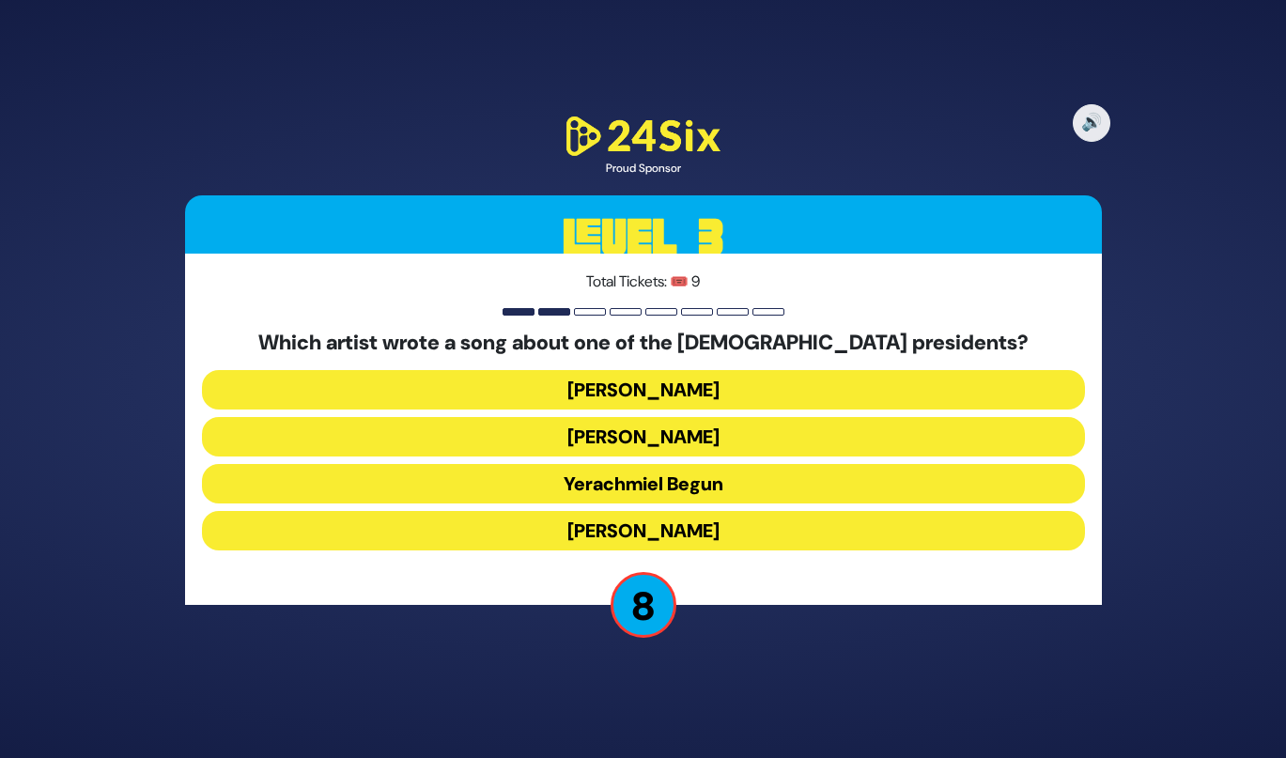
click at [576, 393] on button "[PERSON_NAME]" at bounding box center [643, 389] width 883 height 39
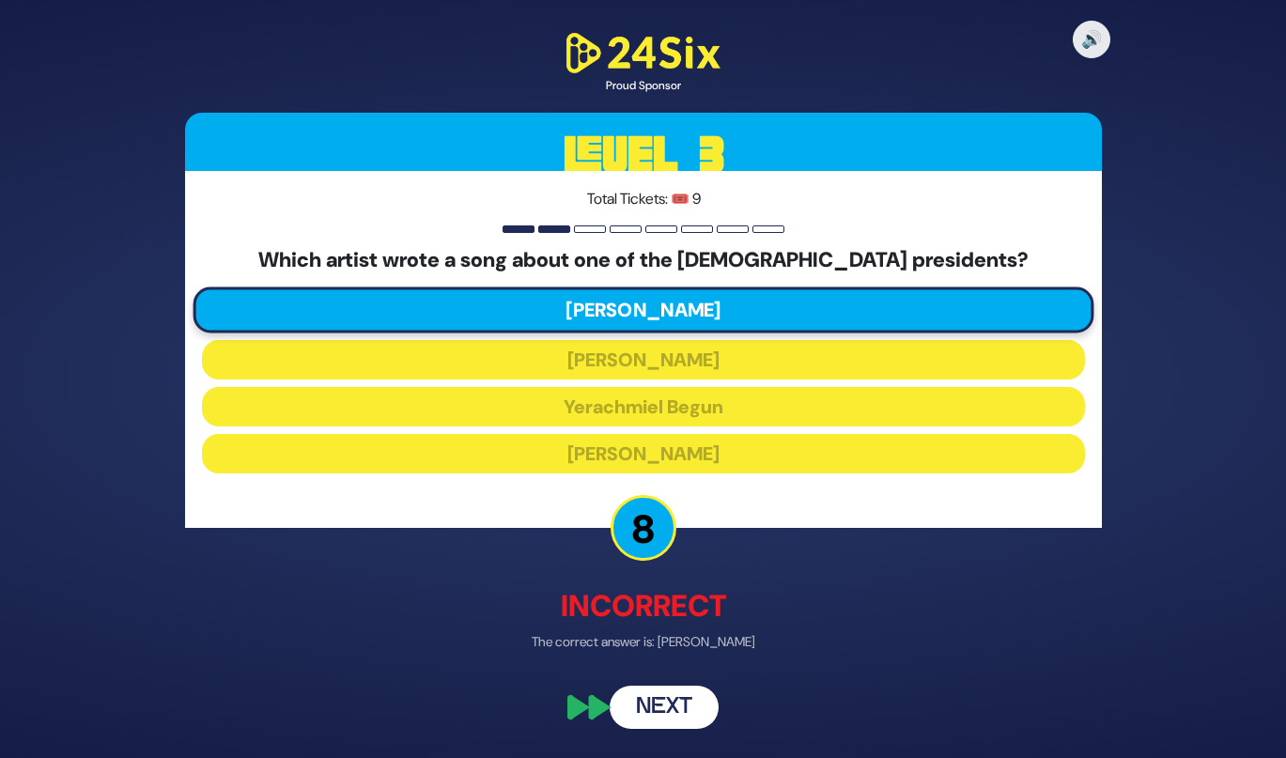
click at [670, 702] on button "Next" at bounding box center [664, 707] width 109 height 43
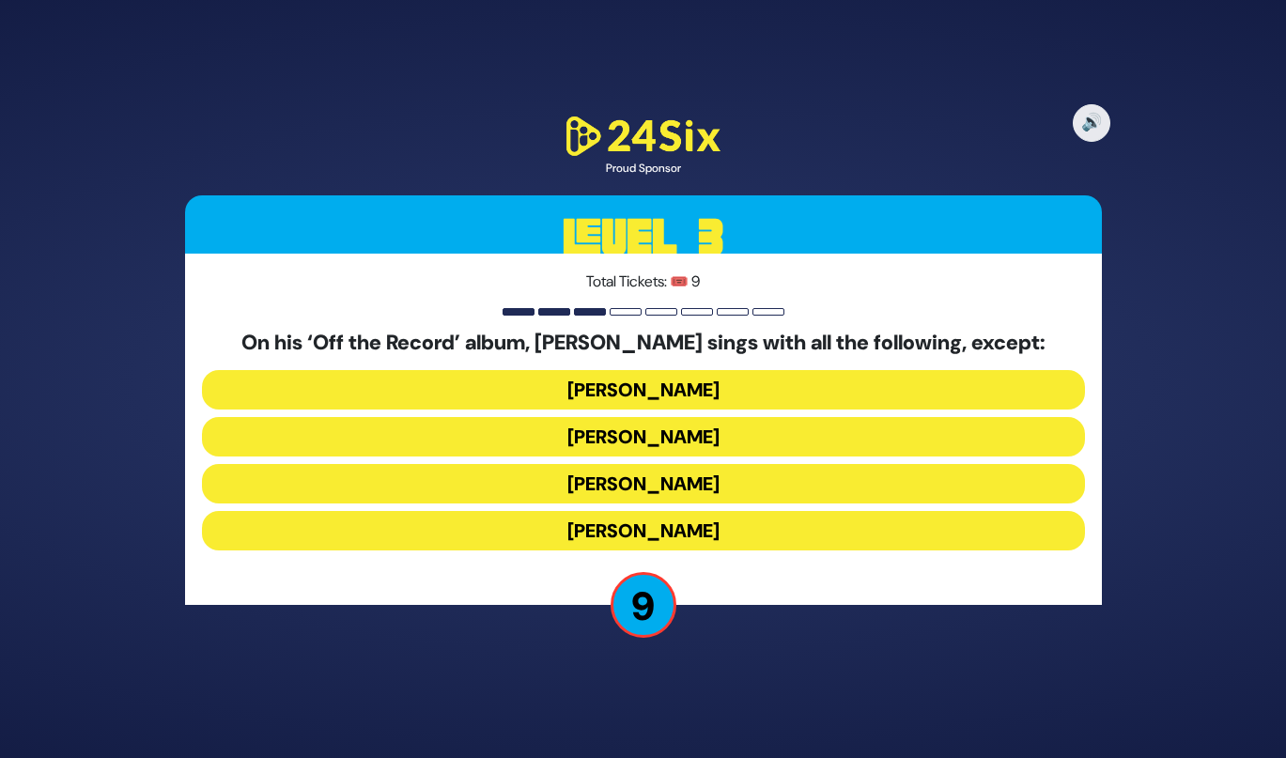
click at [610, 495] on button "[PERSON_NAME]" at bounding box center [643, 483] width 883 height 39
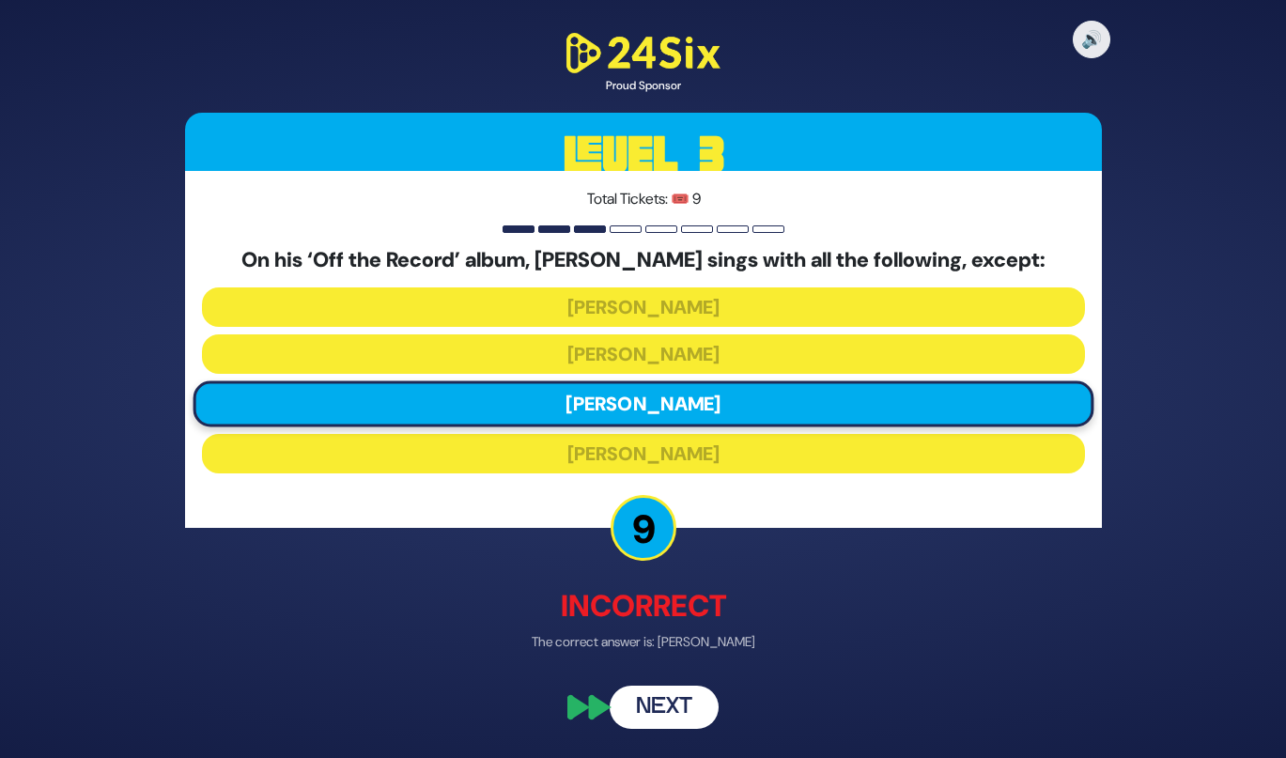
click at [642, 711] on button "Next" at bounding box center [664, 707] width 109 height 43
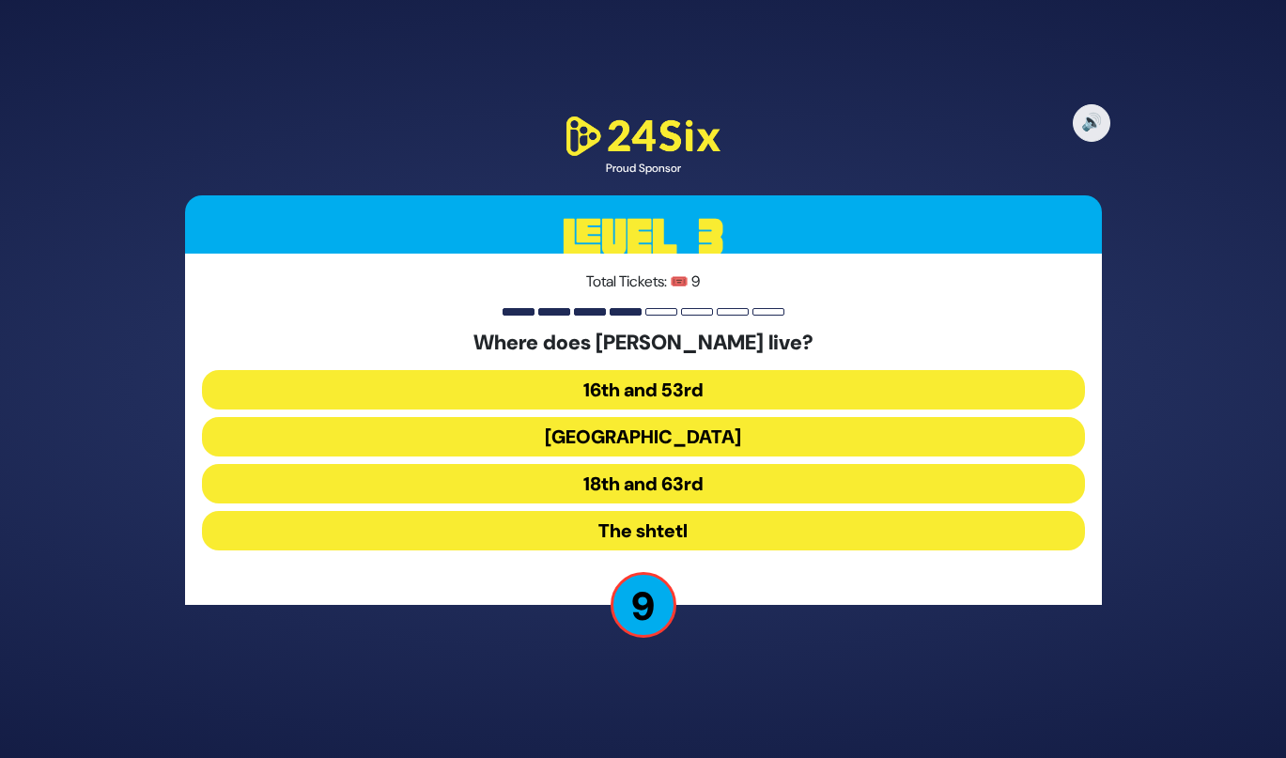
click at [589, 496] on button "18th and 63rd" at bounding box center [643, 483] width 883 height 39
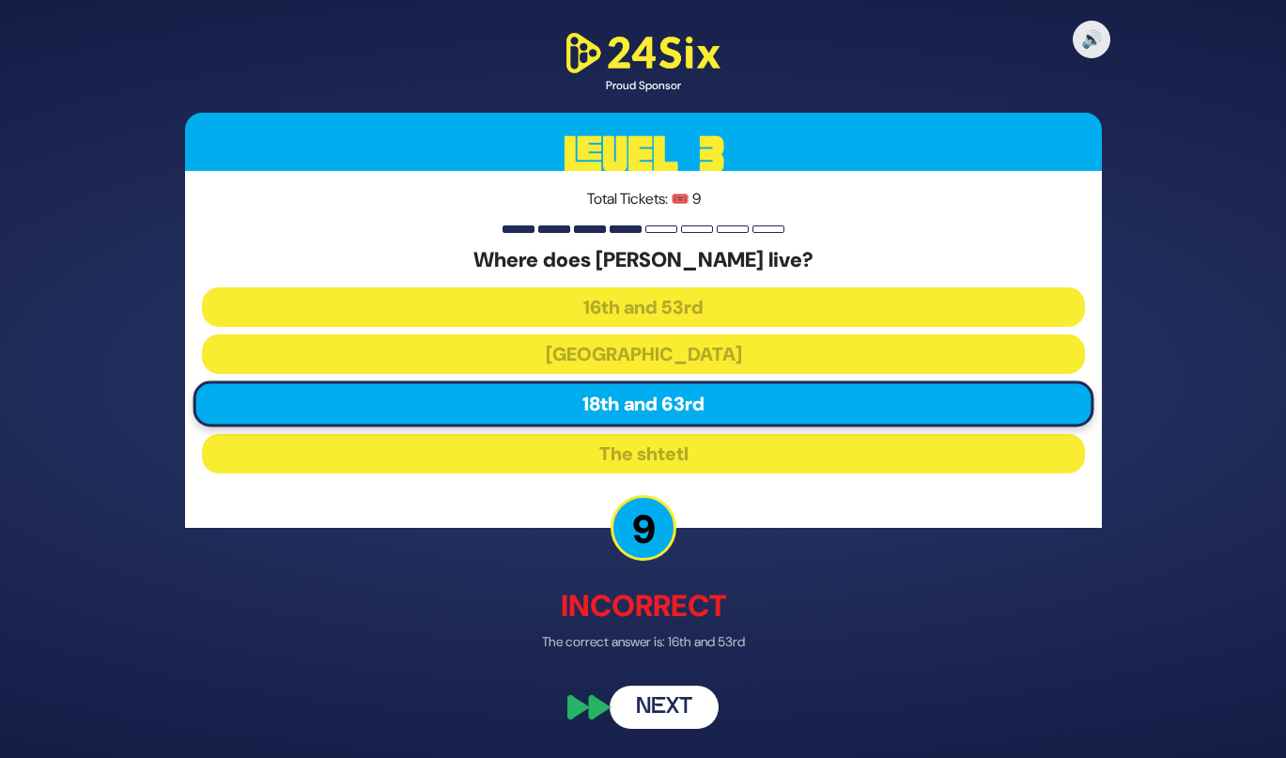
click at [634, 704] on button "Next" at bounding box center [664, 707] width 109 height 43
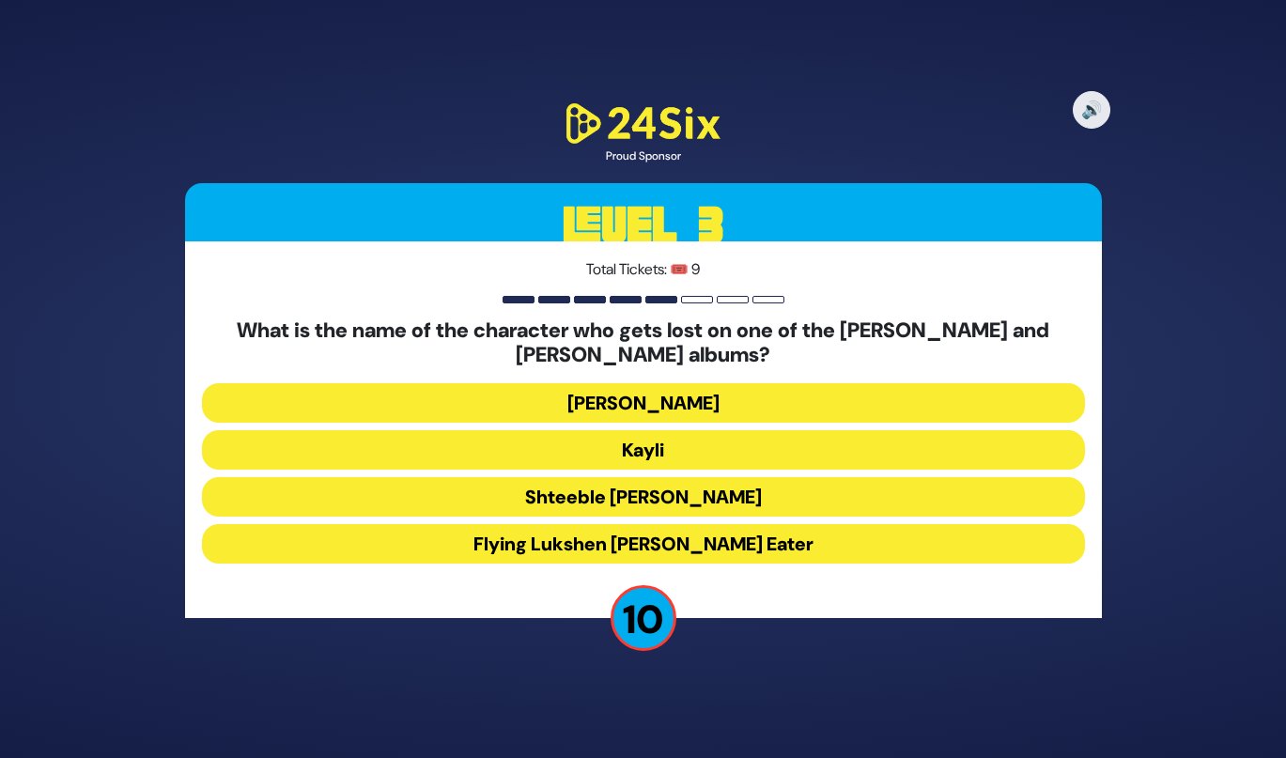
click at [548, 391] on button "[PERSON_NAME]" at bounding box center [643, 402] width 883 height 39
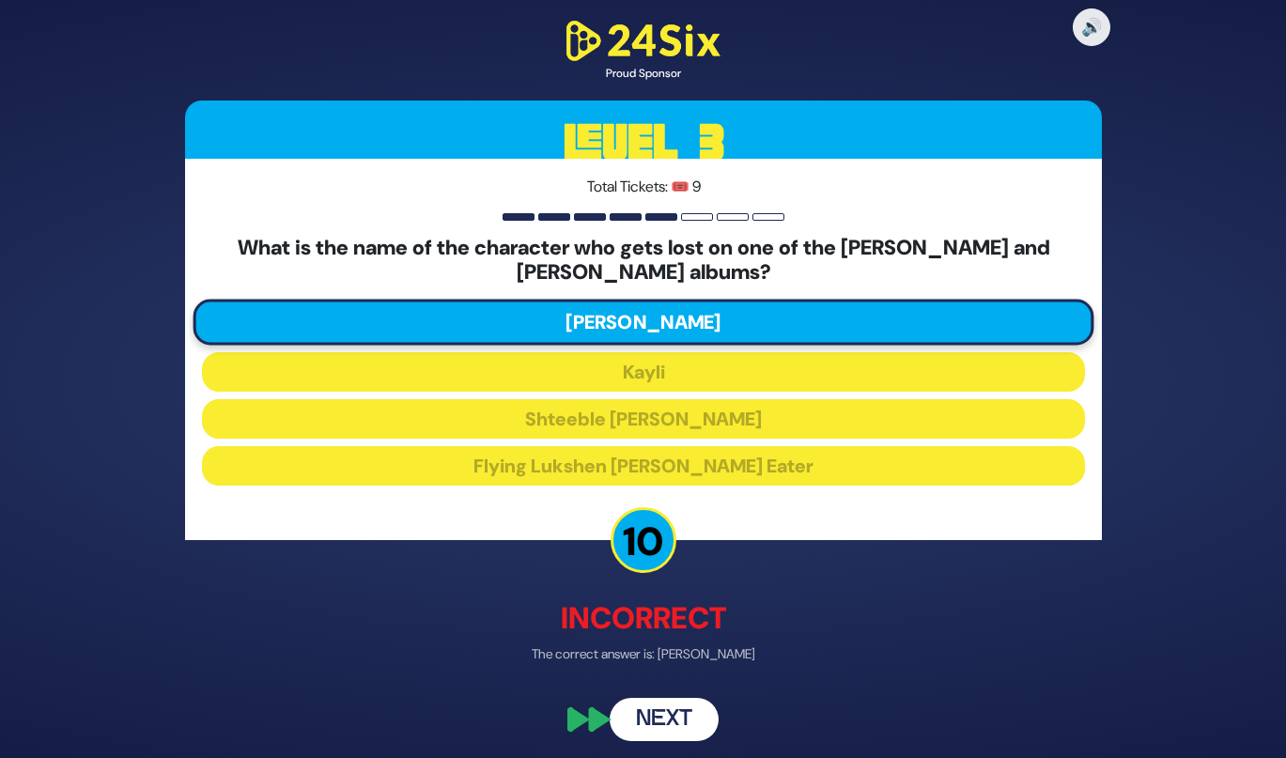
click at [644, 725] on button "Next" at bounding box center [664, 719] width 109 height 43
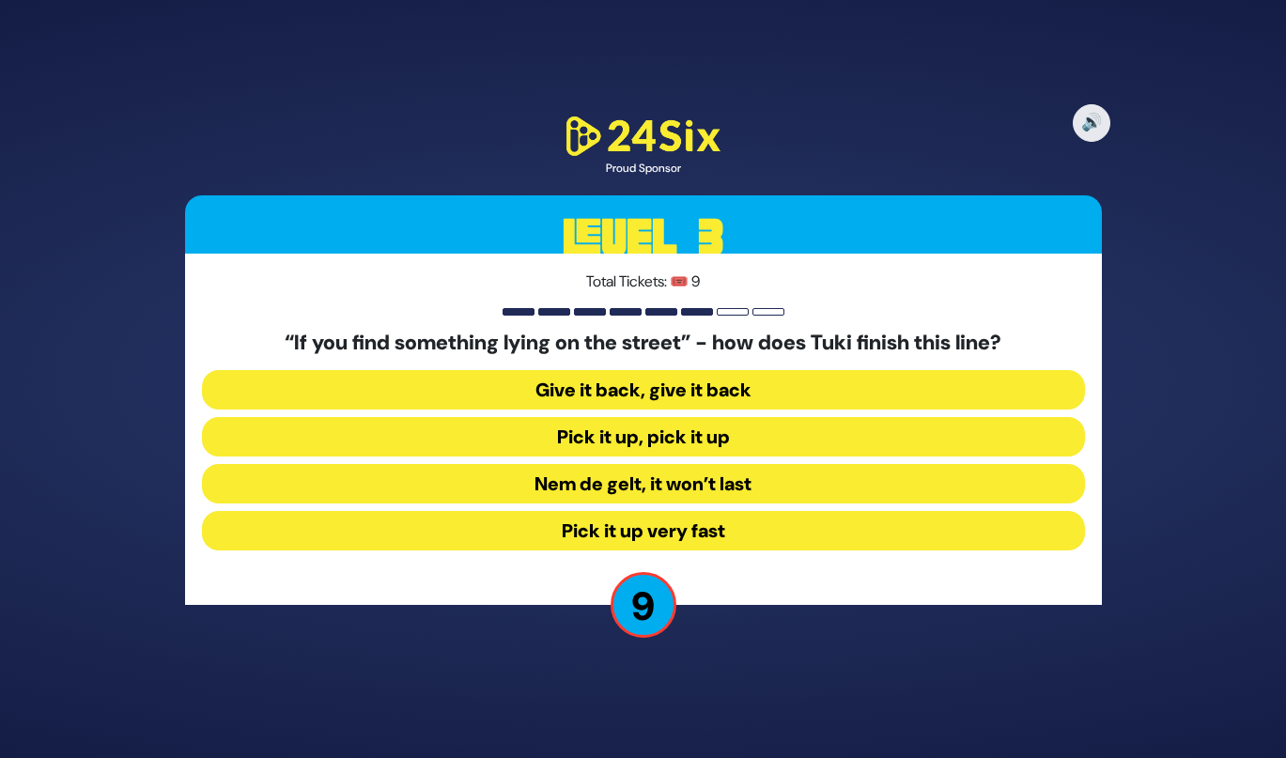
click at [574, 378] on button "Give it back, give it back" at bounding box center [643, 389] width 883 height 39
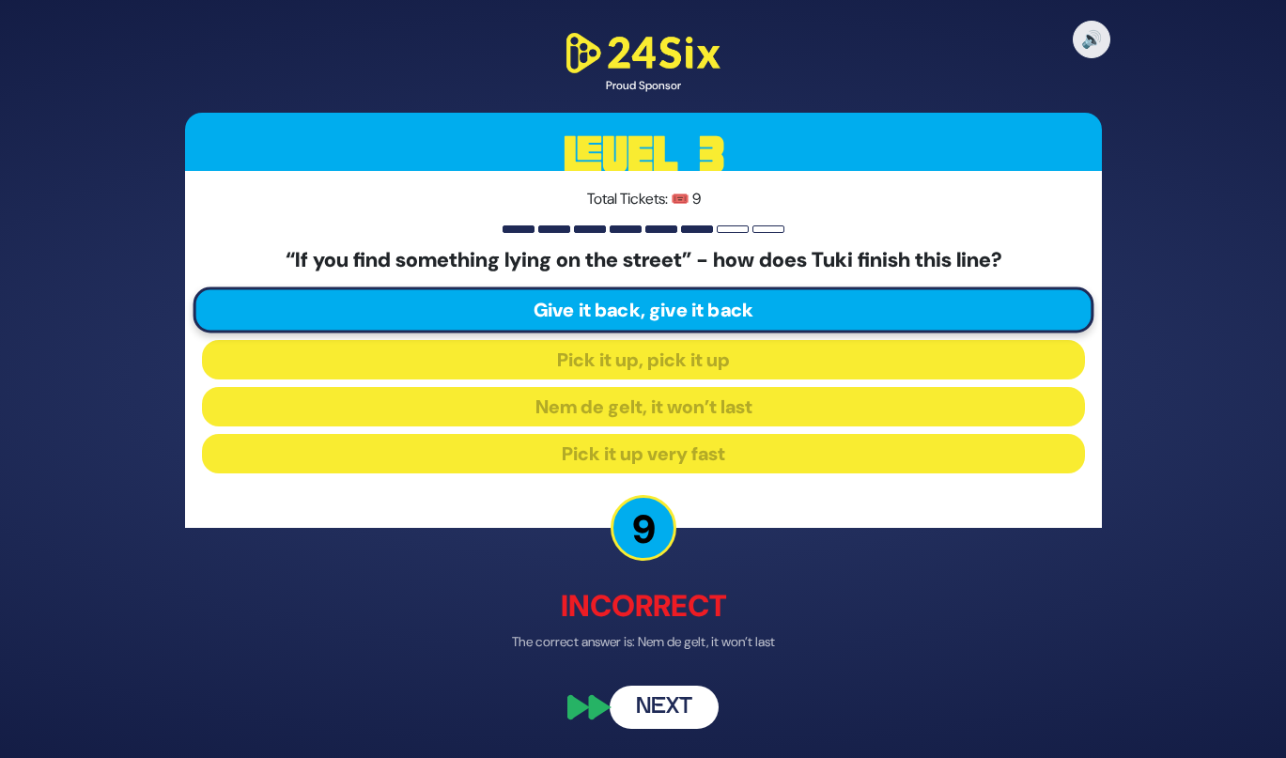
click at [649, 718] on button "Next" at bounding box center [664, 707] width 109 height 43
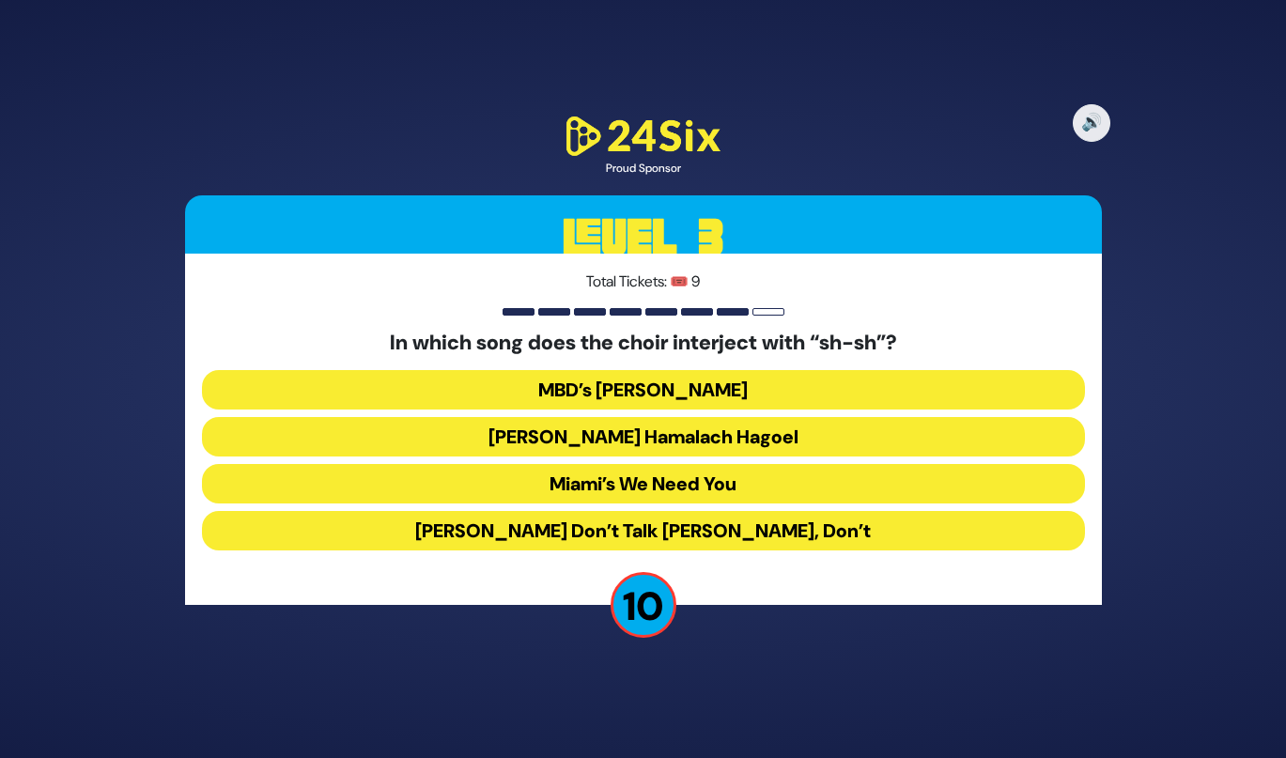
click at [545, 524] on button "[PERSON_NAME] Don’t Talk [PERSON_NAME], Don’t" at bounding box center [643, 530] width 883 height 39
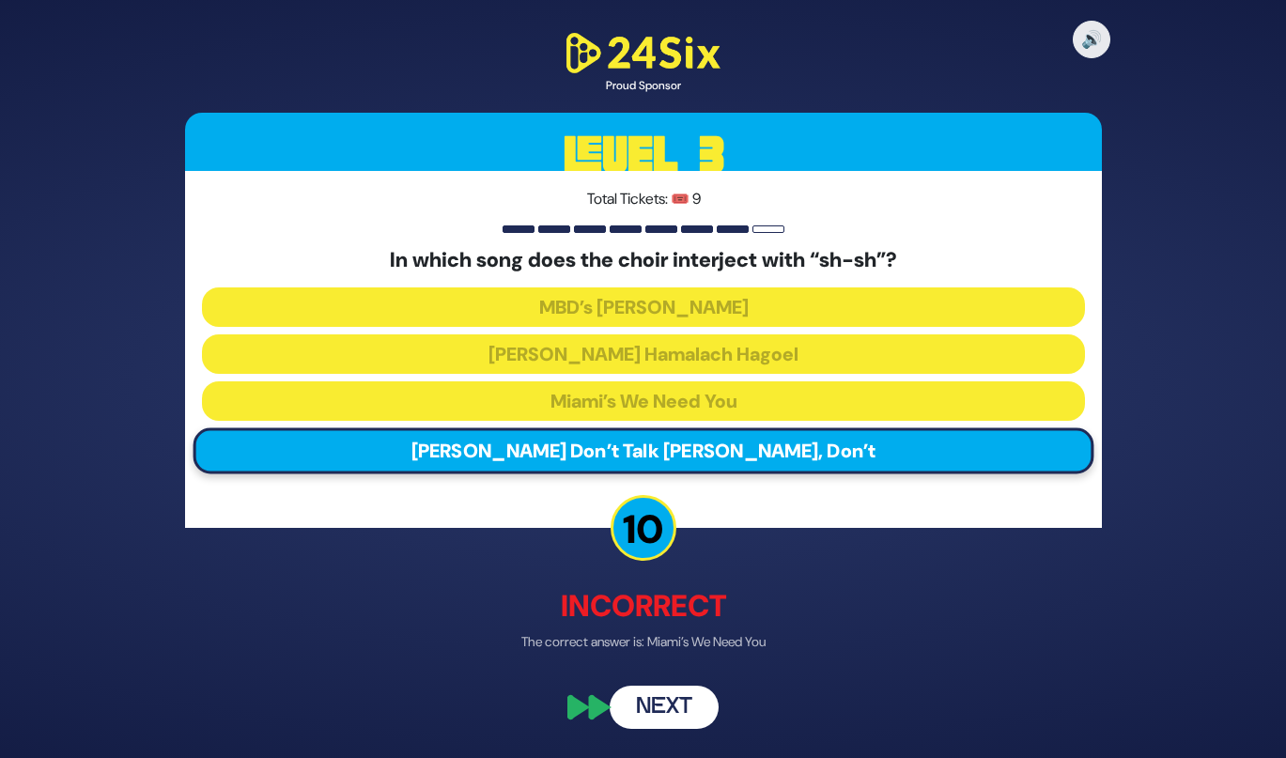
click at [639, 697] on button "Next" at bounding box center [664, 707] width 109 height 43
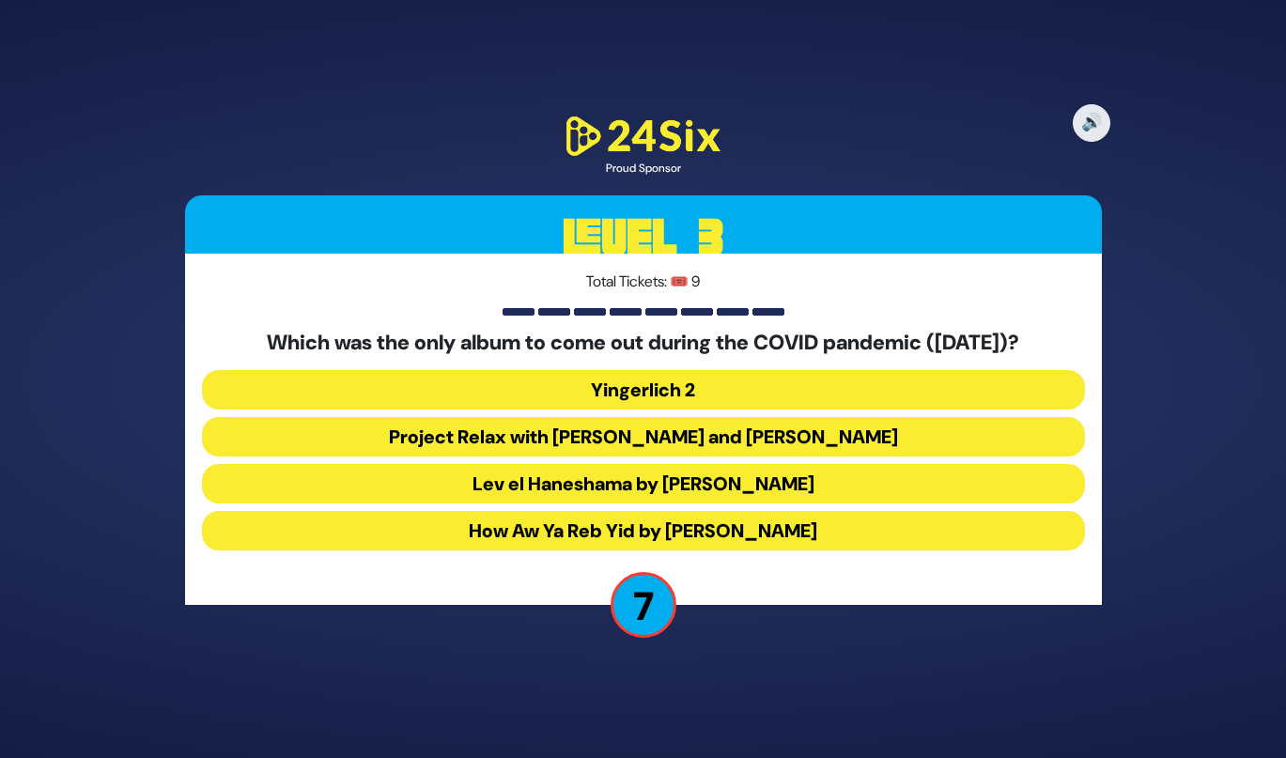
click at [600, 551] on div "Which was the only album to come out during the COVID pandemic ([DATE])? Yinger…" at bounding box center [643, 444] width 883 height 227
click at [595, 527] on button "How Aw Ya Reb Yid by [PERSON_NAME]" at bounding box center [643, 530] width 883 height 39
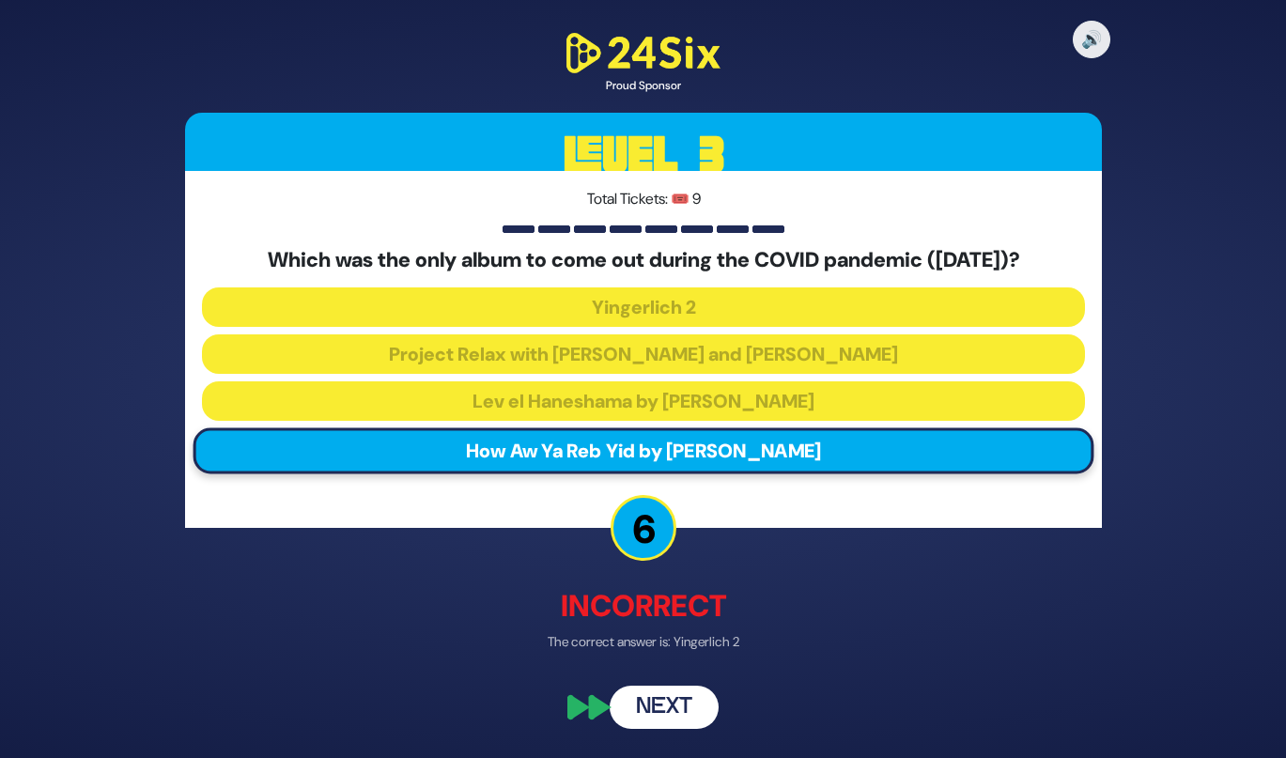
click at [650, 721] on button "Next" at bounding box center [664, 707] width 109 height 43
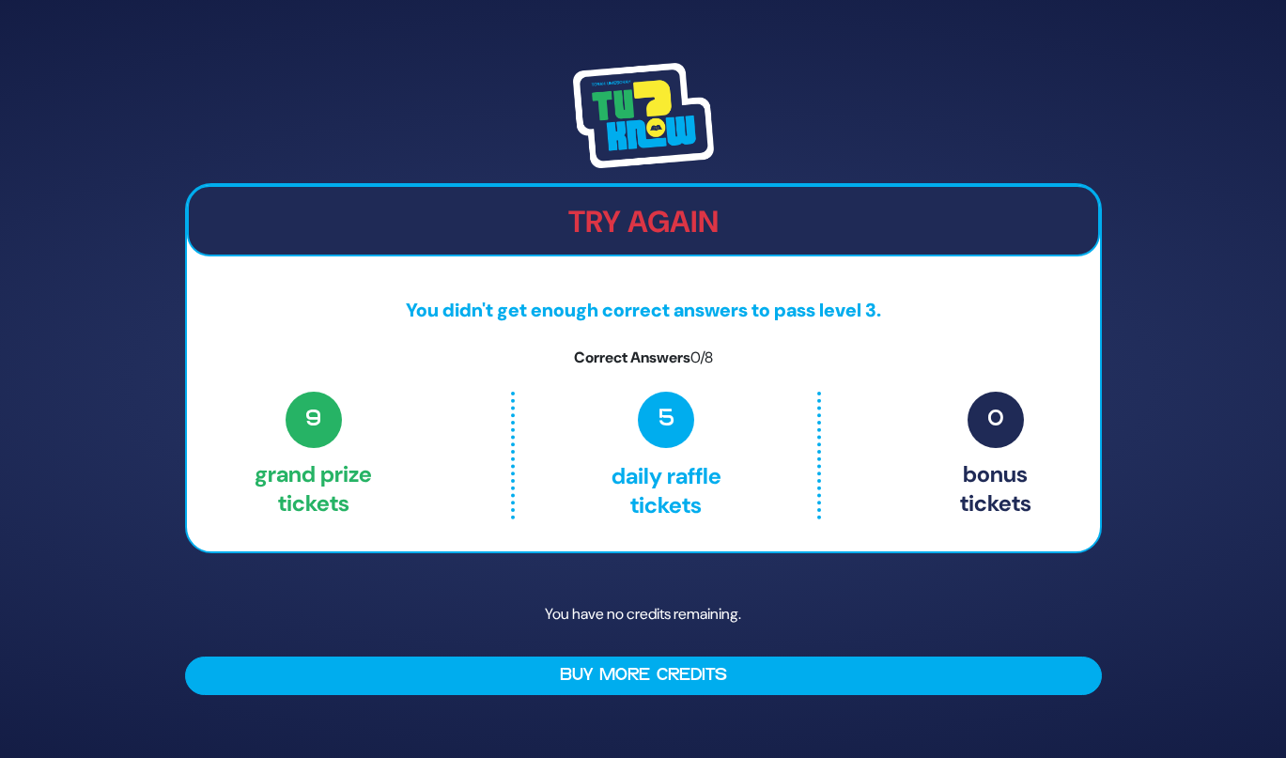
click at [661, 443] on span "5" at bounding box center [666, 420] width 56 height 56
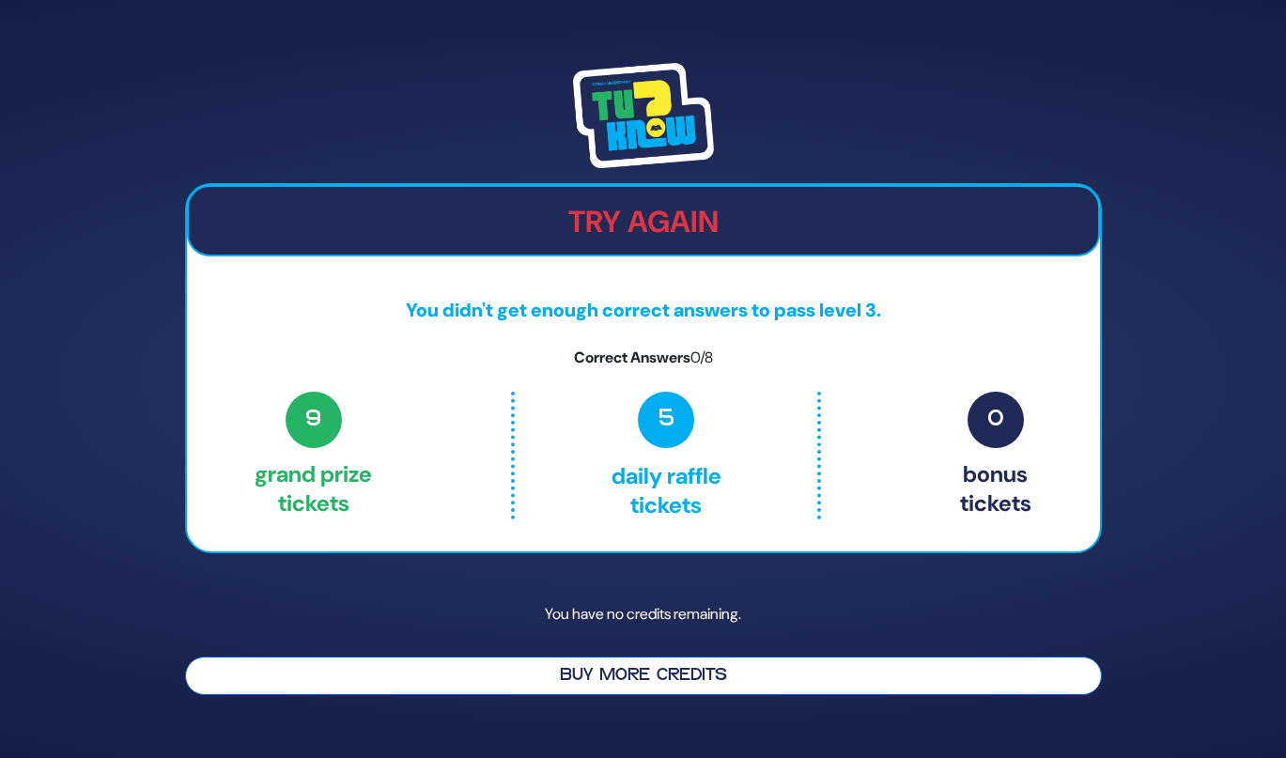
click at [726, 673] on button "Buy More Credits" at bounding box center [643, 676] width 917 height 39
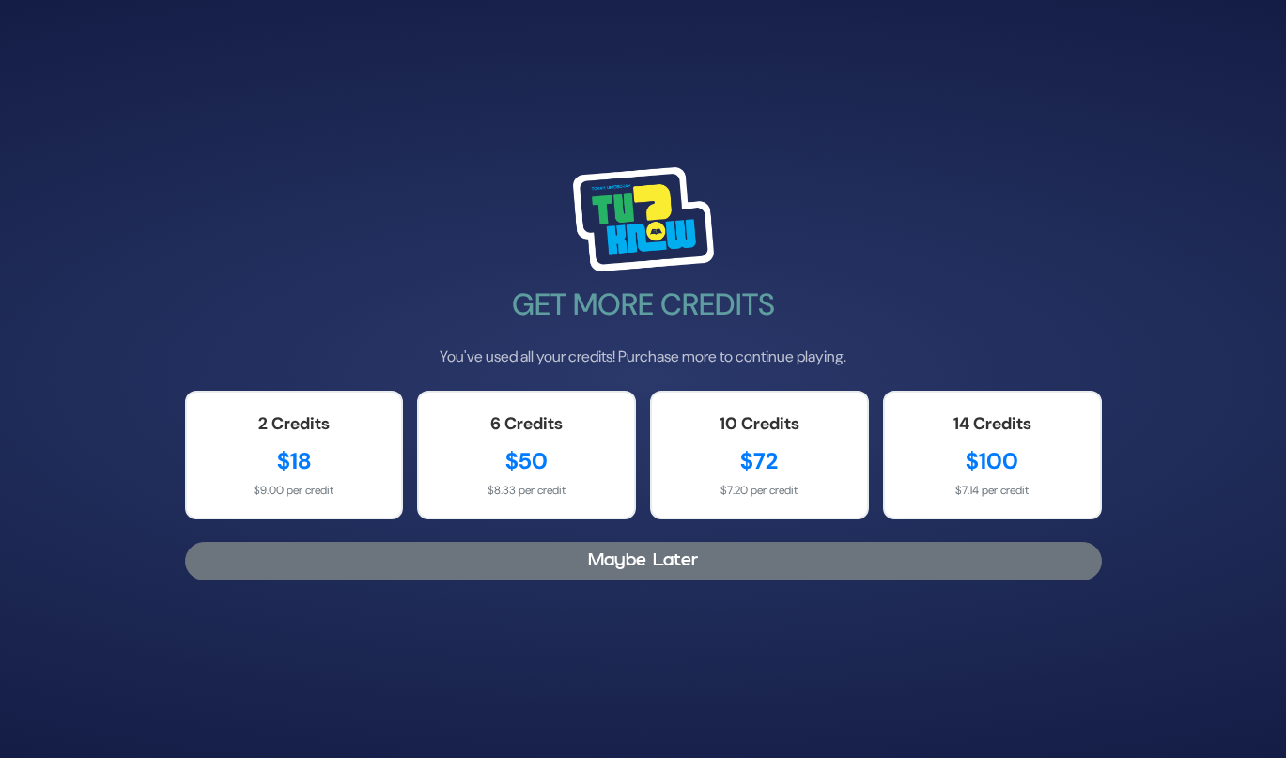
click at [574, 571] on button "Maybe Later" at bounding box center [643, 561] width 917 height 39
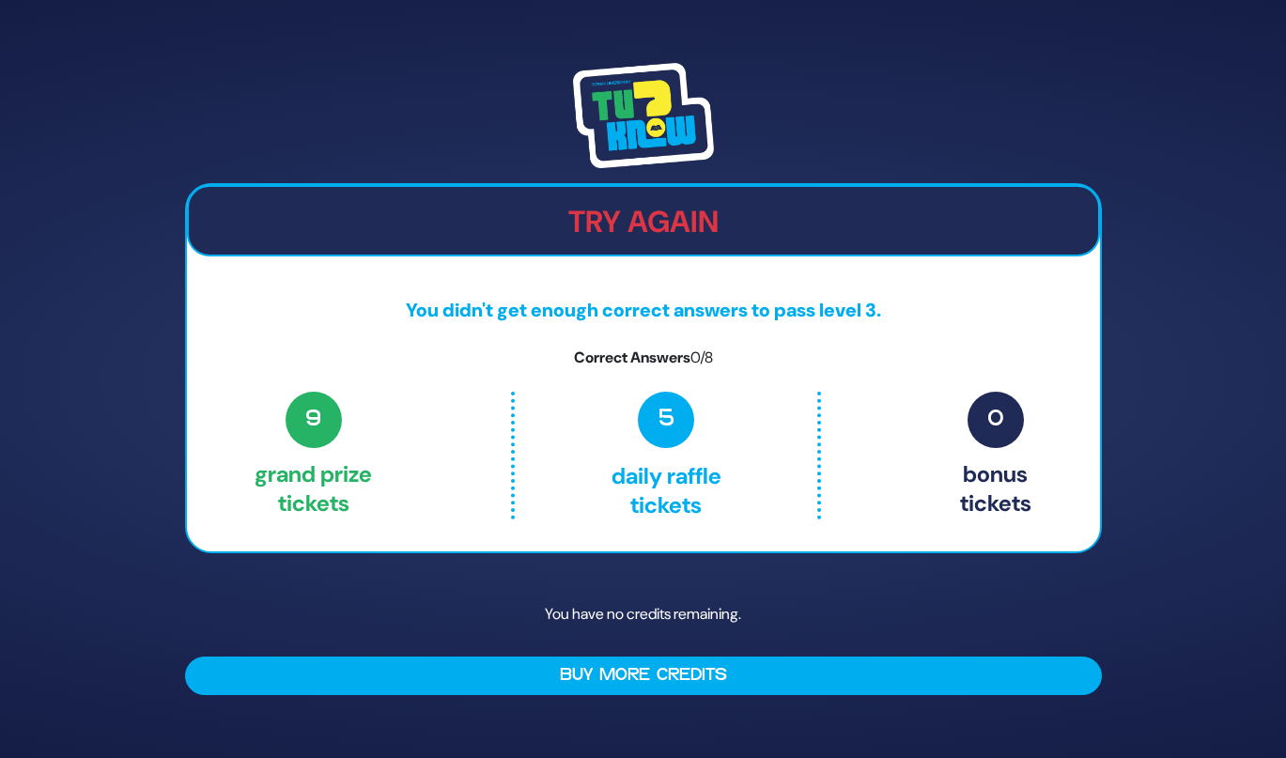
click at [623, 125] on img at bounding box center [643, 115] width 141 height 105
